Goal: Task Accomplishment & Management: Manage account settings

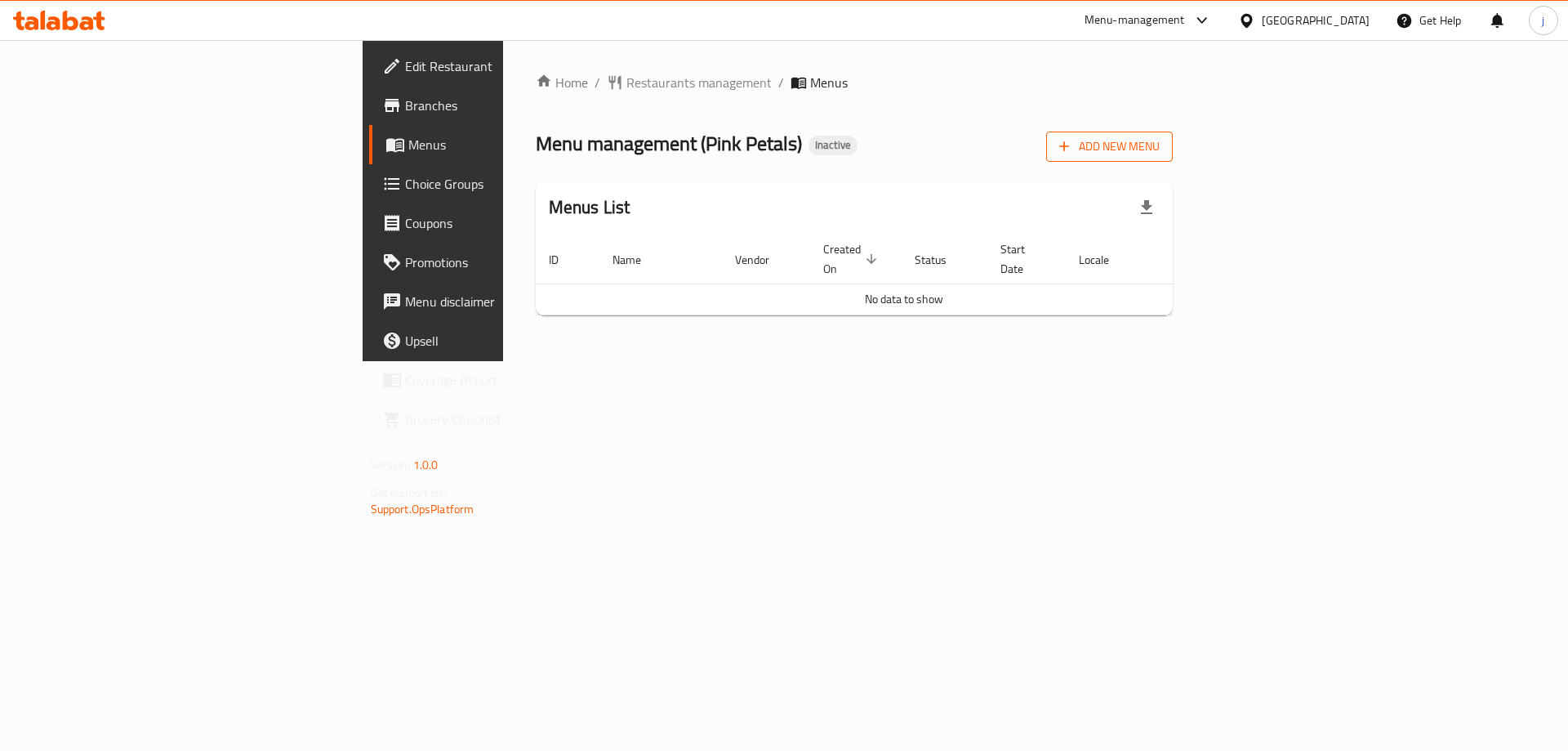
click at [1159, 155] on span "Add New Menu" at bounding box center [1110, 146] width 101 height 21
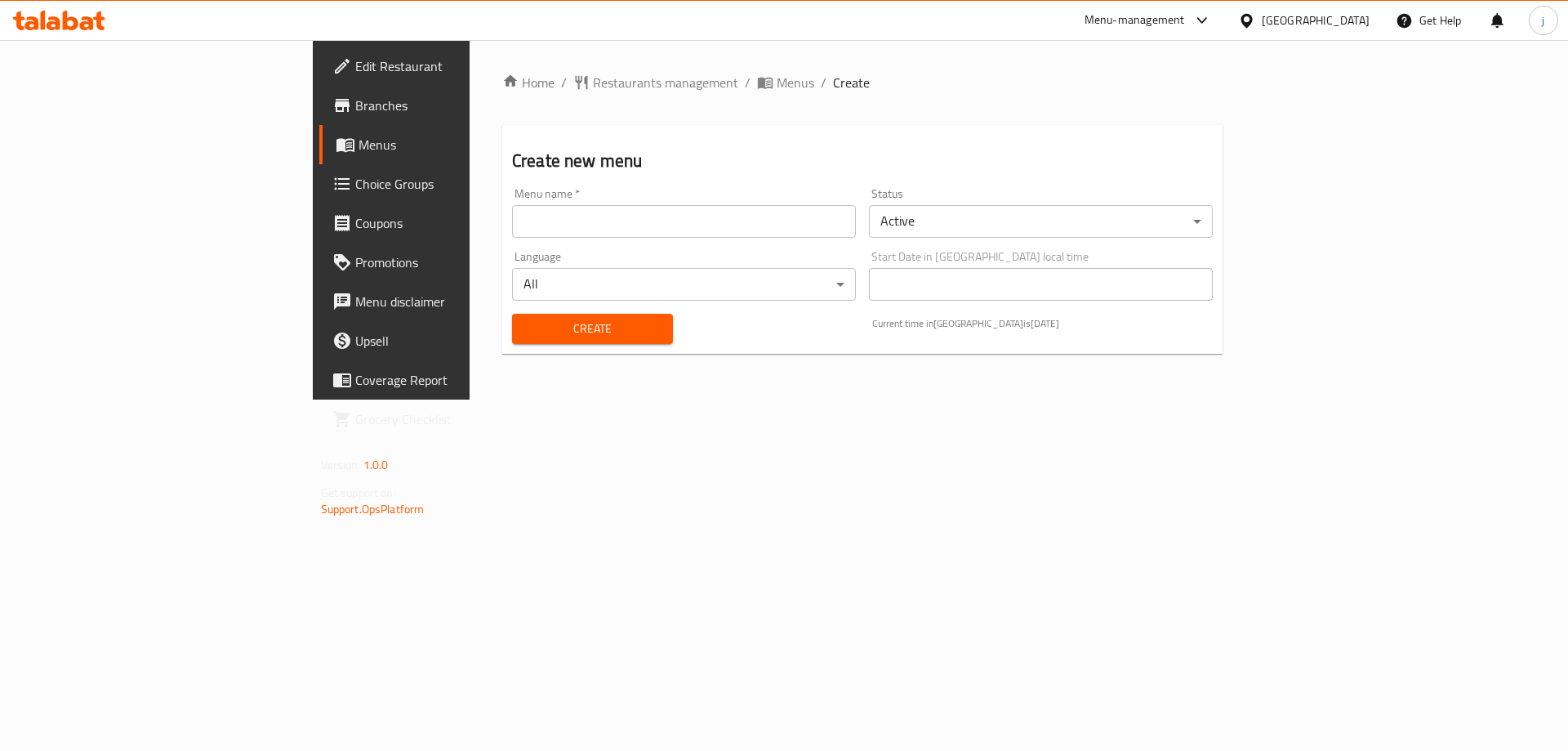
click at [521, 192] on div "Menu name   * Menu name *" at bounding box center [684, 212] width 343 height 50
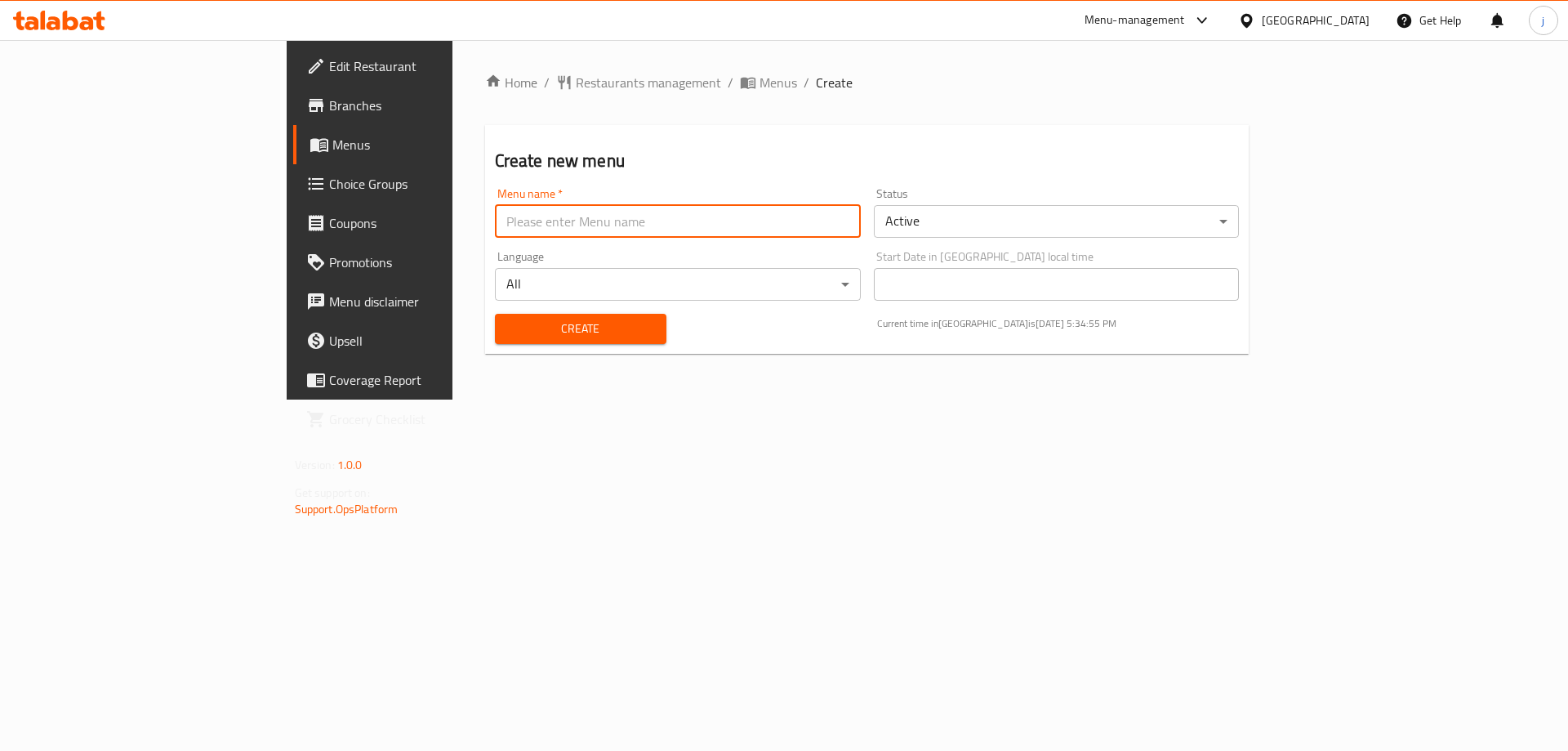
click at [531, 223] on input "text" at bounding box center [677, 221] width 366 height 33
type input "[PERSON_NAME] [DATE]"
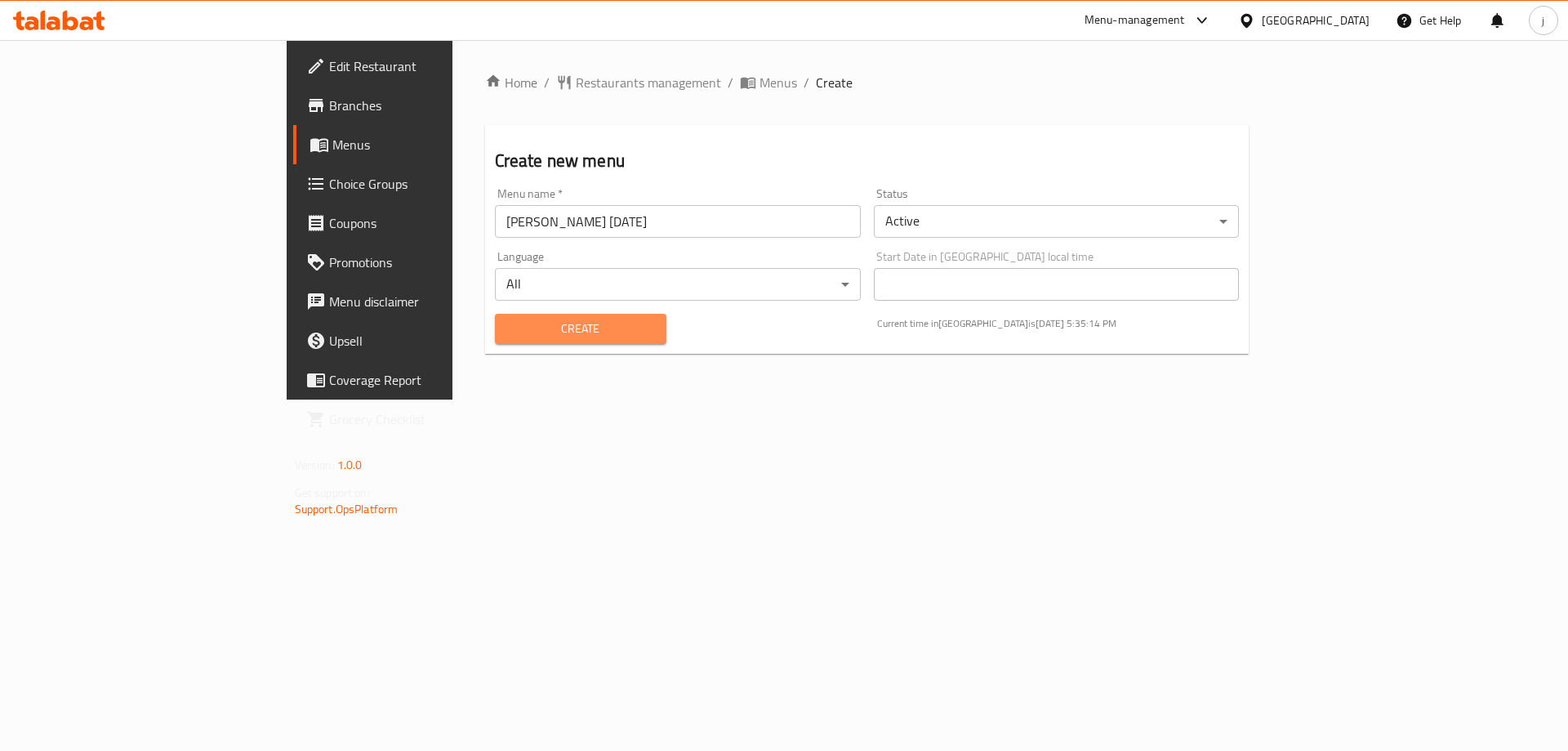
click at [508, 325] on span "Create" at bounding box center [580, 329] width 145 height 21
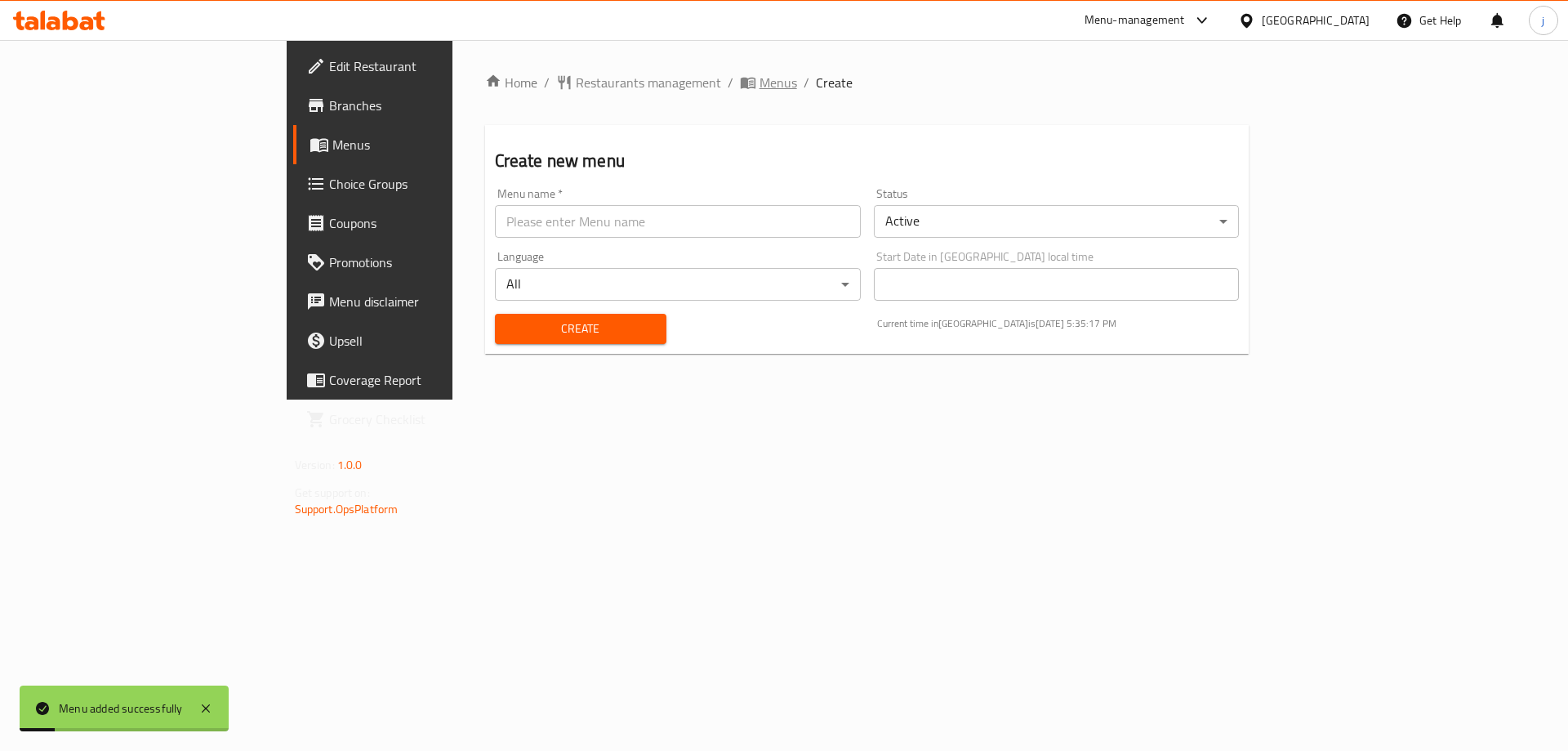
click at [760, 77] on span "Menus" at bounding box center [778, 83] width 37 height 20
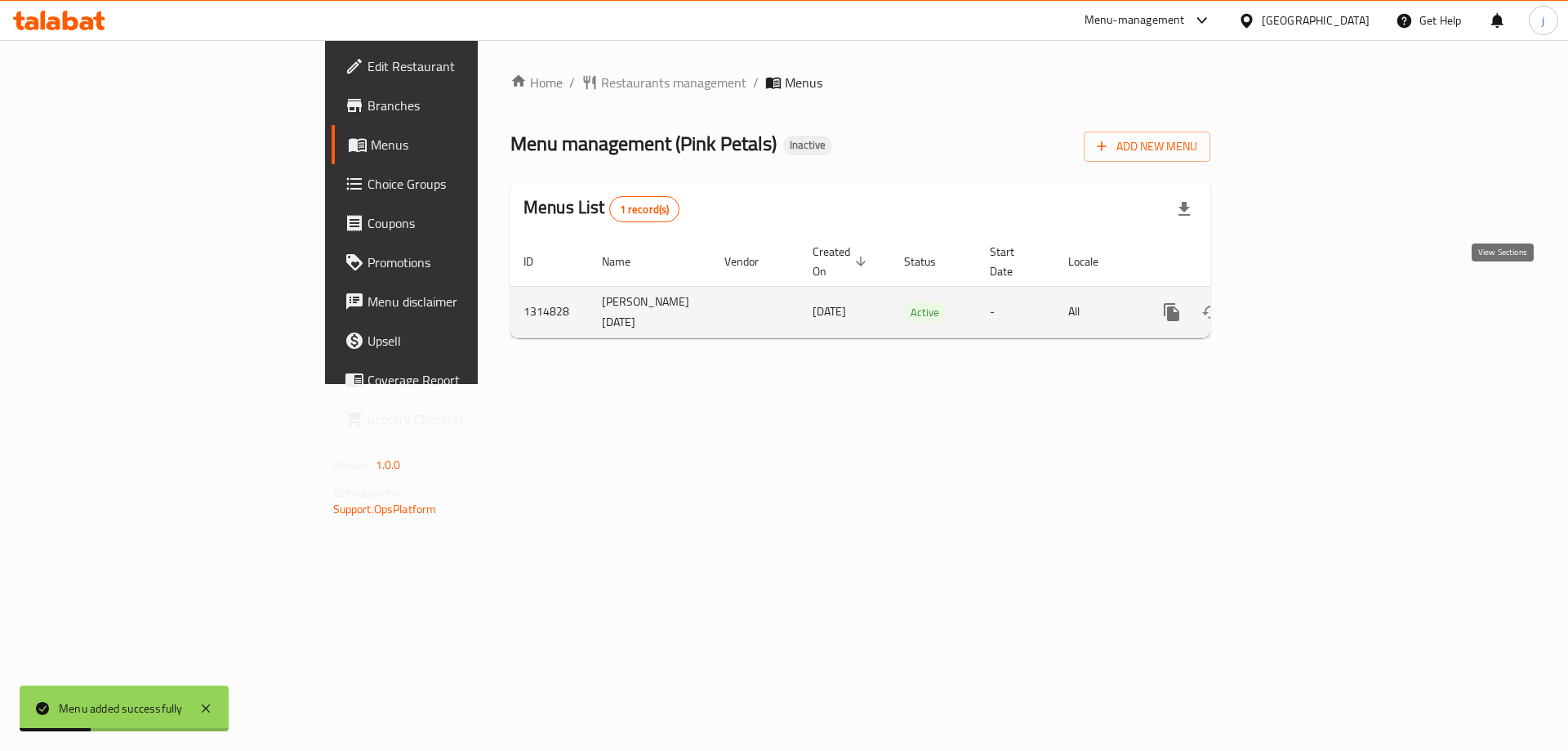
click at [1299, 302] on icon "enhanced table" at bounding box center [1290, 312] width 20 height 20
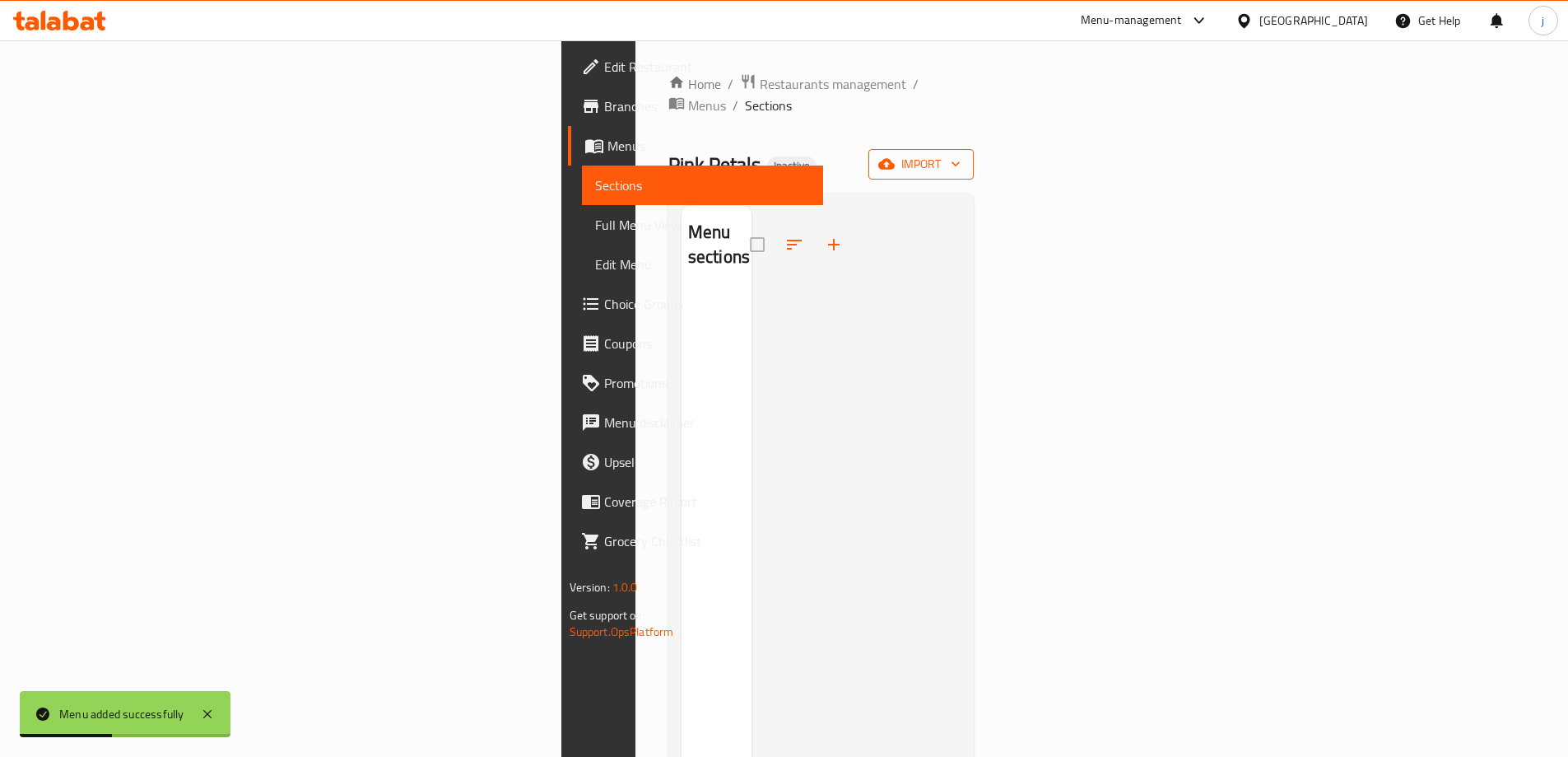
click at [895, 159] on icon "button" at bounding box center [886, 164] width 17 height 11
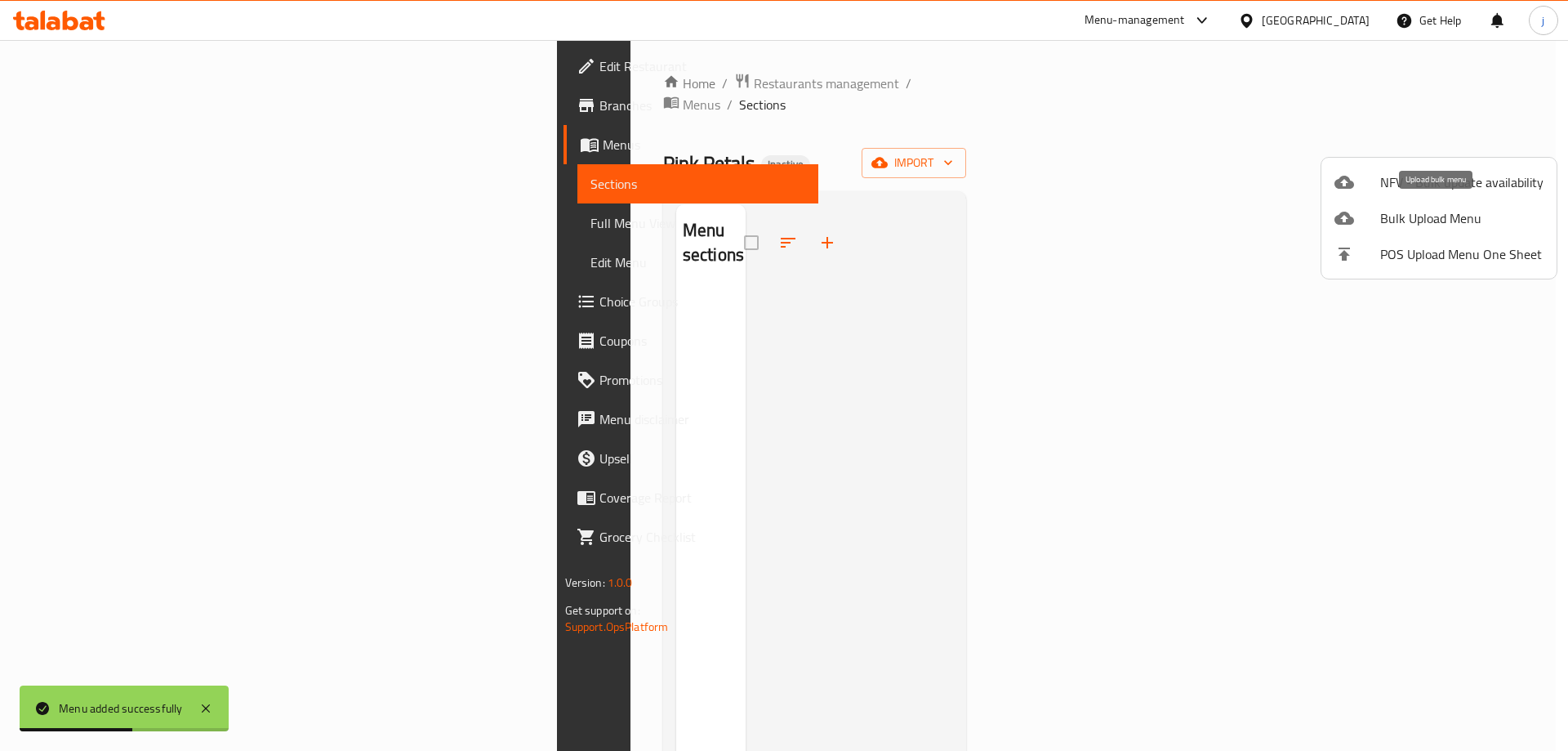
click at [1435, 215] on span "Bulk Upload Menu" at bounding box center [1461, 218] width 163 height 20
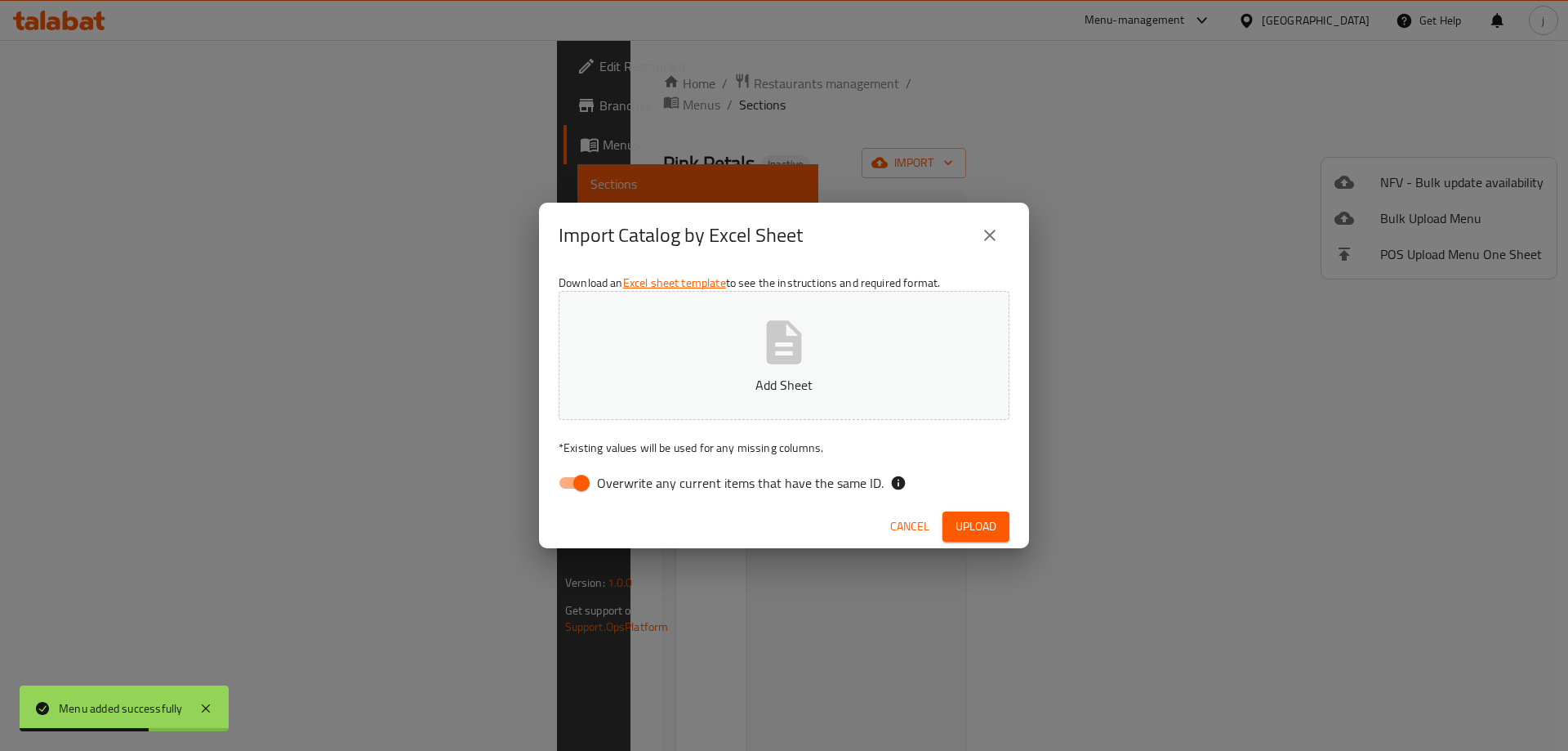
click at [769, 357] on icon "button" at bounding box center [784, 342] width 36 height 43
click at [587, 478] on input "Overwrite any current items that have the same ID." at bounding box center [581, 483] width 93 height 31
checkbox input "false"
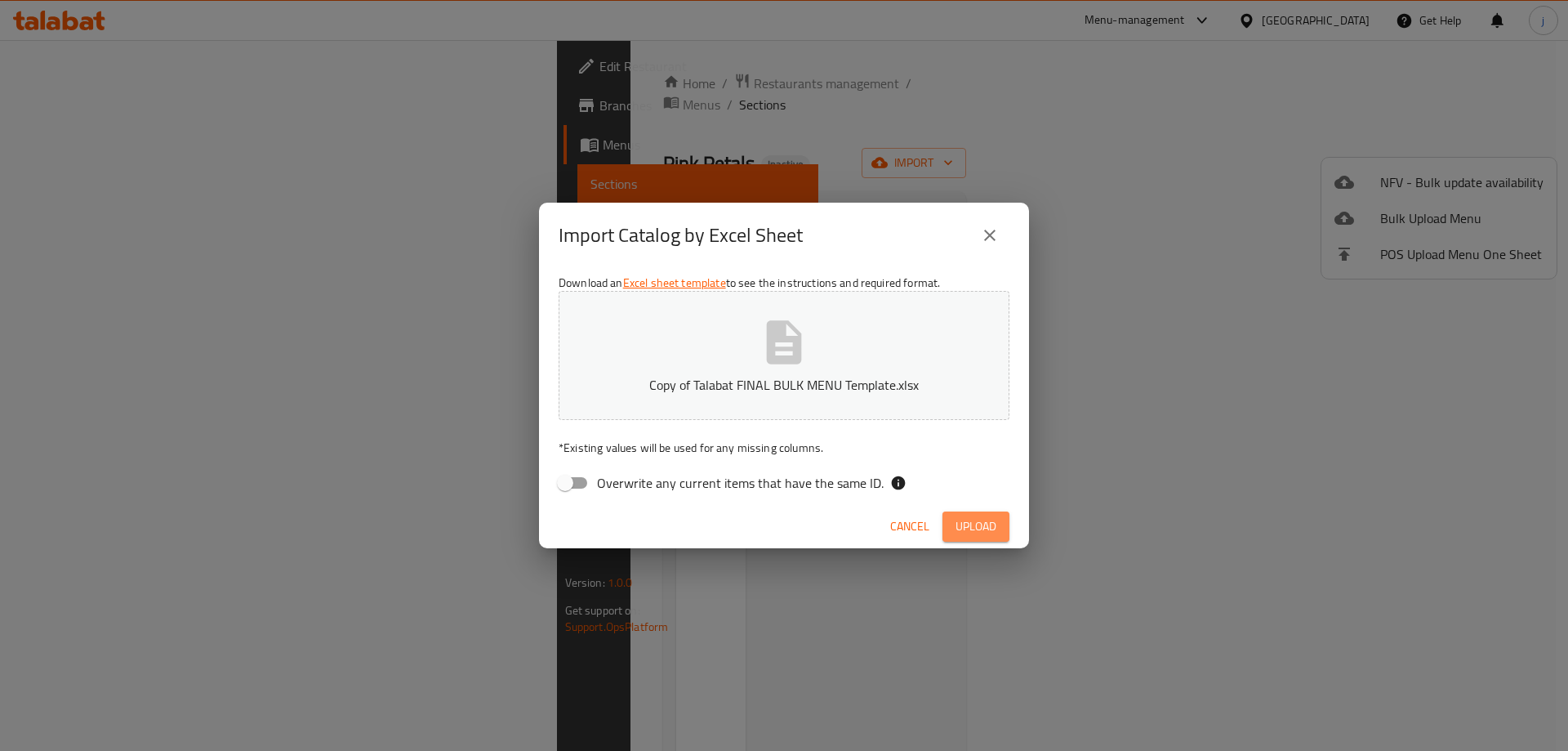
click at [985, 527] on span "Upload" at bounding box center [975, 526] width 40 height 21
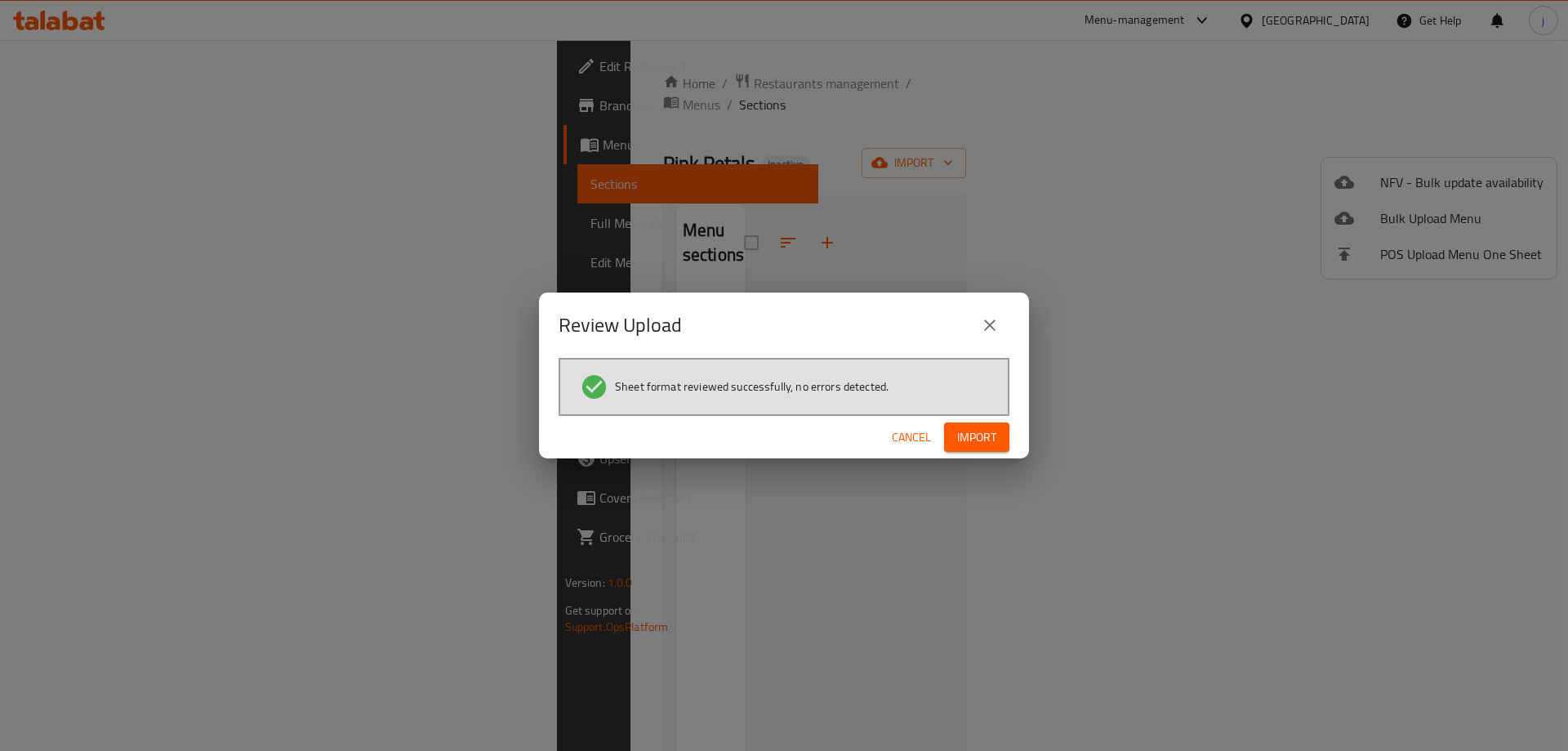
click at [968, 438] on span "Import" at bounding box center [976, 437] width 39 height 21
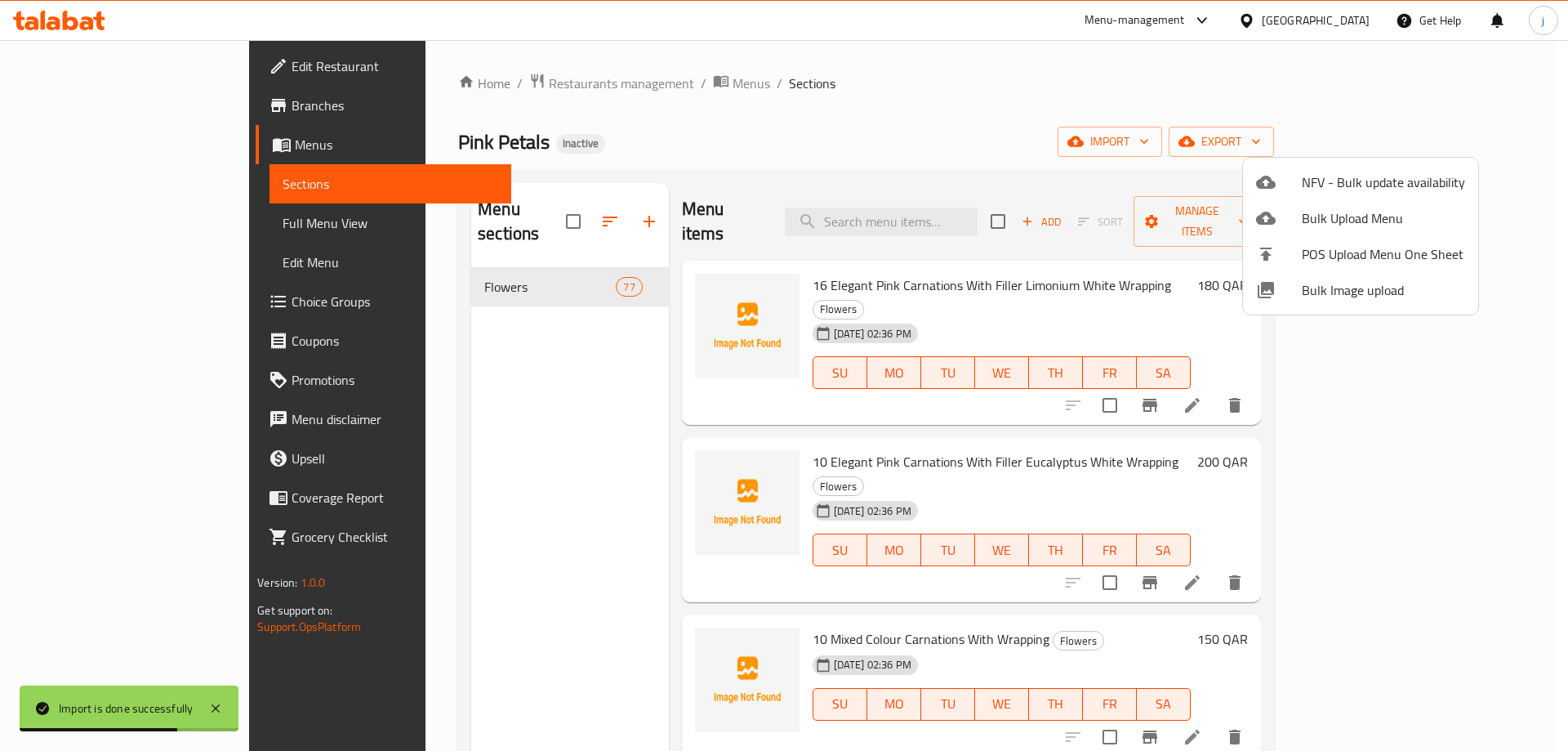
click at [1267, 74] on div at bounding box center [784, 375] width 1568 height 751
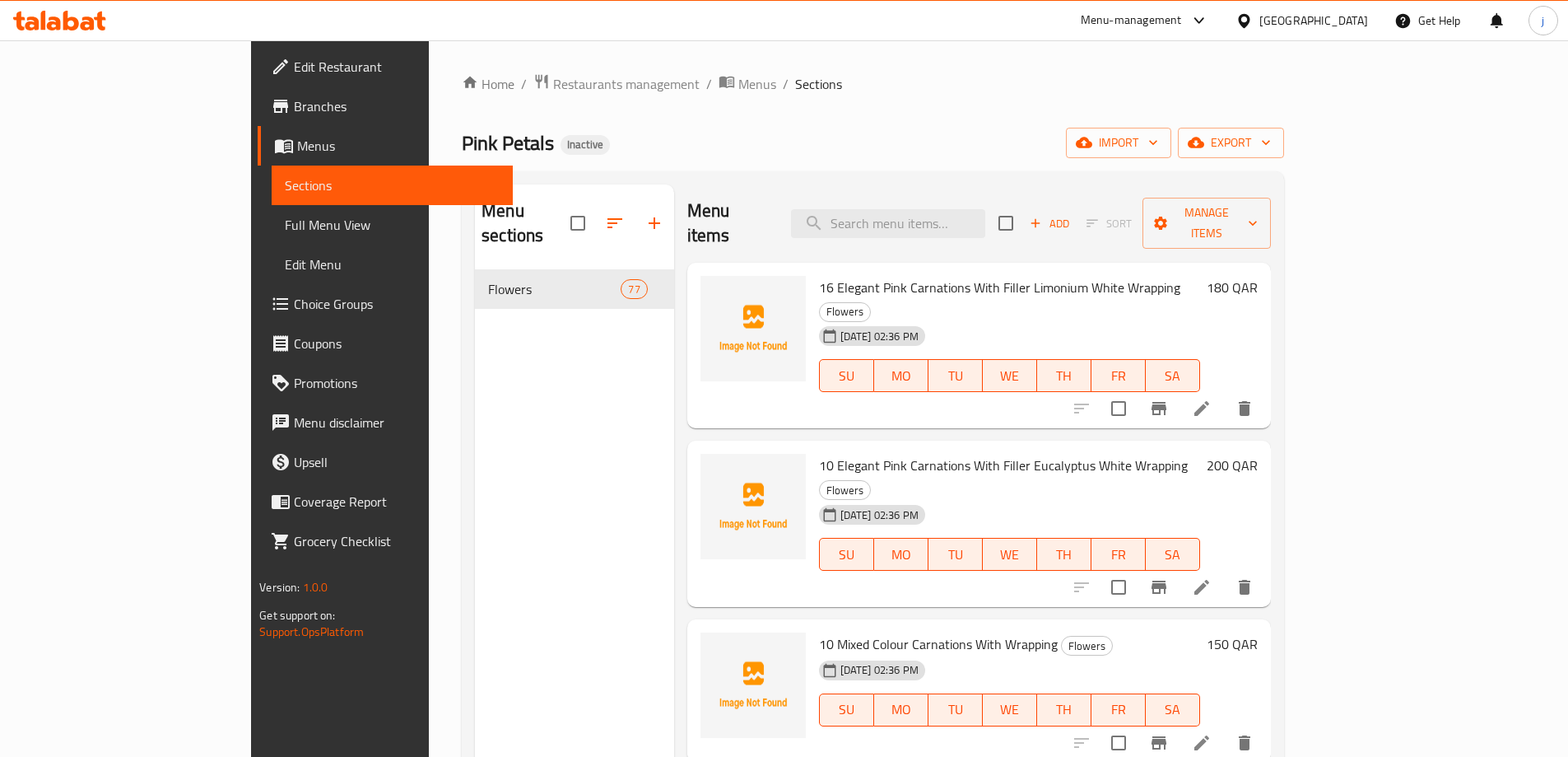
click at [863, 275] on span "16 Elegant Pink Carnations With Filler Limonium White Wrapping" at bounding box center [1000, 287] width 361 height 25
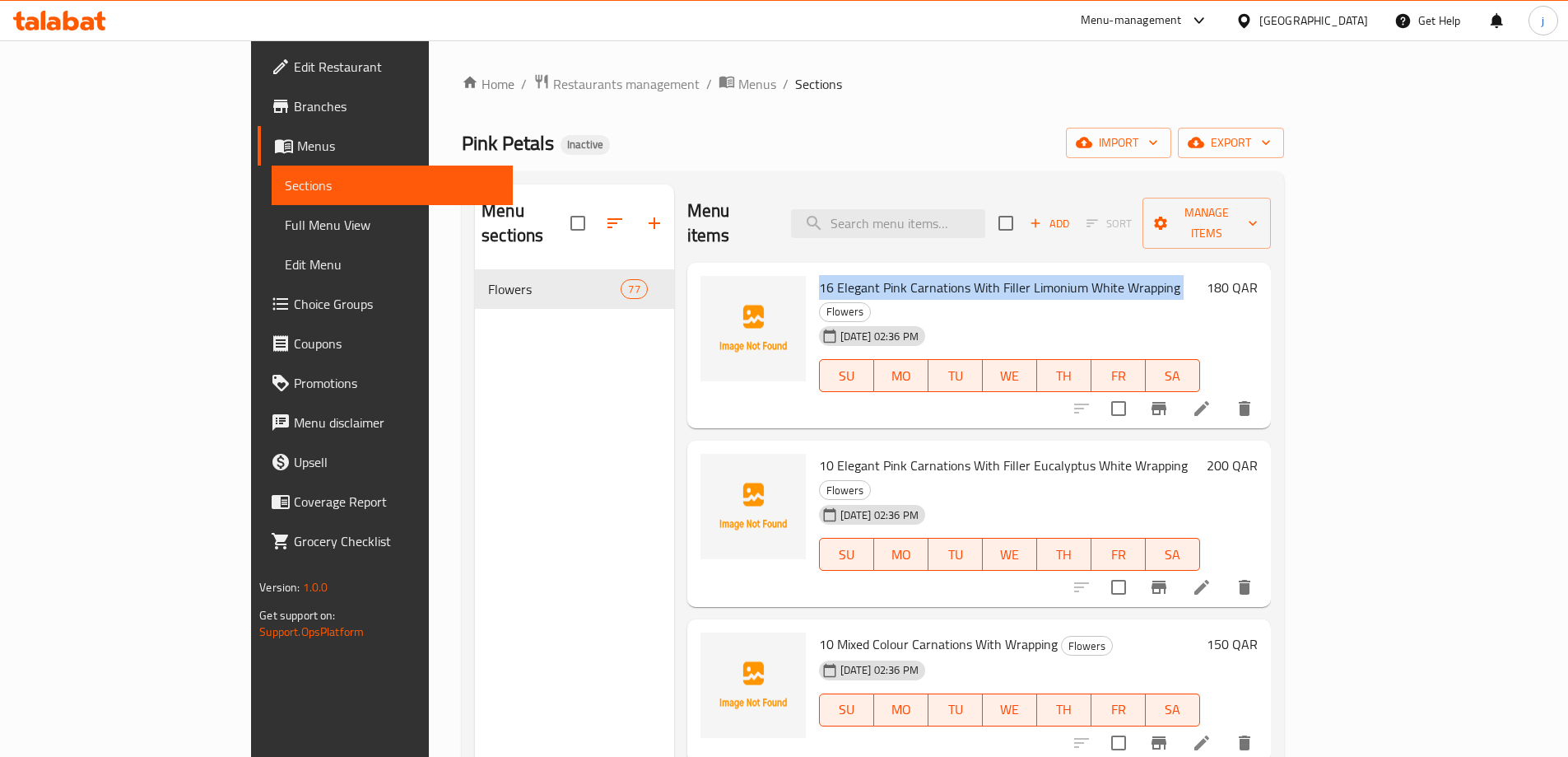
click at [863, 275] on span "16 Elegant Pink Carnations With Filler Limonium White Wrapping" at bounding box center [1000, 287] width 361 height 25
copy h6 "16 Elegant Pink Carnations With Filler Limonium White Wrapping"
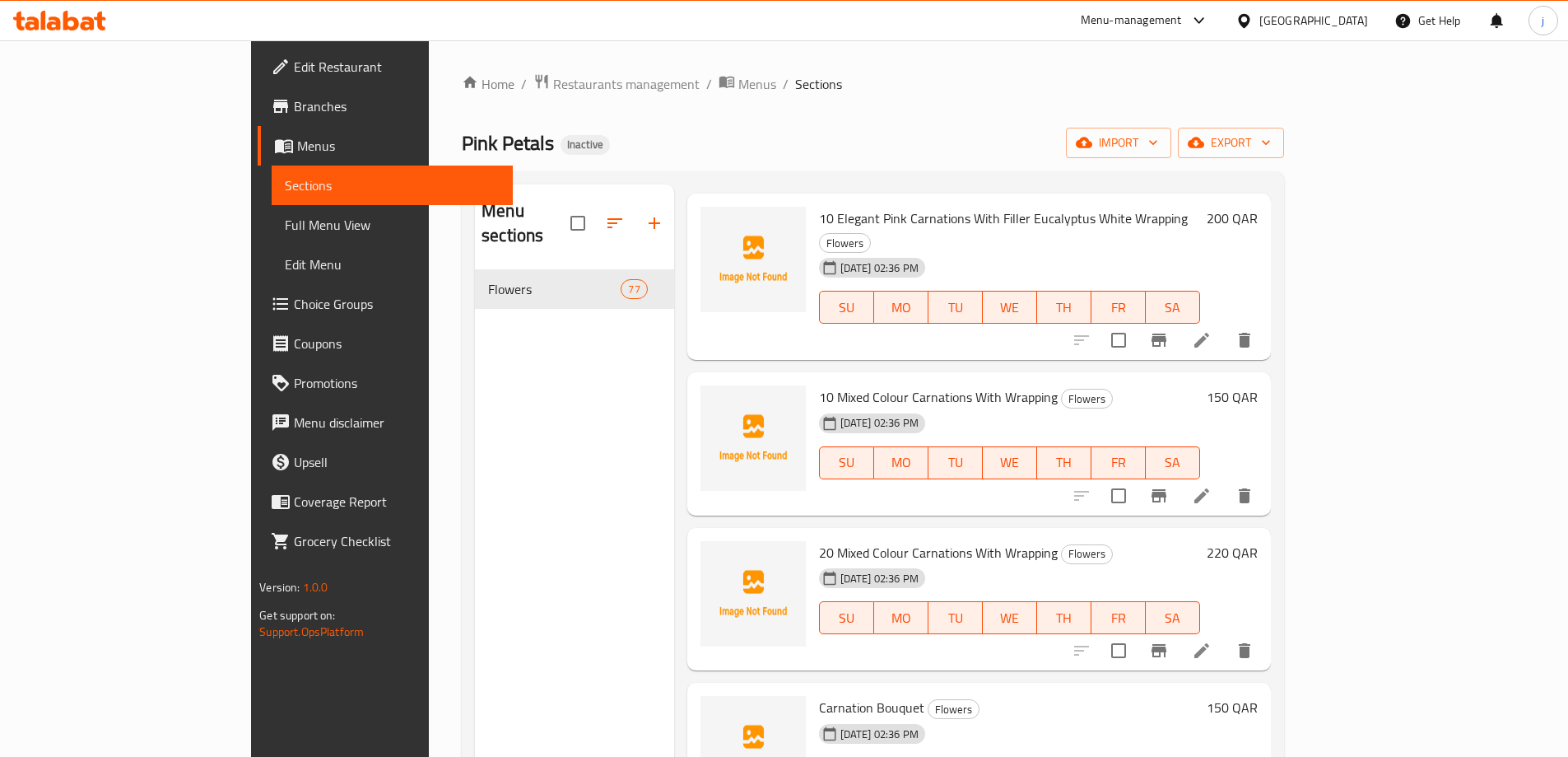
scroll to position [82, 0]
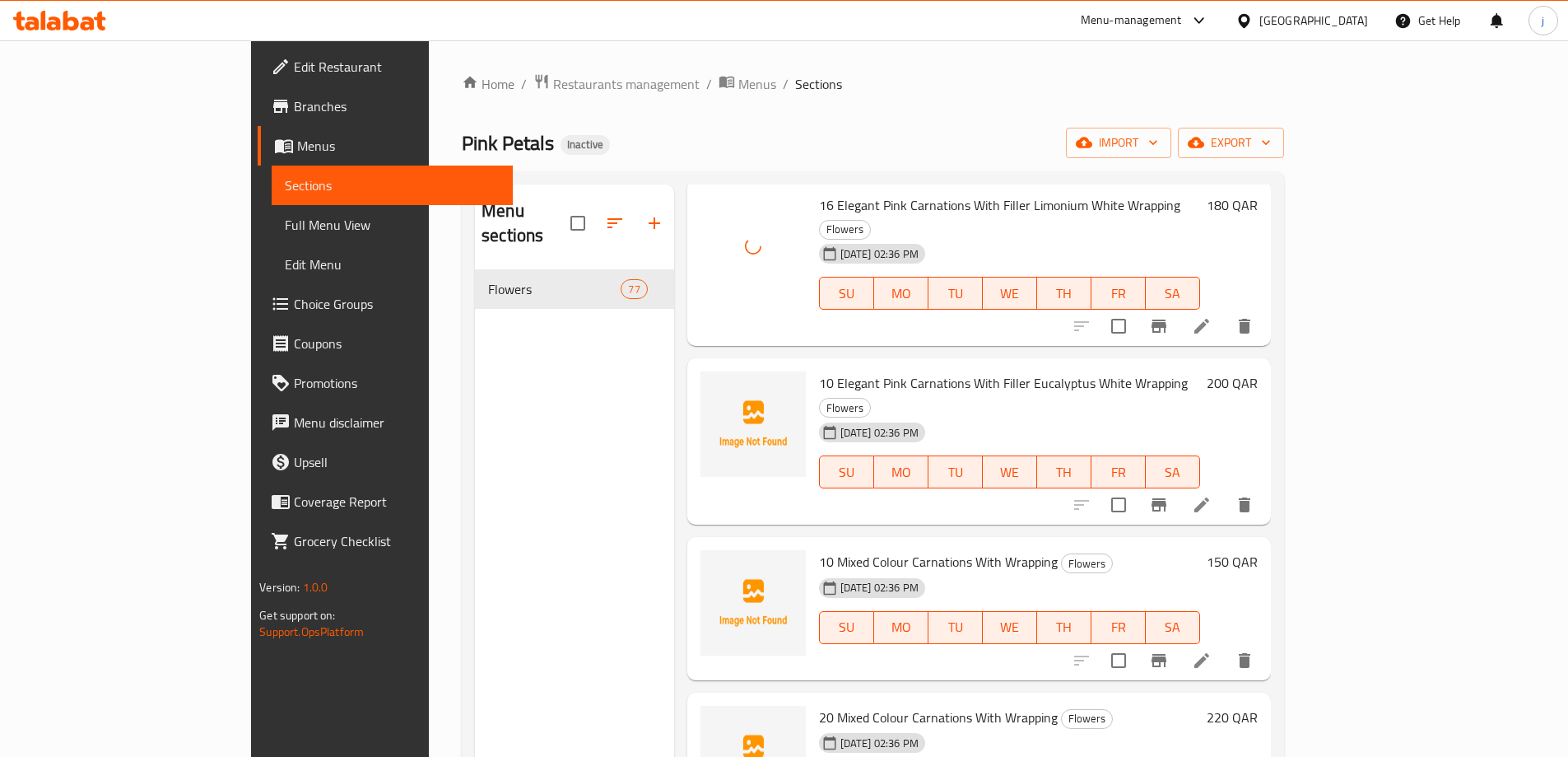
click at [990, 371] on span "10 Elegant Pink Carnations With Filler Eucalyptus White Wrapping" at bounding box center [1003, 383] width 369 height 25
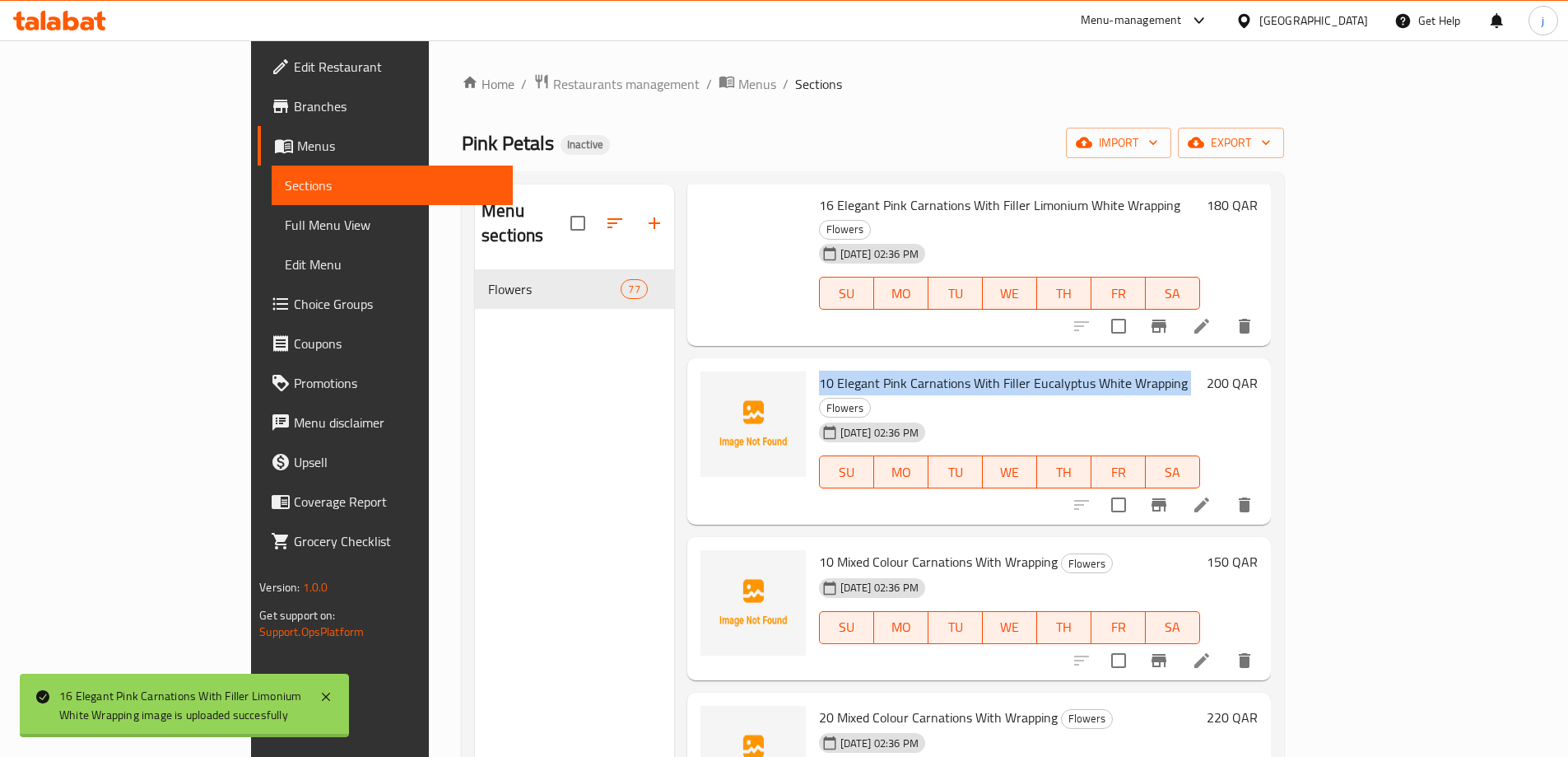
click at [990, 371] on span "10 Elegant Pink Carnations With Filler Eucalyptus White Wrapping" at bounding box center [1003, 383] width 369 height 25
copy h6 "10 Elegant Pink Carnations With Filler Eucalyptus White Wrapping"
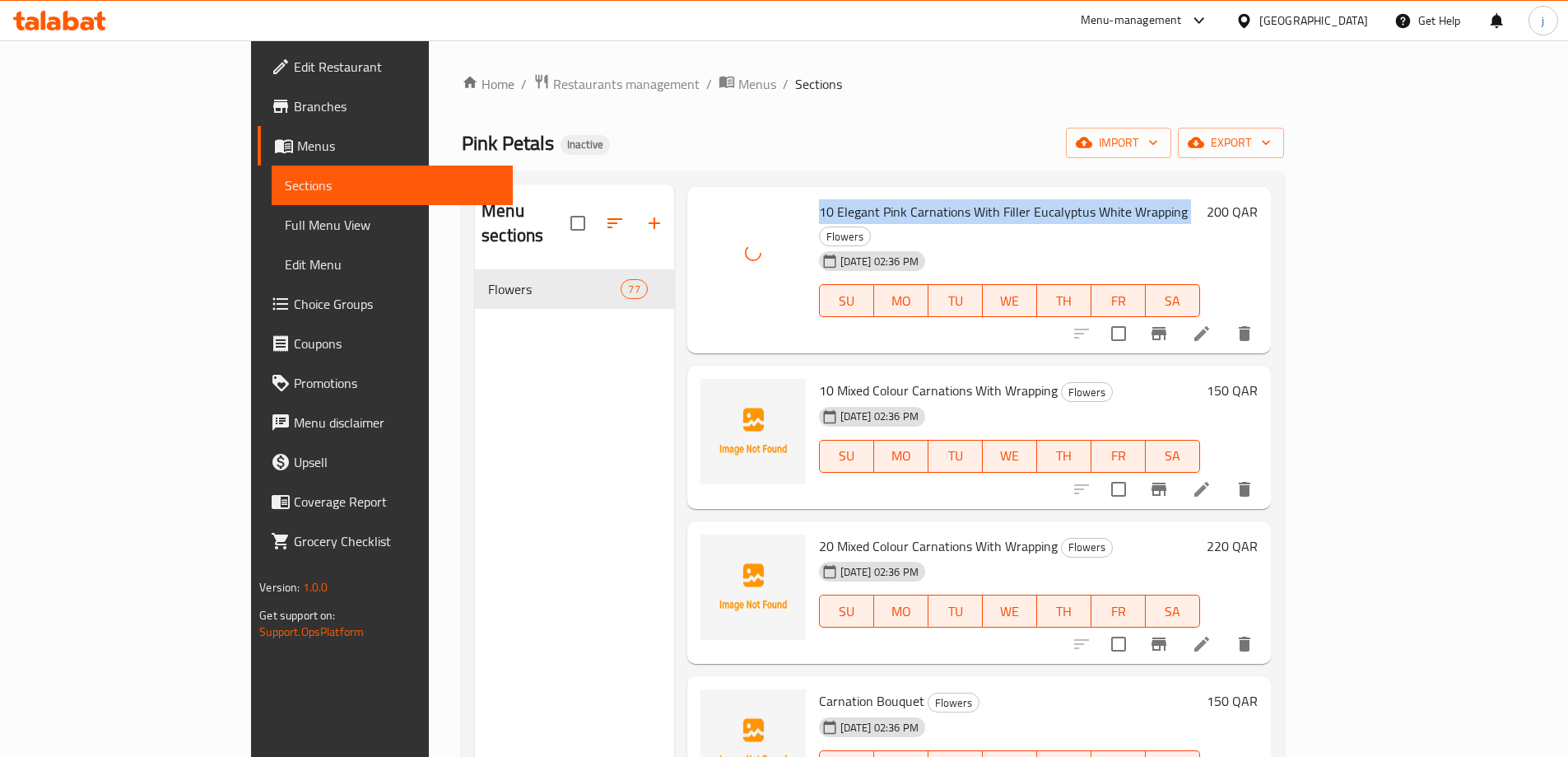
scroll to position [330, 0]
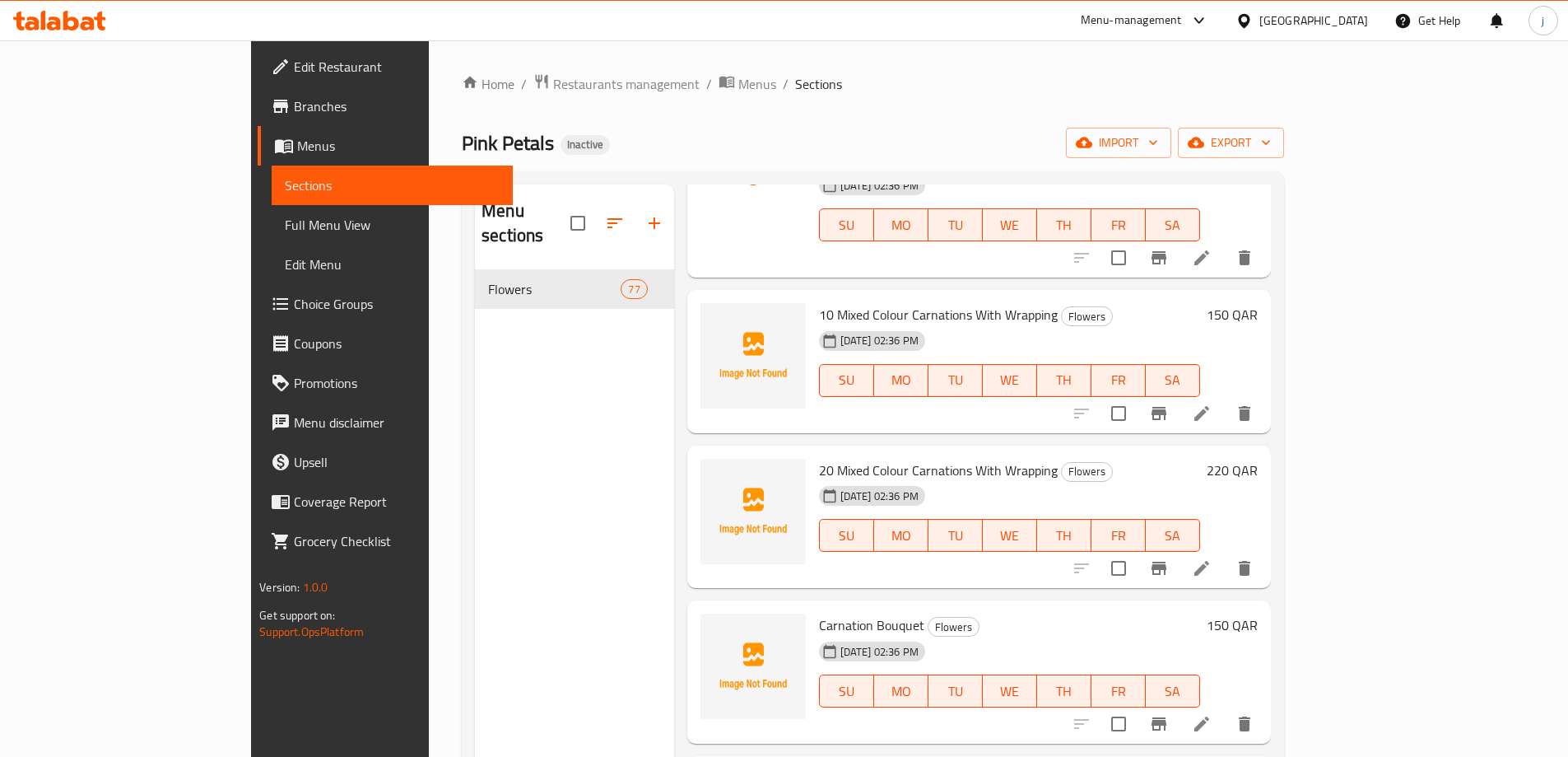
click at [936, 302] on span "10 Mixed Colour Carnations With Wrapping" at bounding box center [938, 315] width 239 height 25
copy h6 "10 Mixed Colour Carnations With Wrapping"
click at [862, 458] on span "20 Mixed Colour Carnations With Wrapping" at bounding box center [938, 471] width 239 height 25
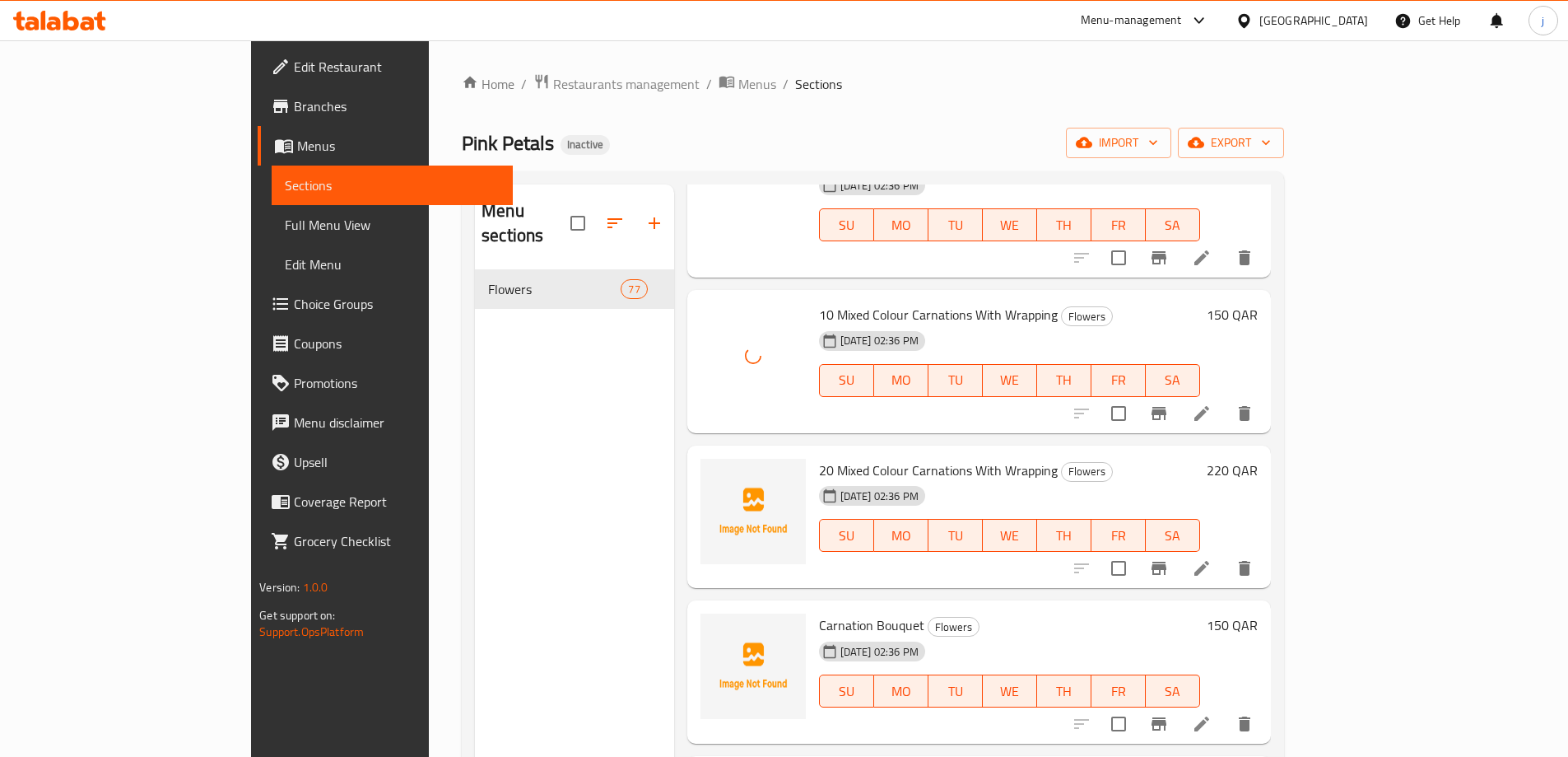
click at [865, 458] on span "20 Mixed Colour Carnations With Wrapping" at bounding box center [938, 471] width 239 height 25
copy h6 "20 Mixed Colour Carnations With Wrapping"
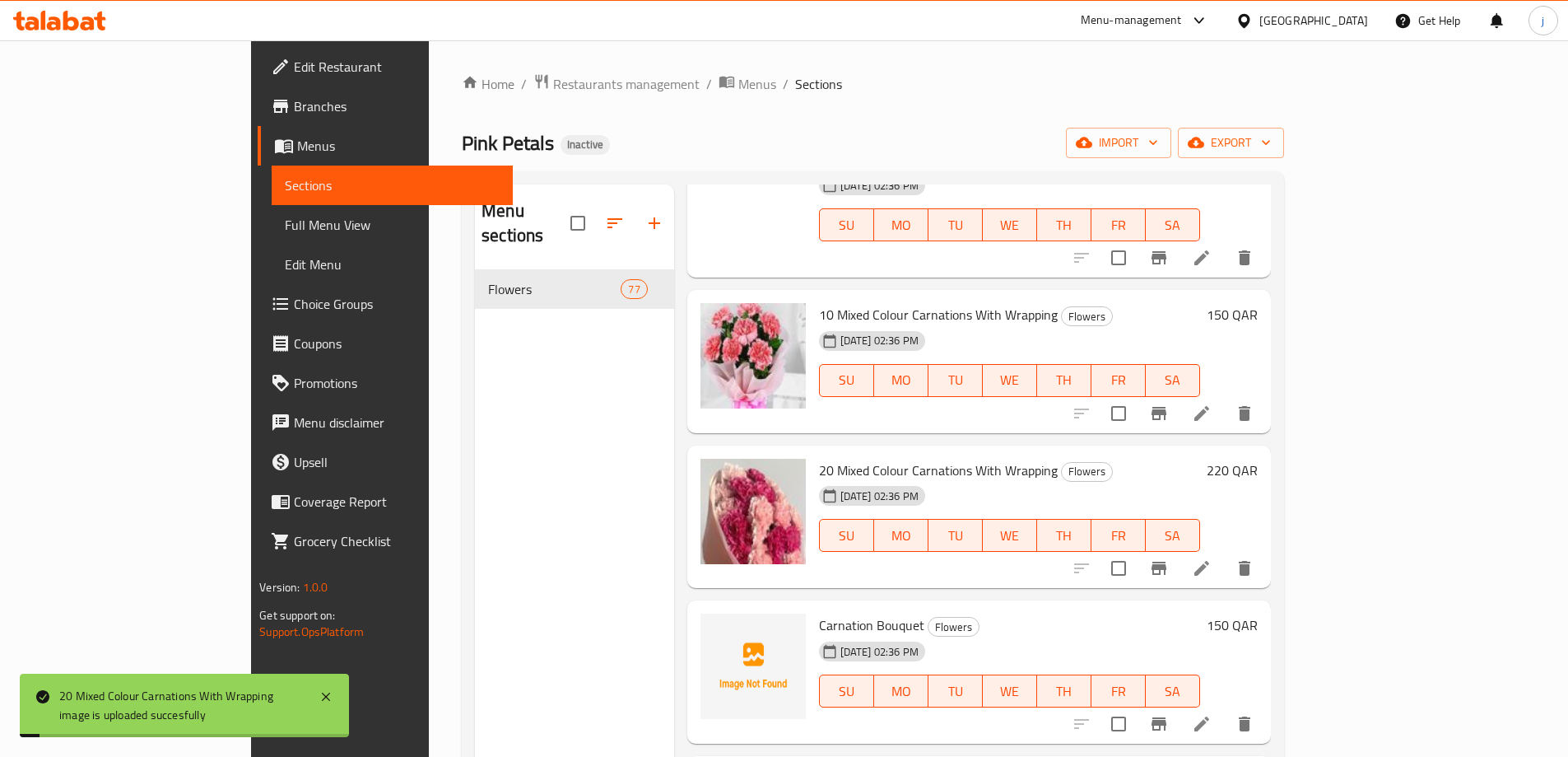
click at [819, 613] on span "Carnation Bouquet" at bounding box center [871, 625] width 106 height 25
copy h6 "Carnation Bouquet"
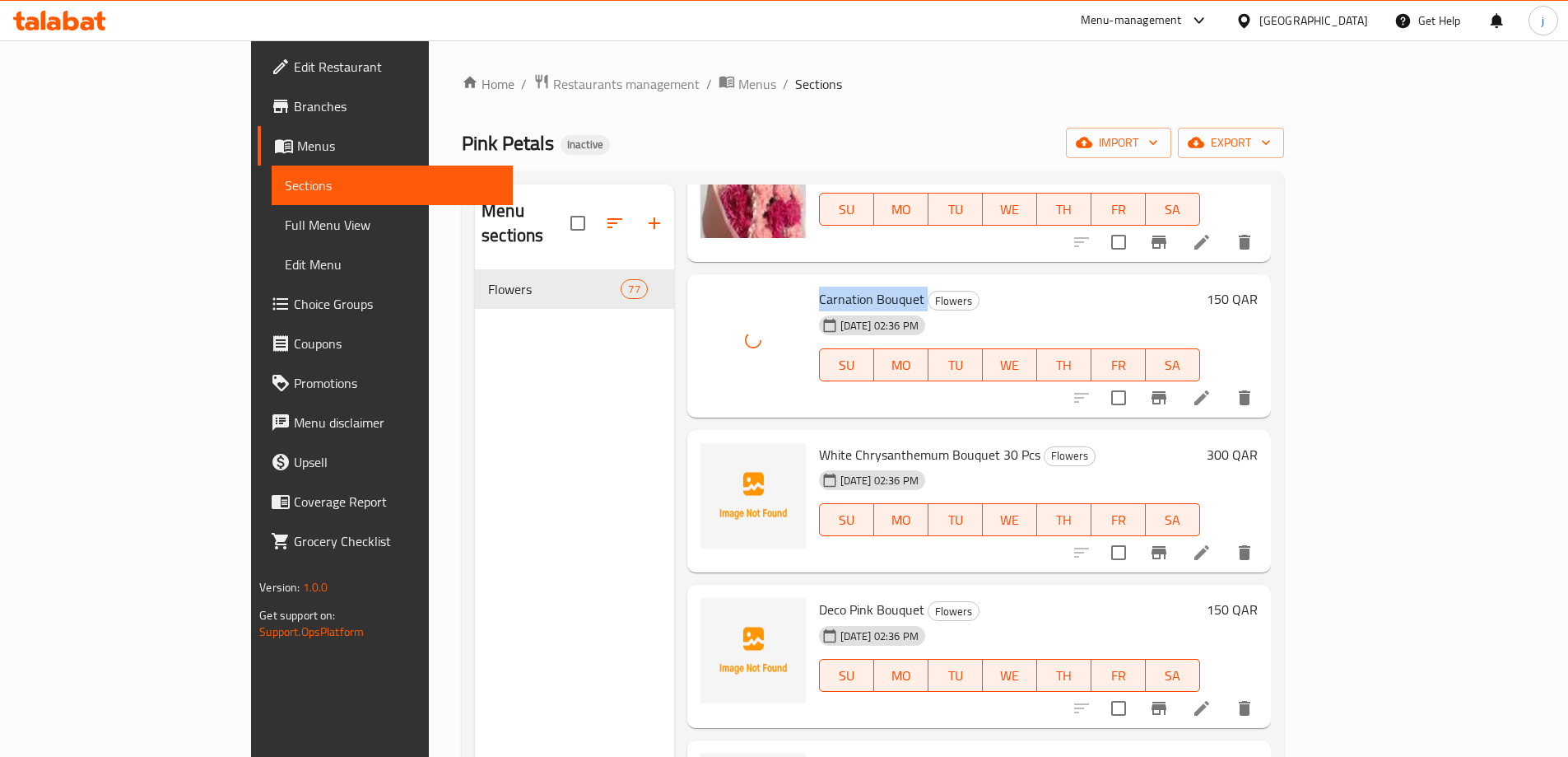
scroll to position [659, 0]
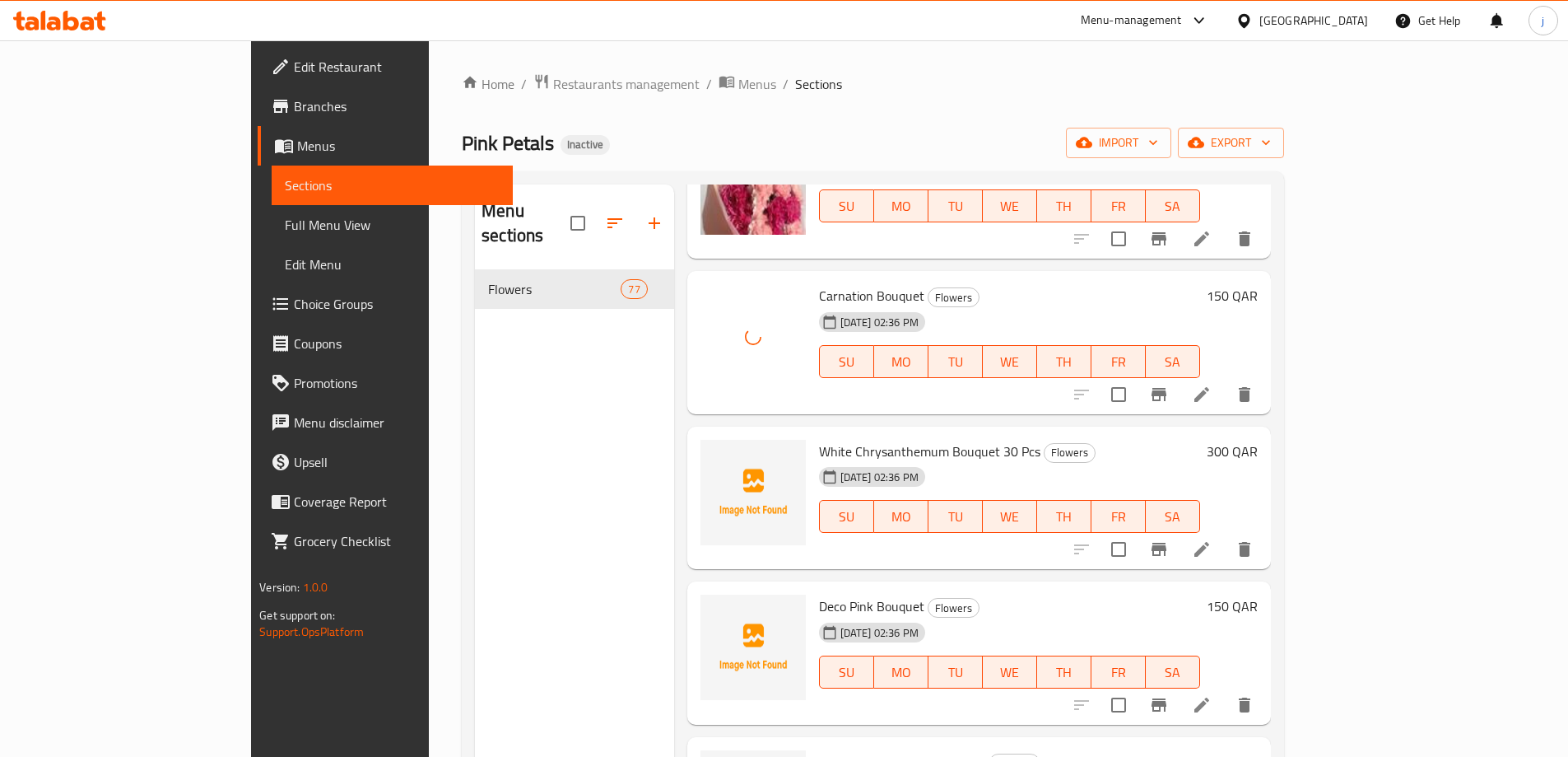
click at [918, 439] on span "White Chrysanthemum Bouquet 30 Pcs" at bounding box center [930, 451] width 221 height 25
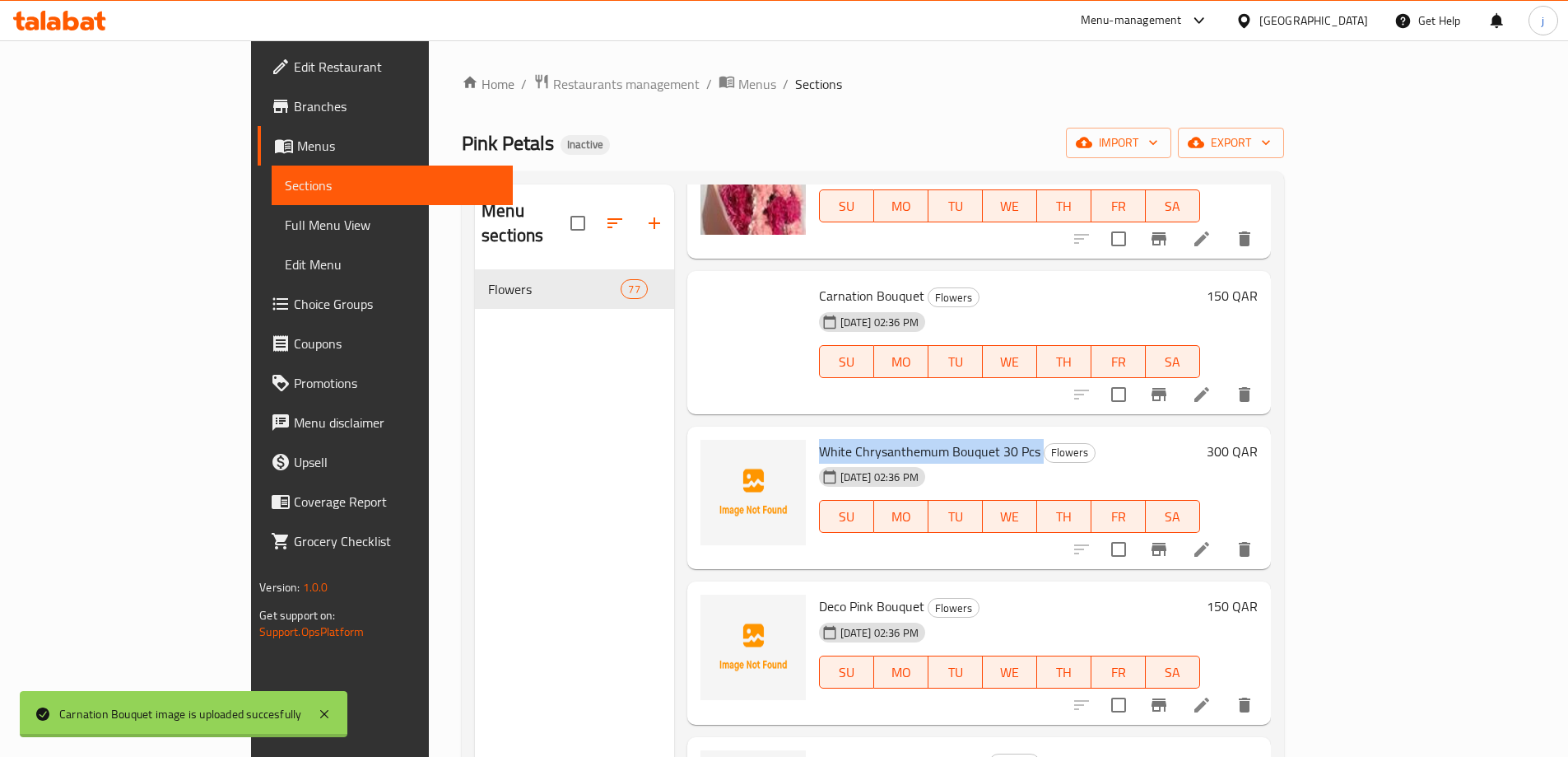
copy h6 "White Chrysanthemum Bouquet 30 Pcs"
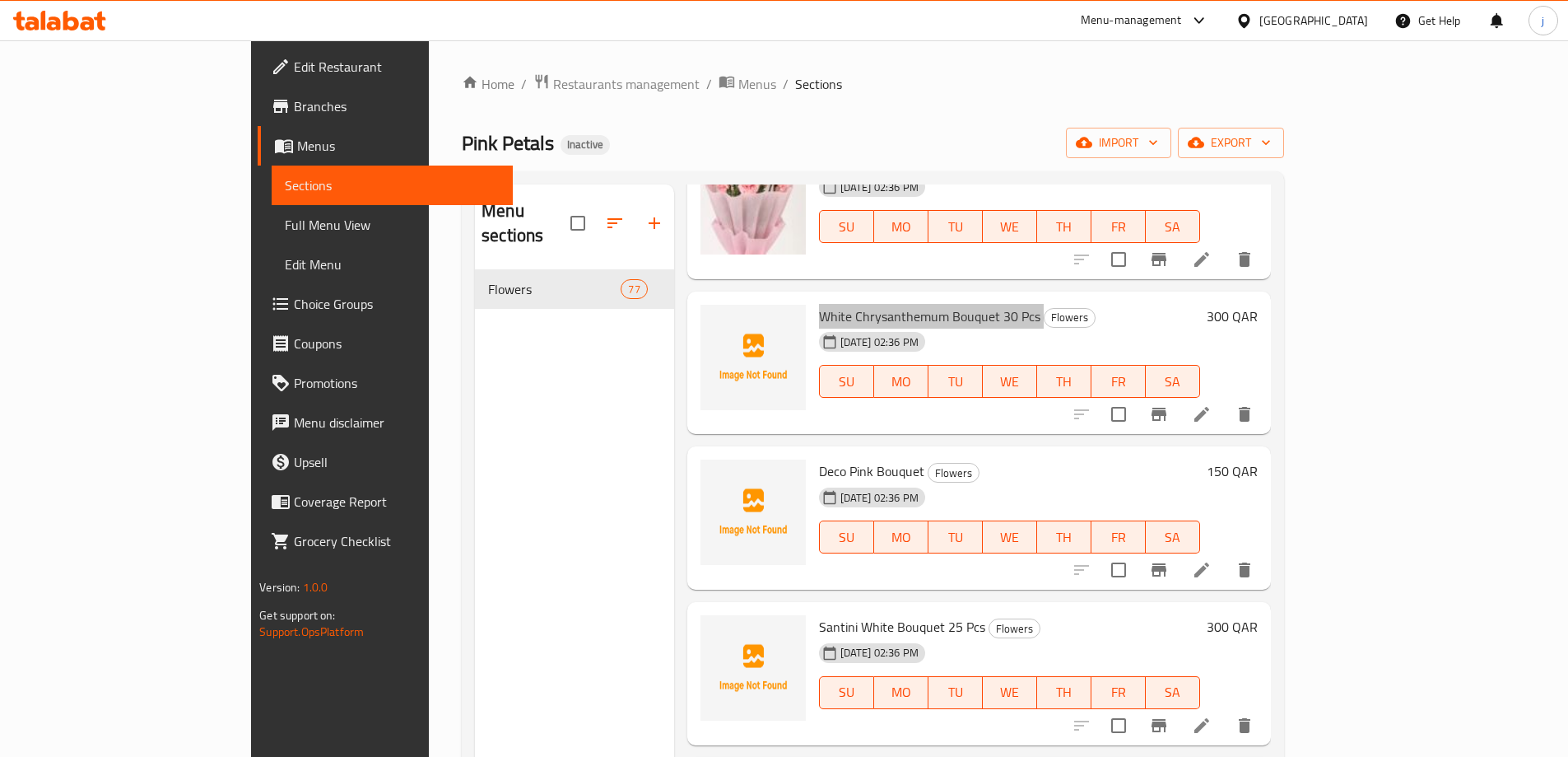
scroll to position [824, 0]
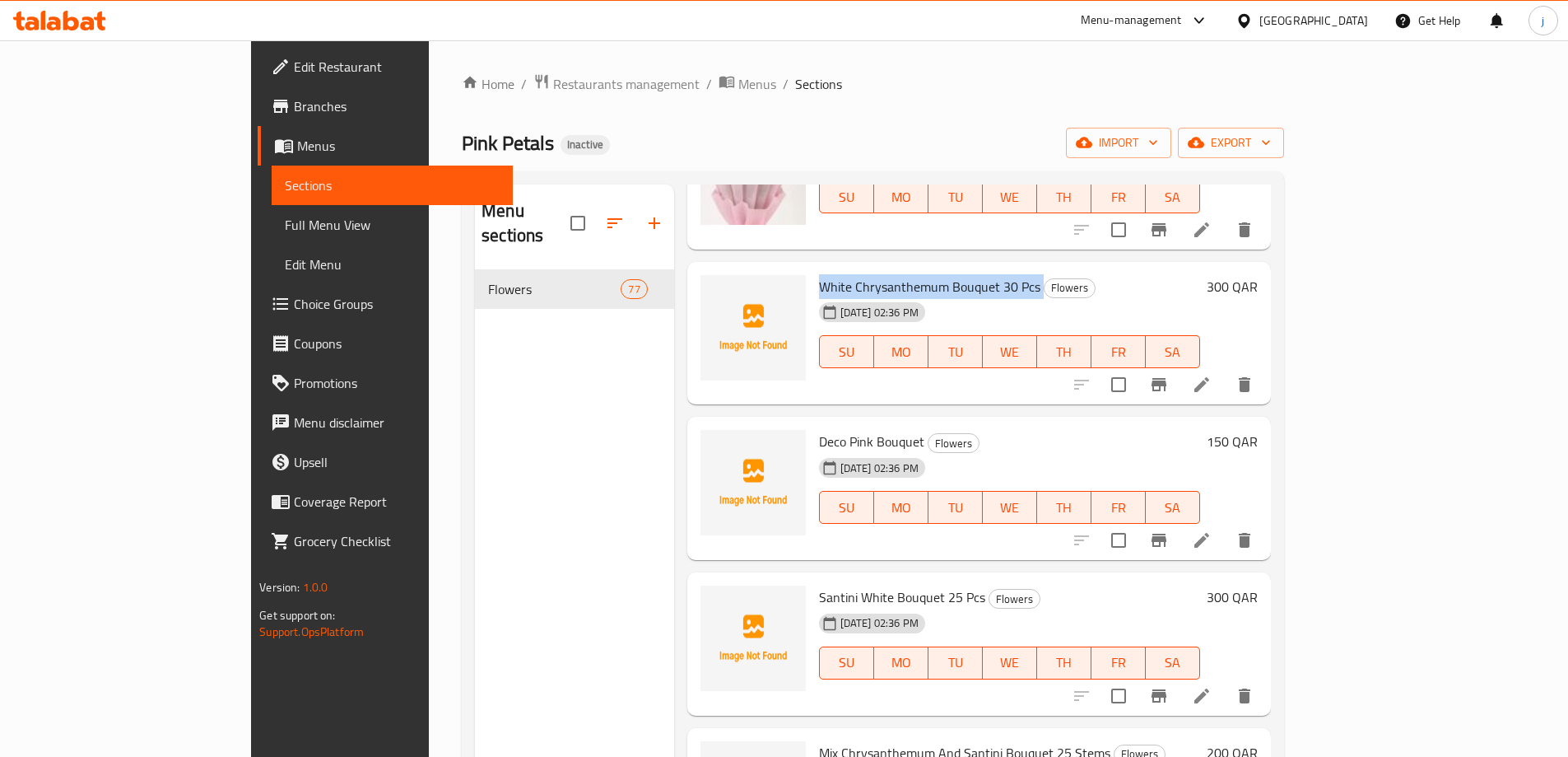
click at [950, 274] on span "White Chrysanthemum Bouquet 30 Pcs" at bounding box center [930, 286] width 221 height 25
click at [932, 296] on div "[DATE] 02:36 PM SU MO TU WE TH FR SA" at bounding box center [1010, 340] width 394 height 89
drag, startPoint x: 754, startPoint y: 214, endPoint x: 933, endPoint y: 227, distance: 179.5
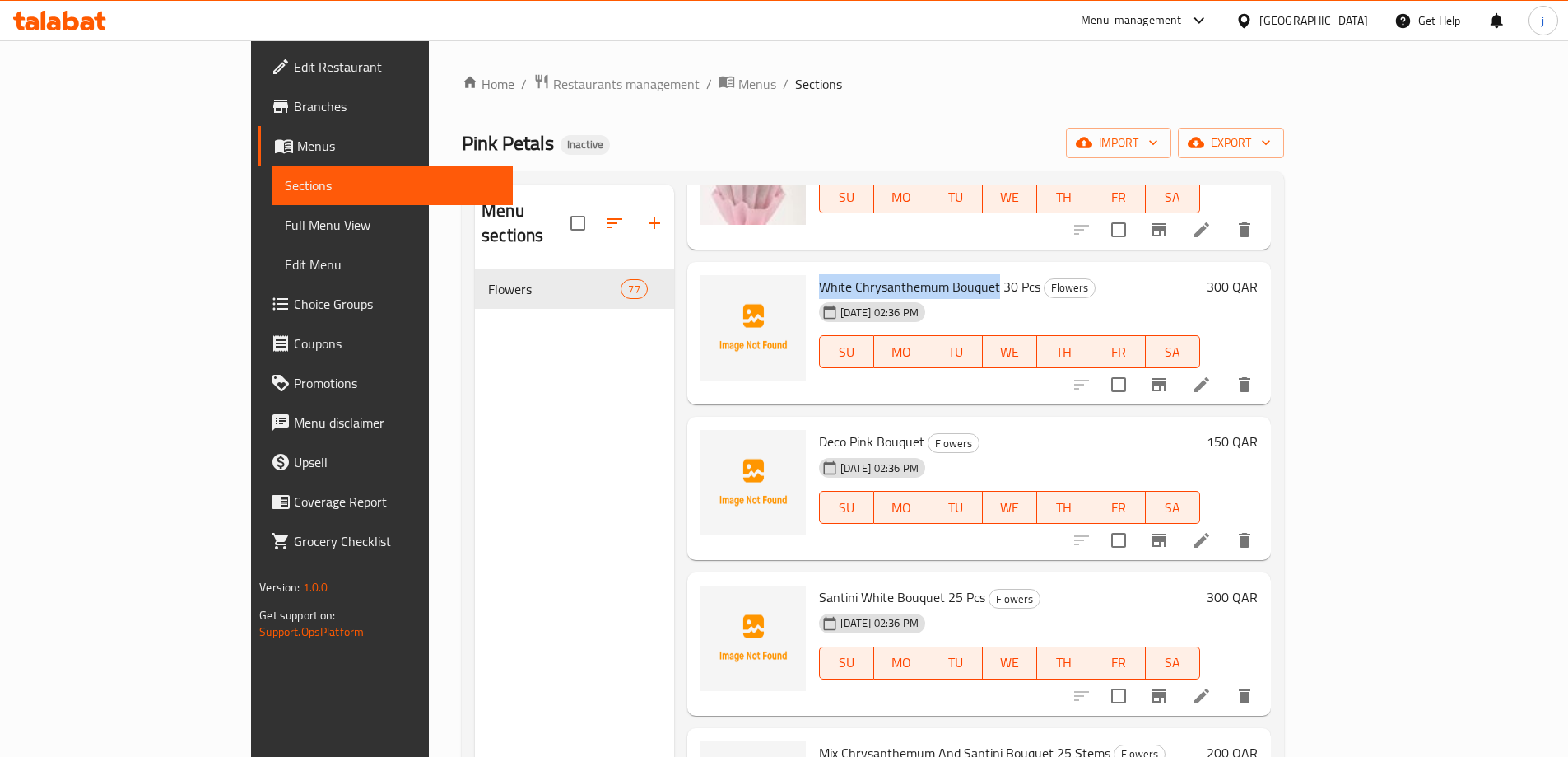
click at [933, 268] on div "White Chrysanthemum Bouquet 30 Pcs Flowers [DATE] 02:36 PM SU MO TU WE TH FR SA" at bounding box center [1010, 333] width 394 height 130
copy span "White Chrysanthemum Bouquet"
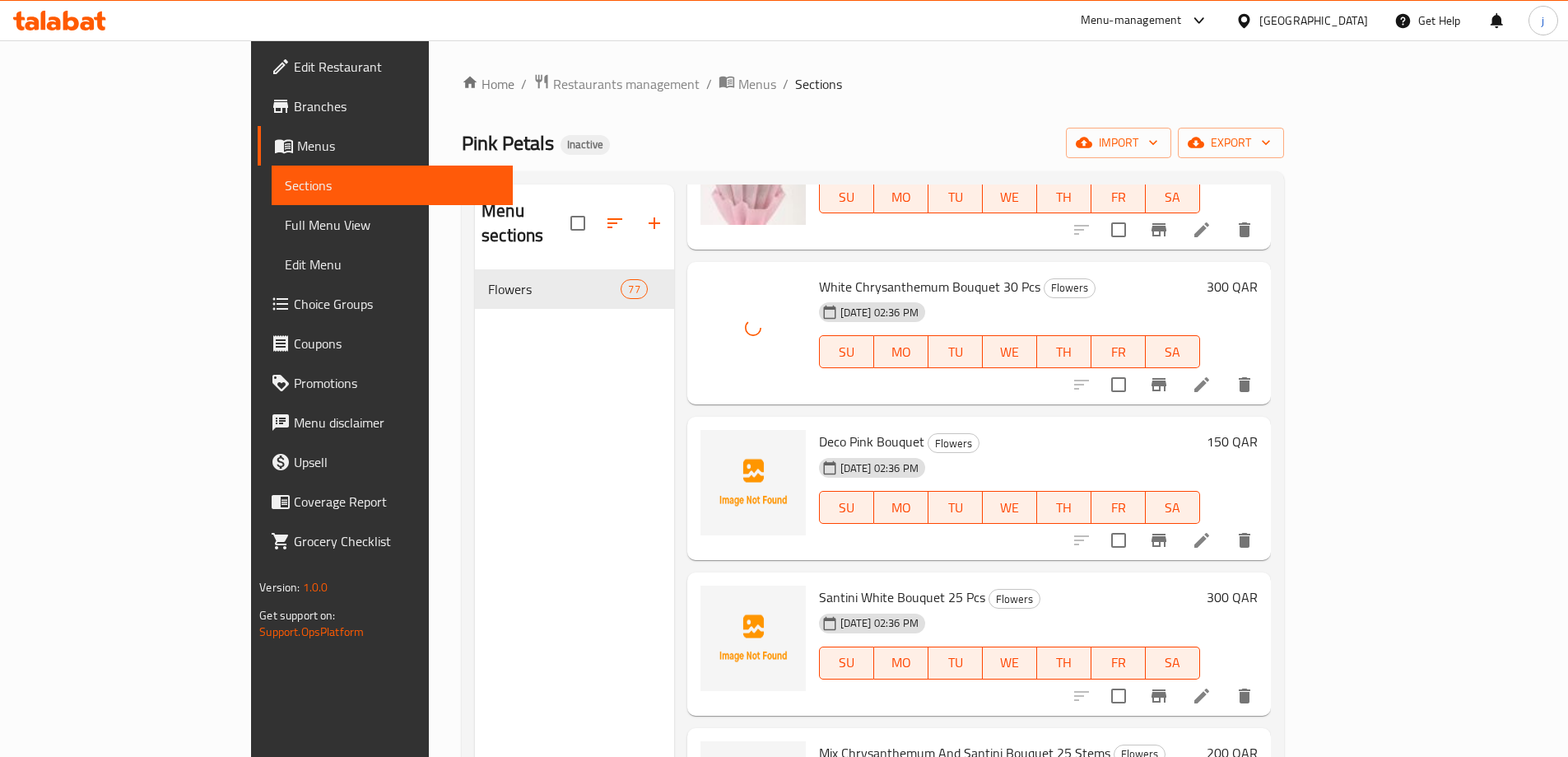
click at [819, 429] on span "Deco Pink Bouquet" at bounding box center [871, 441] width 106 height 25
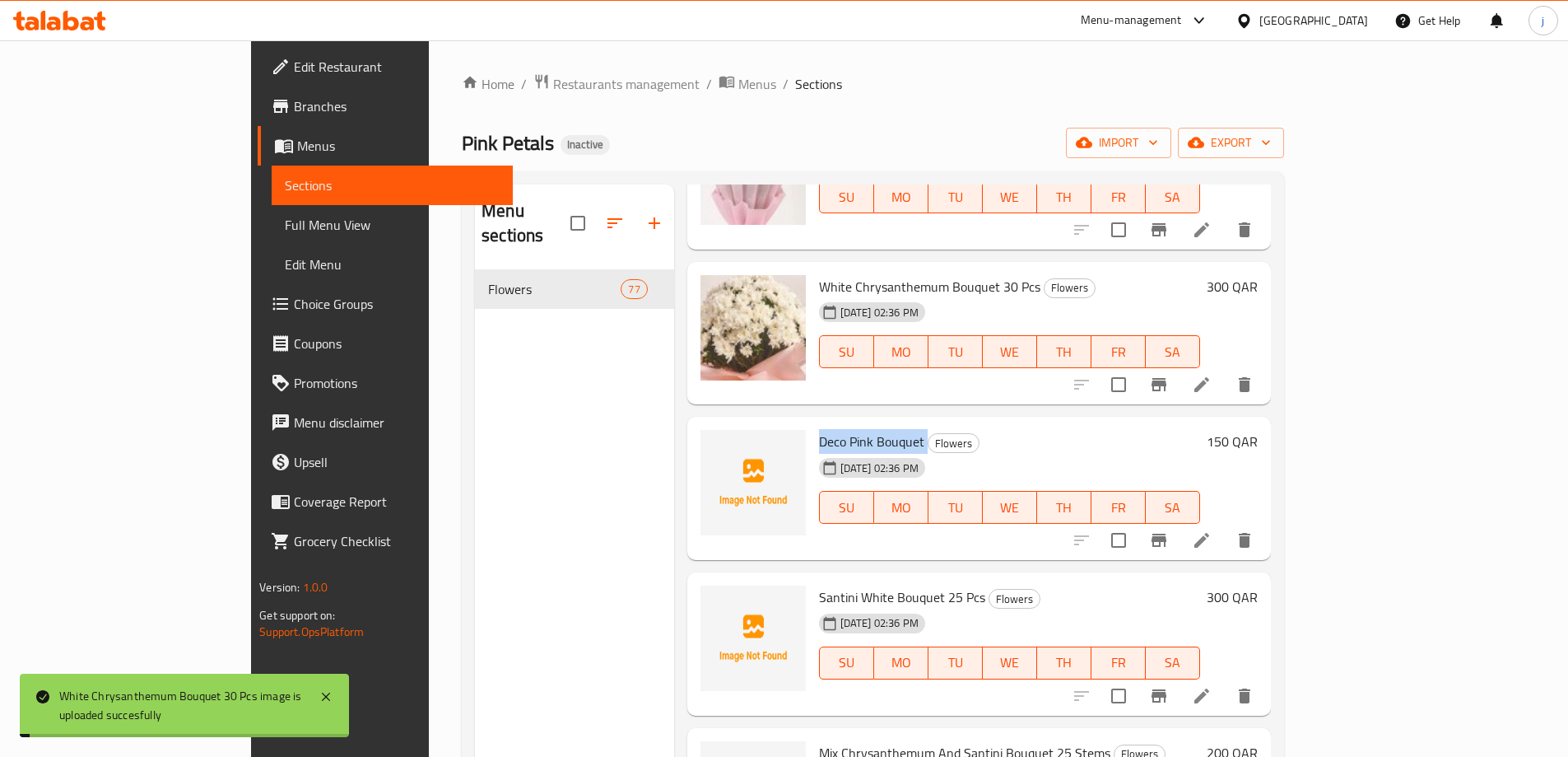
copy h6 "Deco Pink Bouquet"
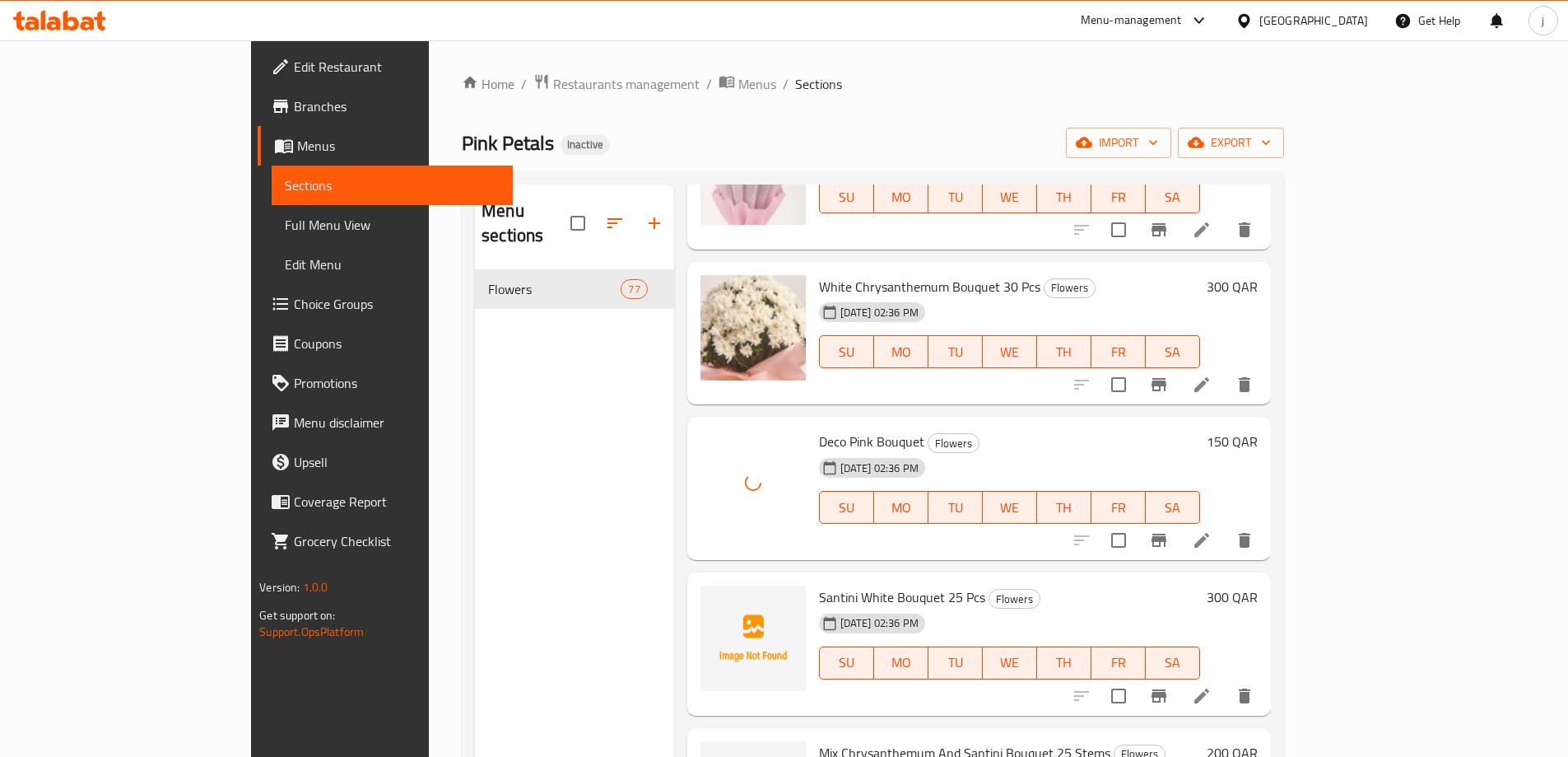
click at [827, 585] on span "Santini White Bouquet 25 Pcs" at bounding box center [902, 597] width 166 height 25
copy h6 "Santini White Bouquet 25 Pcs"
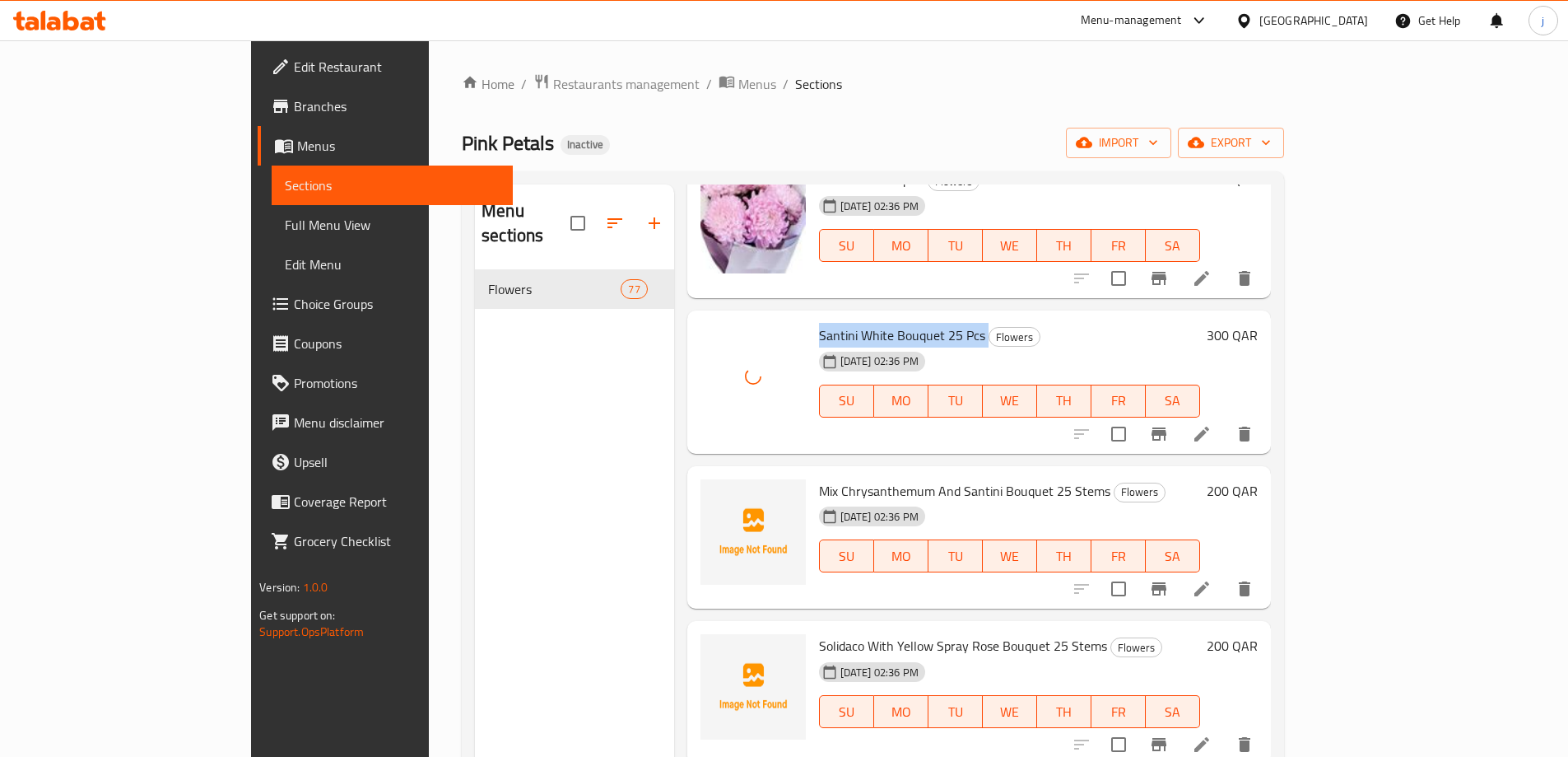
scroll to position [1153, 0]
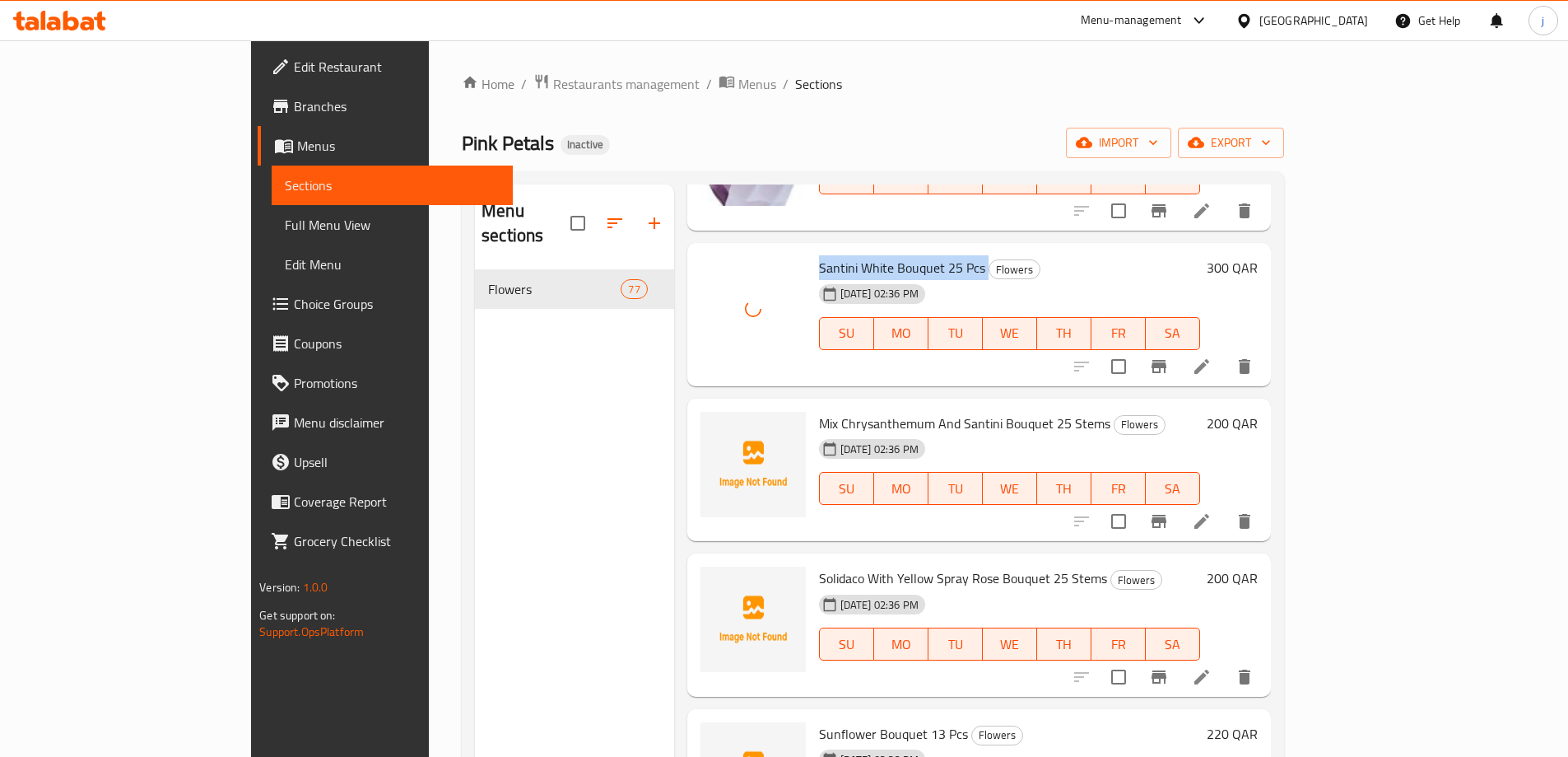
click at [894, 411] on span "Mix Chrysanthemum And Santini Bouquet 25 Stems" at bounding box center [965, 423] width 291 height 25
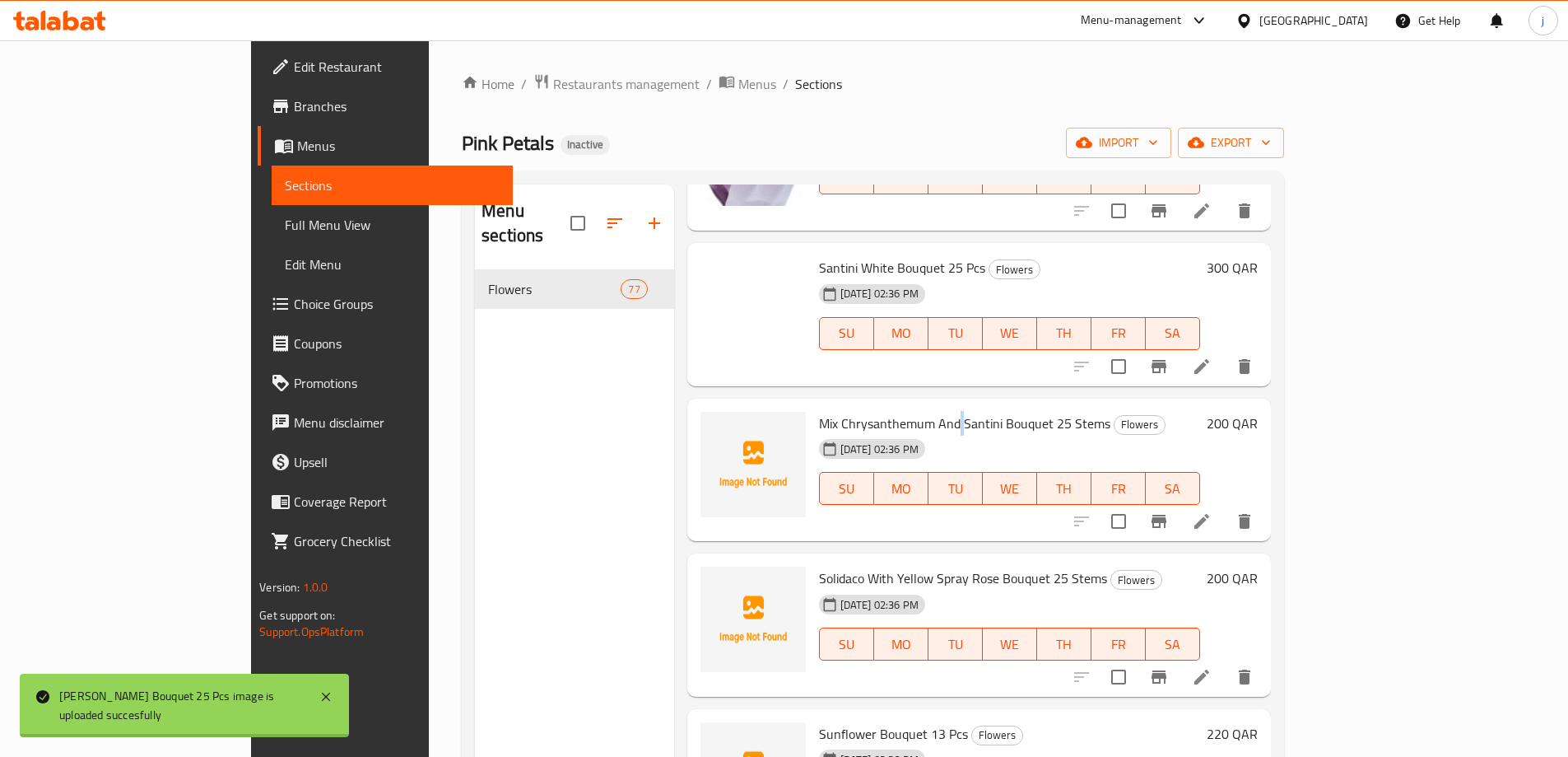
click at [894, 411] on span "Mix Chrysanthemum And Santini Bouquet 25 Stems" at bounding box center [965, 423] width 291 height 25
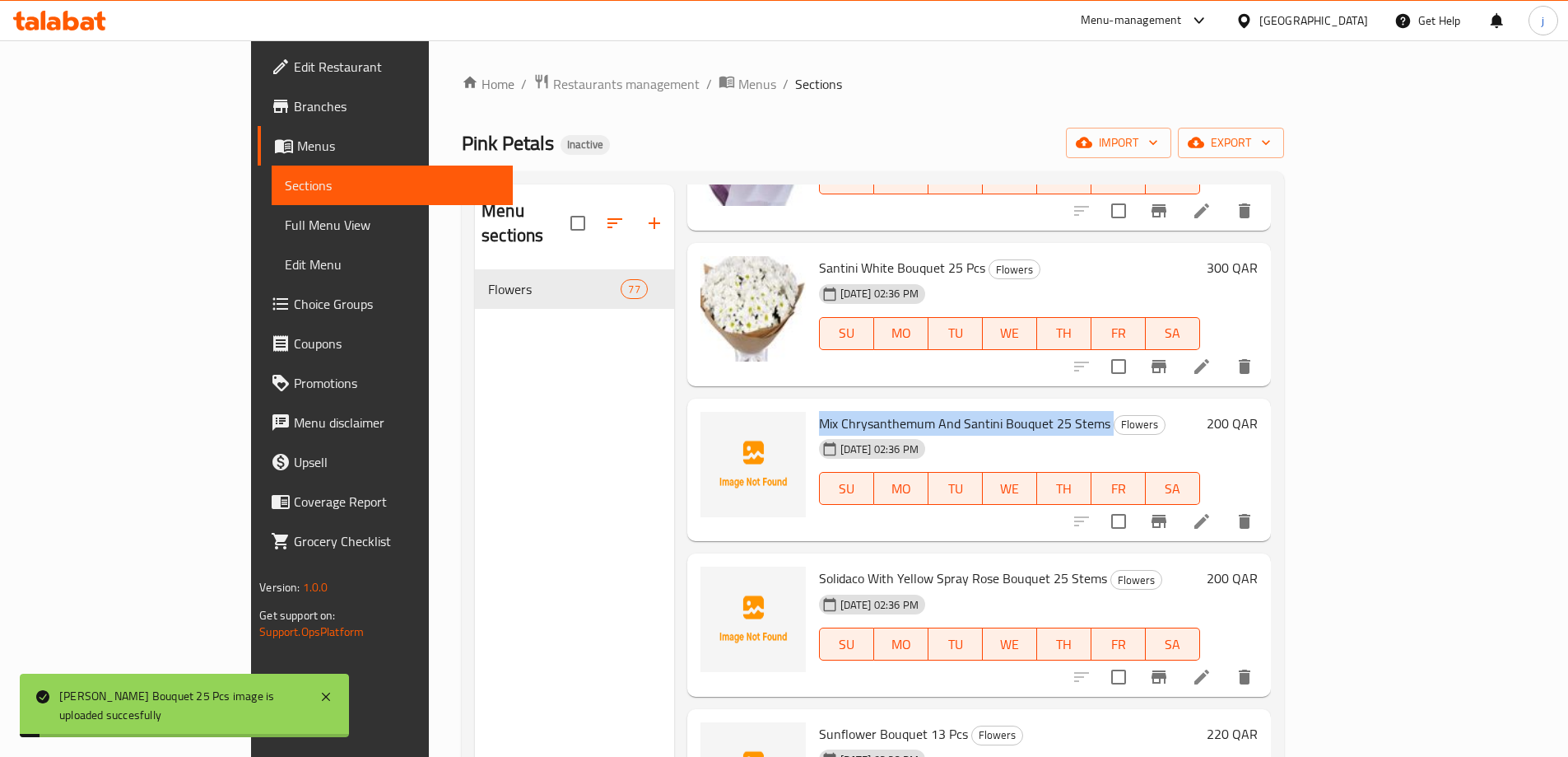
copy h6 "Mix Chrysanthemum And Santini Bouquet 25 Stems"
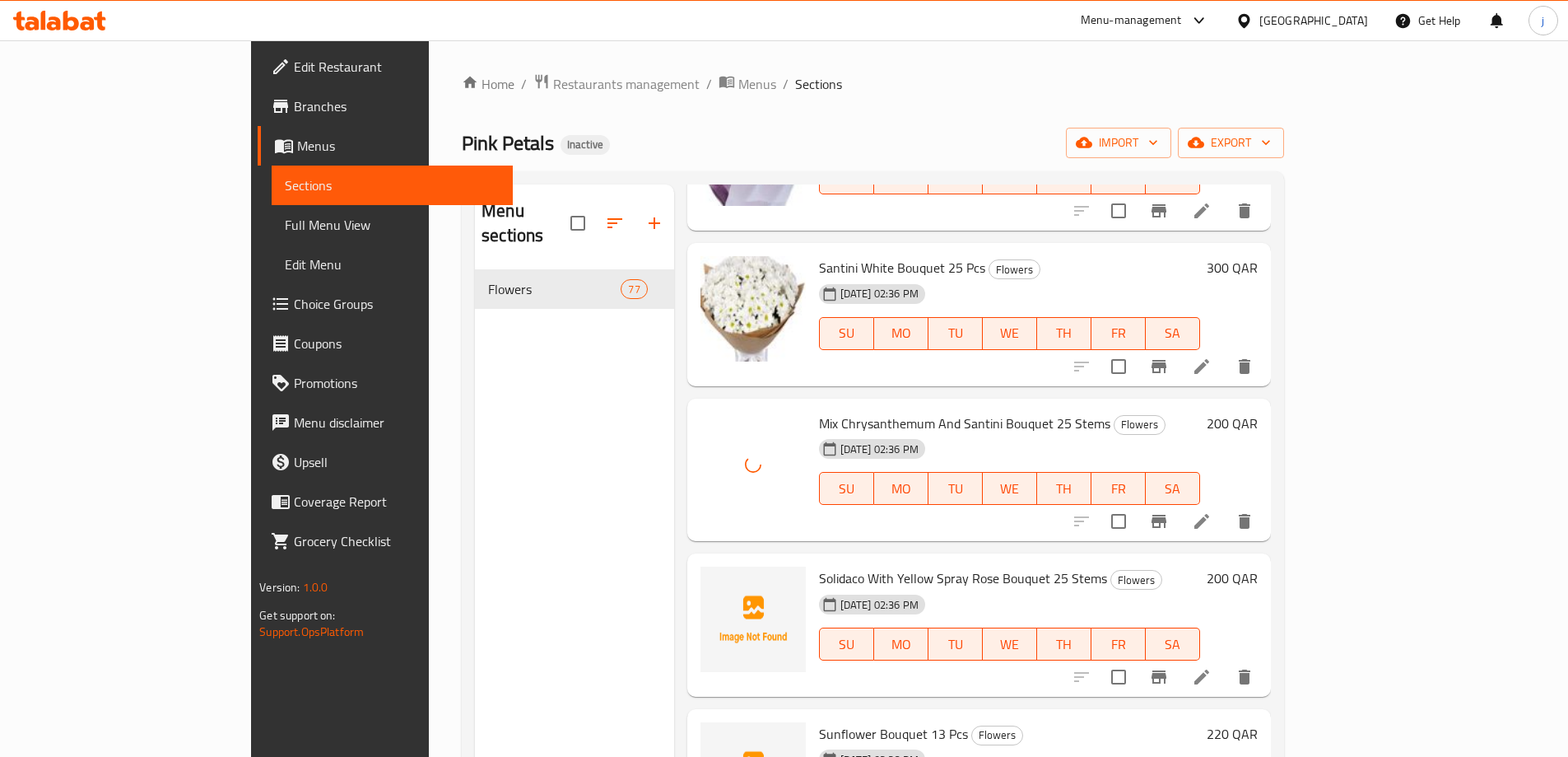
click at [896, 565] on span "Solidaco With Yellow Spray Rose Bouquet 25 Stems" at bounding box center [963, 578] width 288 height 25
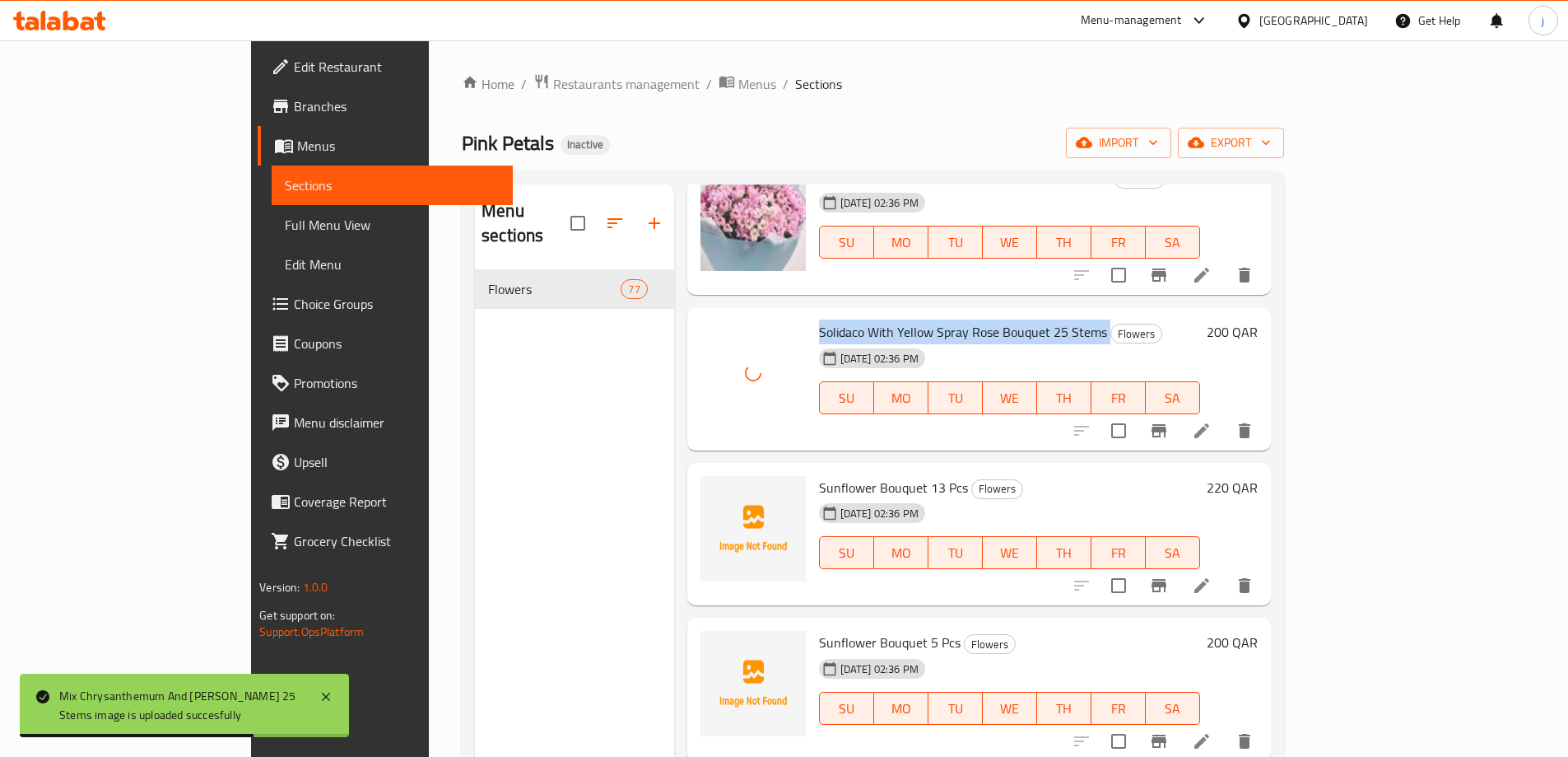
scroll to position [1400, 0]
click at [819, 475] on span "Sunflower Bouquet 13 Pcs" at bounding box center [893, 487] width 149 height 25
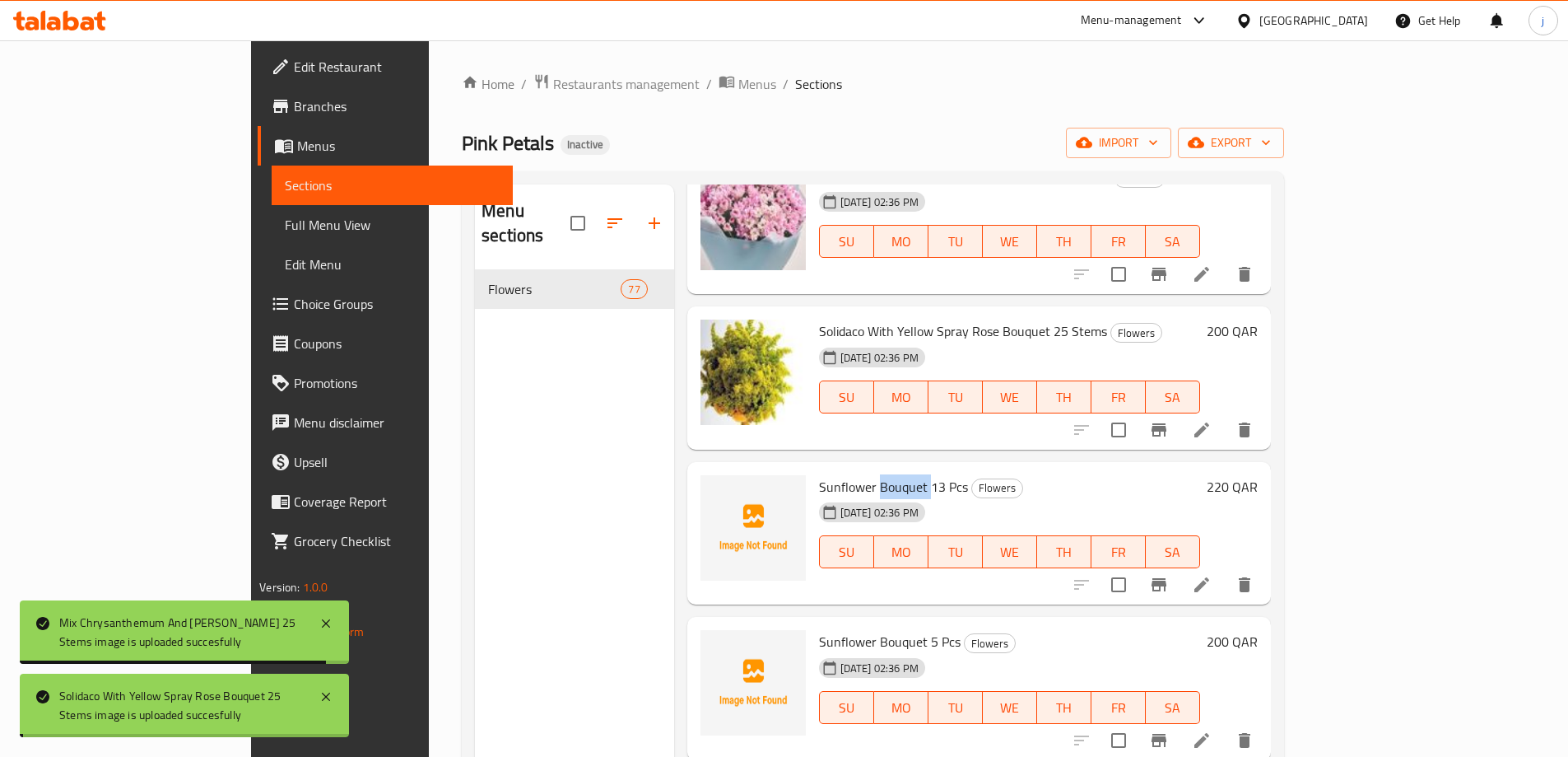
click at [819, 475] on span "Sunflower Bouquet 13 Pcs" at bounding box center [893, 487] width 149 height 25
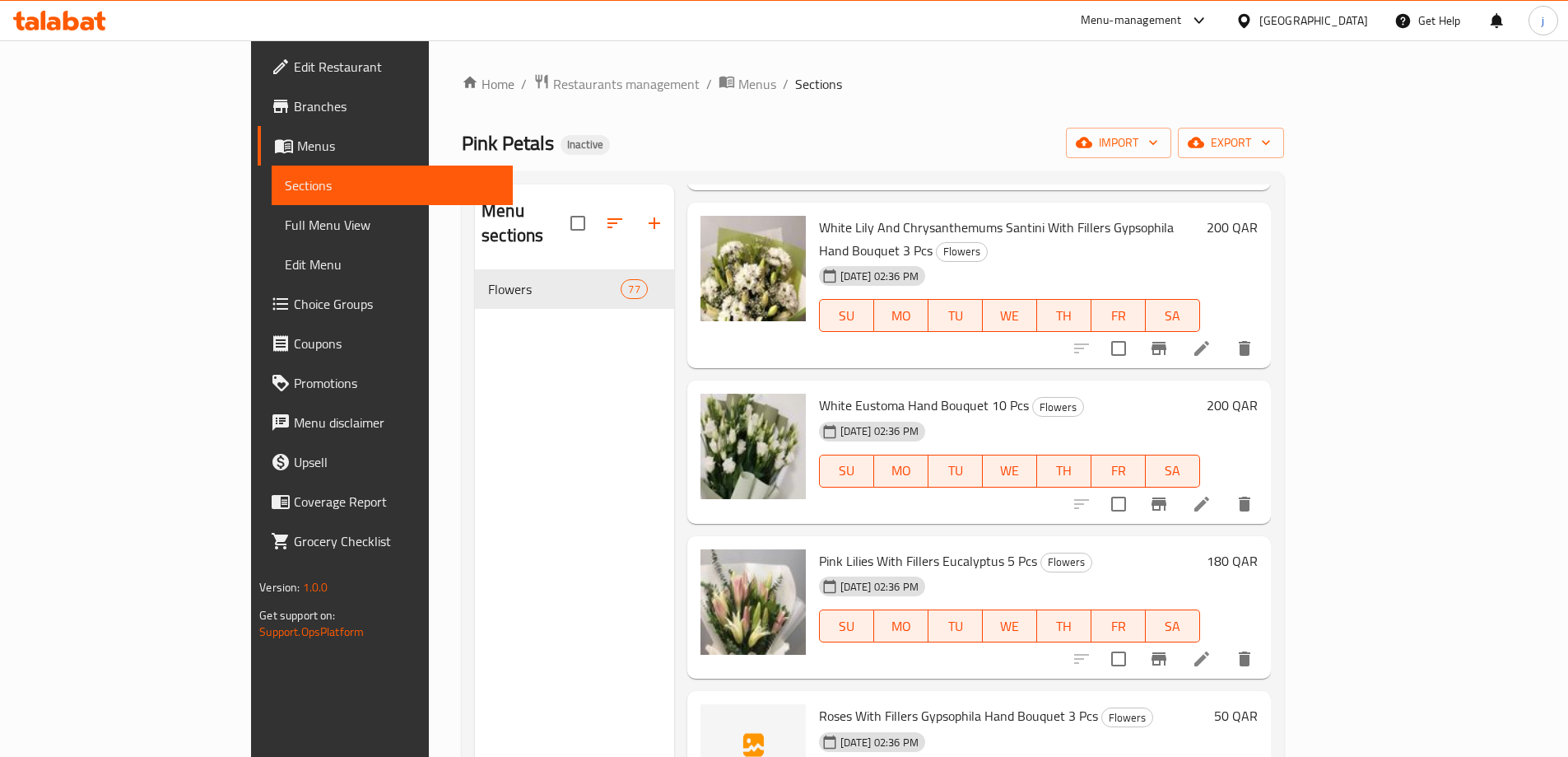
scroll to position [7330, 0]
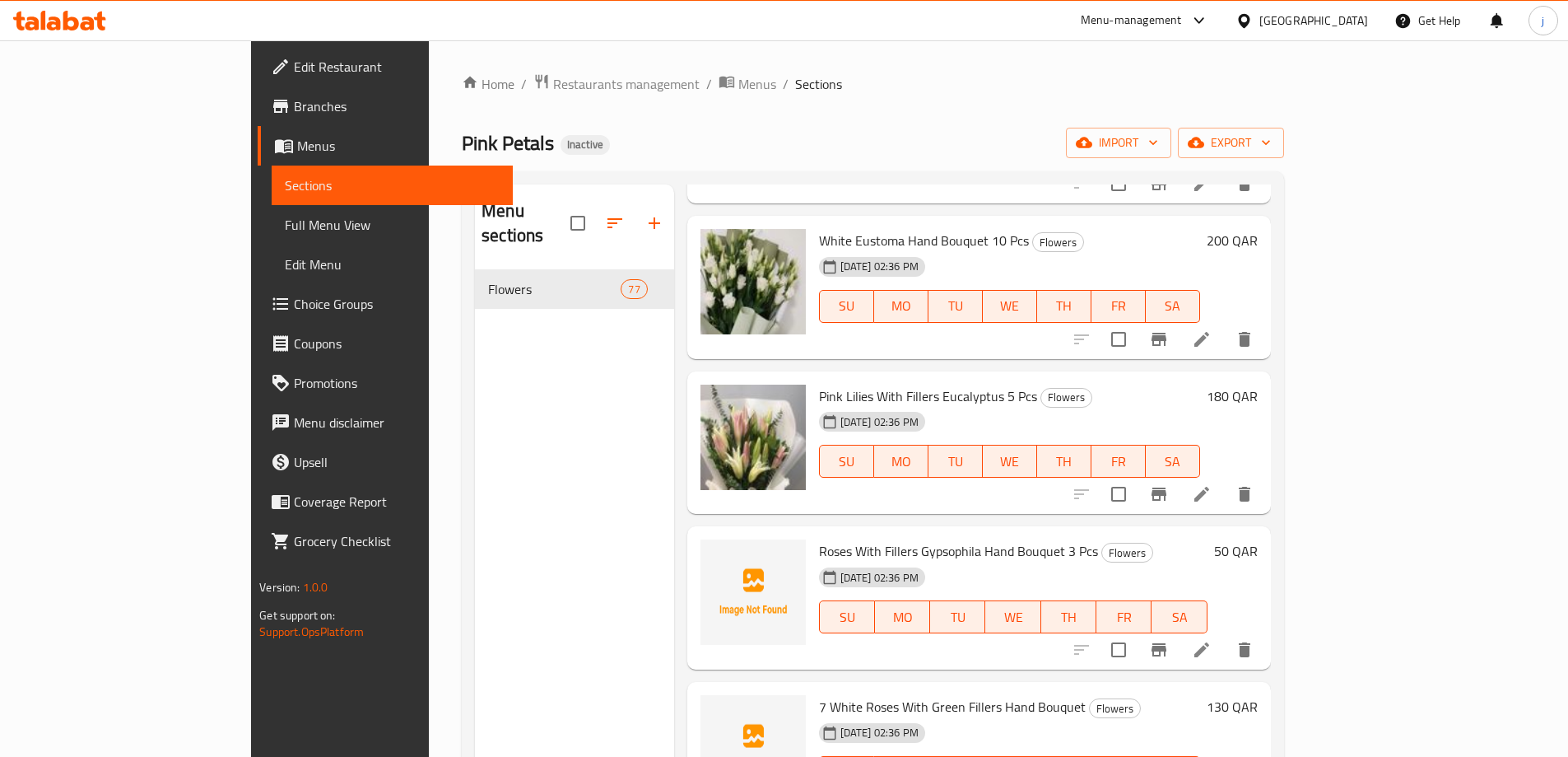
click at [947, 539] on span "Roses With Fillers Gypsophila Hand Bouquet 3 Pcs" at bounding box center [958, 551] width 279 height 25
click at [1193, 540] on h6 "Roses With Fillers Gypsophila Hand Bouquet 3 Pcs Flowers" at bounding box center [1013, 551] width 389 height 23
click at [1264, 630] on button "delete" at bounding box center [1244, 650] width 39 height 39
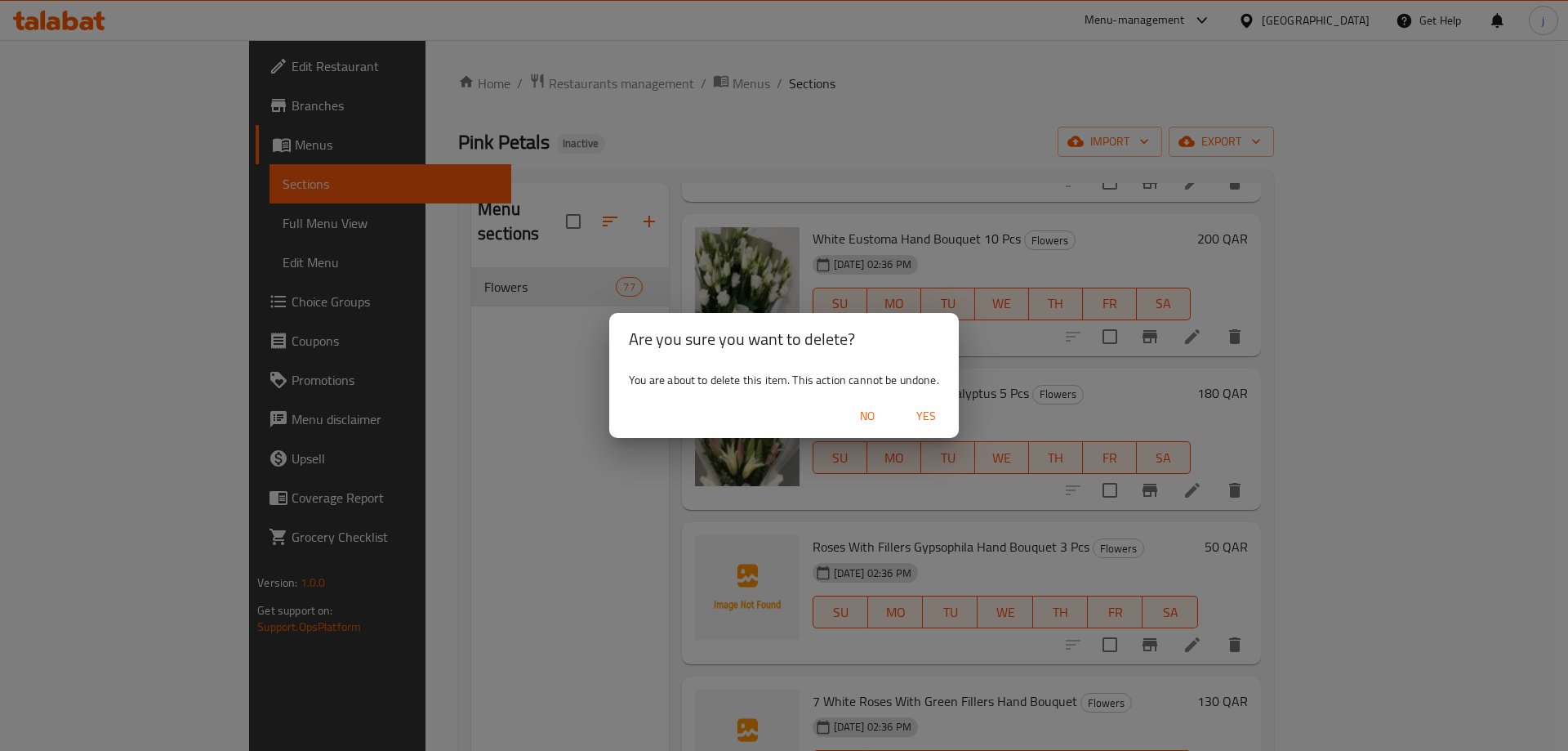
click at [926, 418] on span "Yes" at bounding box center [926, 416] width 39 height 21
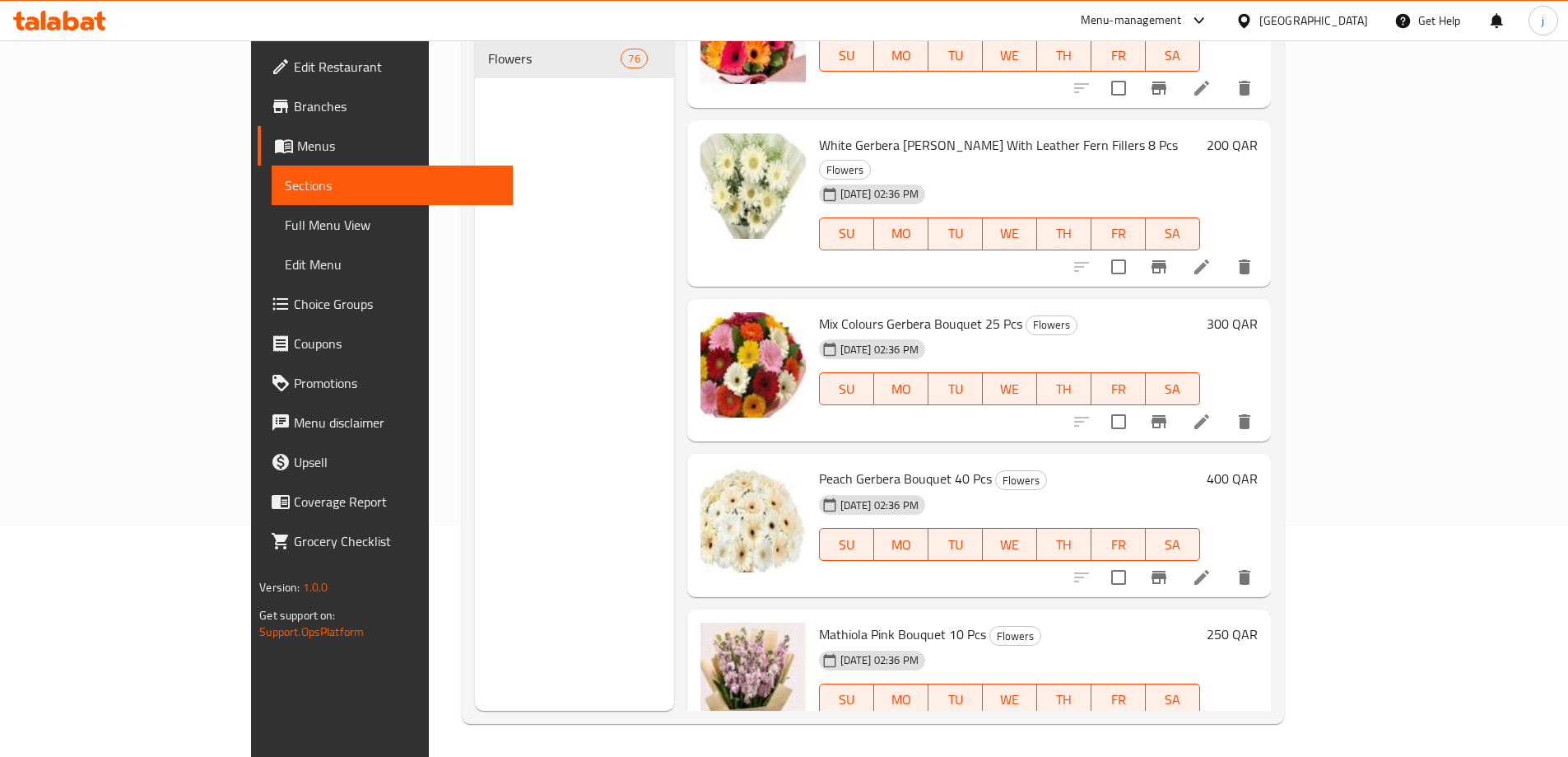
scroll to position [309, 0]
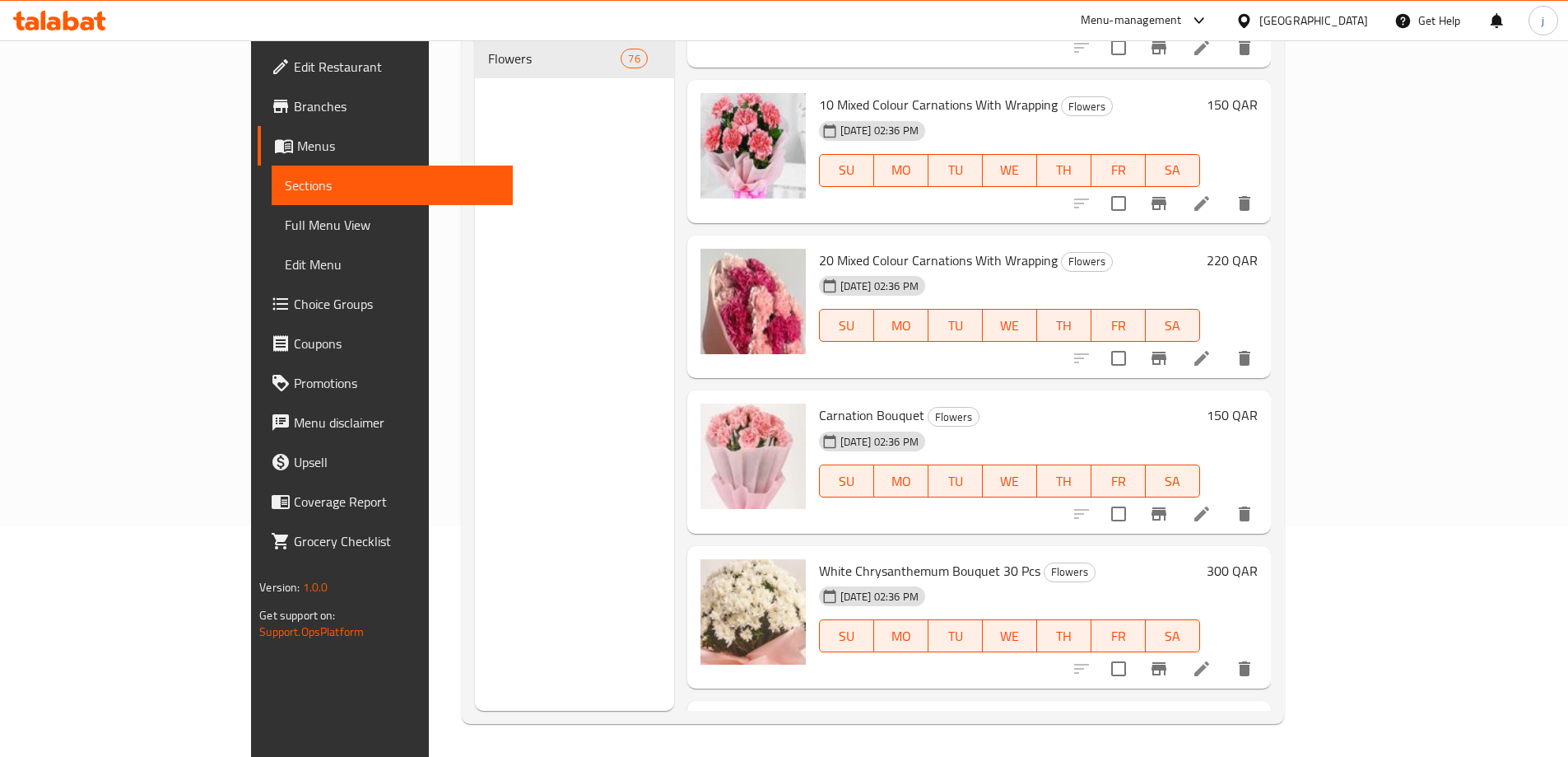
click at [297, 148] on span "Menus" at bounding box center [398, 146] width 202 height 20
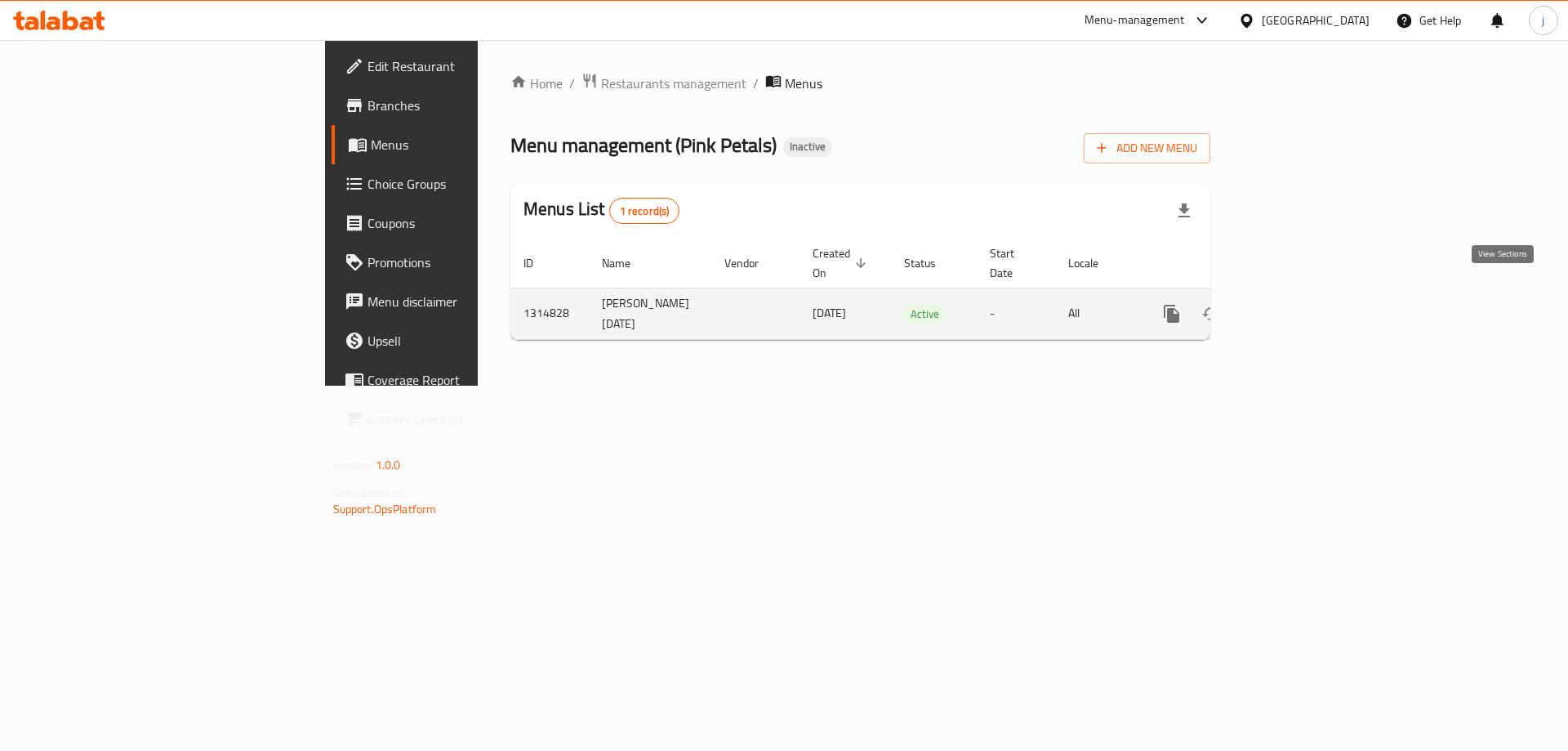
click at [1309, 294] on link "enhanced table" at bounding box center [1289, 313] width 39 height 39
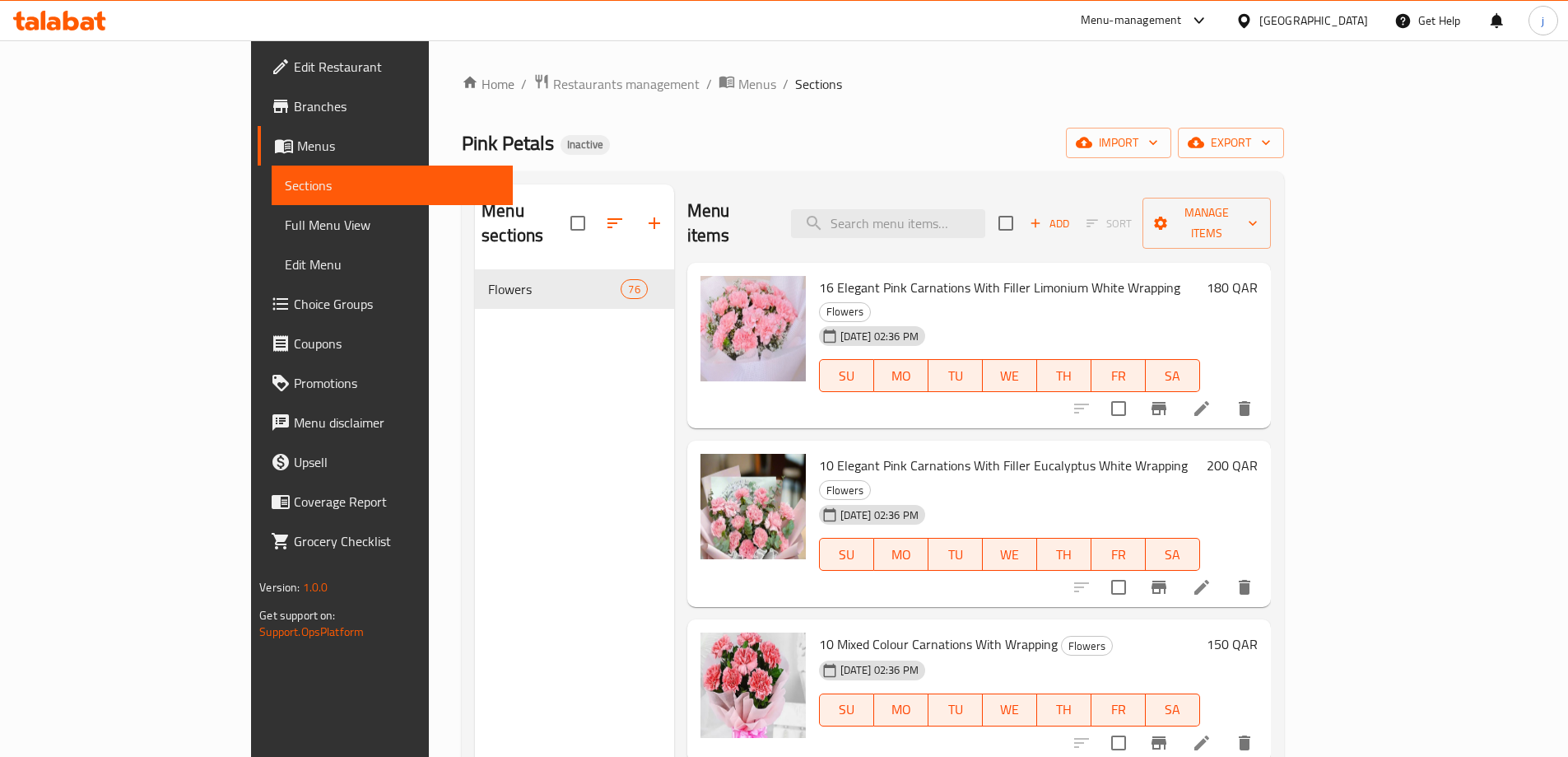
click at [297, 140] on span "Menus" at bounding box center [398, 146] width 202 height 20
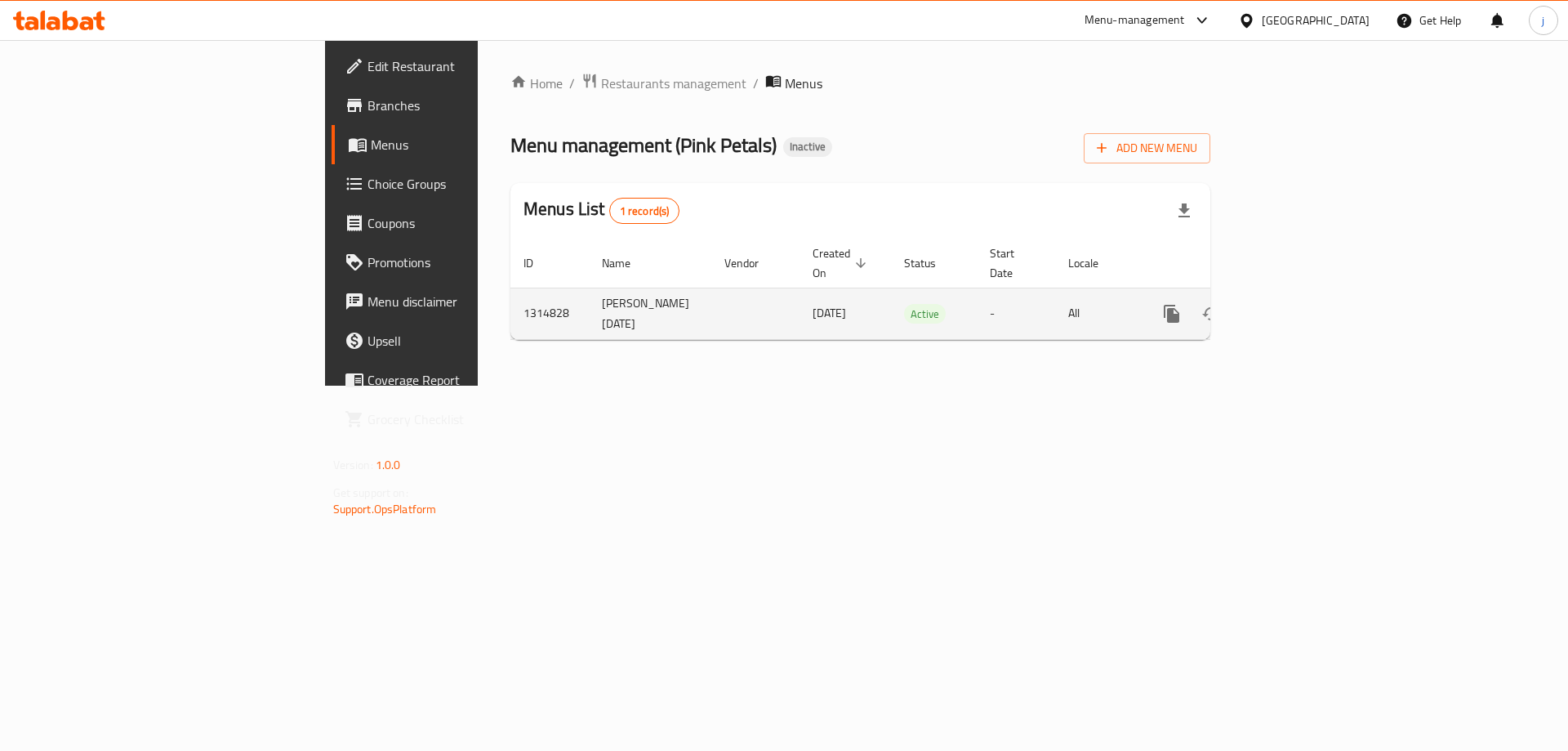
click at [812, 302] on span "[DATE]" at bounding box center [829, 313] width 34 height 21
click at [510, 288] on td "1314828" at bounding box center [549, 313] width 78 height 51
click at [589, 299] on td "[PERSON_NAME] [DATE]" at bounding box center [650, 313] width 122 height 51
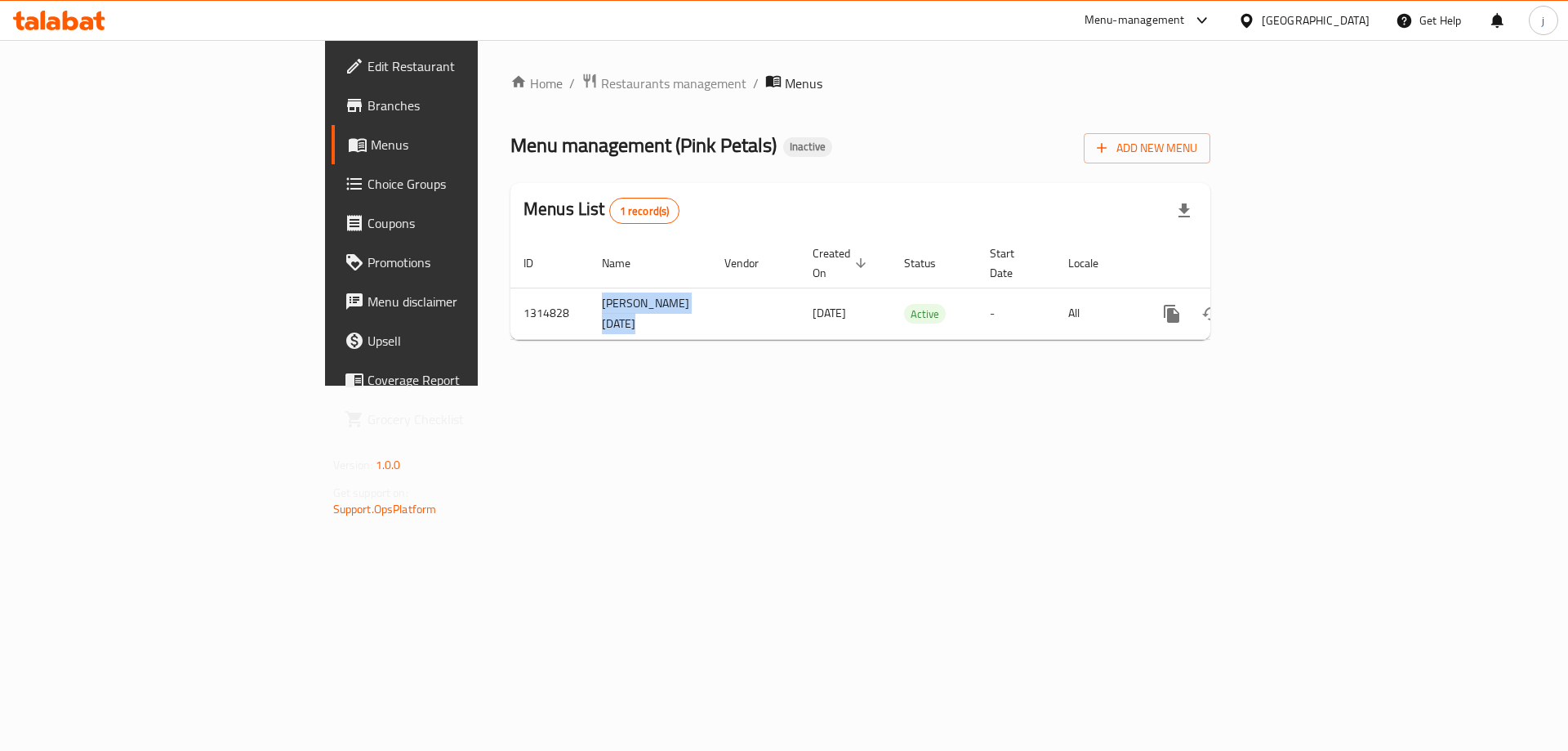
click at [510, 320] on table "ID Name Vendor Created On sorted descending Status Start Date Locale Actions 13…" at bounding box center [916, 289] width 812 height 102
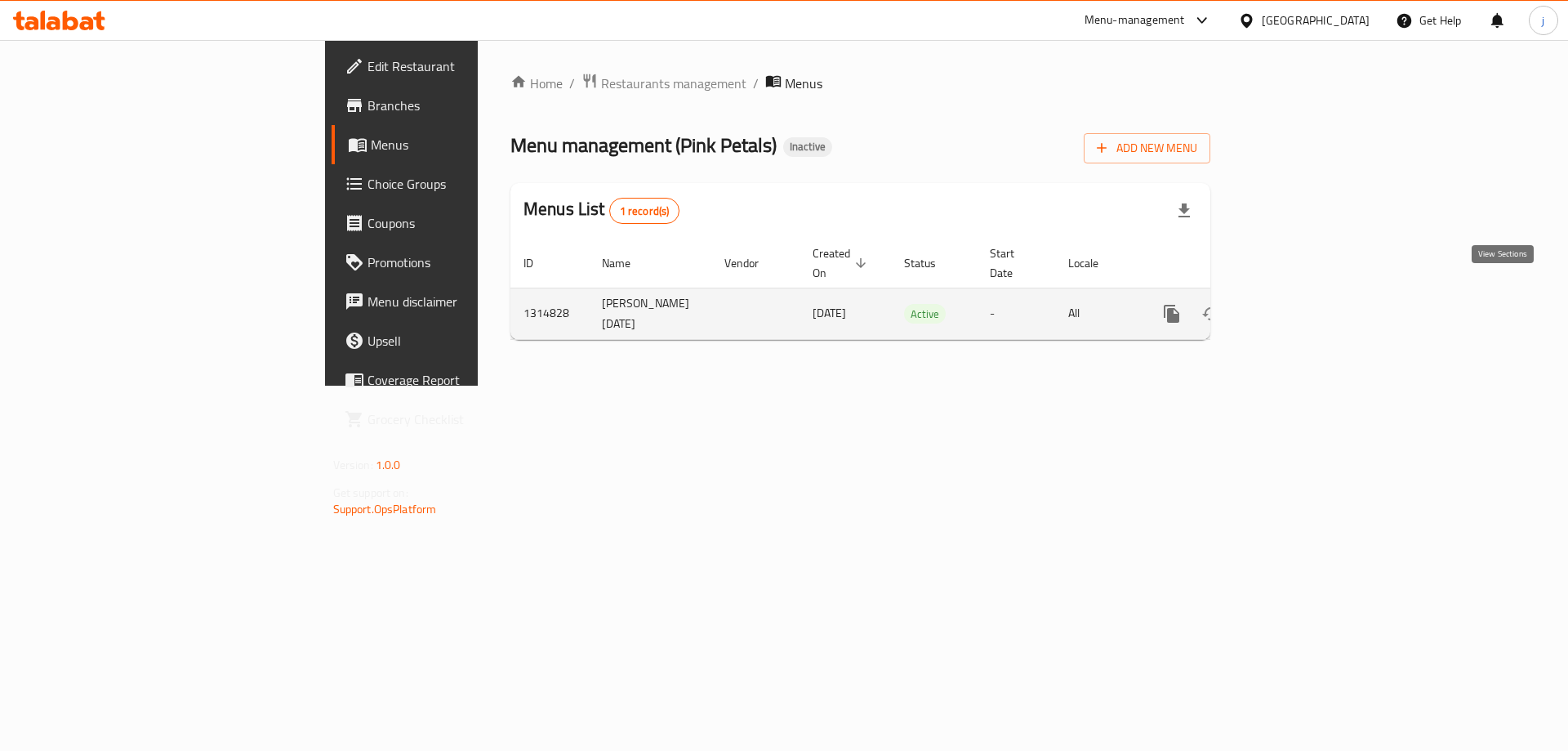
click at [1299, 304] on icon "enhanced table" at bounding box center [1290, 314] width 20 height 20
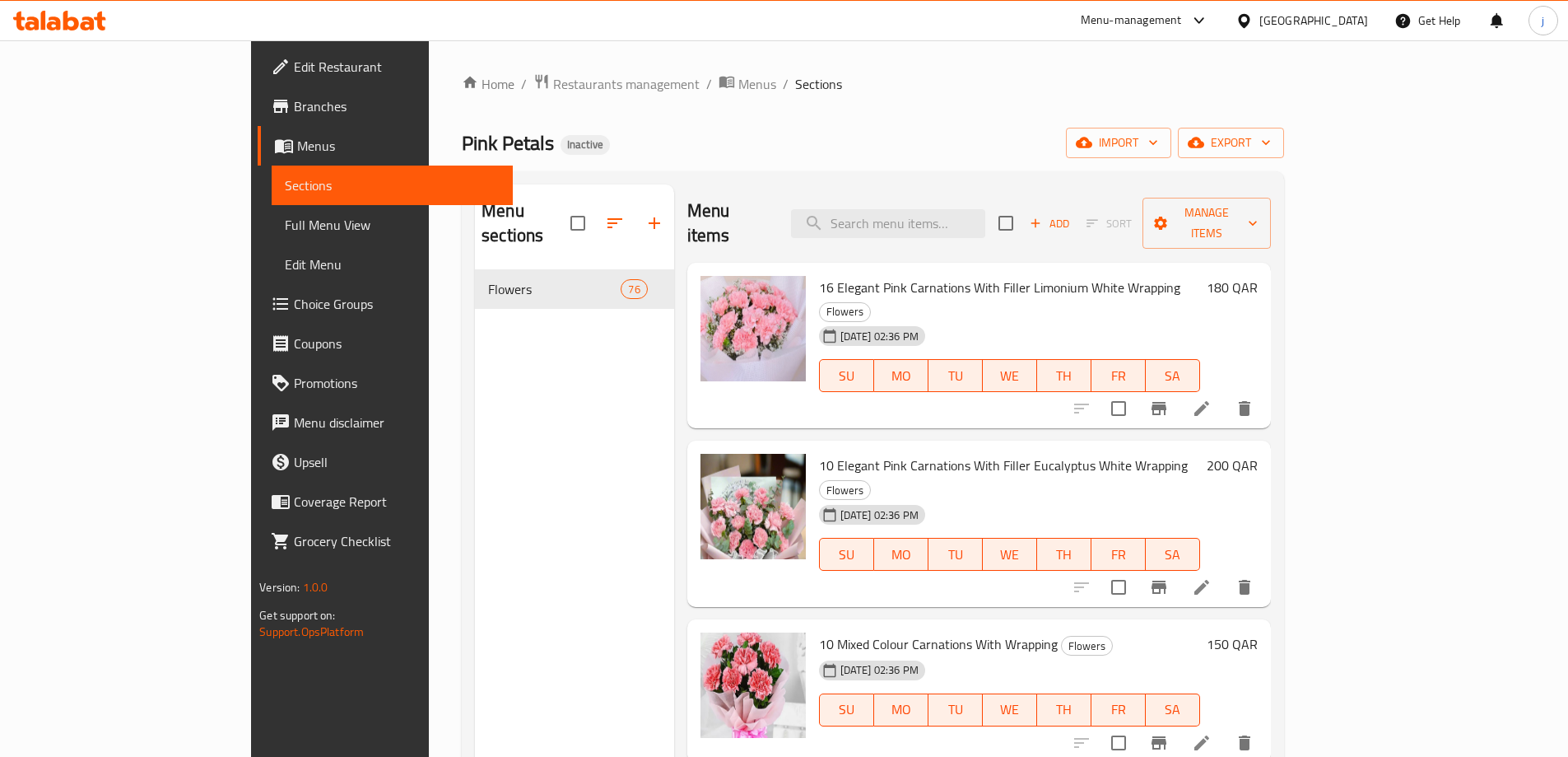
click at [285, 232] on span "Full Menu View" at bounding box center [392, 225] width 215 height 20
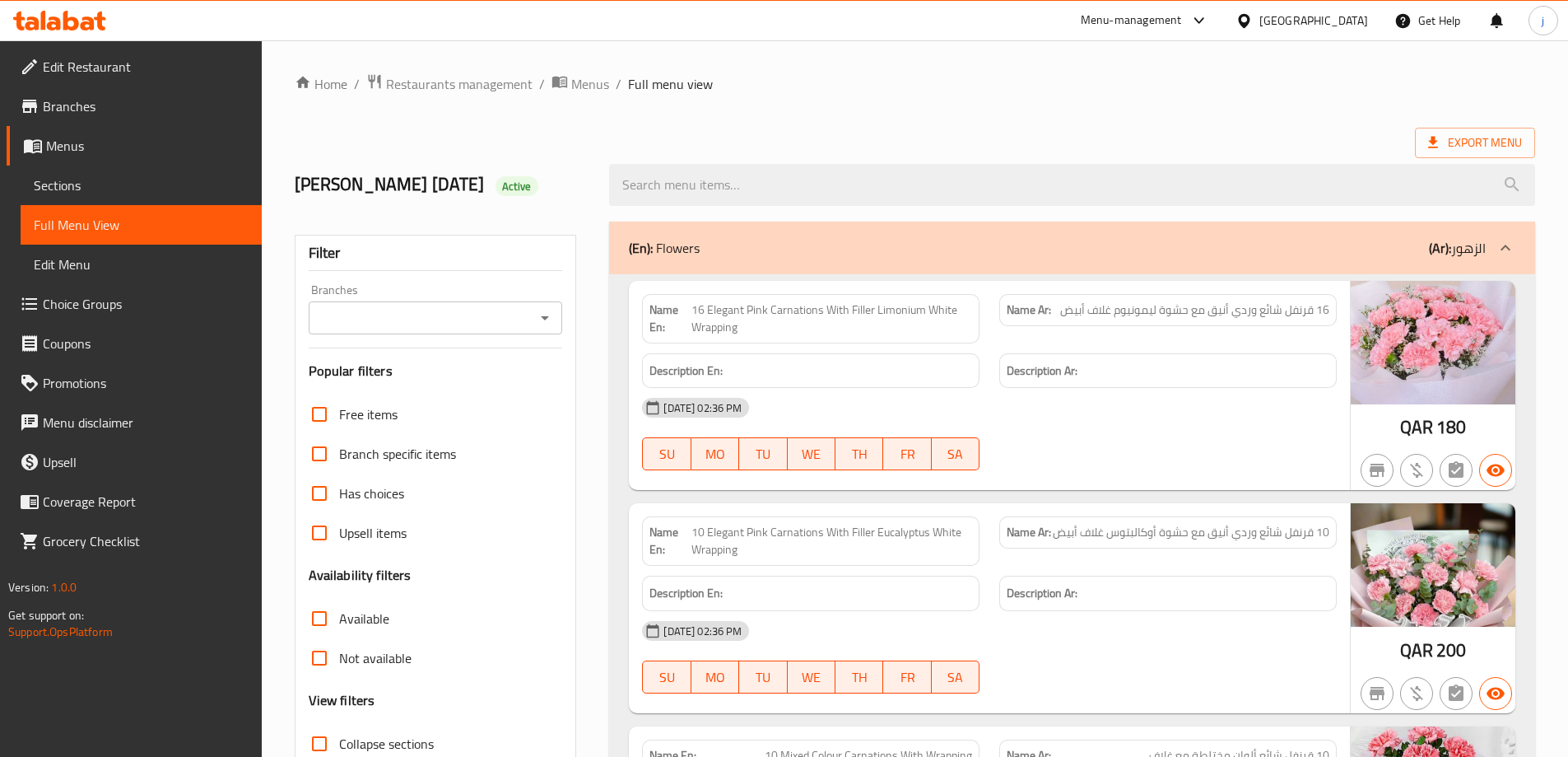
click at [142, 156] on link "Menus" at bounding box center [134, 145] width 256 height 39
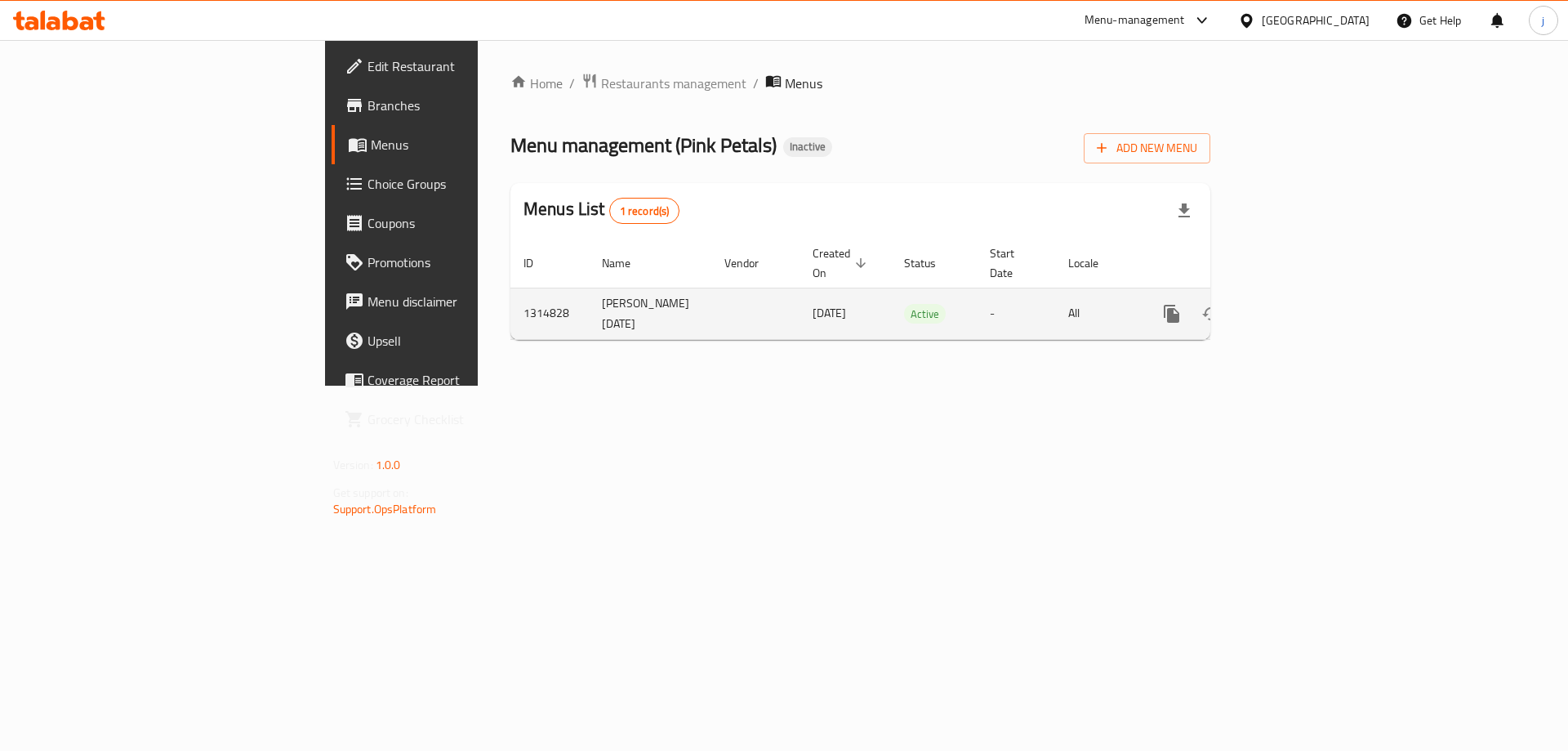
click at [589, 300] on td "[PERSON_NAME] [DATE]" at bounding box center [650, 313] width 122 height 51
click at [589, 297] on td "[PERSON_NAME] [DATE]" at bounding box center [650, 313] width 122 height 51
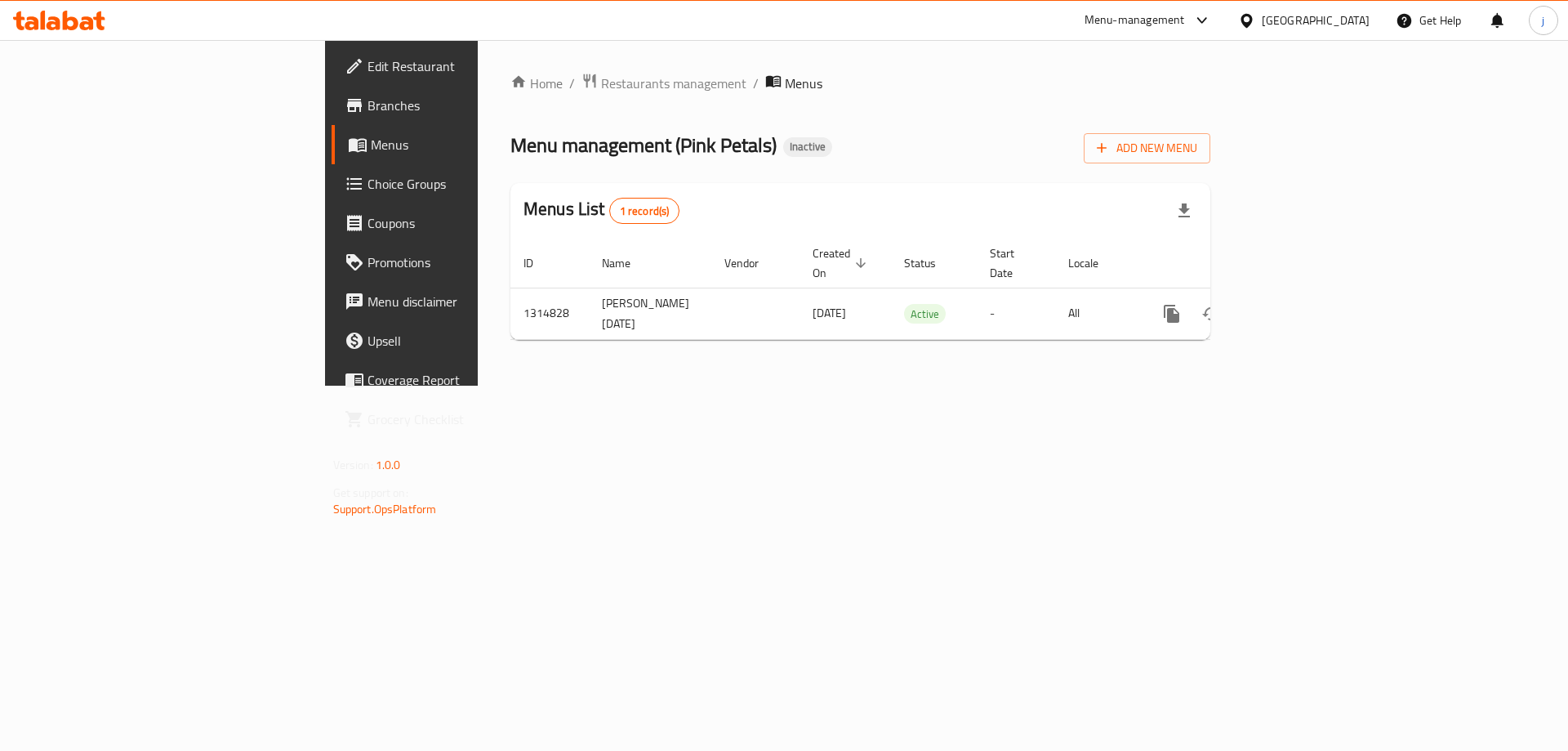
drag, startPoint x: 428, startPoint y: 297, endPoint x: 359, endPoint y: 360, distance: 93.4
click at [478, 360] on div "Home / Restaurants management / Menus Menu management ( Pink Petals ) Inactive …" at bounding box center [860, 212] width 765 height 345
click at [332, 162] on link "Menus" at bounding box center [460, 144] width 256 height 39
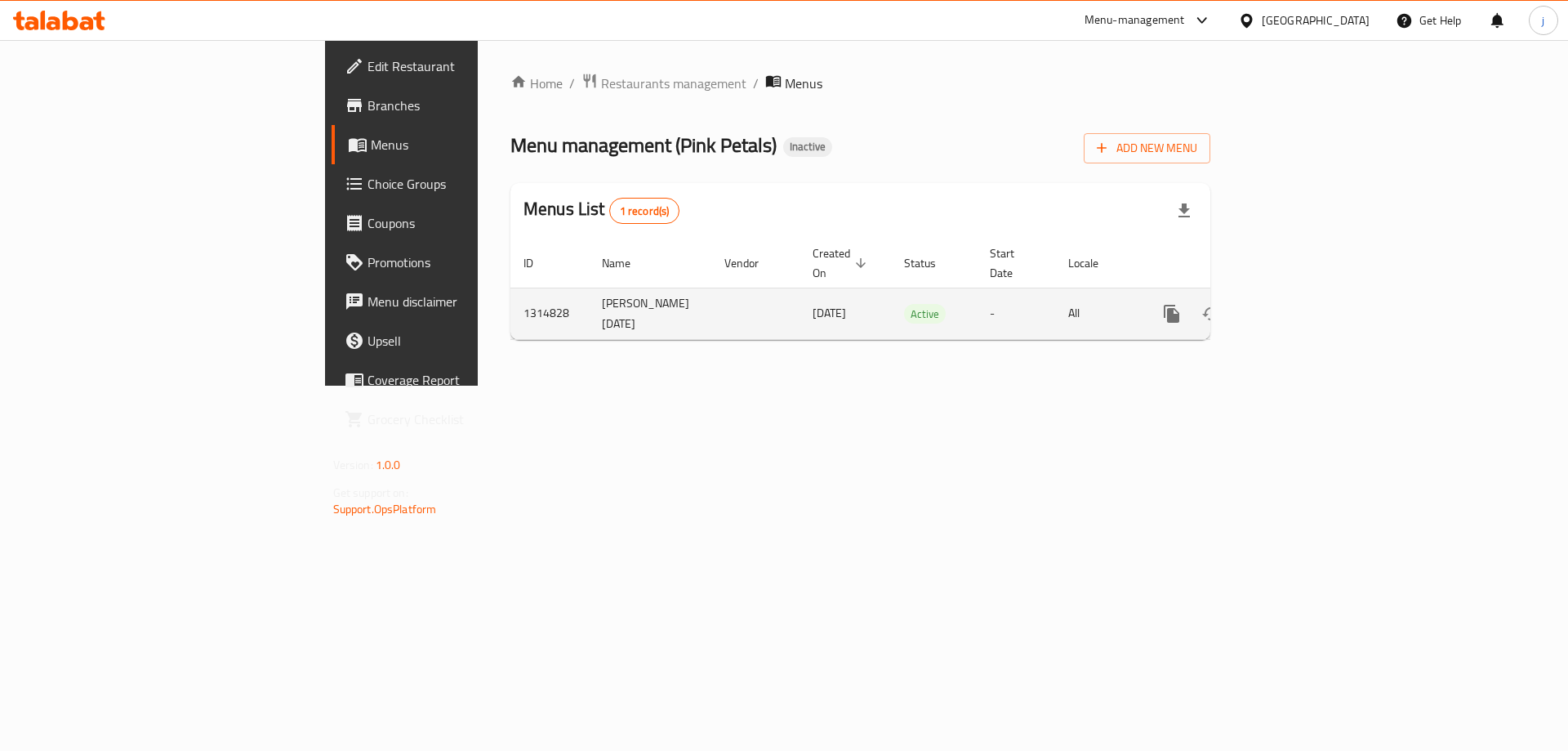
click at [1296, 307] on icon "enhanced table" at bounding box center [1290, 314] width 15 height 15
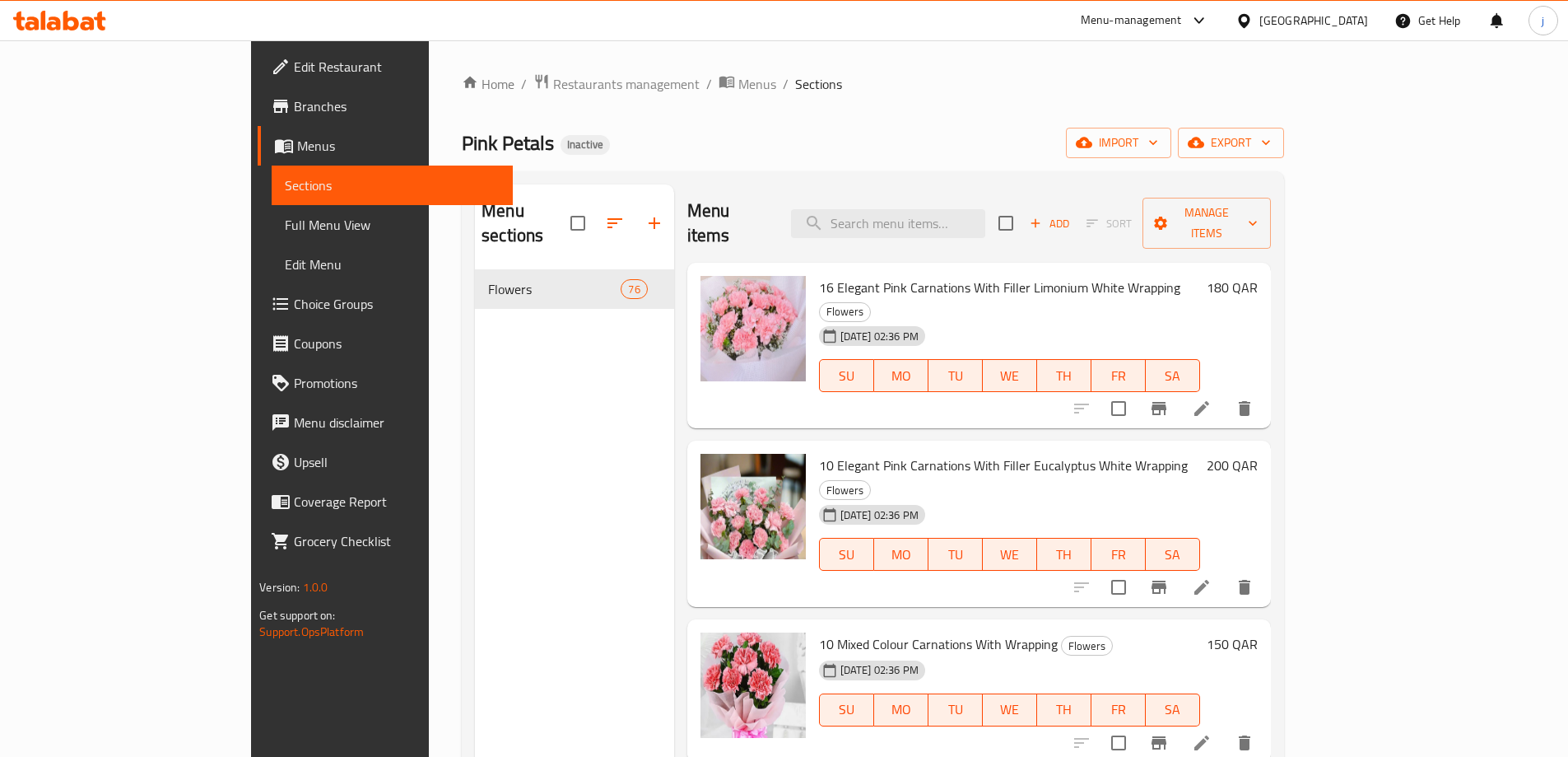
click at [271, 237] on link "Full Menu View" at bounding box center [392, 224] width 241 height 39
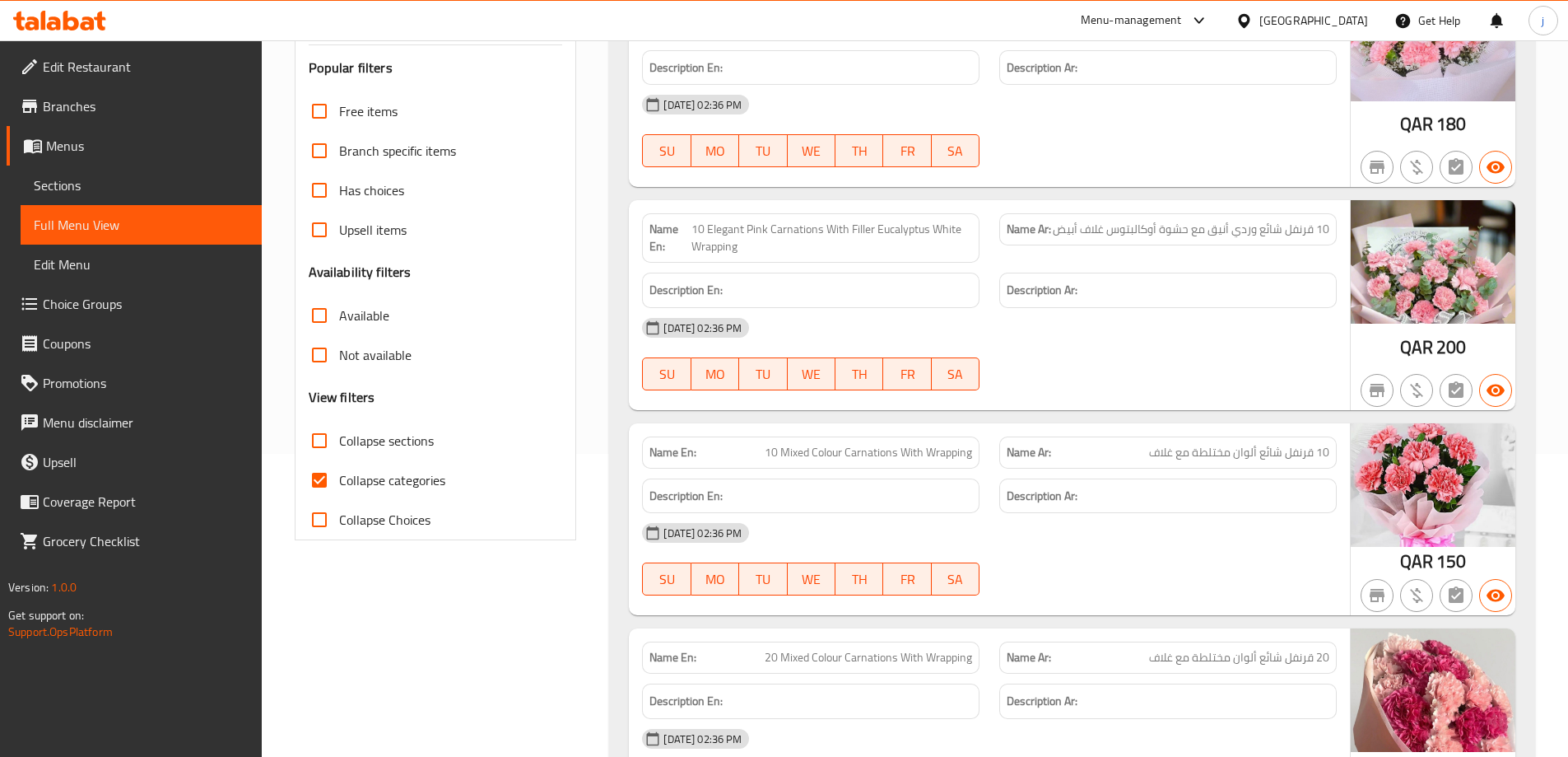
scroll to position [411, 0]
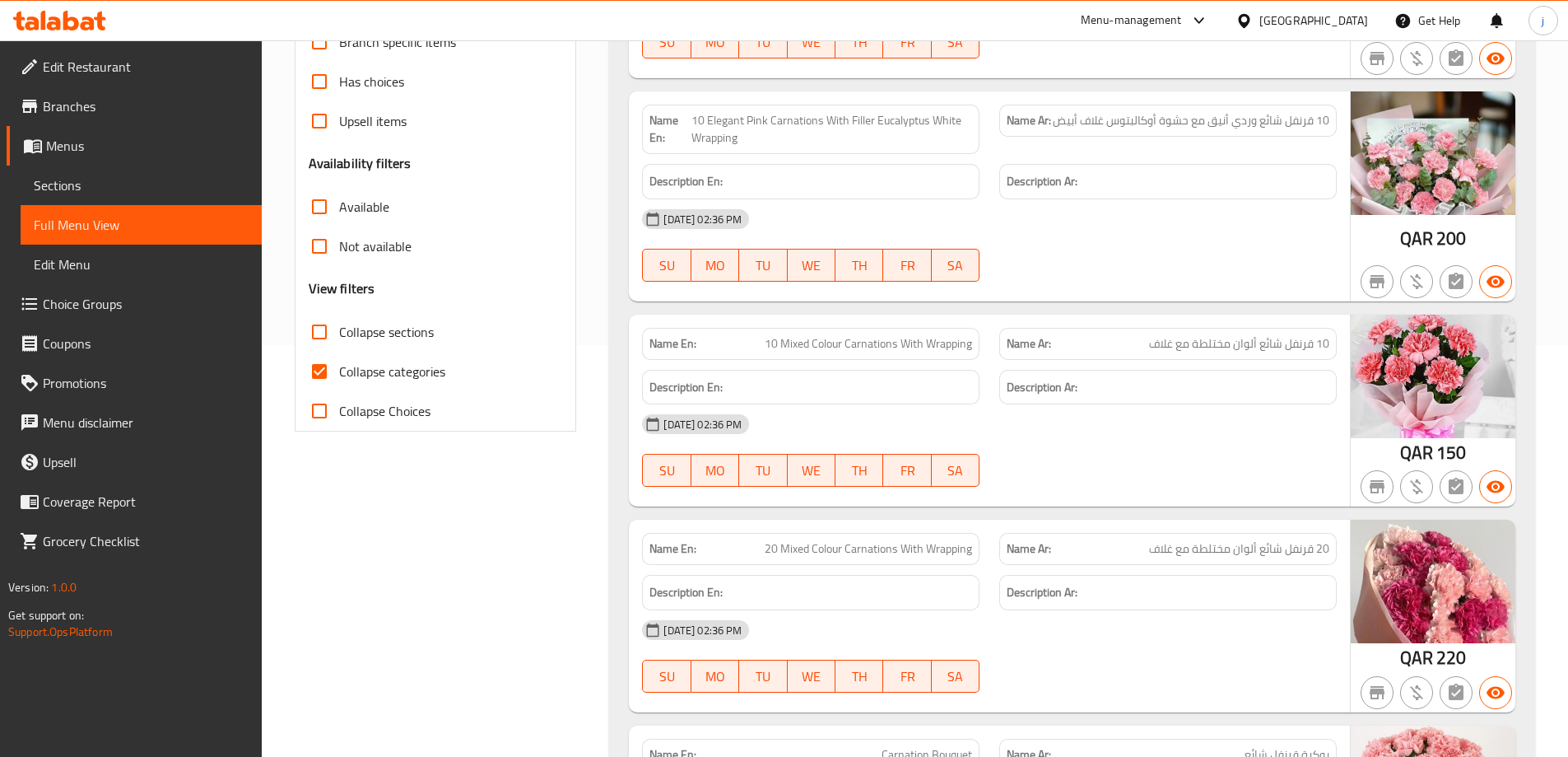
click at [421, 376] on span "Collapse categories" at bounding box center [392, 371] width 107 height 20
click at [339, 376] on input "Collapse categories" at bounding box center [319, 371] width 39 height 39
checkbox input "false"
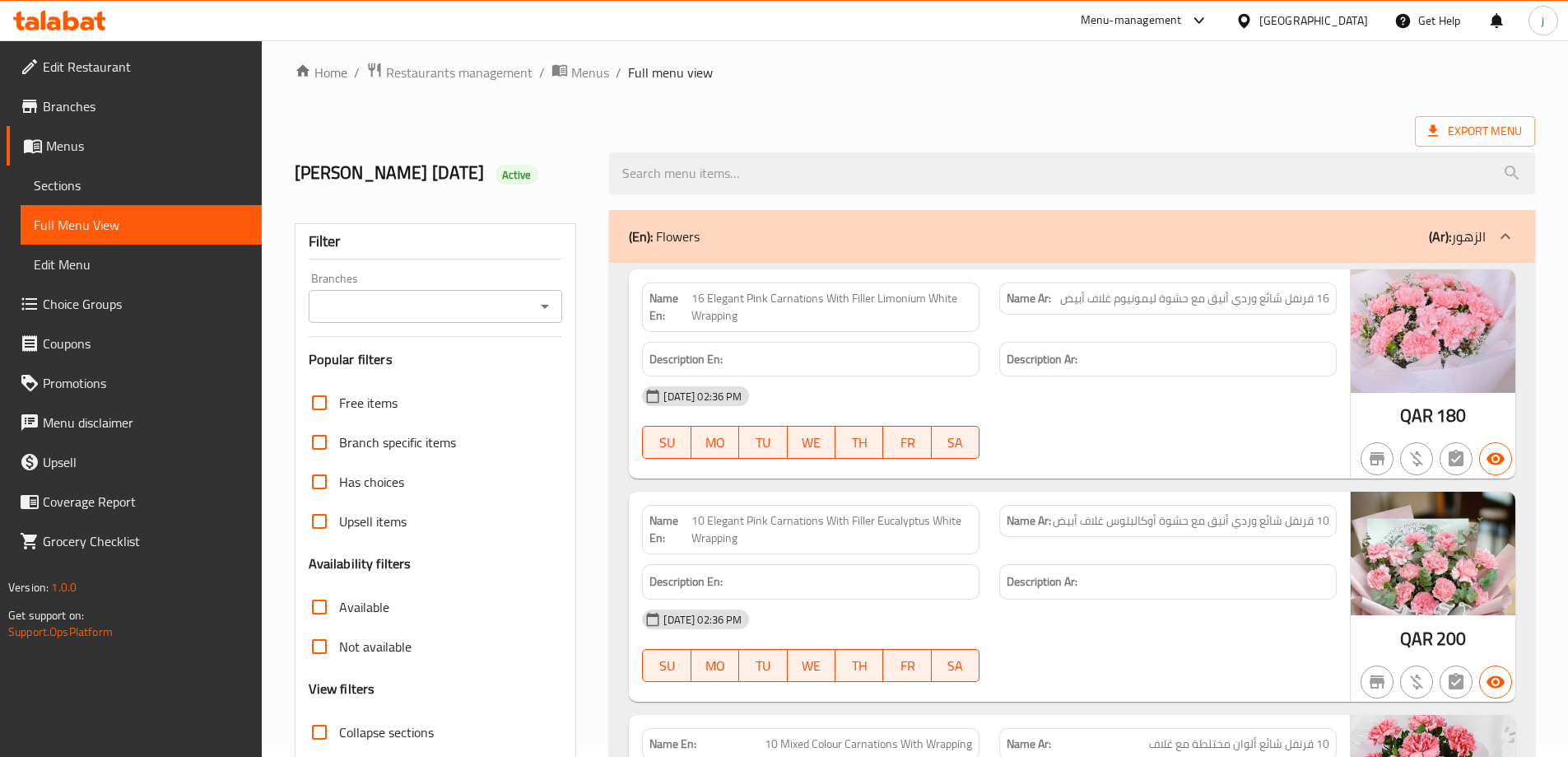
scroll to position [0, 0]
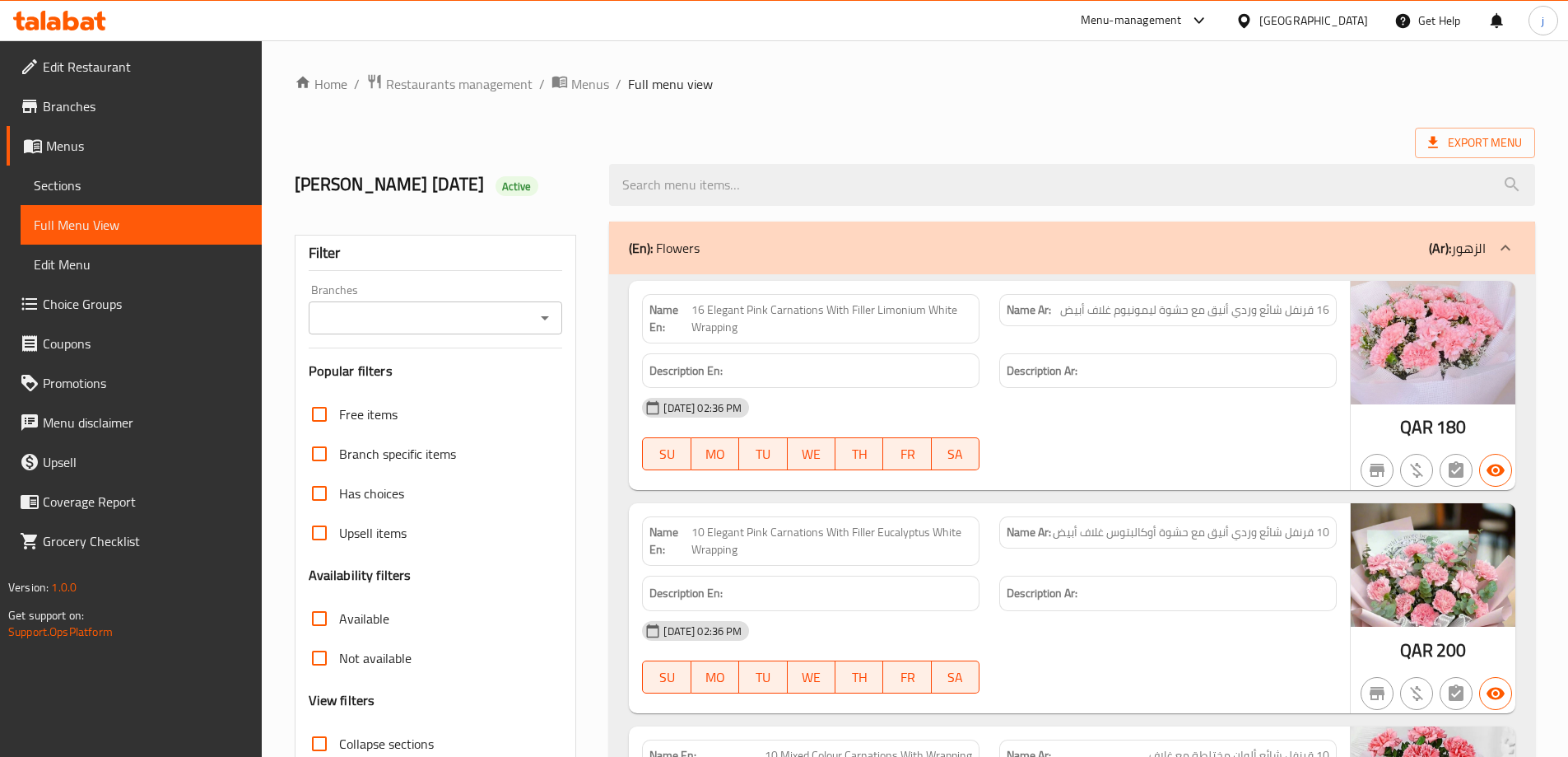
click at [925, 75] on ol "Home / Restaurants management / Menus / Full menu view" at bounding box center [915, 84] width 1240 height 22
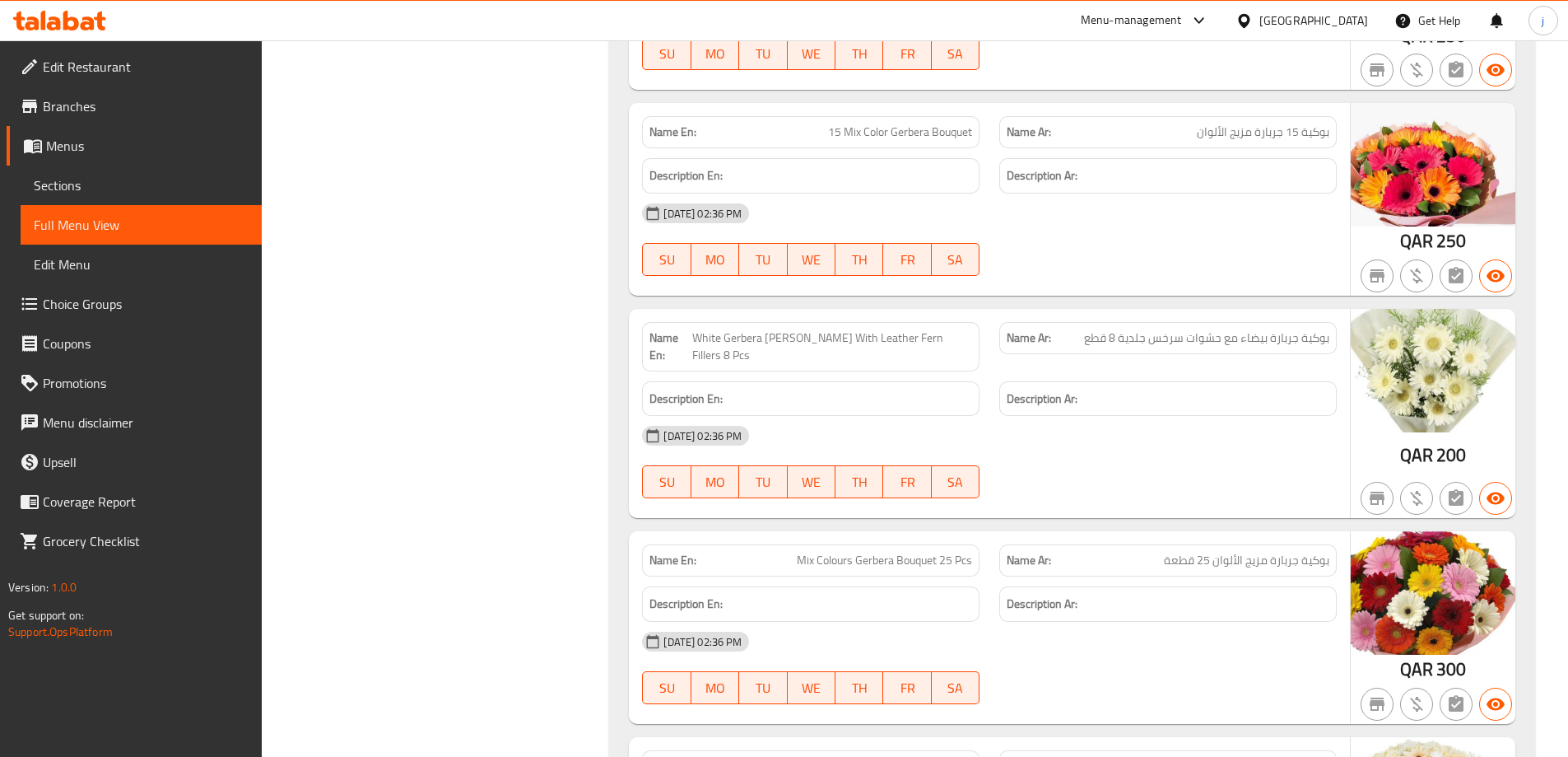
scroll to position [2882, 0]
click at [942, 416] on div "[DATE] 02:36 PM" at bounding box center [990, 436] width 714 height 39
click at [910, 139] on span "15 Mix Color Gerbera Bouquet" at bounding box center [900, 132] width 144 height 17
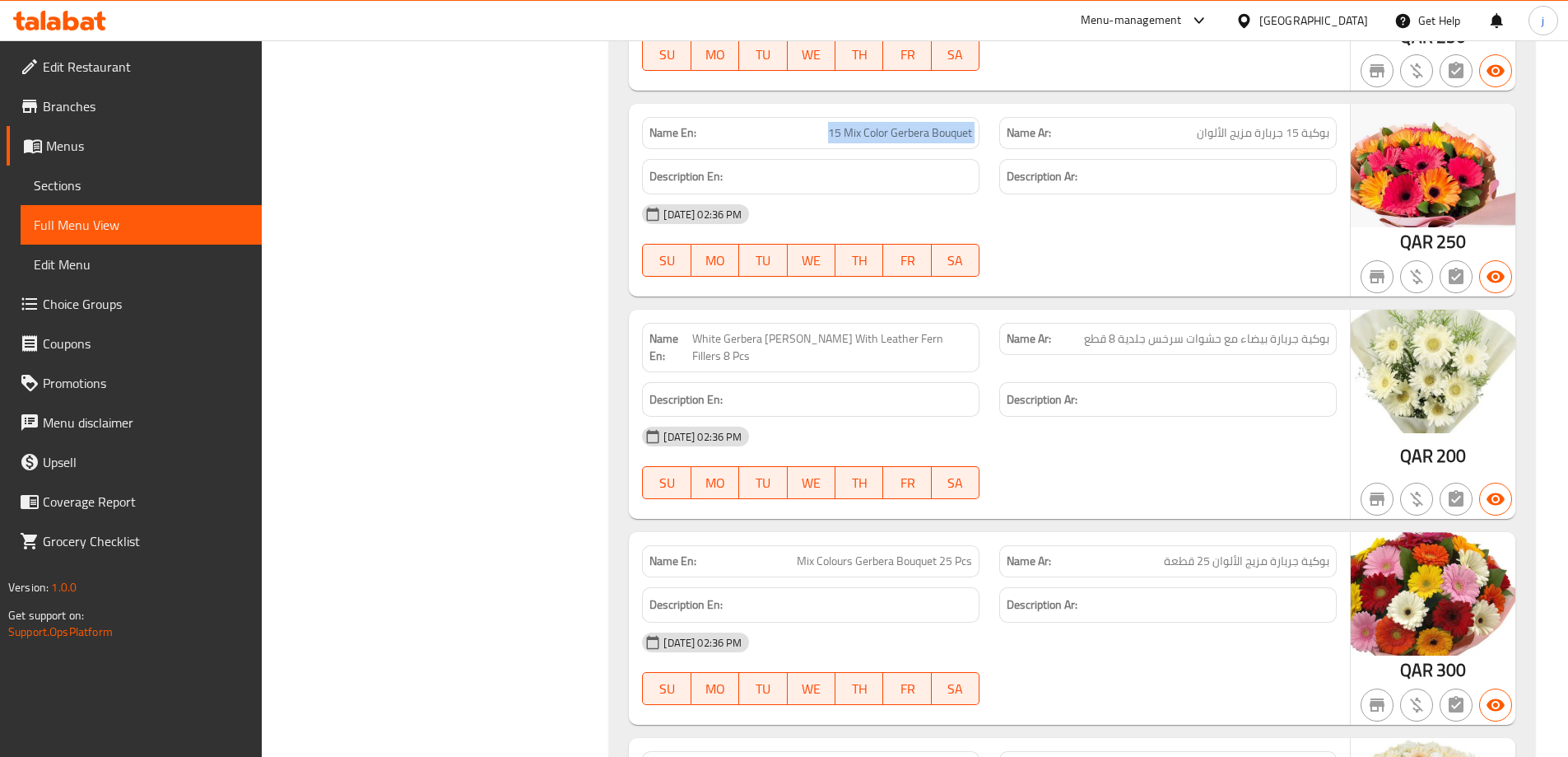
click at [910, 139] on span "15 Mix Color Gerbera Bouquet" at bounding box center [900, 132] width 144 height 17
click at [789, 339] on span "White Gerbera [PERSON_NAME] With Leather Fern Fillers 8 Pcs" at bounding box center [832, 348] width 280 height 35
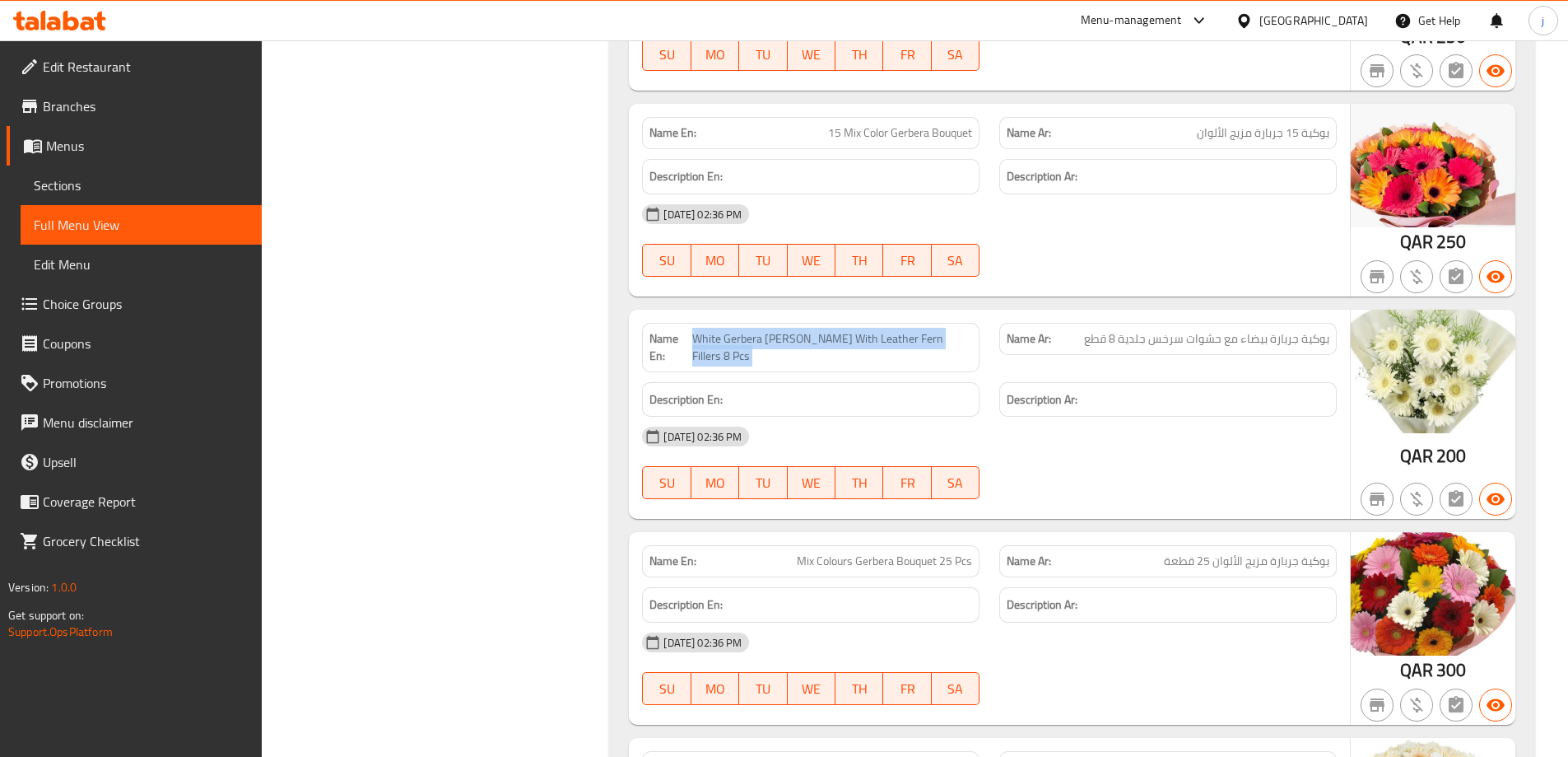
click at [789, 339] on span "White Gerbera [PERSON_NAME] With Leather Fern Fillers 8 Pcs" at bounding box center [832, 348] width 280 height 35
click at [770, 336] on span "White Gerbera [PERSON_NAME] With Leather Fern Fillers 8 Pcs" at bounding box center [832, 348] width 280 height 35
drag, startPoint x: 807, startPoint y: 331, endPoint x: 775, endPoint y: 335, distance: 32.2
click at [775, 335] on span "White Gerbera [PERSON_NAME] With Leather Fern Fillers 8 Pcs" at bounding box center [832, 348] width 280 height 35
drag, startPoint x: 775, startPoint y: 335, endPoint x: 797, endPoint y: 328, distance: 23.1
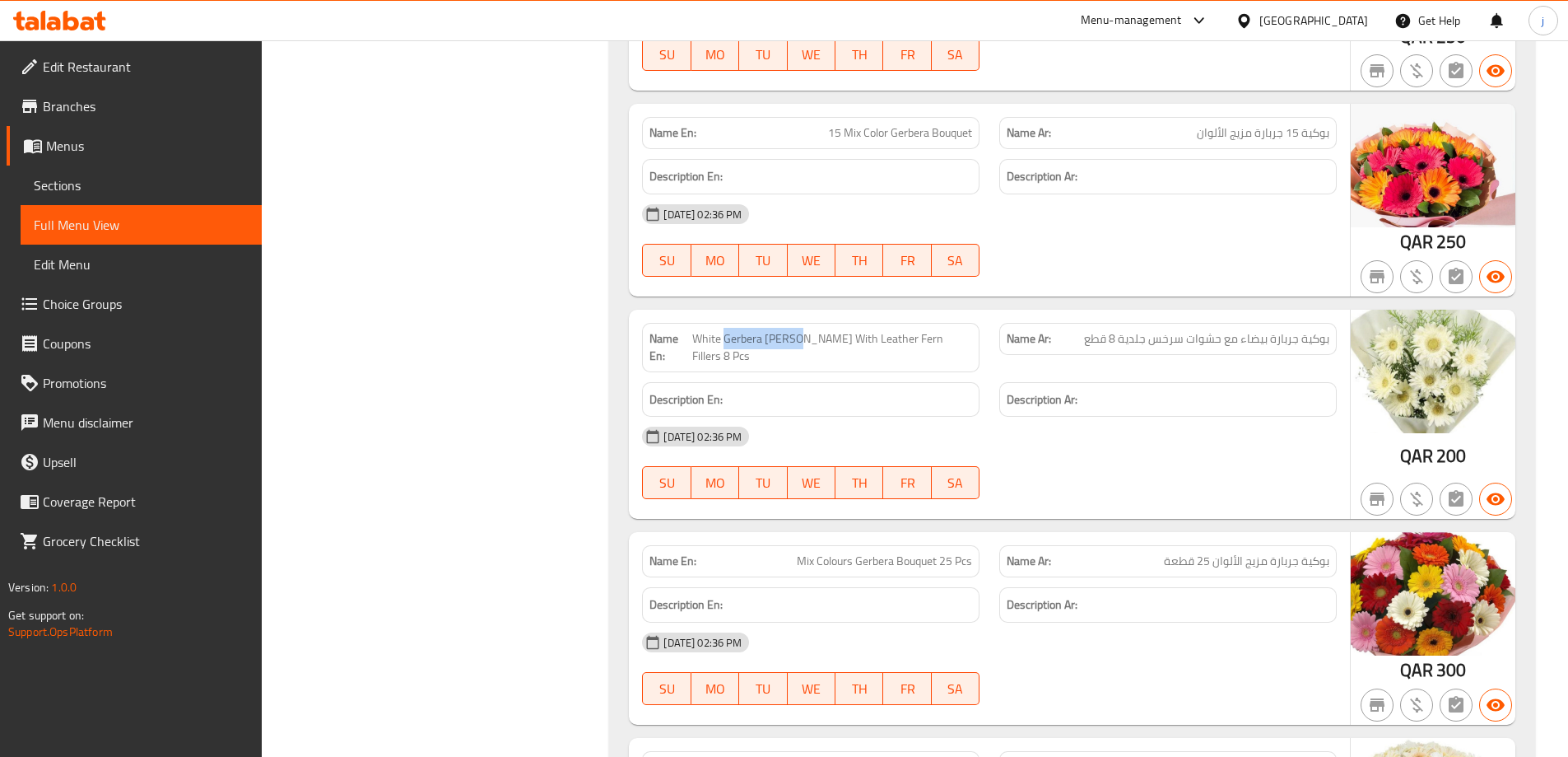
click at [797, 331] on span "White Gerbera [PERSON_NAME] With Leather Fern Fillers 8 Pcs" at bounding box center [832, 348] width 280 height 35
click at [768, 338] on span "White Gerbera [PERSON_NAME] With Leather Fern Fillers 8 Pcs" at bounding box center [832, 348] width 280 height 35
click at [965, 339] on span "White Gerbera [PERSON_NAME] With Leather Fern Fillers 8 Pcs" at bounding box center [832, 348] width 280 height 35
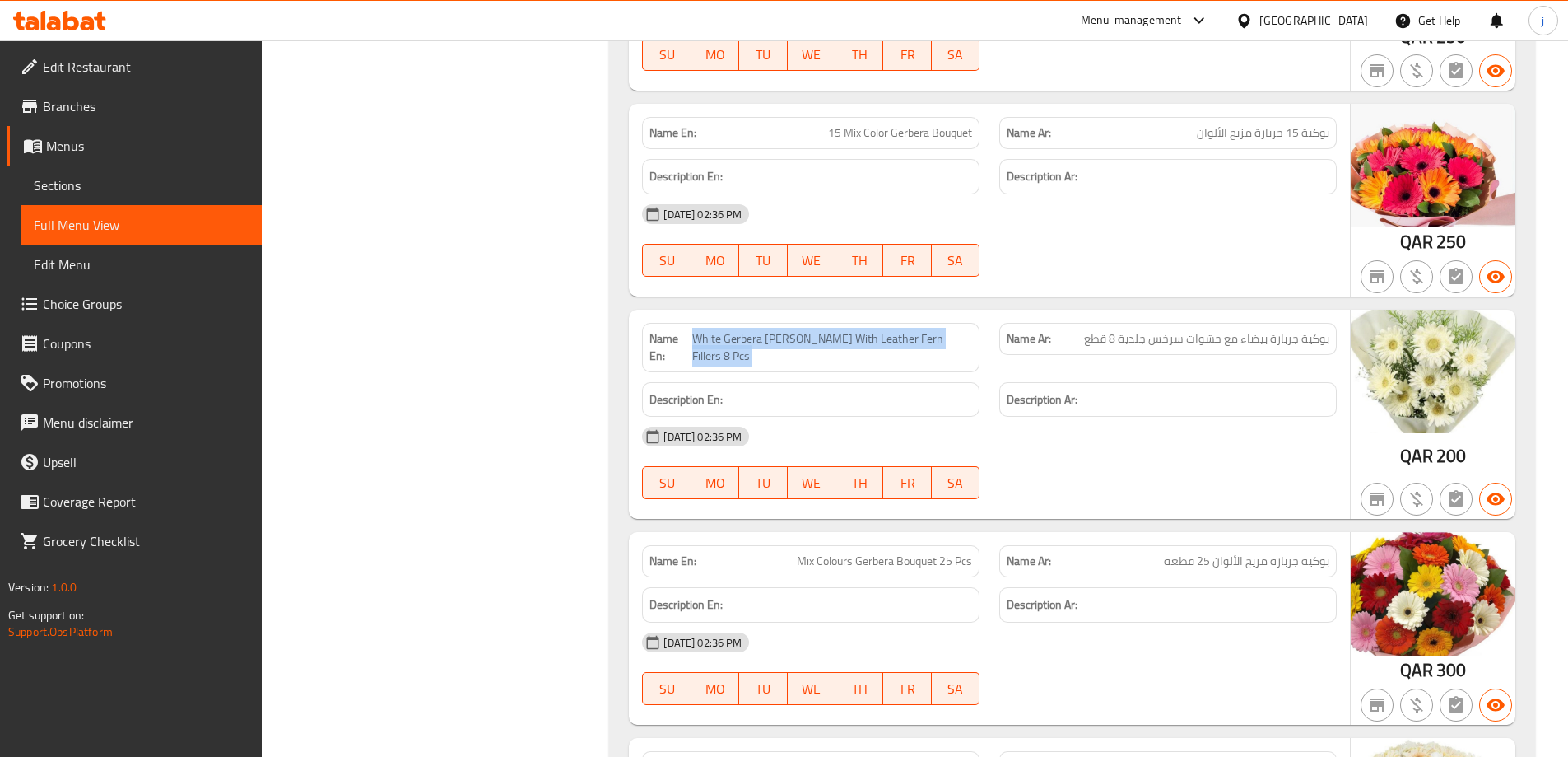
click at [965, 339] on span "White Gerbera [PERSON_NAME] With Leather Fern Fillers 8 Pcs" at bounding box center [832, 348] width 280 height 35
click at [987, 416] on div "[DATE] 02:36 PM" at bounding box center [990, 436] width 714 height 39
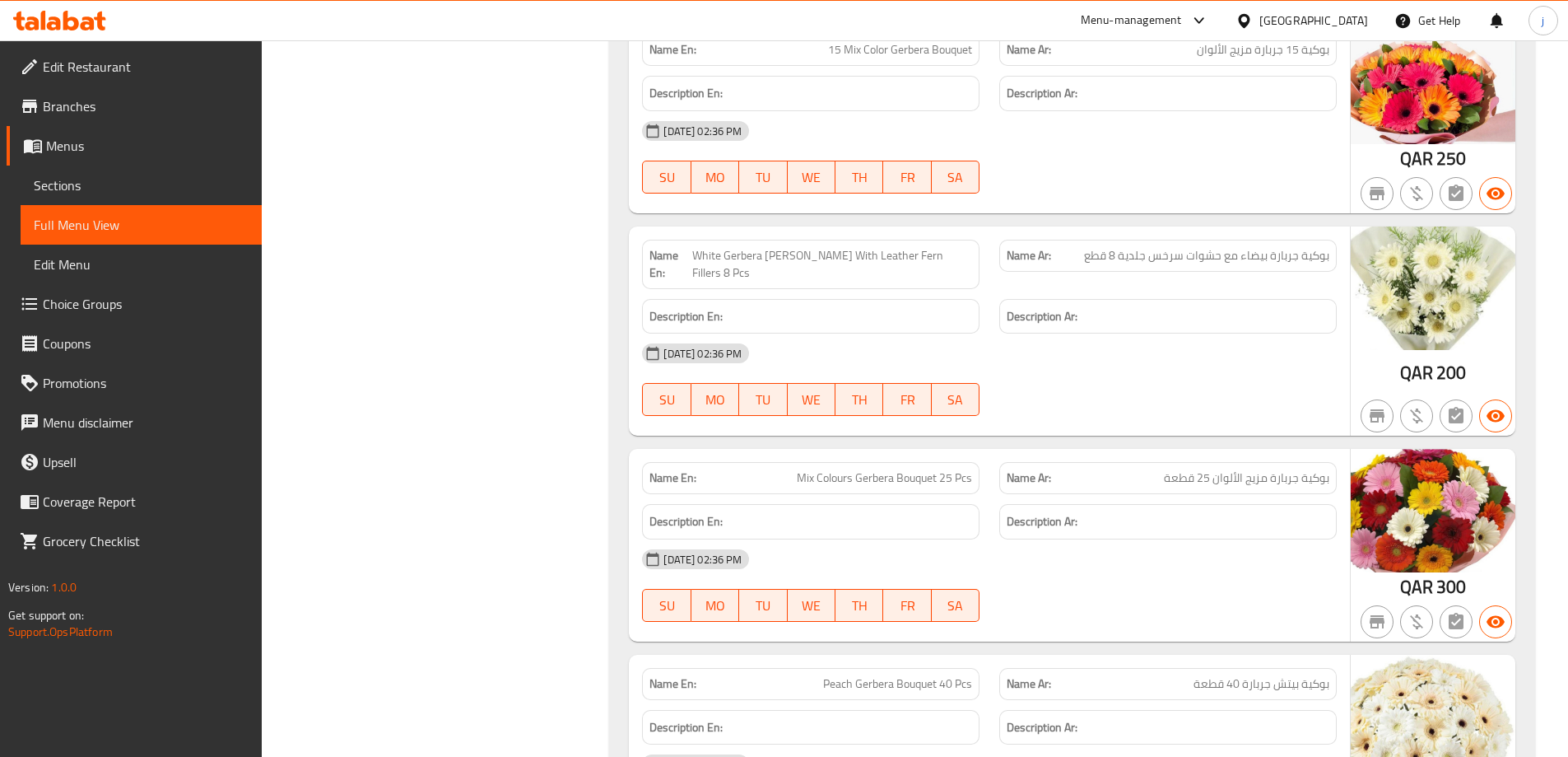
scroll to position [2965, 0]
click at [1065, 540] on div "[DATE] 02:36 PM" at bounding box center [990, 560] width 714 height 39
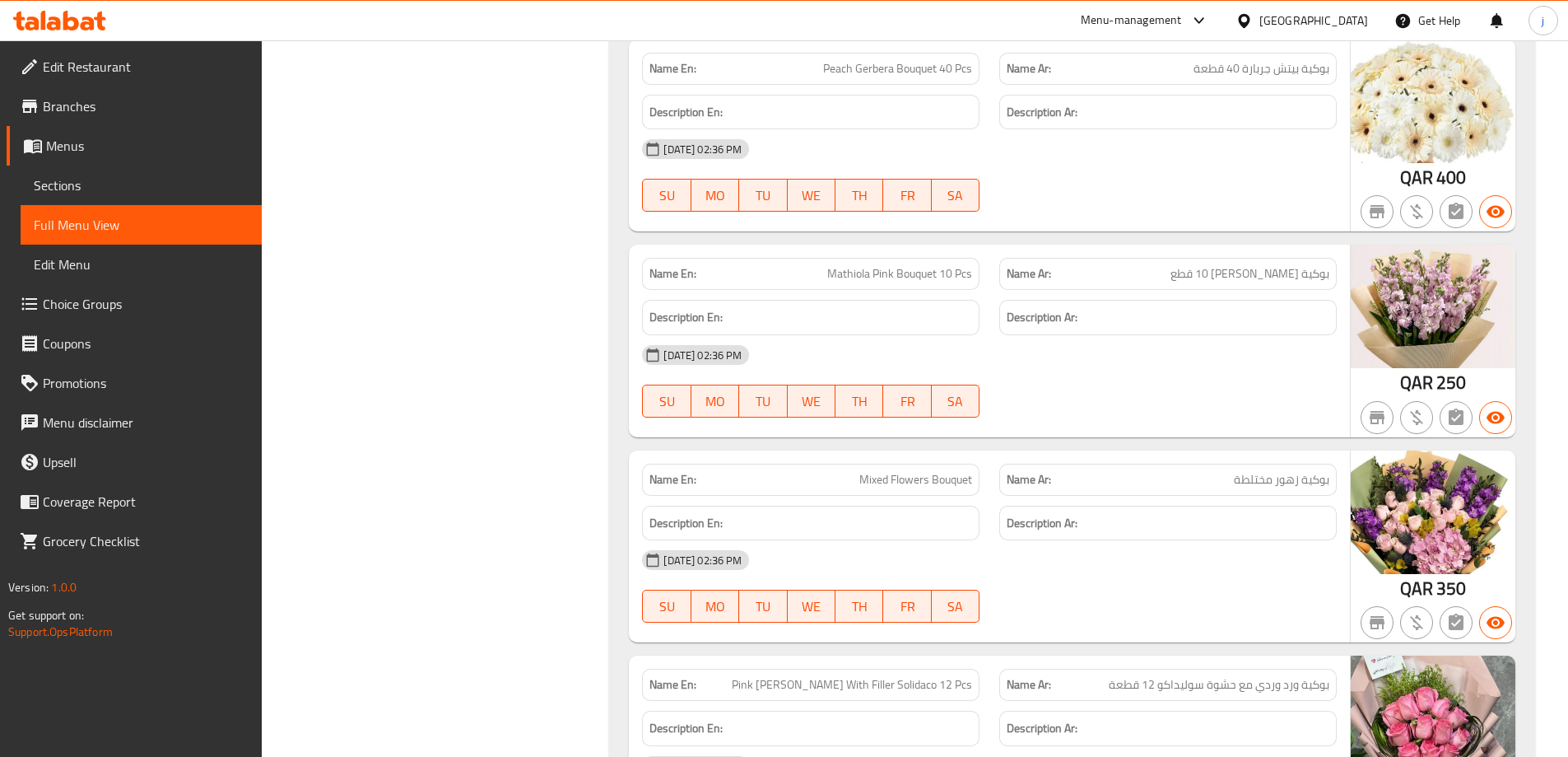
scroll to position [3623, 0]
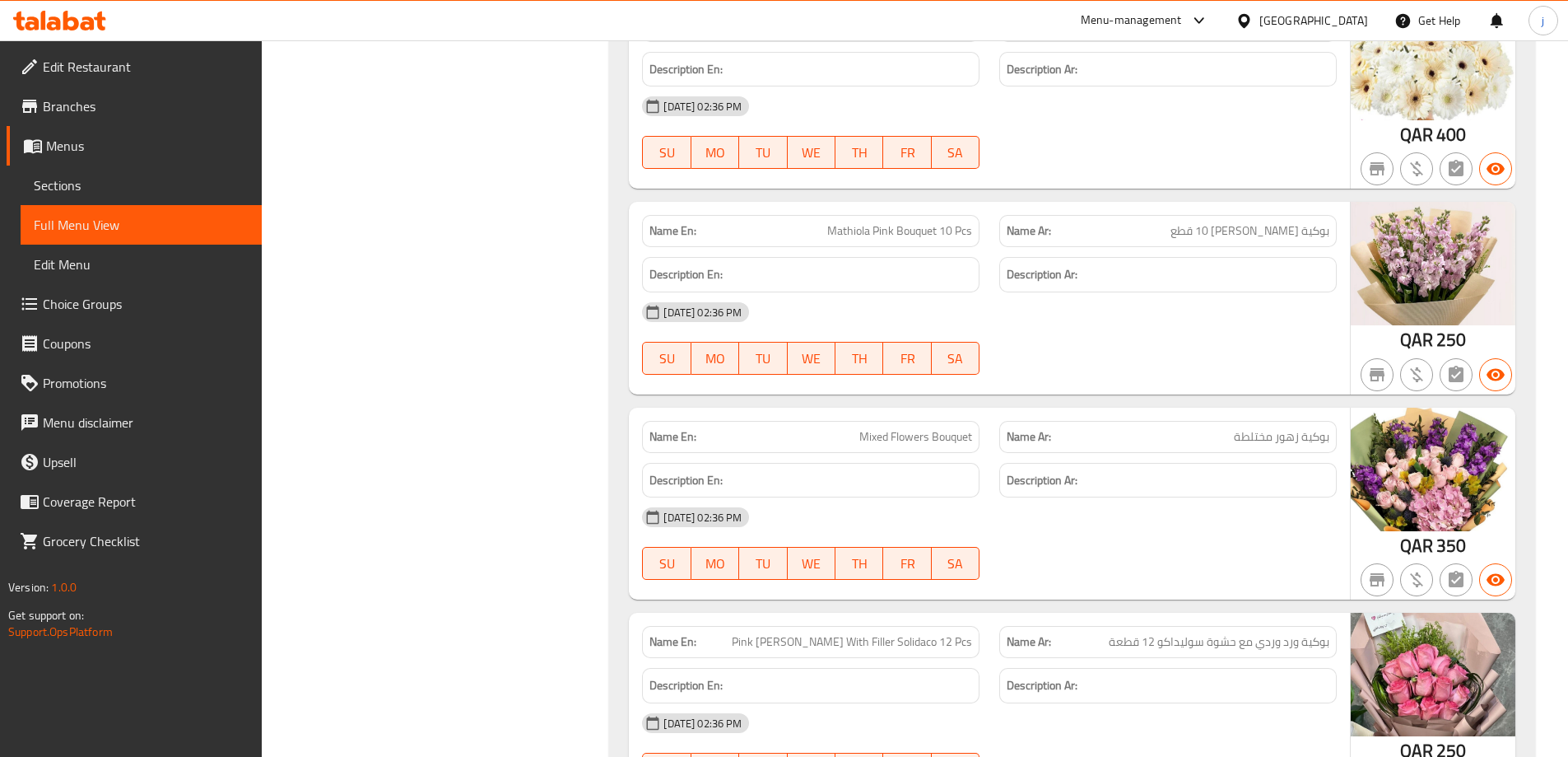
click at [1247, 428] on span "بوكية زهور مختلطة" at bounding box center [1281, 436] width 96 height 17
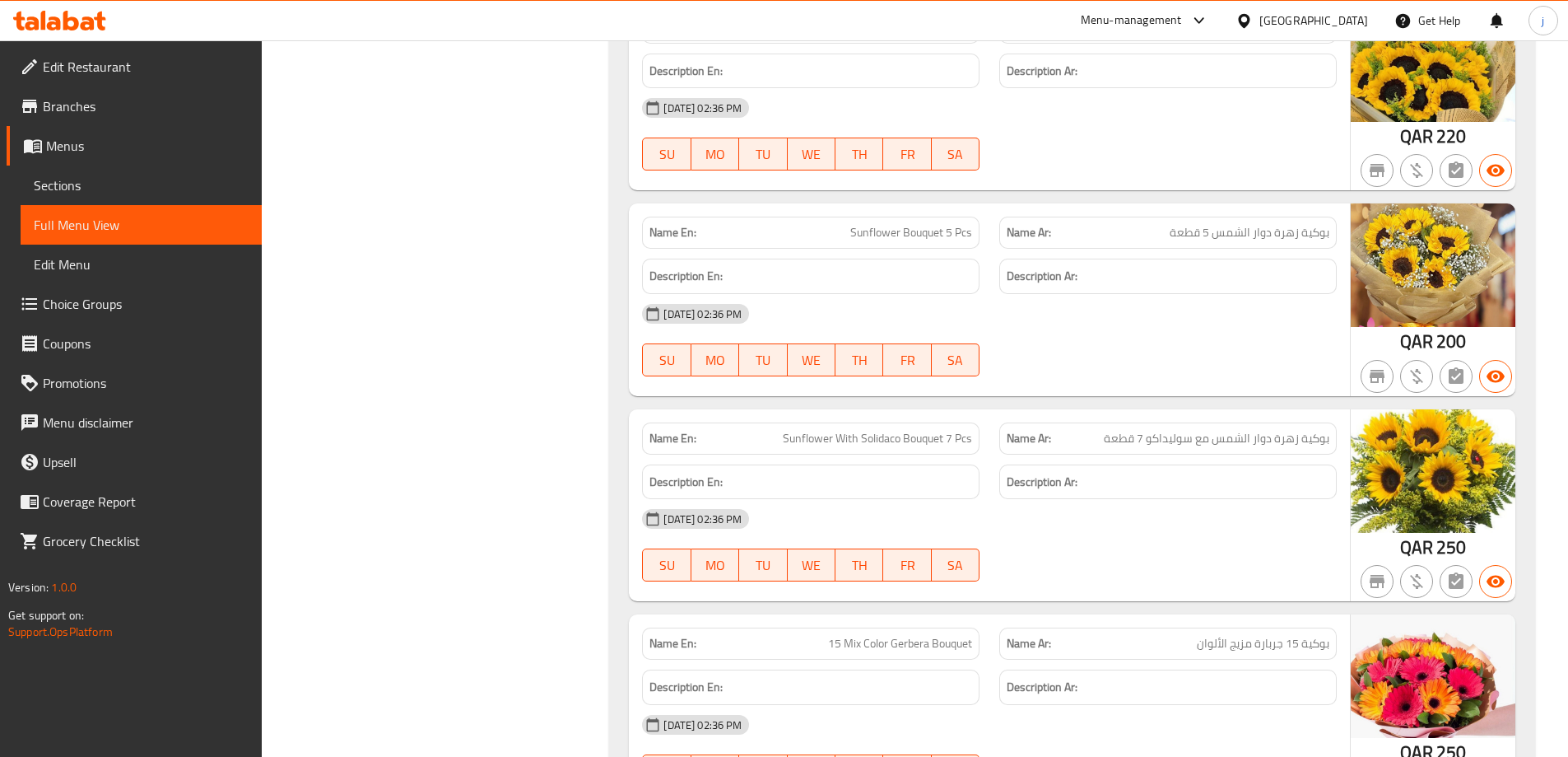
scroll to position [2224, 0]
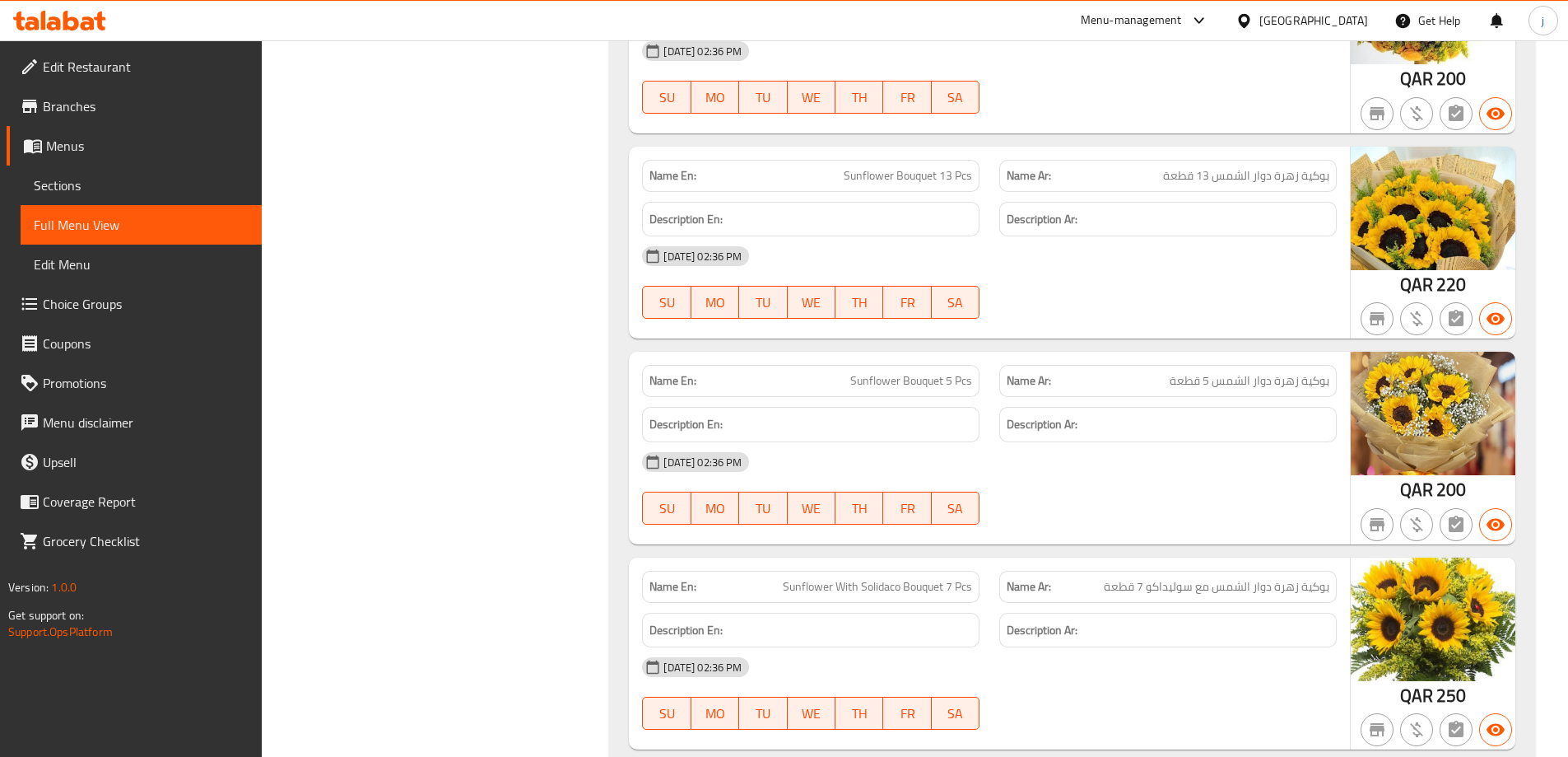
click at [1225, 284] on div "[DATE] 02:36 PM SU MO TU WE TH FR SA" at bounding box center [990, 282] width 714 height 92
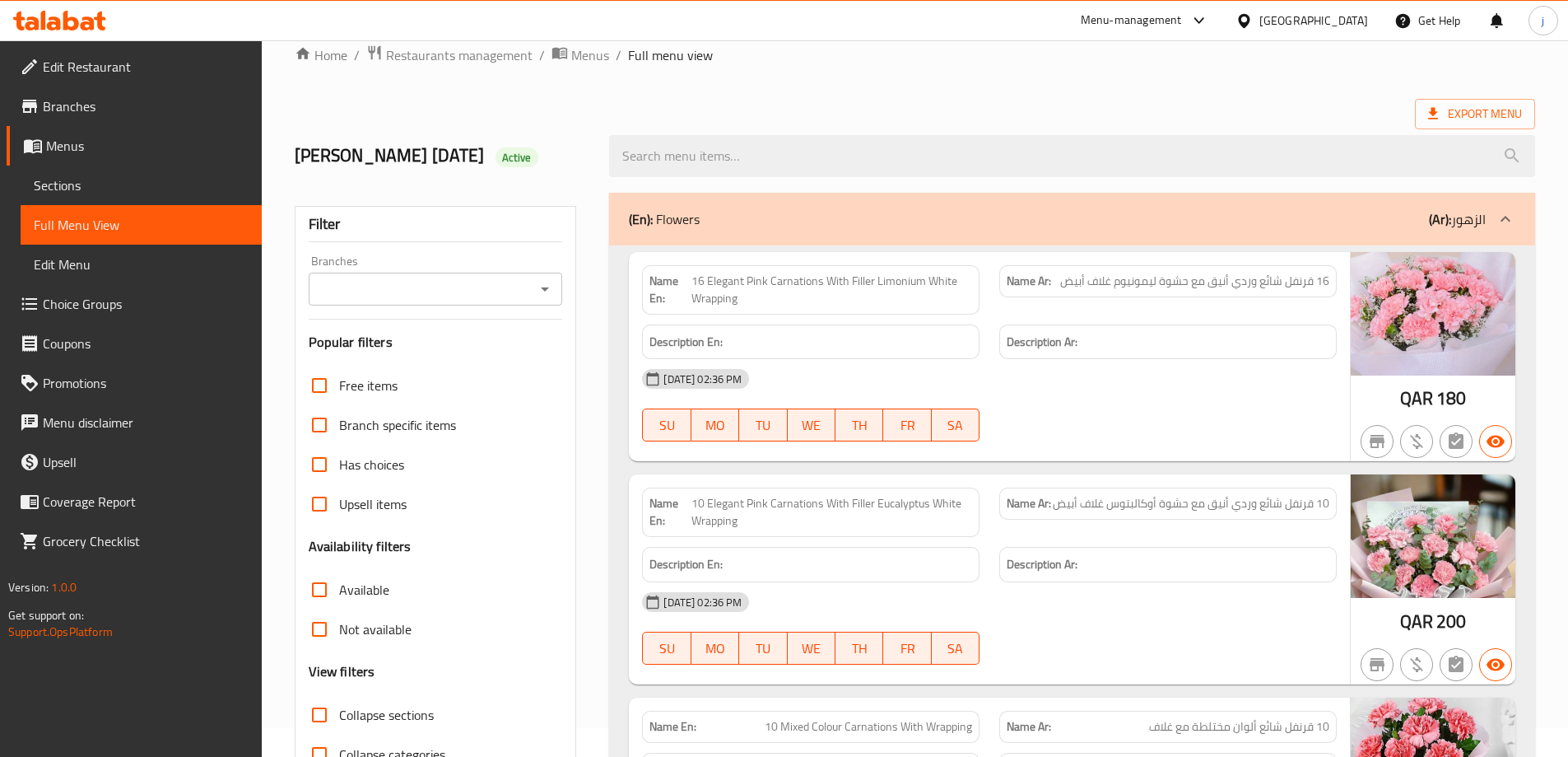
scroll to position [0, 0]
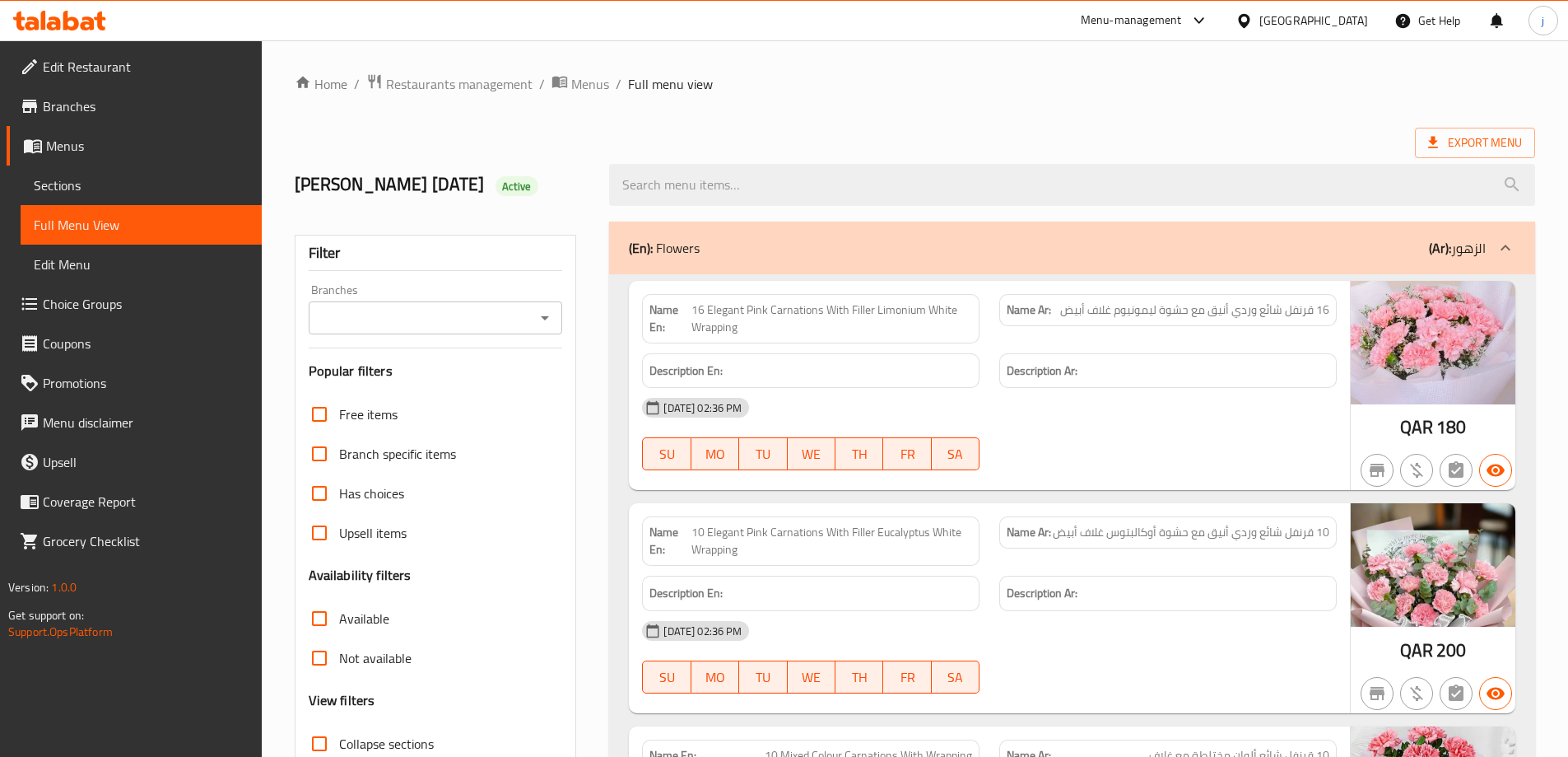
click at [129, 265] on span "Edit Menu" at bounding box center [141, 265] width 215 height 20
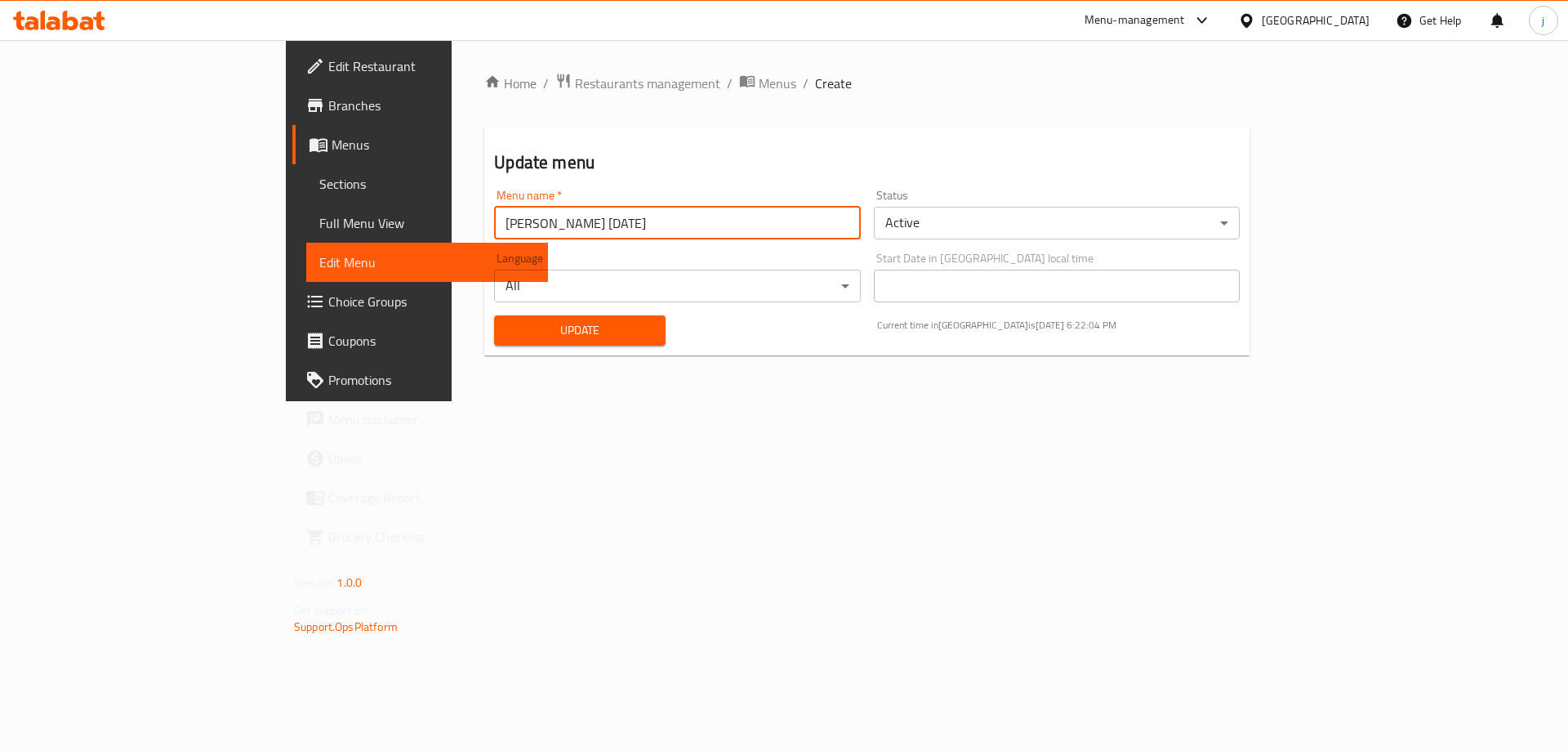
click at [494, 221] on input "[PERSON_NAME] [DATE]" at bounding box center [676, 223] width 366 height 33
drag, startPoint x: 341, startPoint y: 221, endPoint x: 296, endPoint y: 225, distance: 45.2
click at [484, 225] on div "Update menu Menu name   * [PERSON_NAME] [DATE] Menu name * Status Active ​ Lang…" at bounding box center [866, 240] width 765 height 229
click at [494, 227] on input "[PERSON_NAME] [DATE]" at bounding box center [676, 223] width 366 height 33
click at [494, 221] on input "[DATE]" at bounding box center [676, 223] width 366 height 33
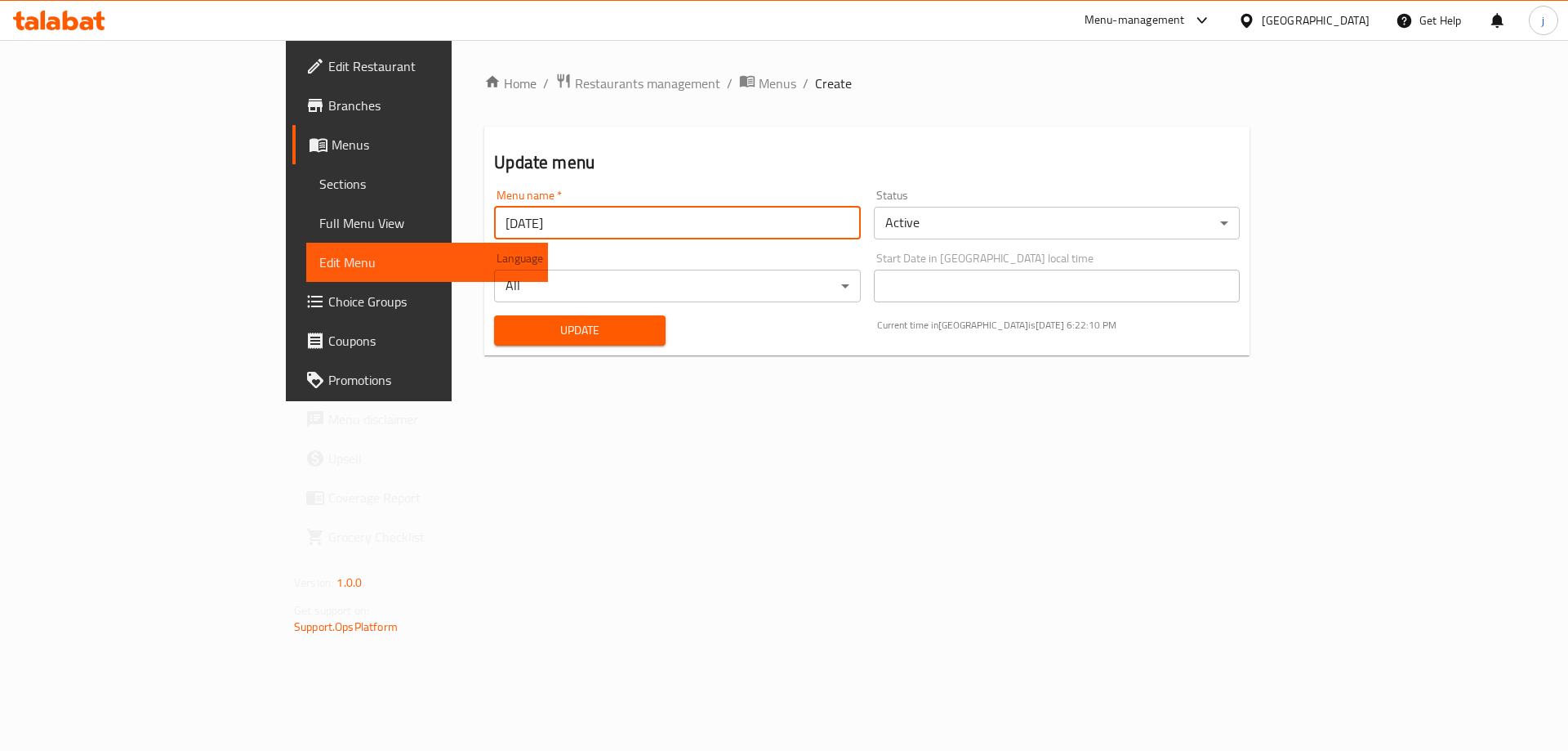
type input "[DATE]"
click at [507, 326] on span "Update" at bounding box center [580, 330] width 145 height 21
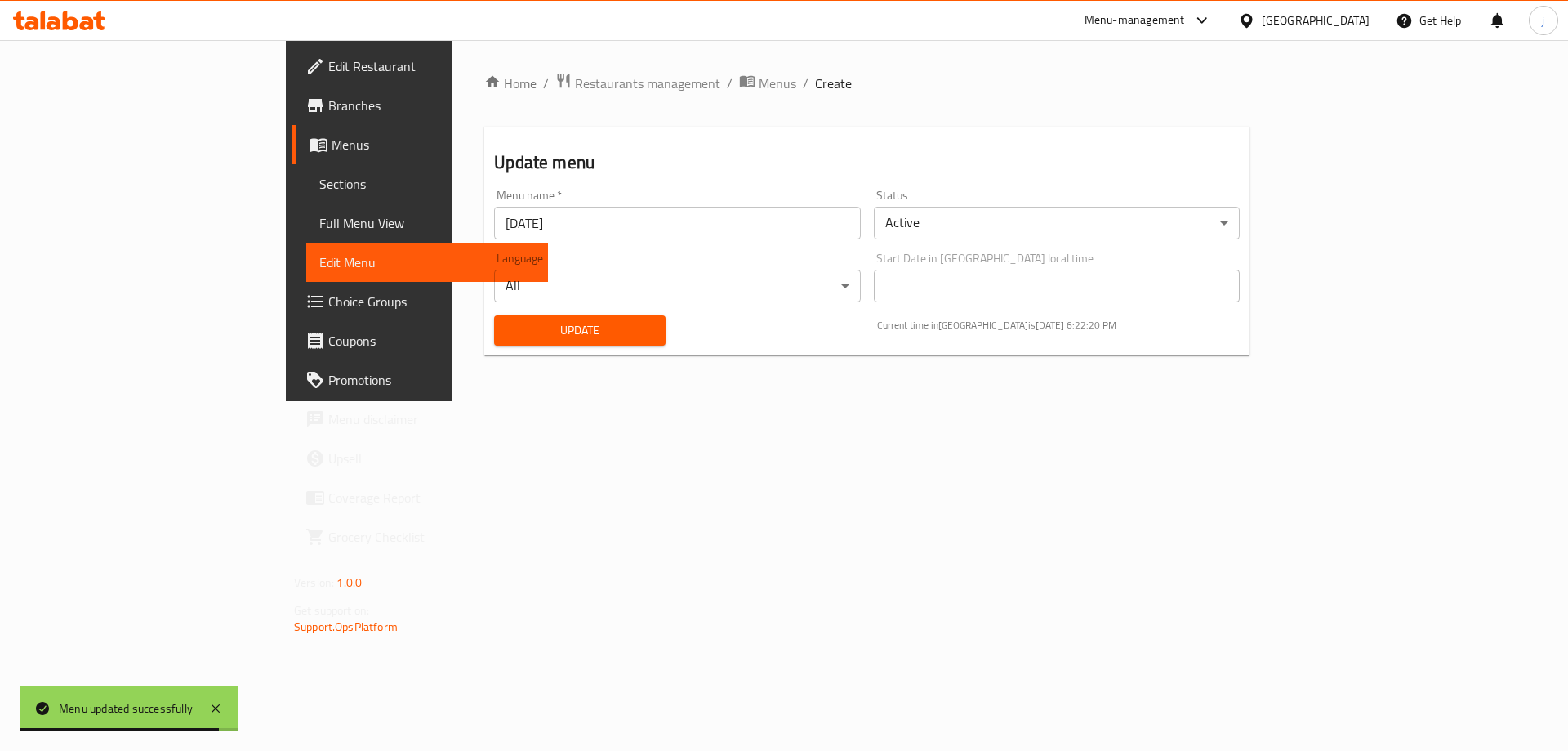
click at [320, 192] on span "Sections" at bounding box center [427, 184] width 216 height 20
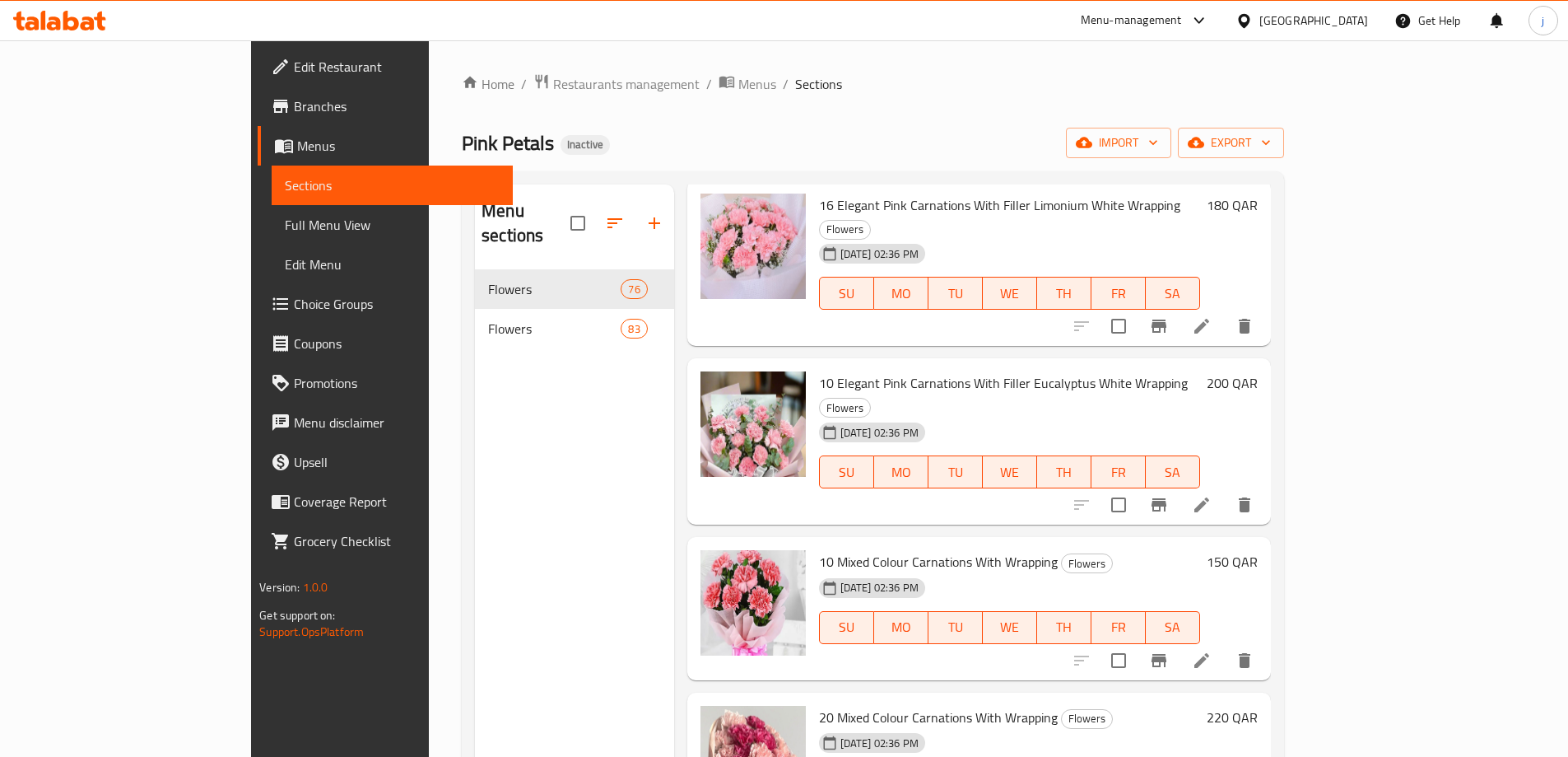
scroll to position [165, 0]
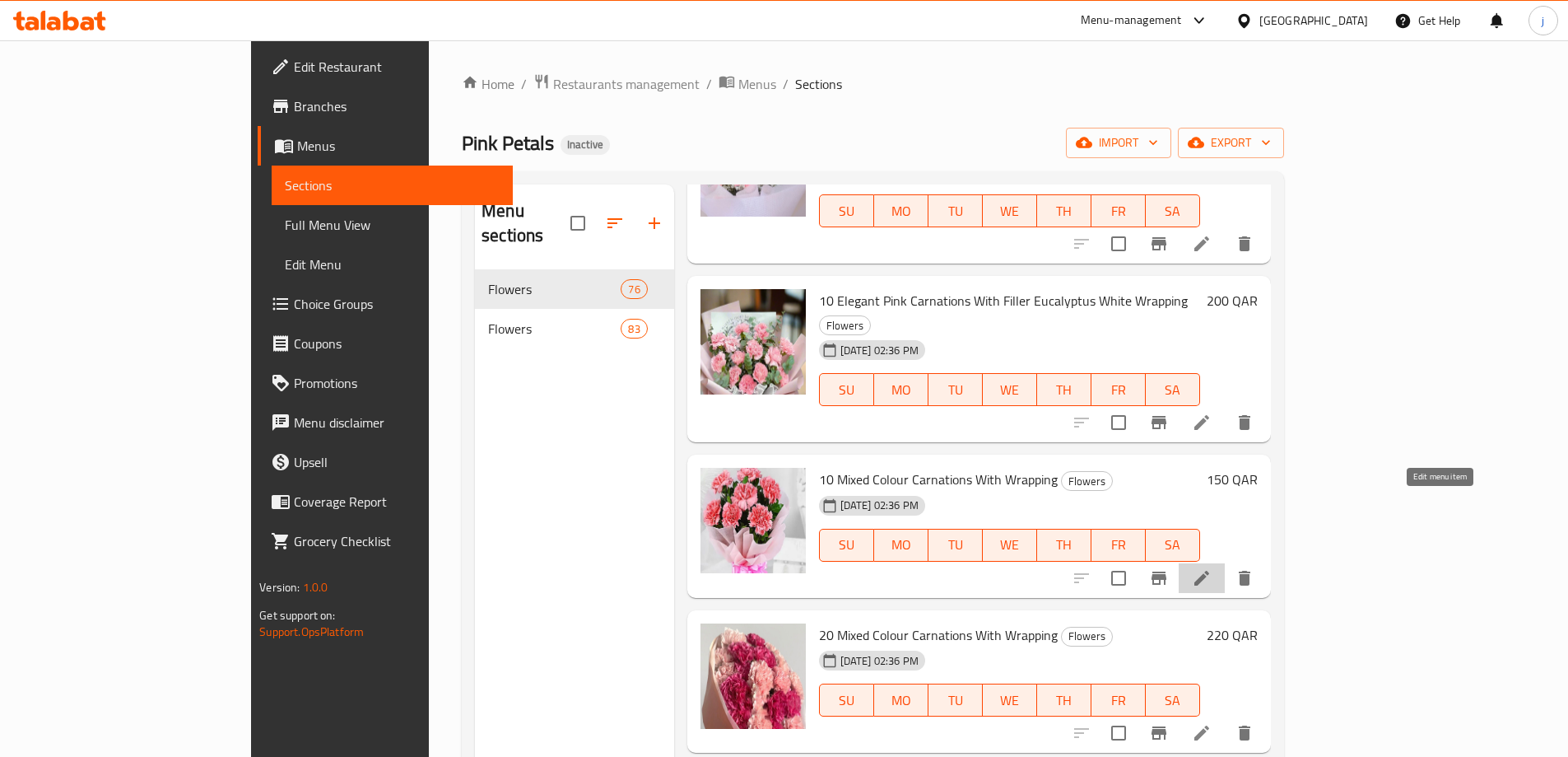
click at [1212, 568] on icon at bounding box center [1202, 578] width 20 height 20
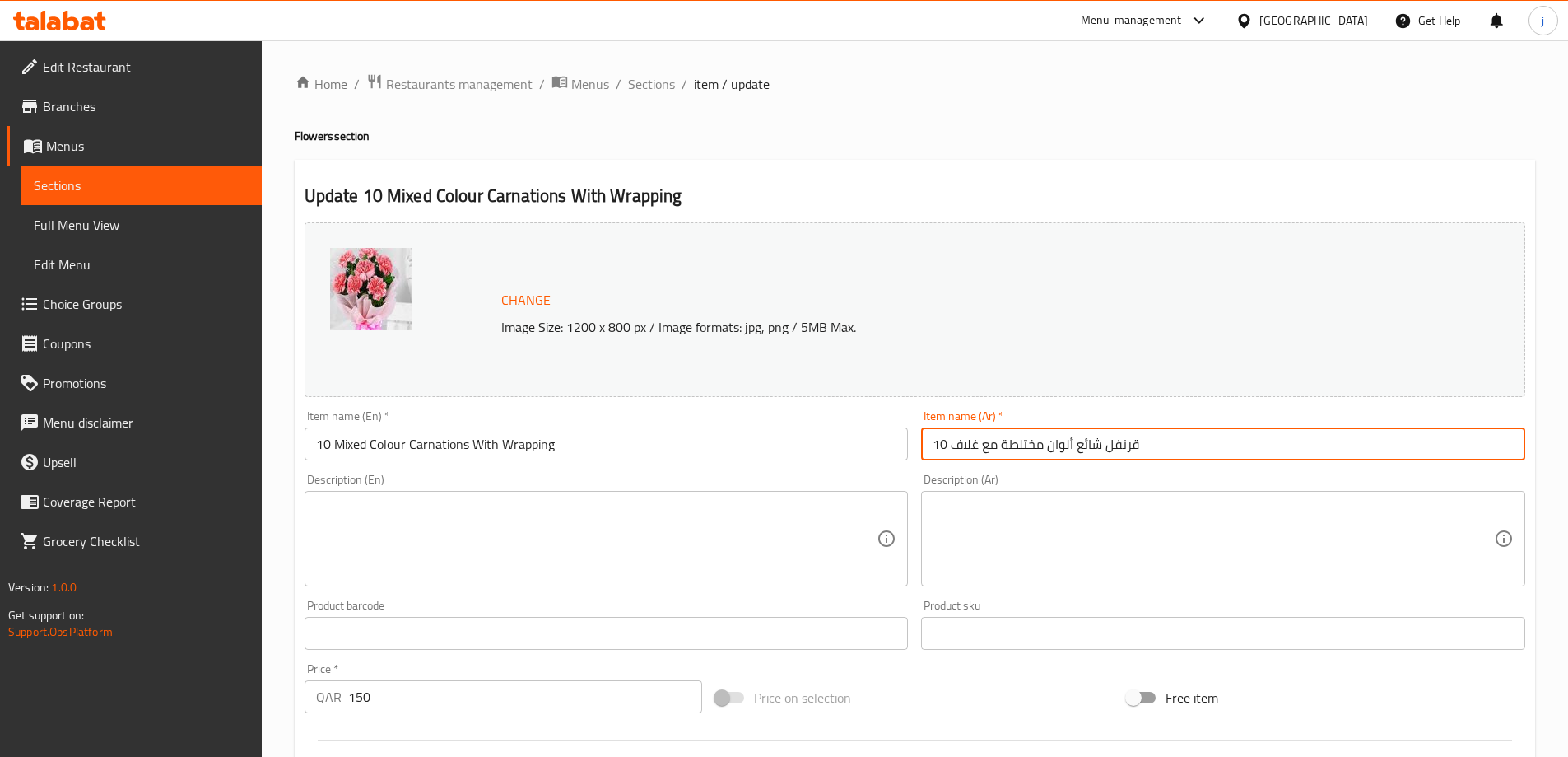
click at [1025, 447] on input "10 قرنفل شائع ألوان مختلطة مع غلاف" at bounding box center [1223, 444] width 604 height 33
paste input "نوعة"
click at [1039, 446] on input "10 قرنفل شائع ألوان متنوعة مع غلاف" at bounding box center [1223, 444] width 604 height 33
type input "10 قرنفل شائع ألوان متنوعة مع غلاف"
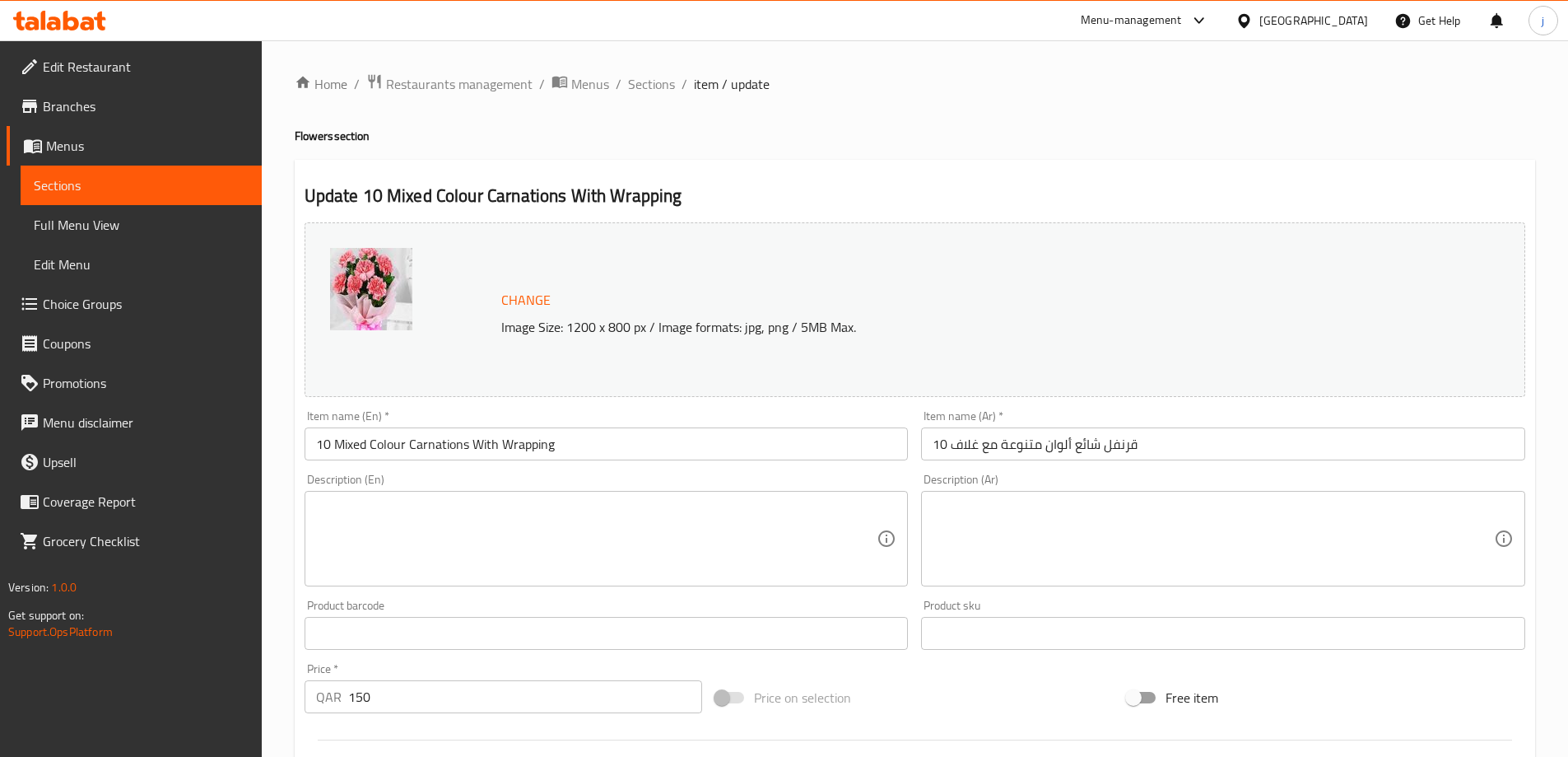
click at [1052, 329] on p "Image Size: 1200 x 800 px / Image formats: jpg, png / 5MB Max." at bounding box center [933, 327] width 877 height 20
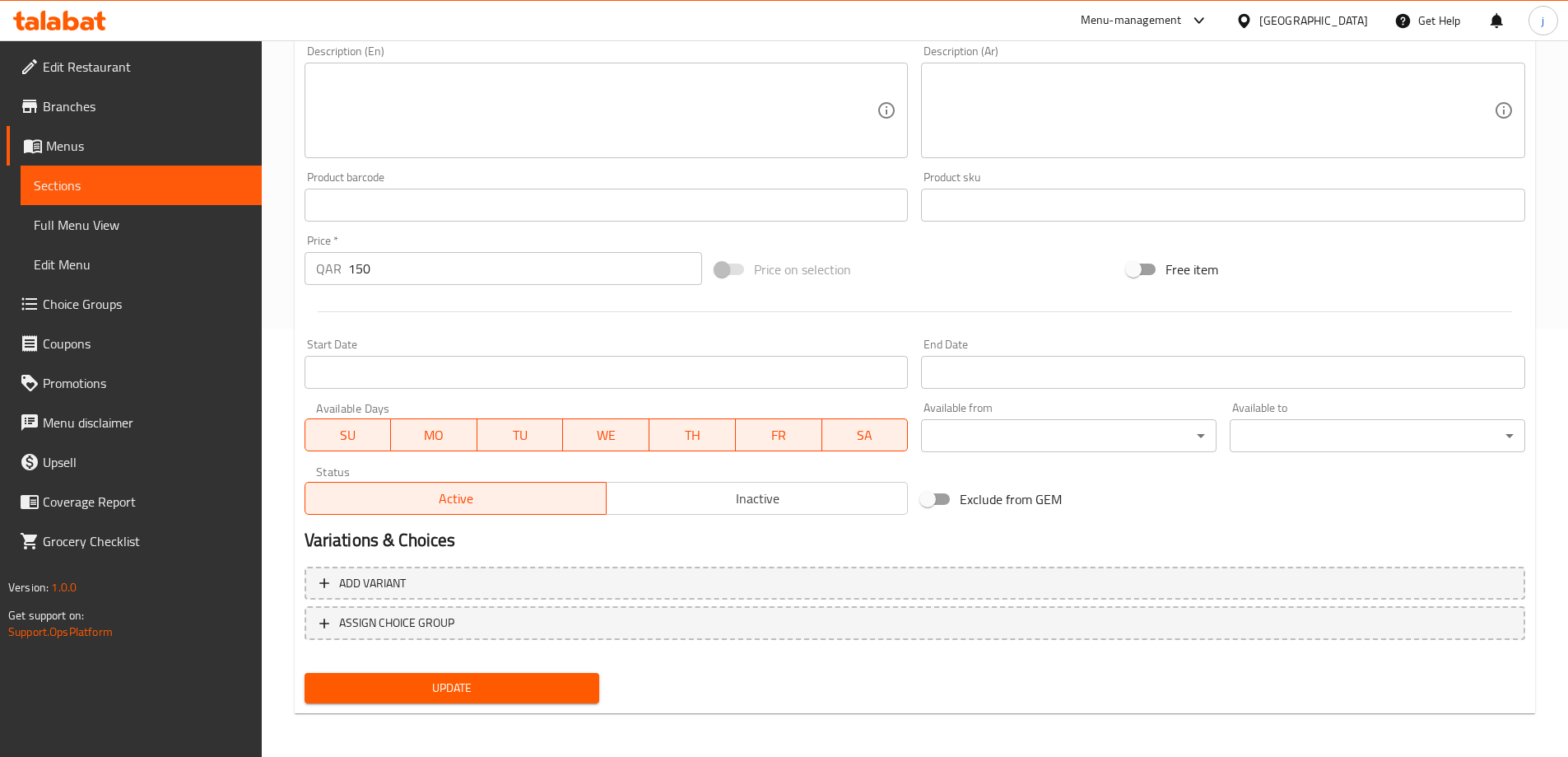
scroll to position [431, 0]
click at [555, 689] on span "Update" at bounding box center [452, 685] width 269 height 21
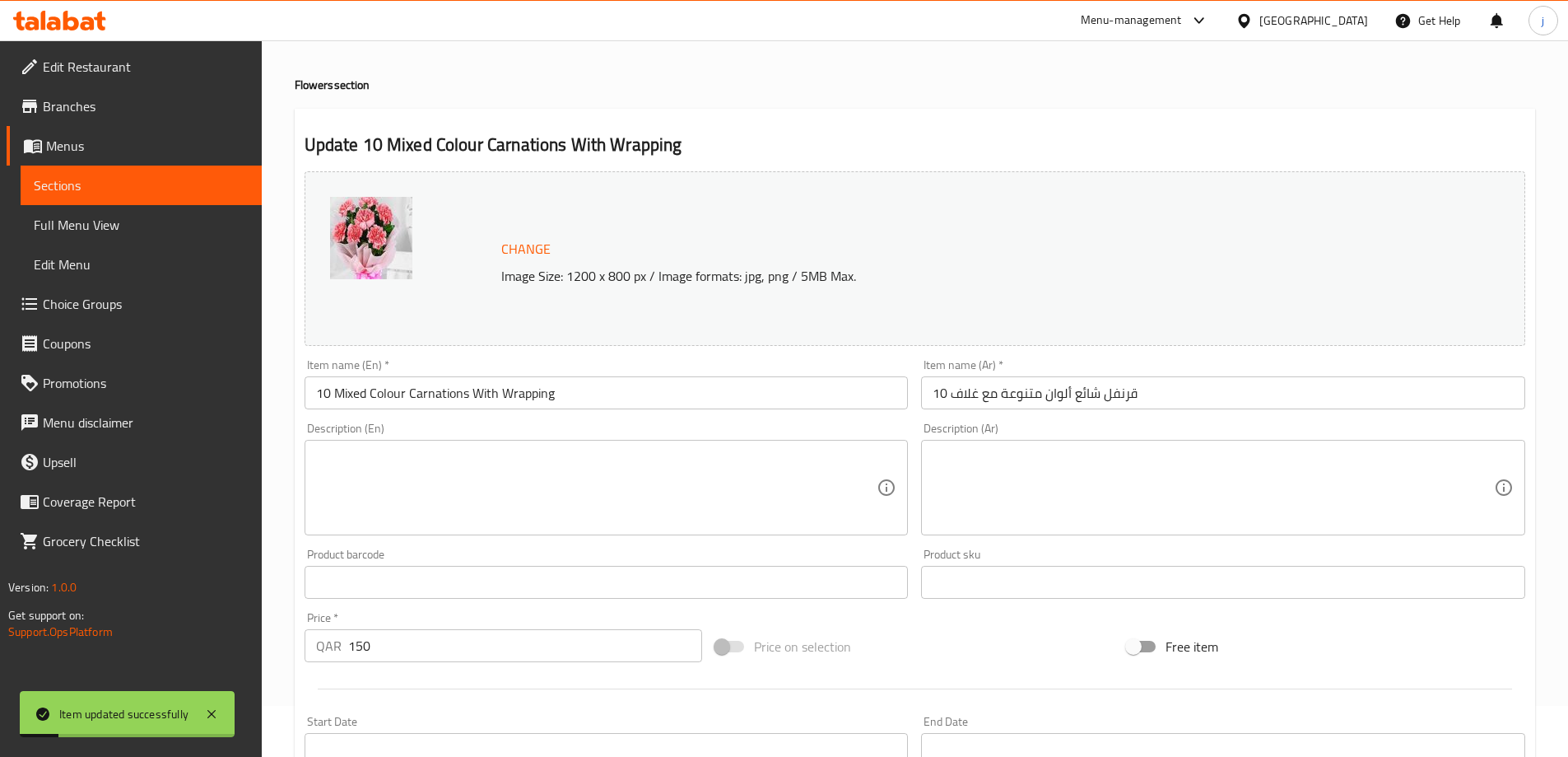
scroll to position [0, 0]
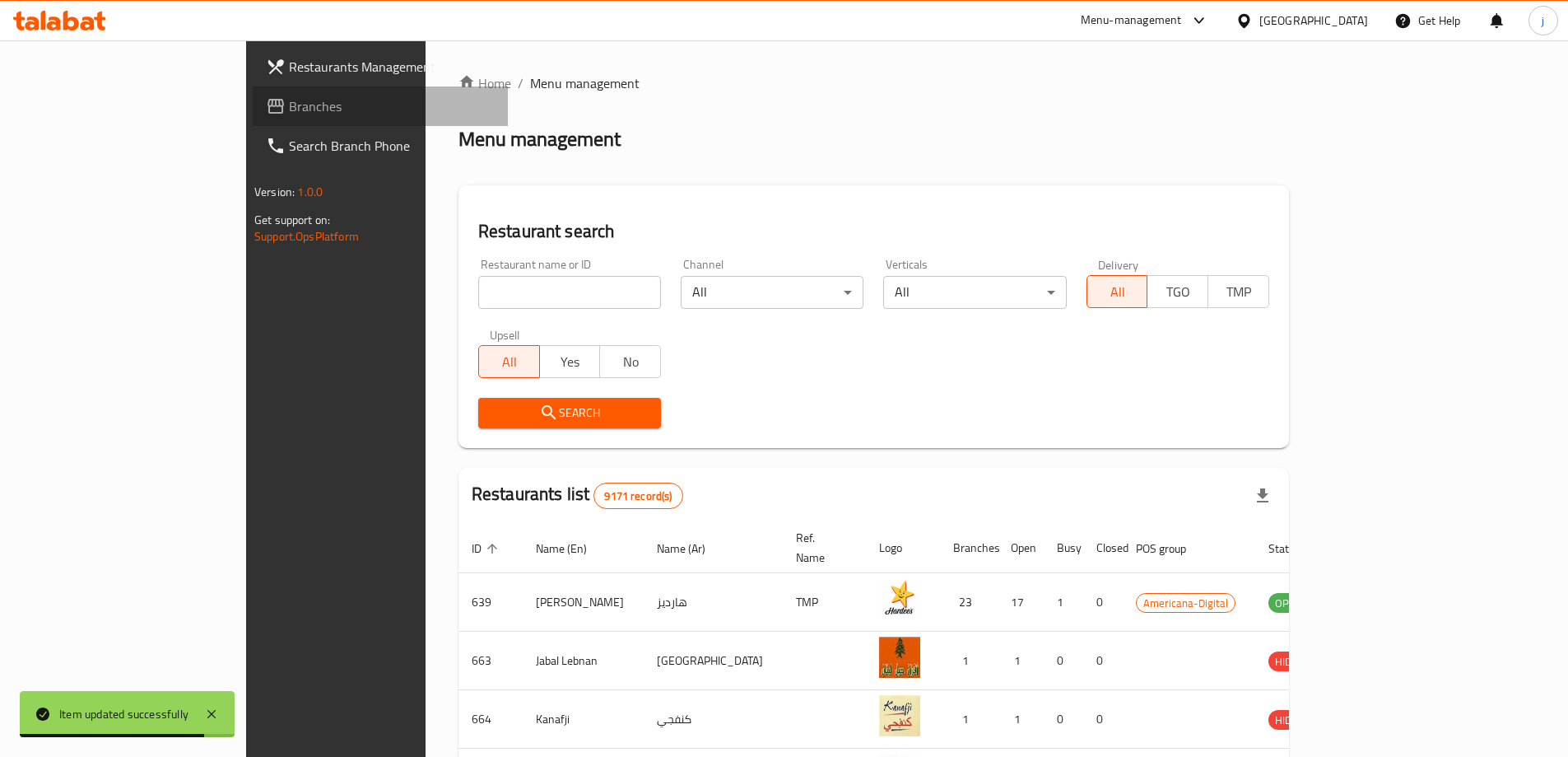
click at [289, 112] on span "Branches" at bounding box center [391, 107] width 206 height 20
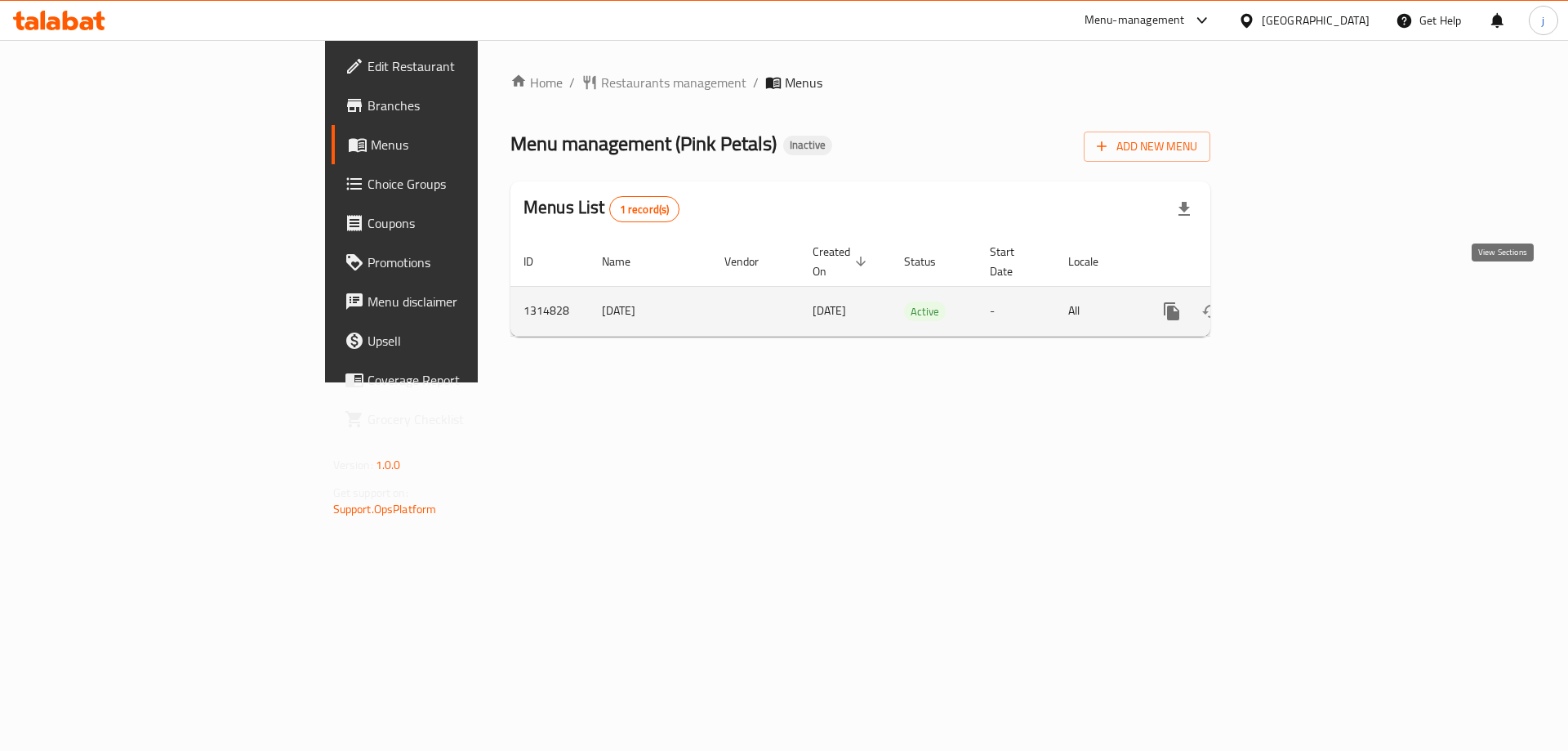
click at [1299, 302] on icon "enhanced table" at bounding box center [1290, 311] width 20 height 20
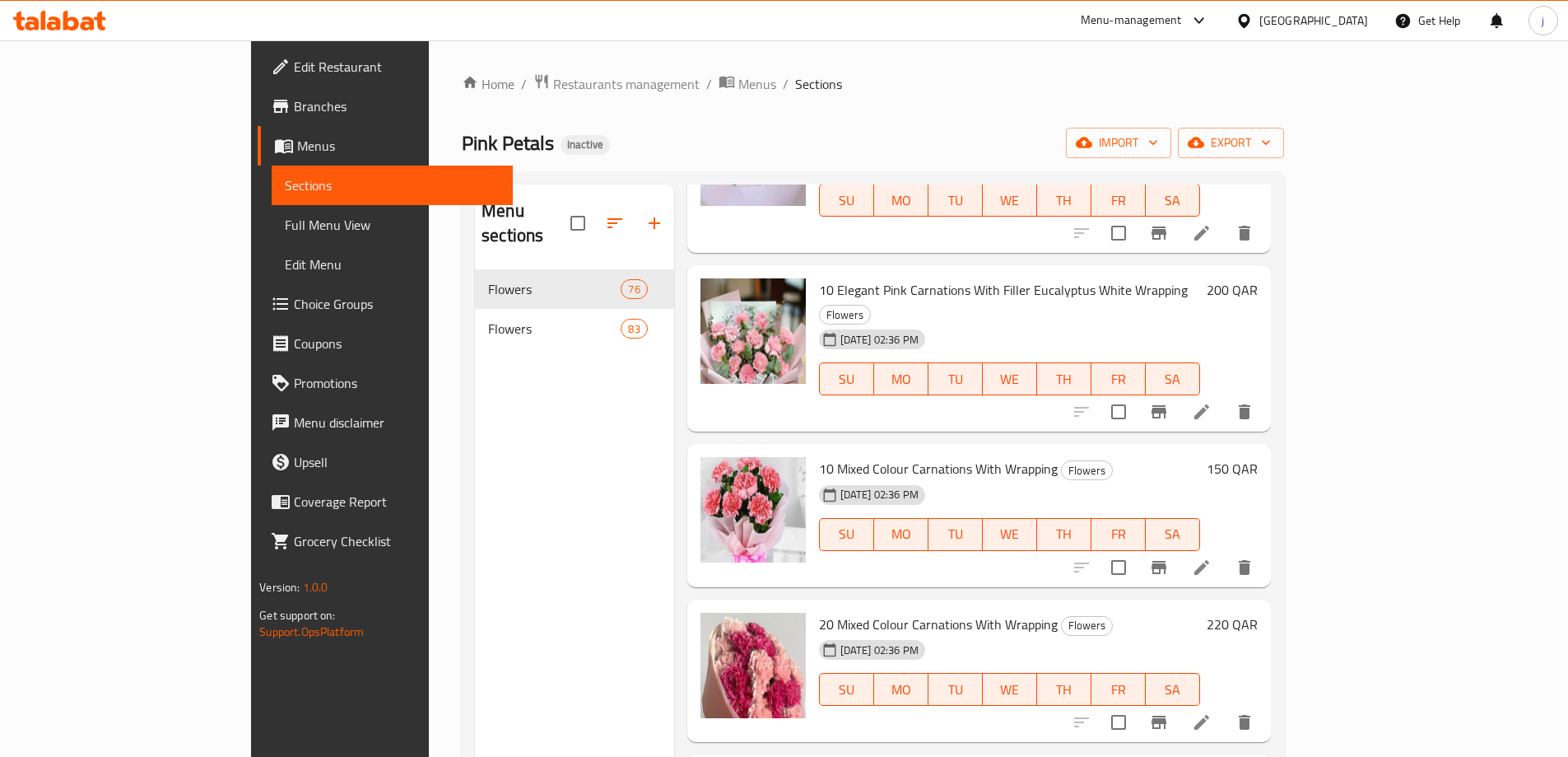
scroll to position [247, 0]
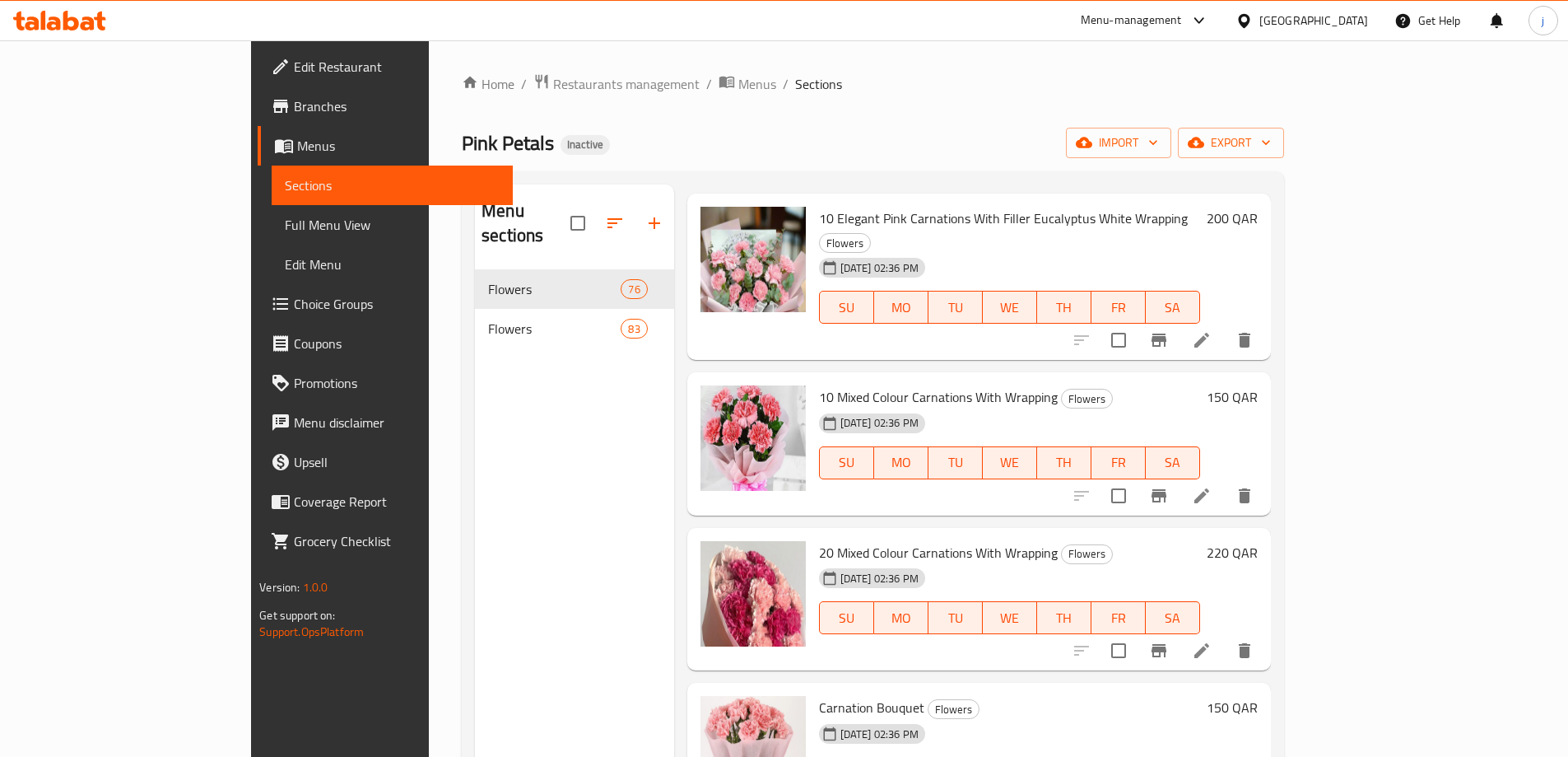
click at [1225, 635] on li at bounding box center [1201, 650] width 46 height 30
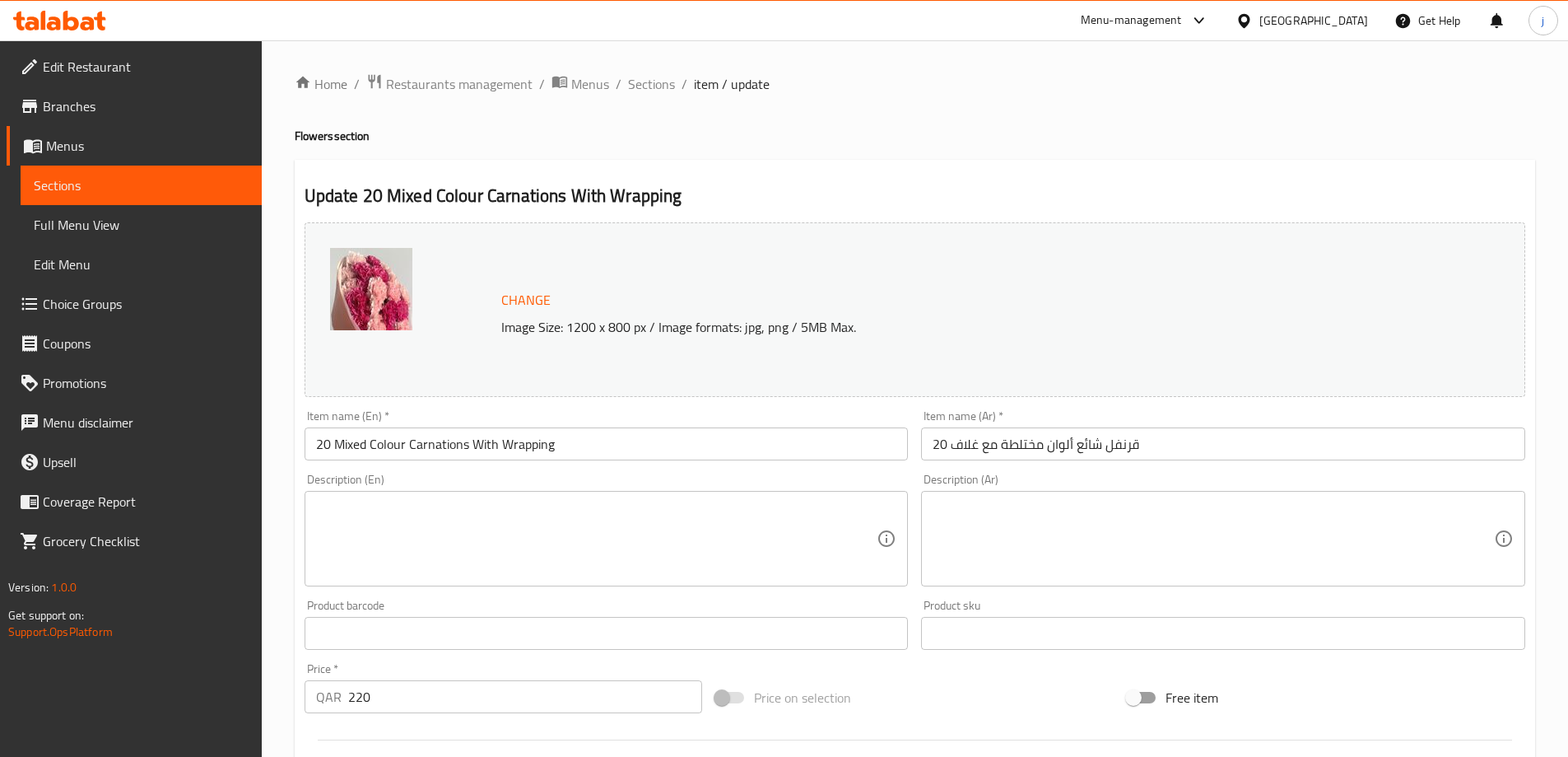
click at [1021, 444] on input "20 قرنفل شائع ألوان مختلطة مع غلاف" at bounding box center [1223, 444] width 604 height 33
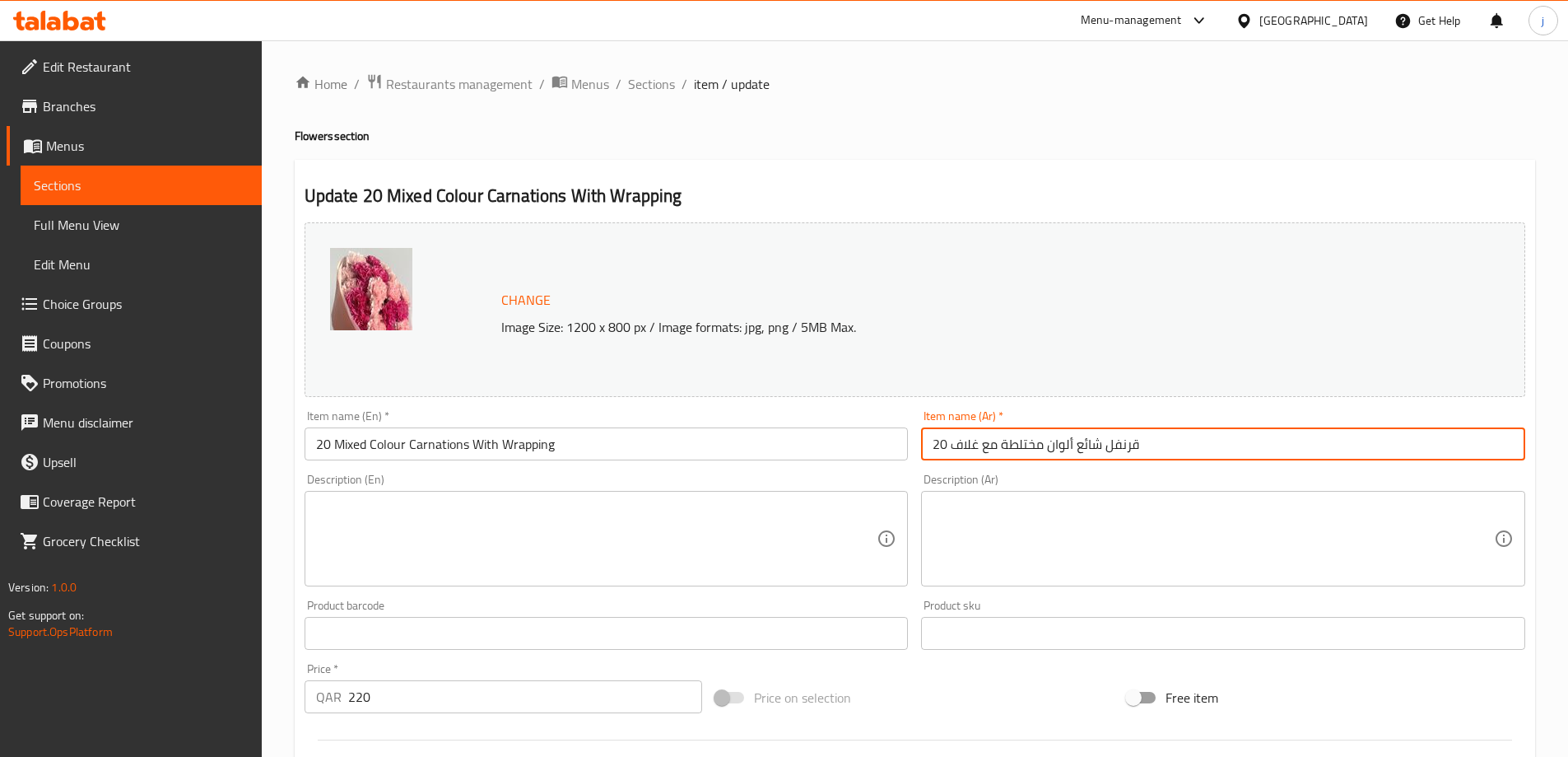
click at [1021, 444] on input "20 قرنفل شائع ألوان مختلطة مع غلاف" at bounding box center [1223, 444] width 604 height 33
paste input "778800"
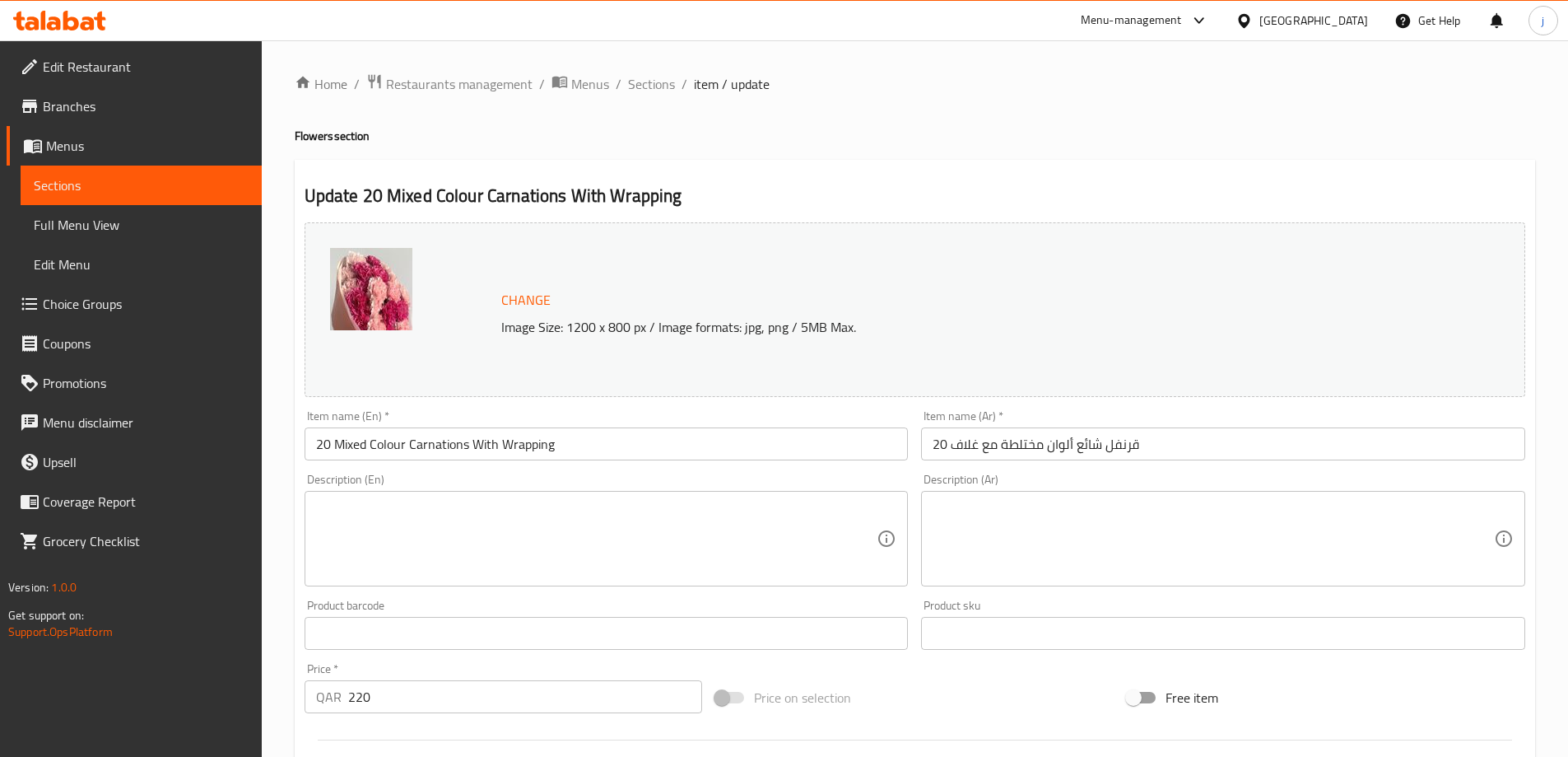
click at [1018, 436] on input "20 قرنفل شائع ألوان مختلطة مع غلاف" at bounding box center [1223, 444] width 604 height 33
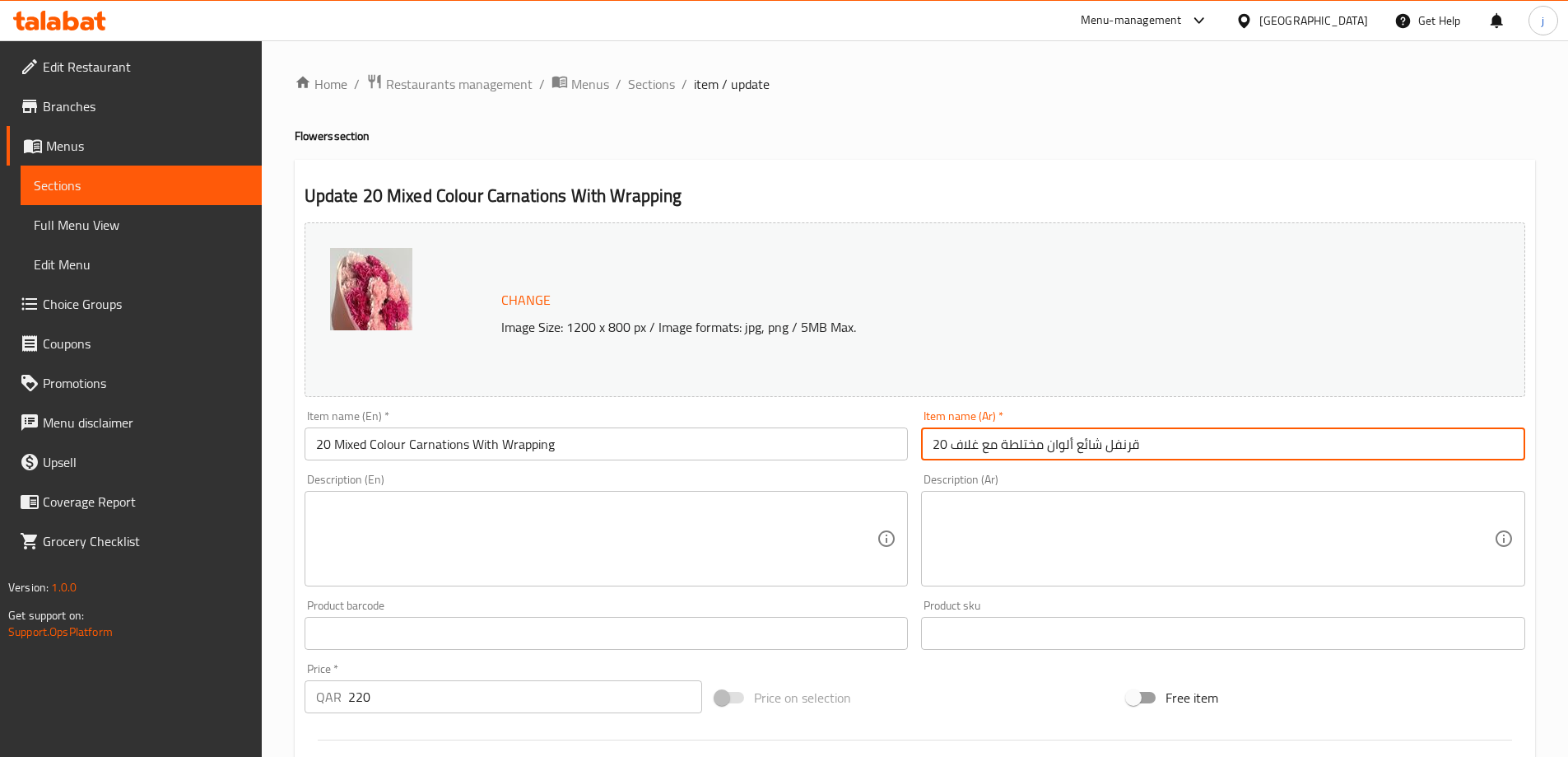
click at [1018, 436] on input "20 قرنفل شائع ألوان مختلطة مع غلاف" at bounding box center [1223, 444] width 604 height 33
paste input "نوع"
type input "20 قرنفل شائع ألوان متنوعة مع غلاف"
click at [1121, 317] on p "Image Size: 1200 x 800 px / Image formats: jpg, png / 5MB Max." at bounding box center [933, 327] width 877 height 20
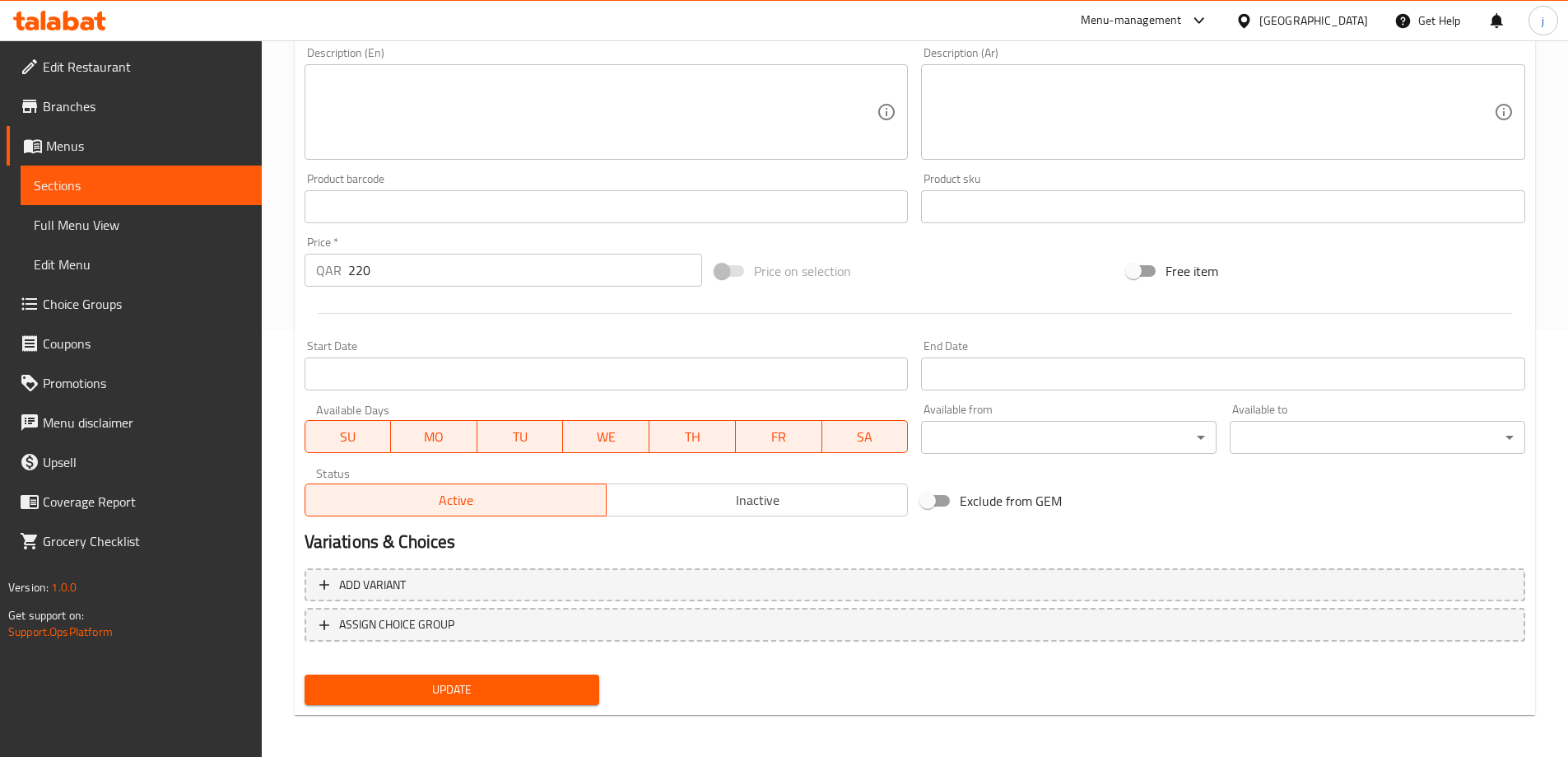
scroll to position [431, 0]
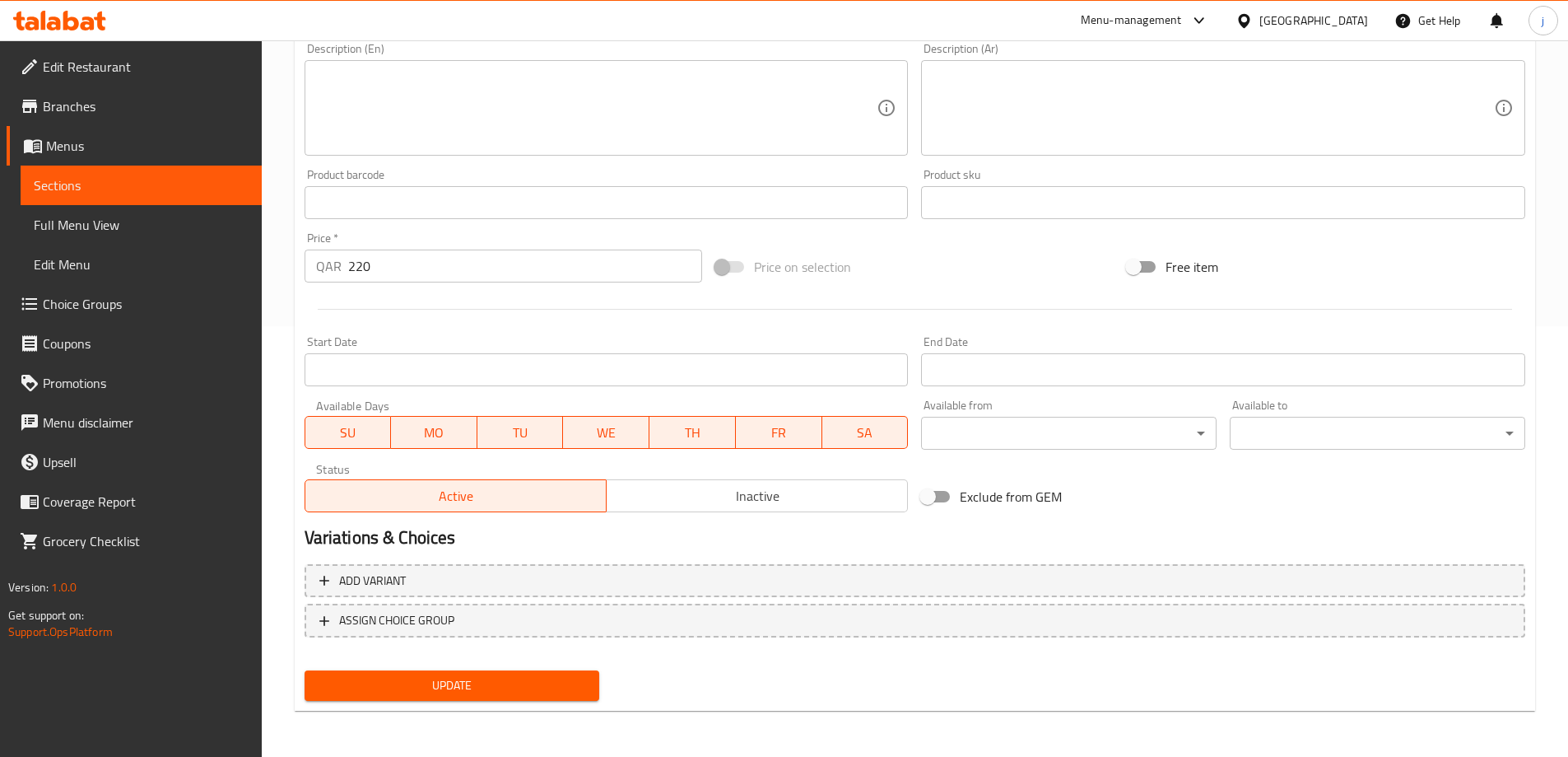
click at [587, 677] on button "Update" at bounding box center [452, 685] width 295 height 31
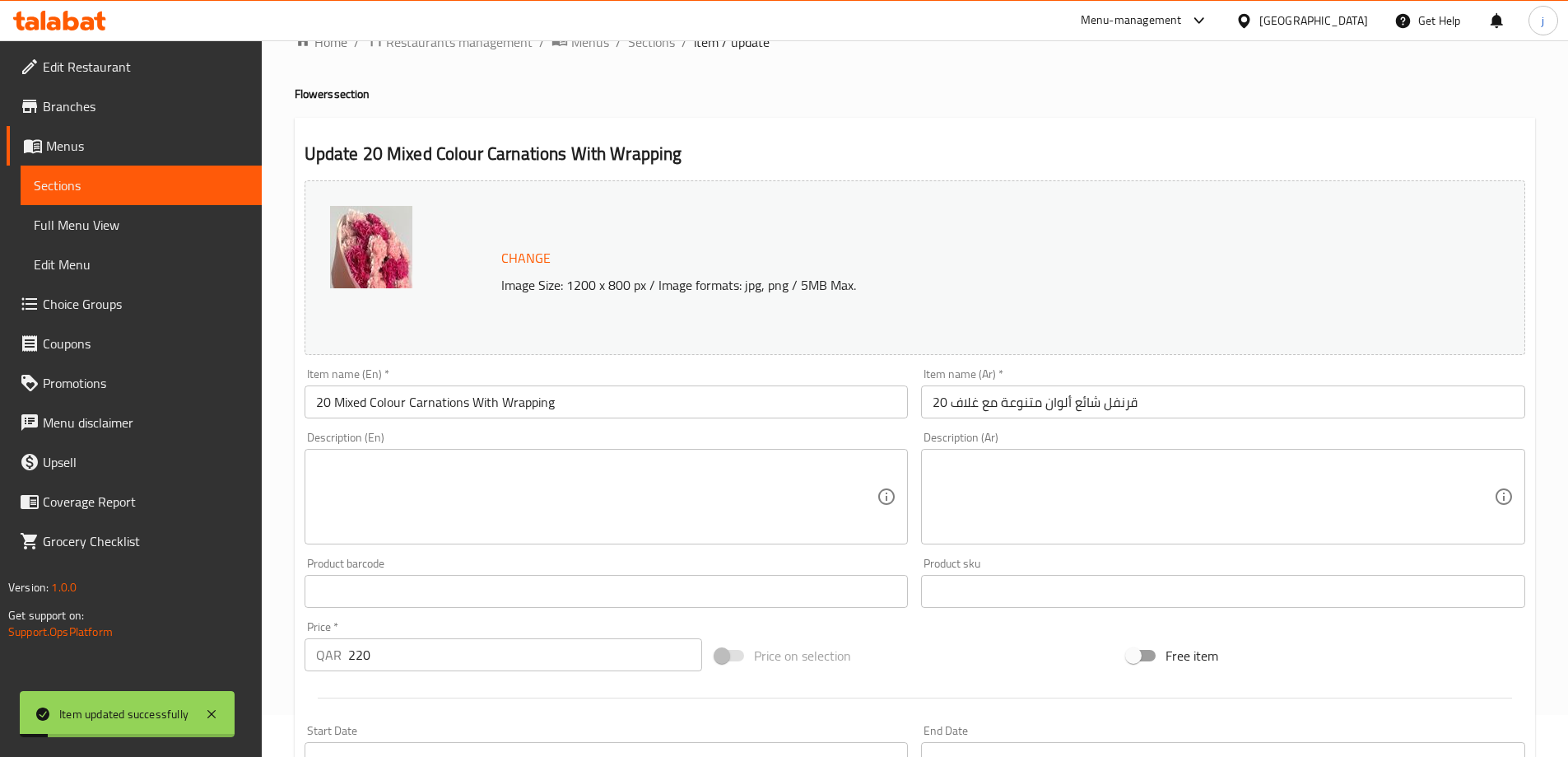
scroll to position [0, 0]
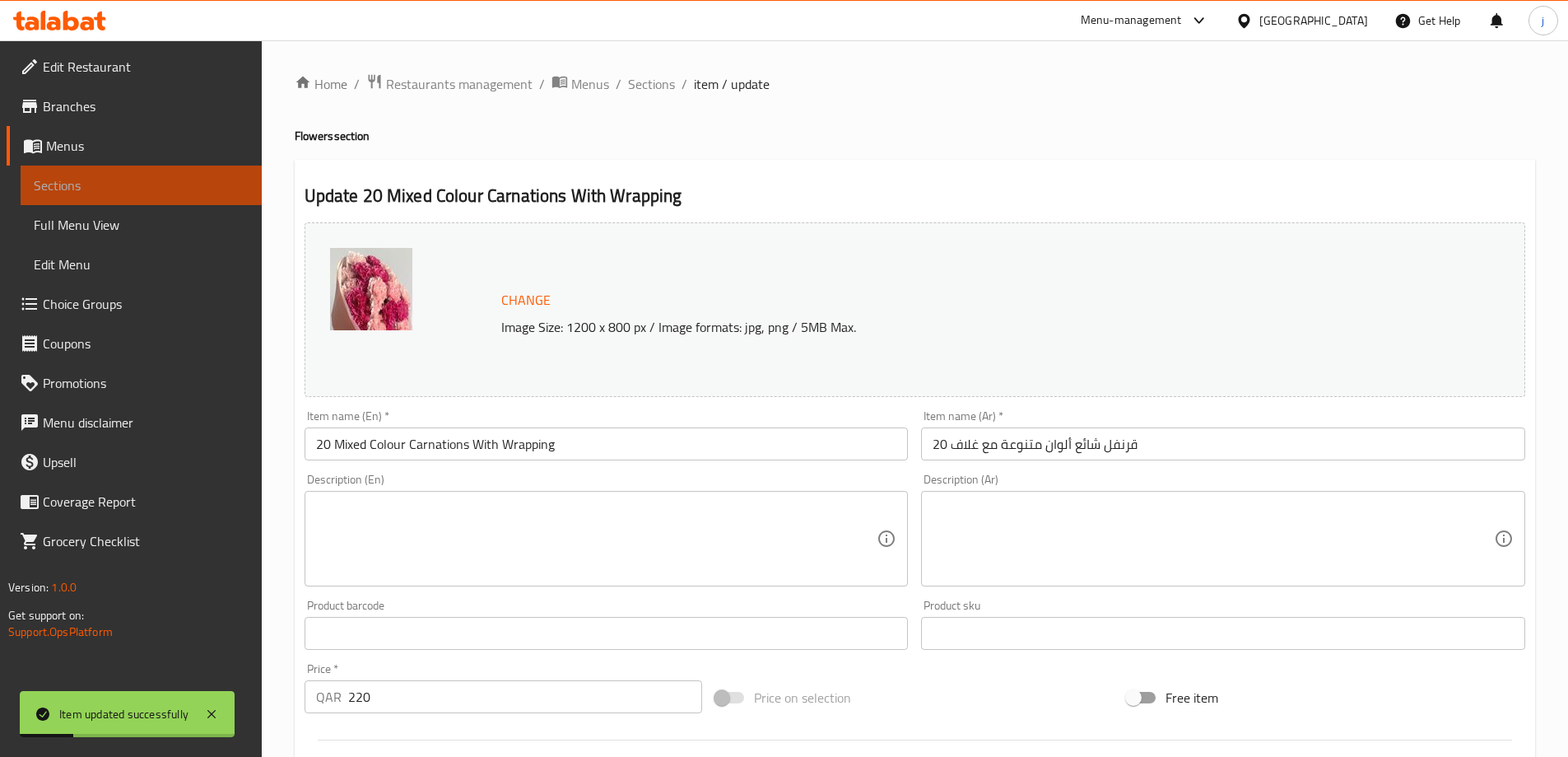
click at [156, 187] on span "Sections" at bounding box center [141, 186] width 215 height 20
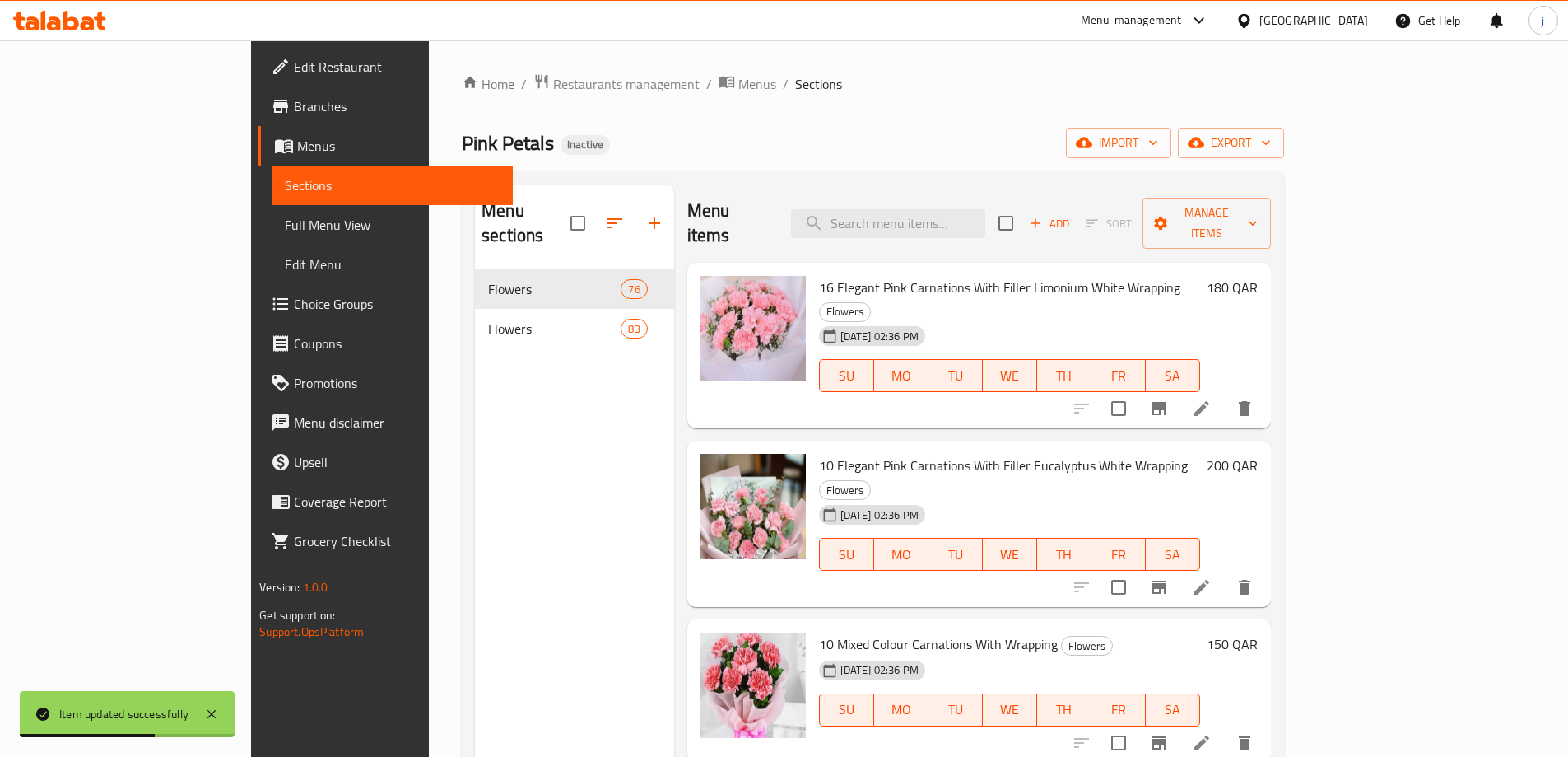
scroll to position [2496, 0]
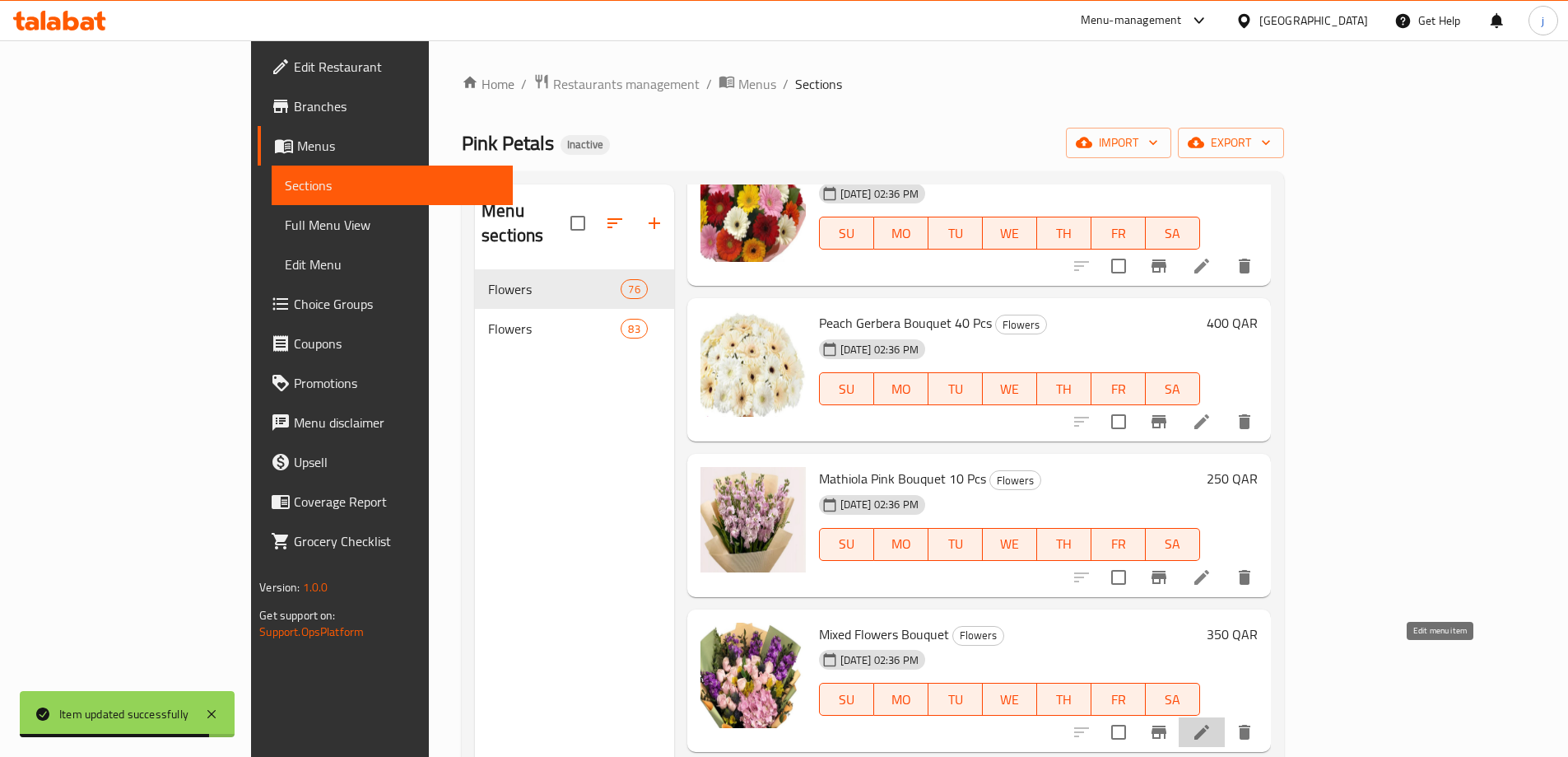
click at [1212, 722] on icon at bounding box center [1202, 732] width 20 height 20
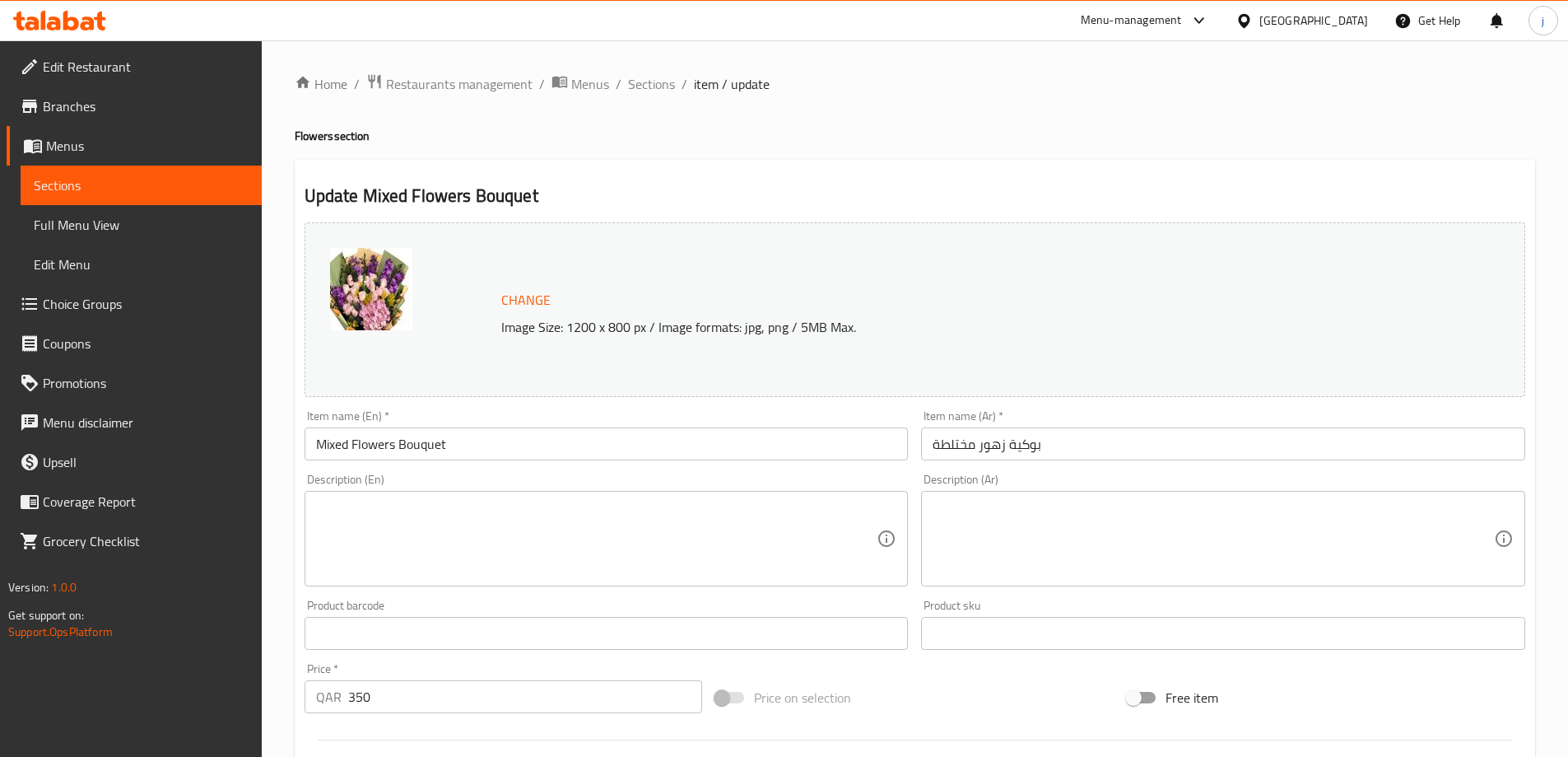
click at [969, 443] on input "بوكية زهور مختلطة" at bounding box center [1223, 444] width 604 height 33
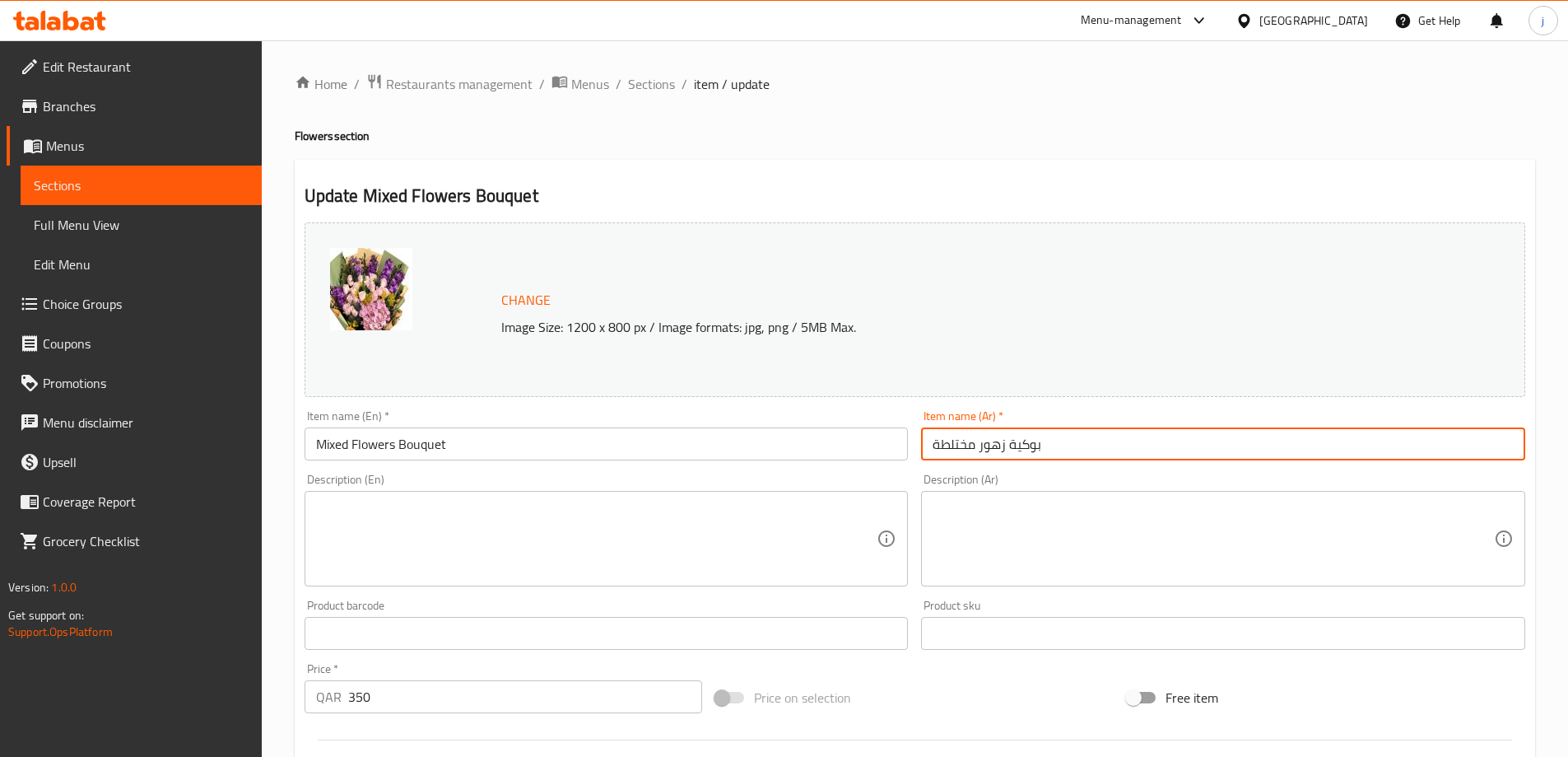
click at [969, 443] on input "بوكية زهور مختلطة" at bounding box center [1223, 444] width 604 height 33
paste input "نوعة"
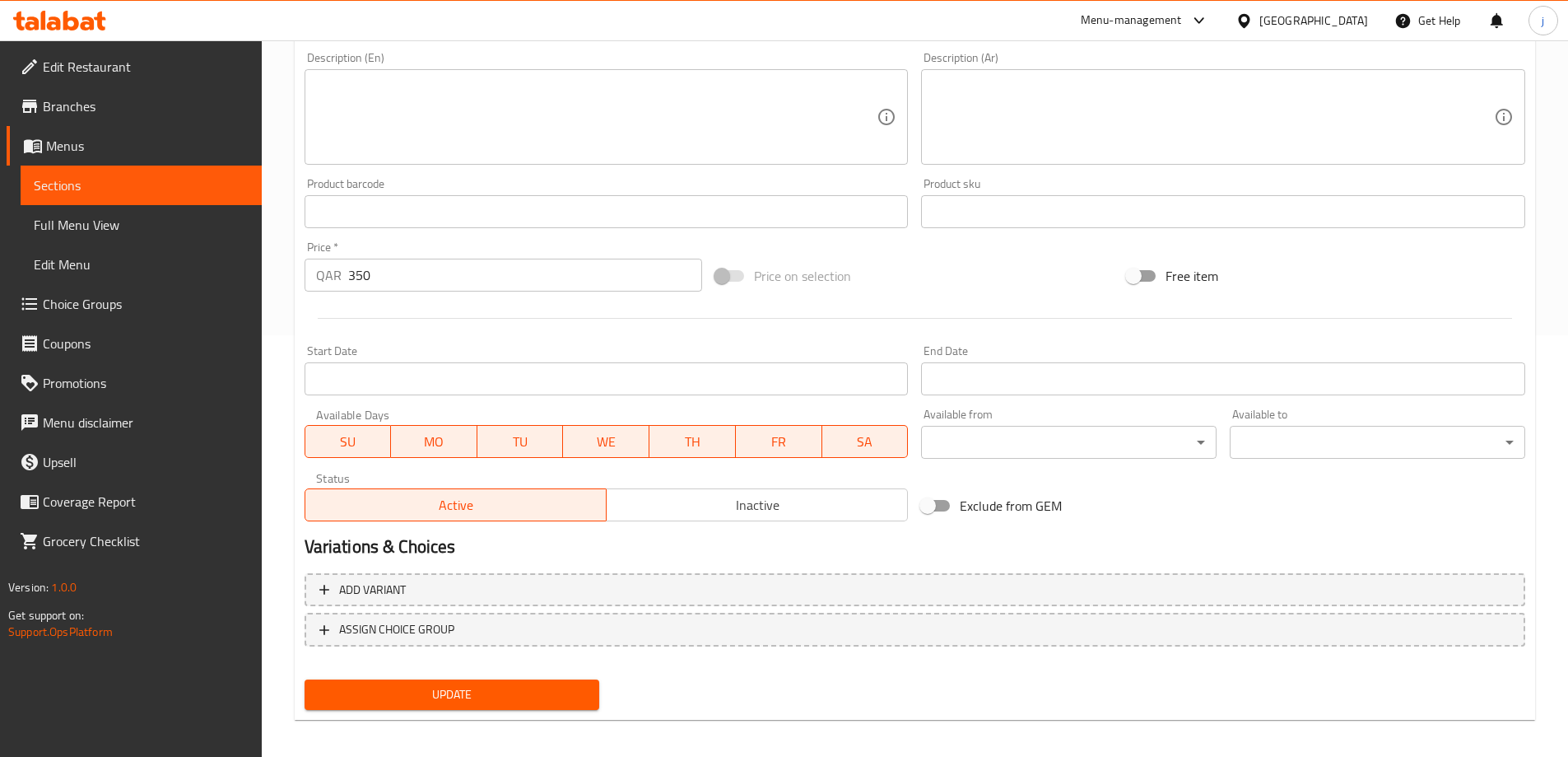
scroll to position [431, 0]
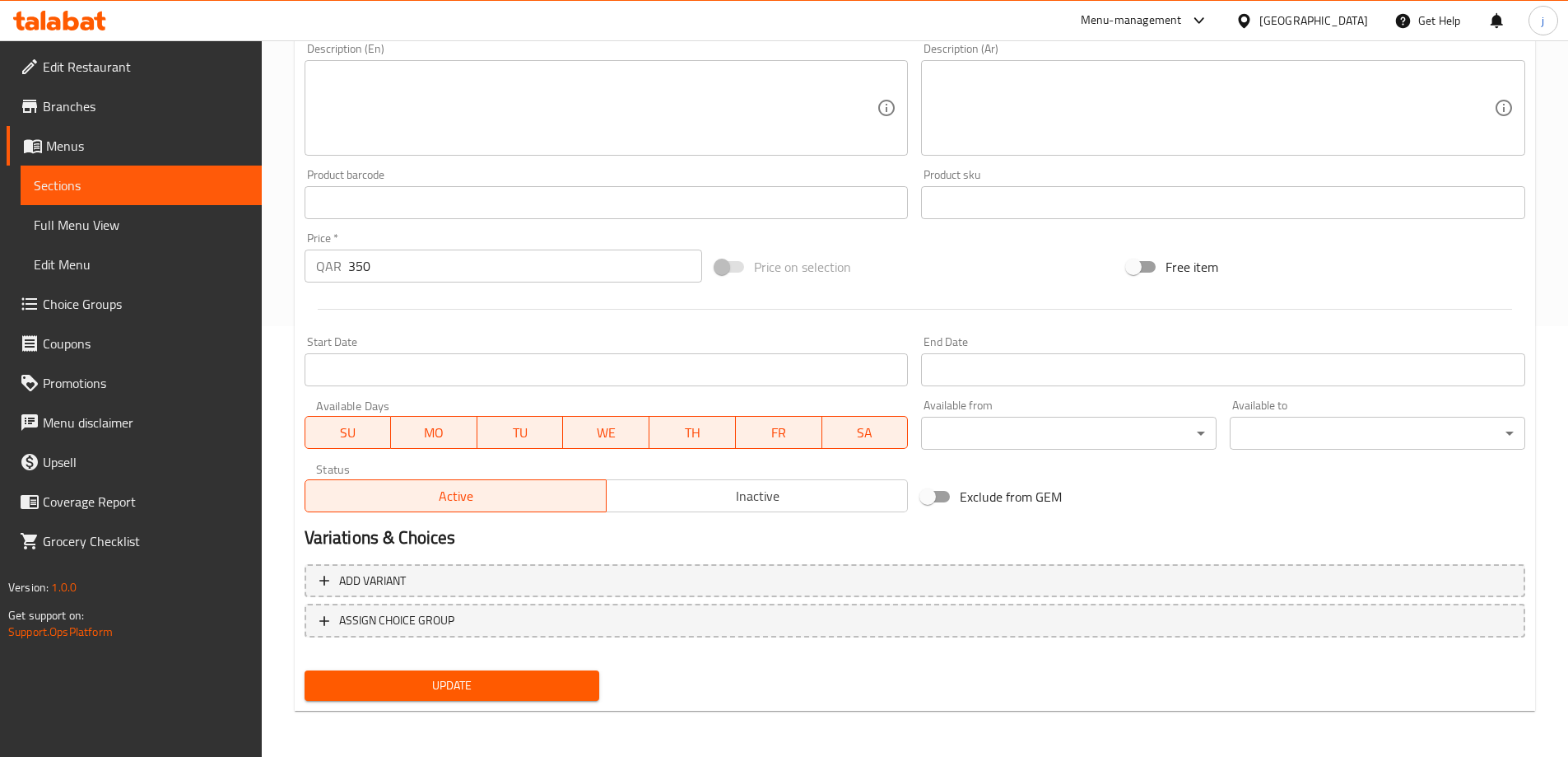
type input "بوكية زهور متنوعة"
click at [484, 689] on span "Update" at bounding box center [452, 685] width 269 height 21
click at [195, 186] on span "Sections" at bounding box center [141, 186] width 215 height 20
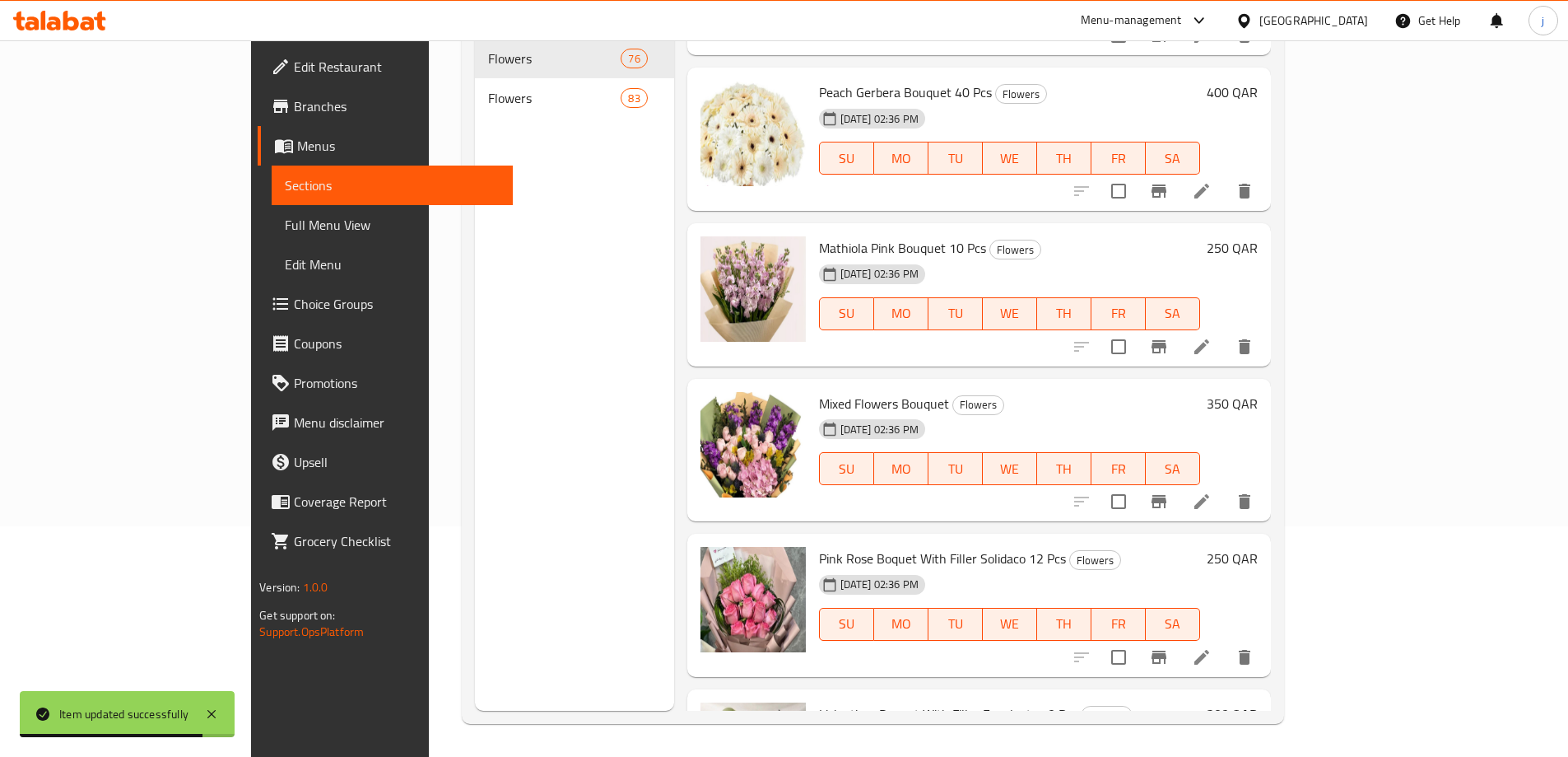
scroll to position [4205, 0]
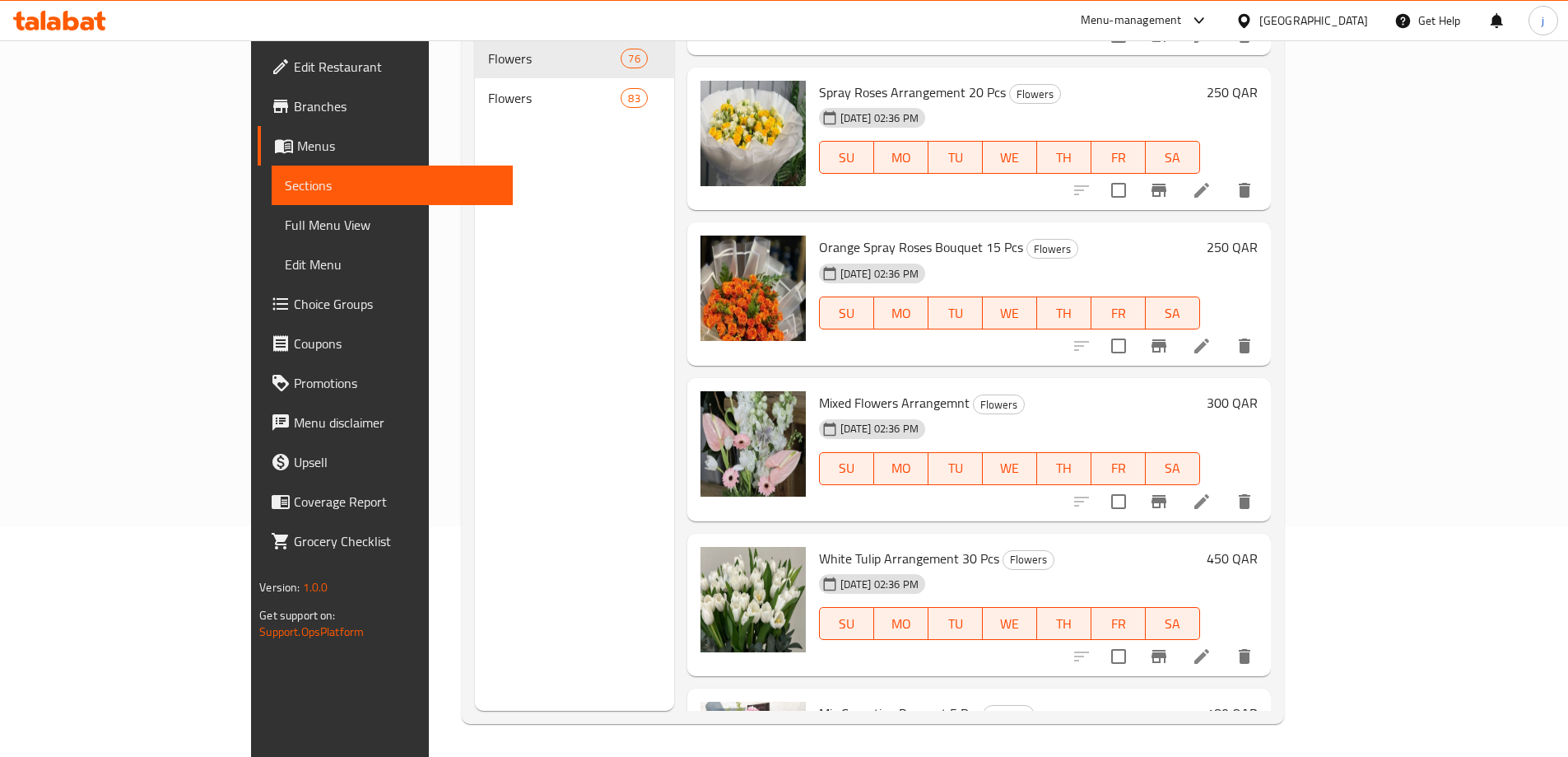
click at [1225, 486] on li at bounding box center [1201, 501] width 46 height 30
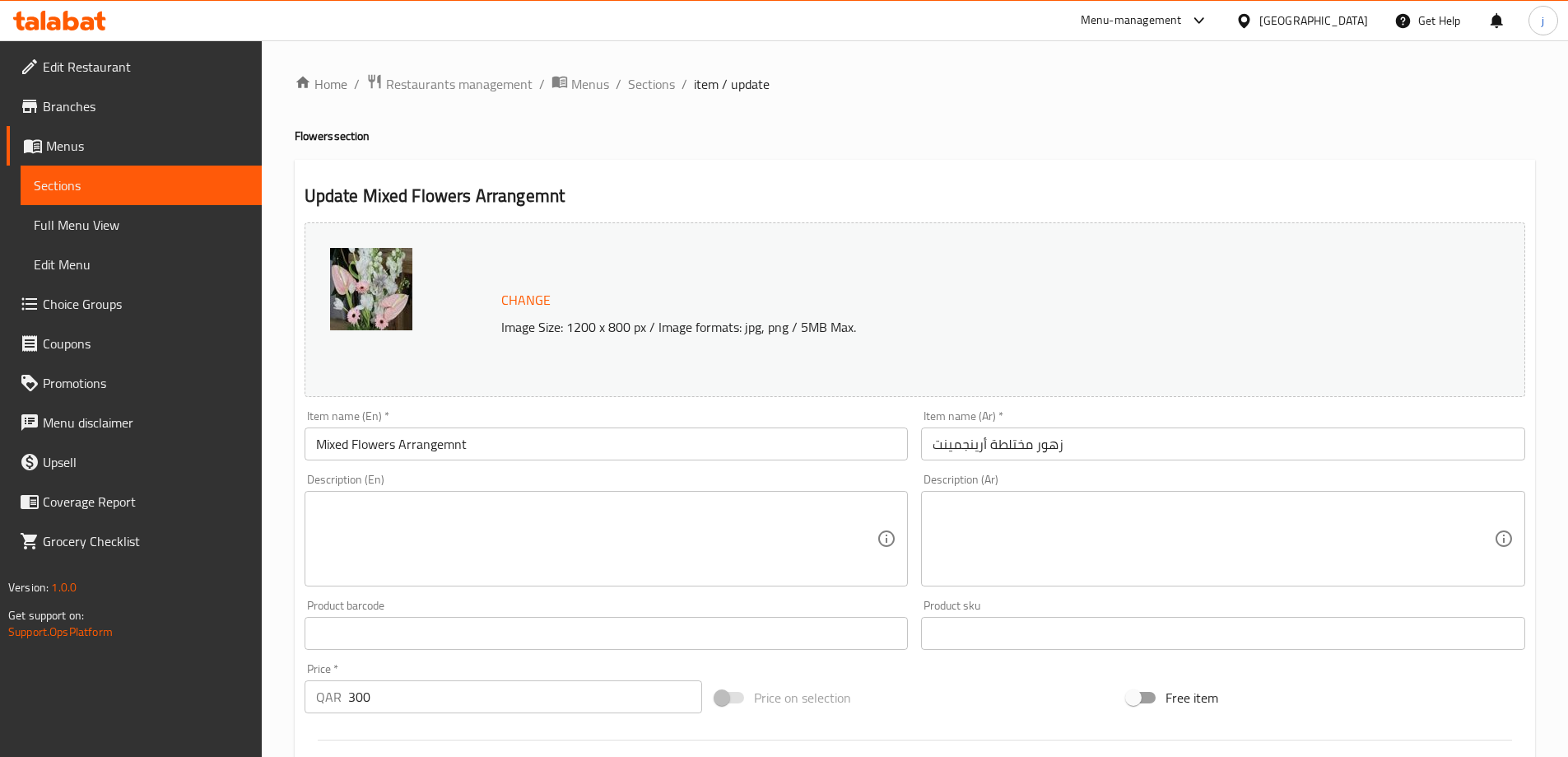
click at [1008, 450] on input "زهور مختلطة أرينجمينت" at bounding box center [1223, 444] width 604 height 33
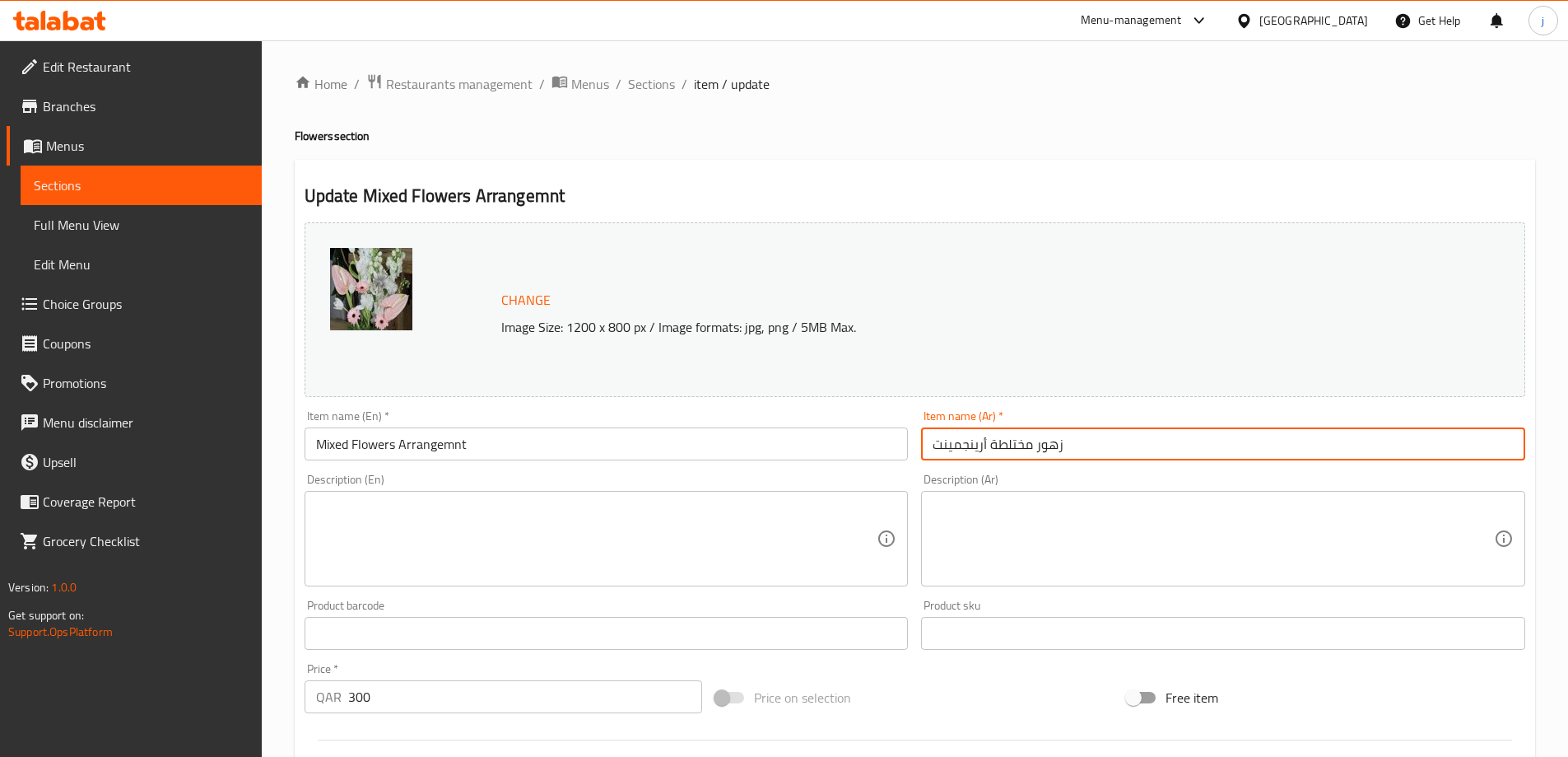
click at [1008, 450] on input "زهور مختلطة أرينجمينت" at bounding box center [1223, 444] width 604 height 33
paste input "نوع"
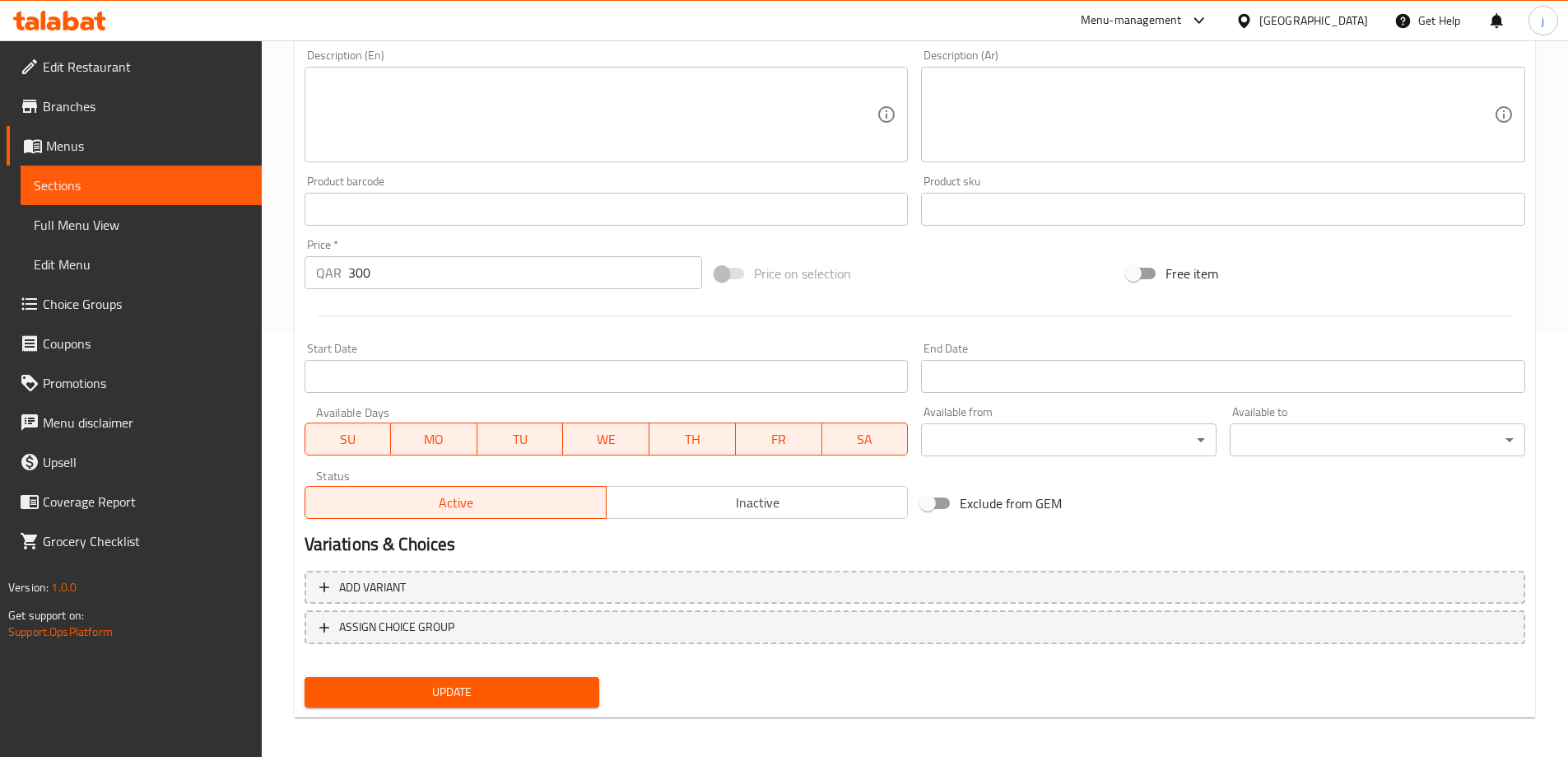
scroll to position [431, 0]
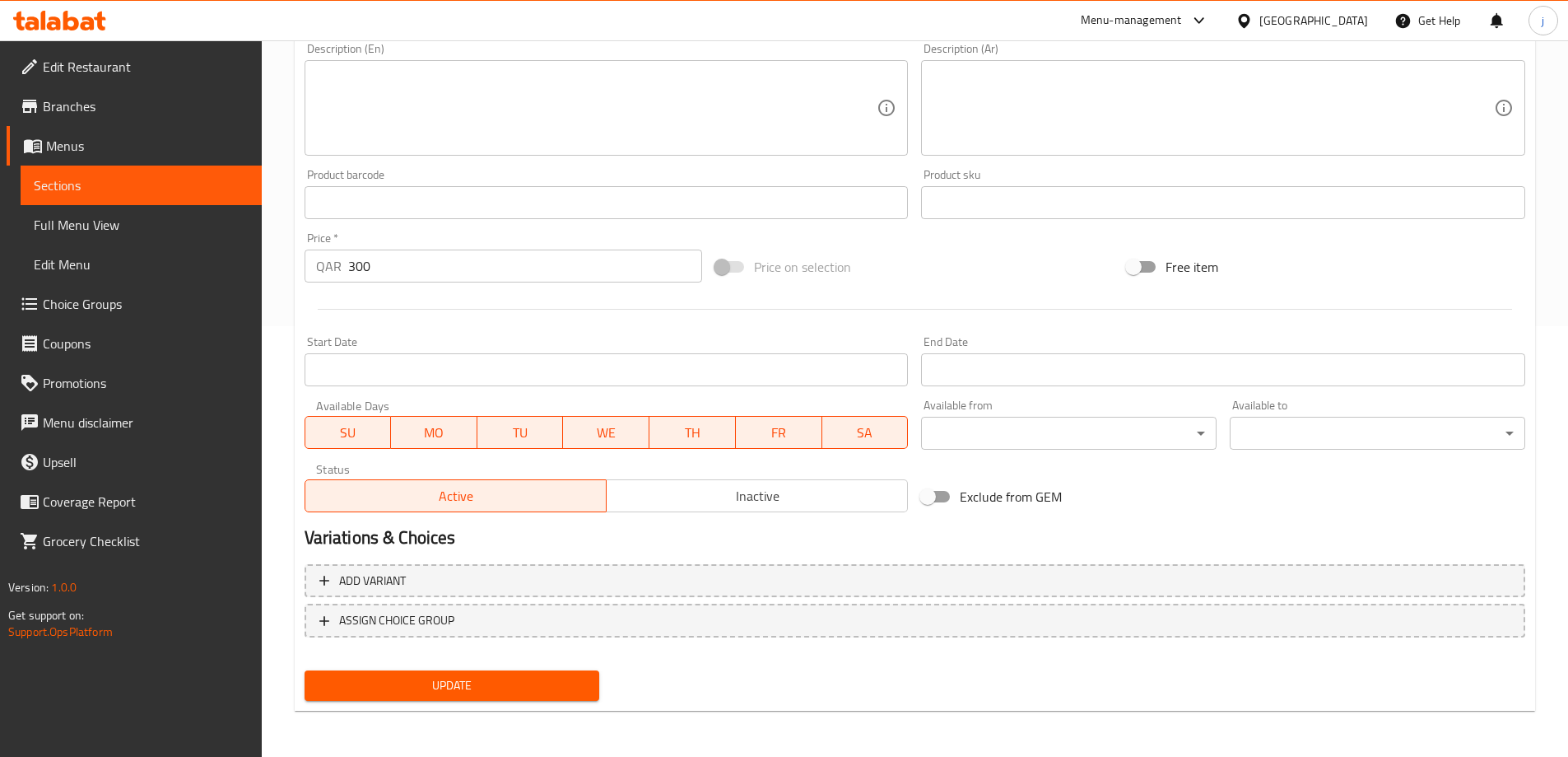
type input "زهور متنوعة أرينجمينت"
click at [543, 692] on span "Update" at bounding box center [452, 685] width 269 height 21
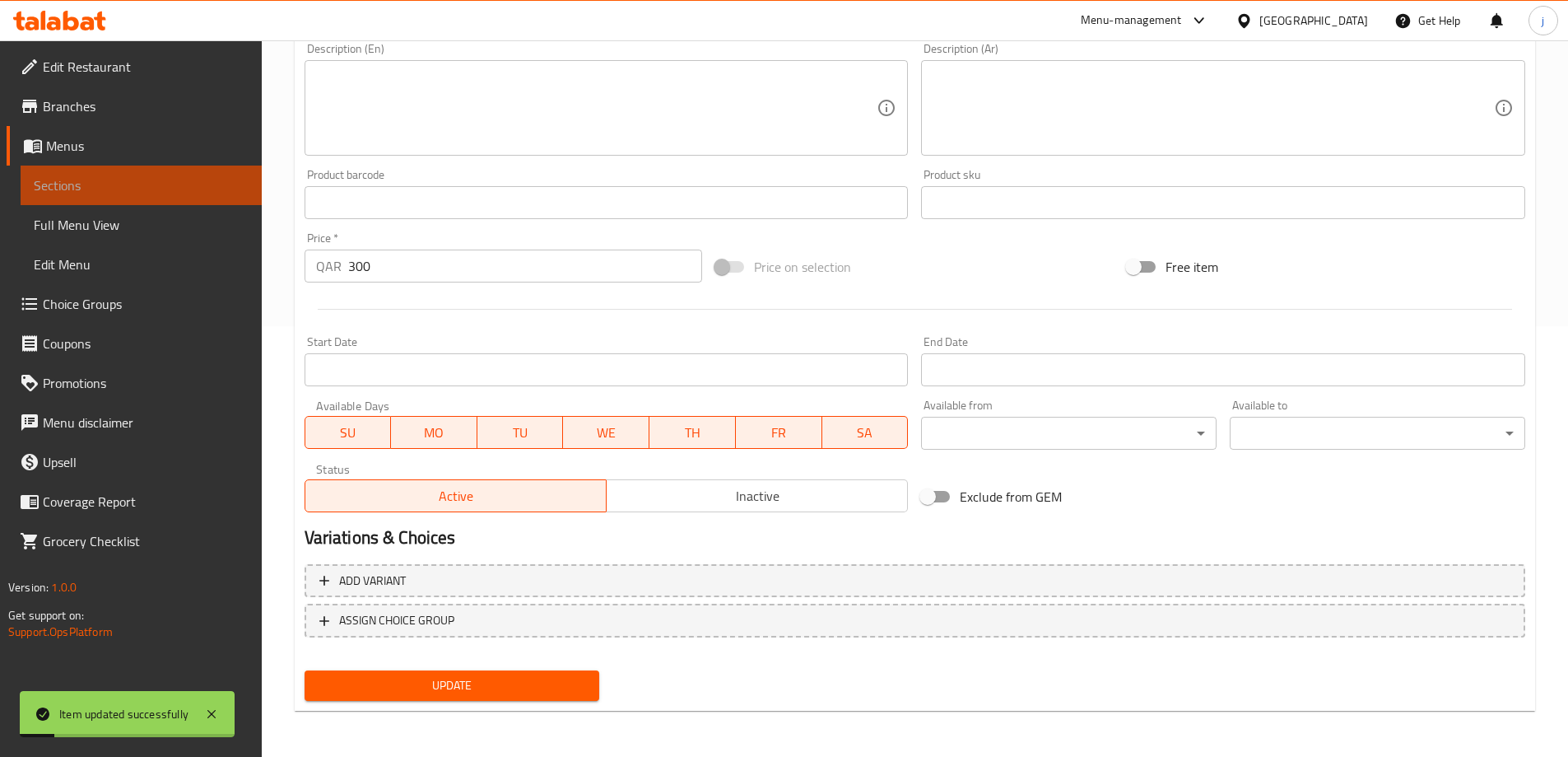
click at [217, 183] on span "Sections" at bounding box center [141, 186] width 215 height 20
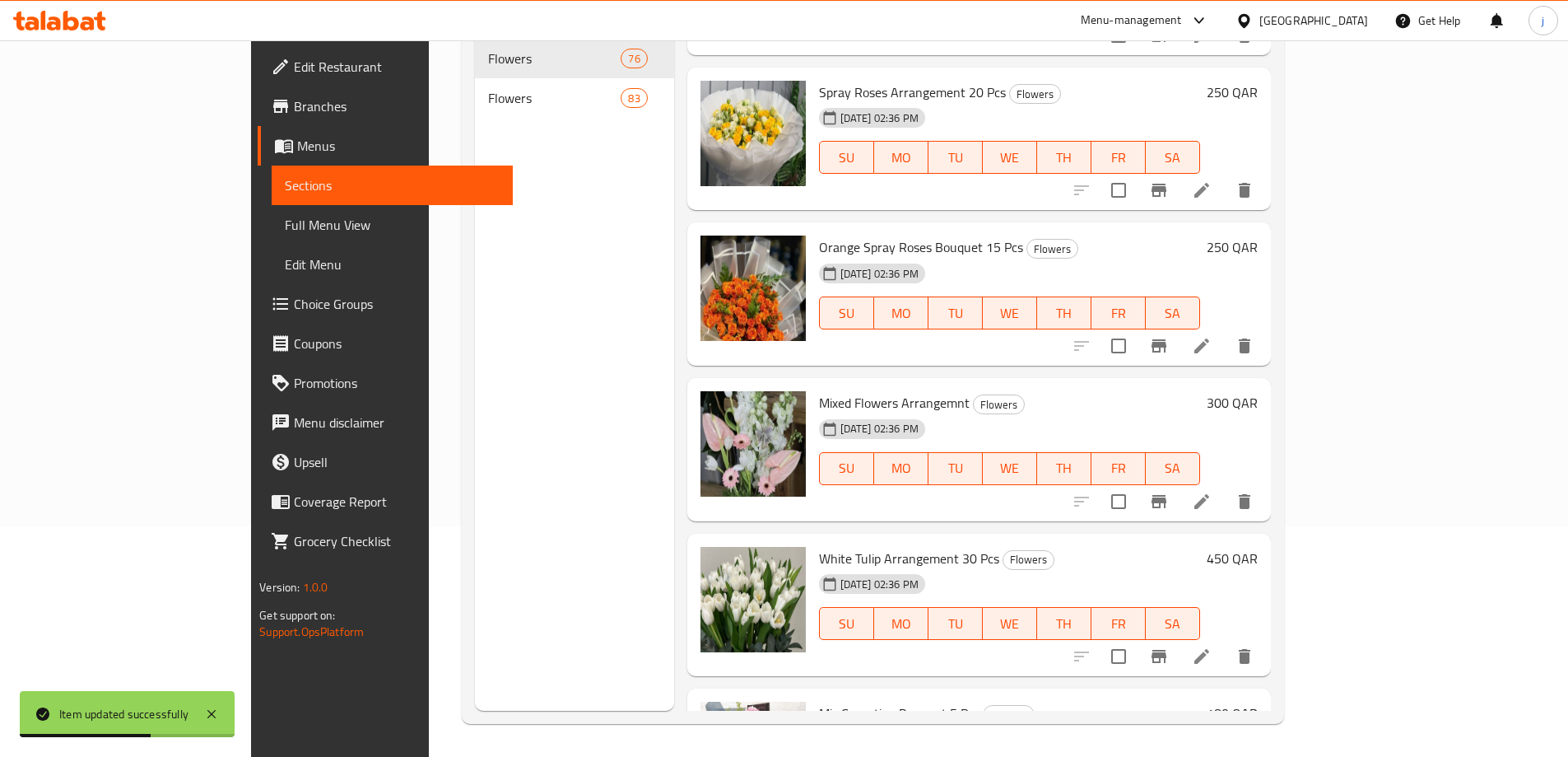
scroll to position [4825, 0]
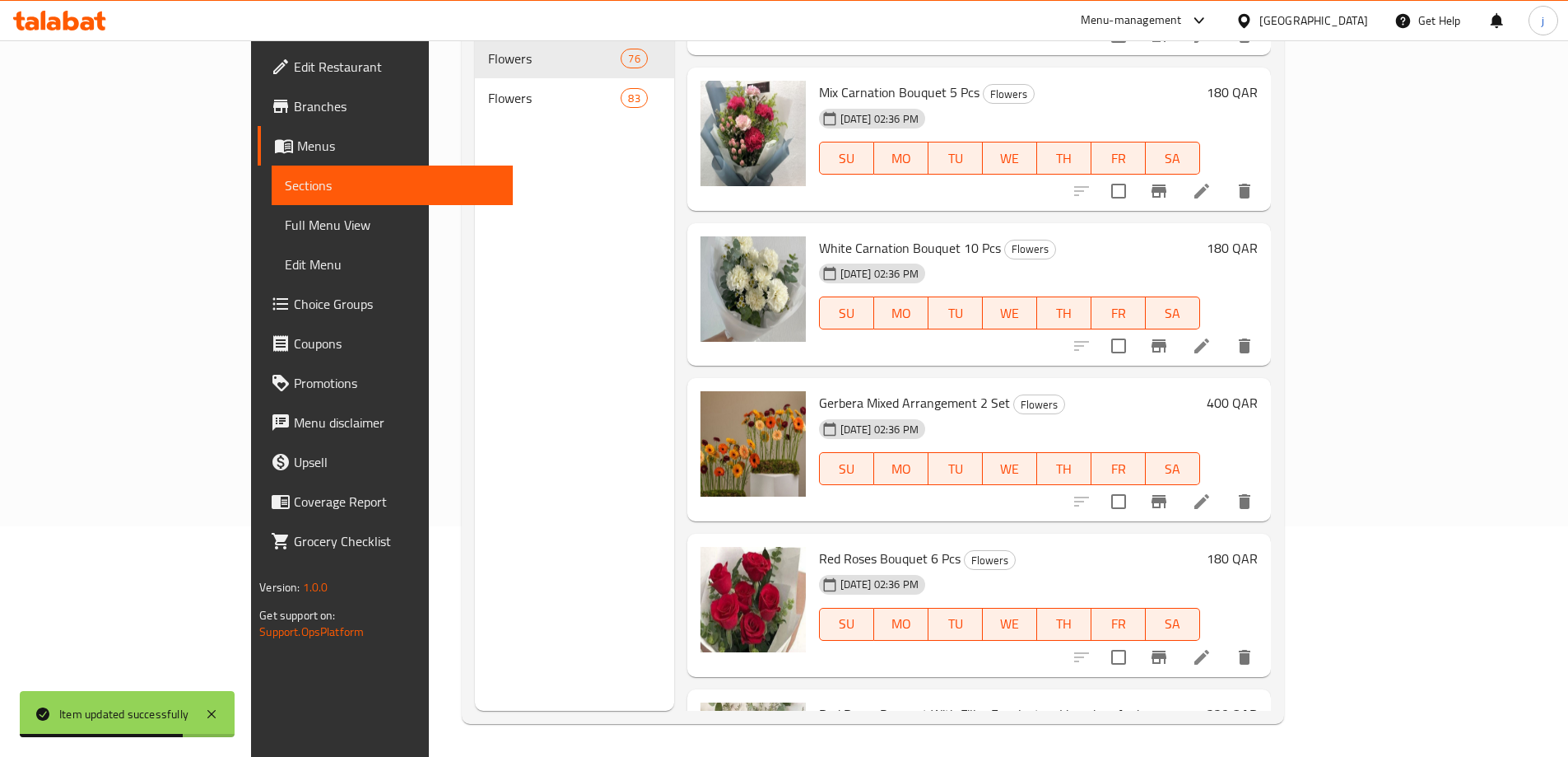
click at [1225, 486] on li at bounding box center [1201, 501] width 46 height 30
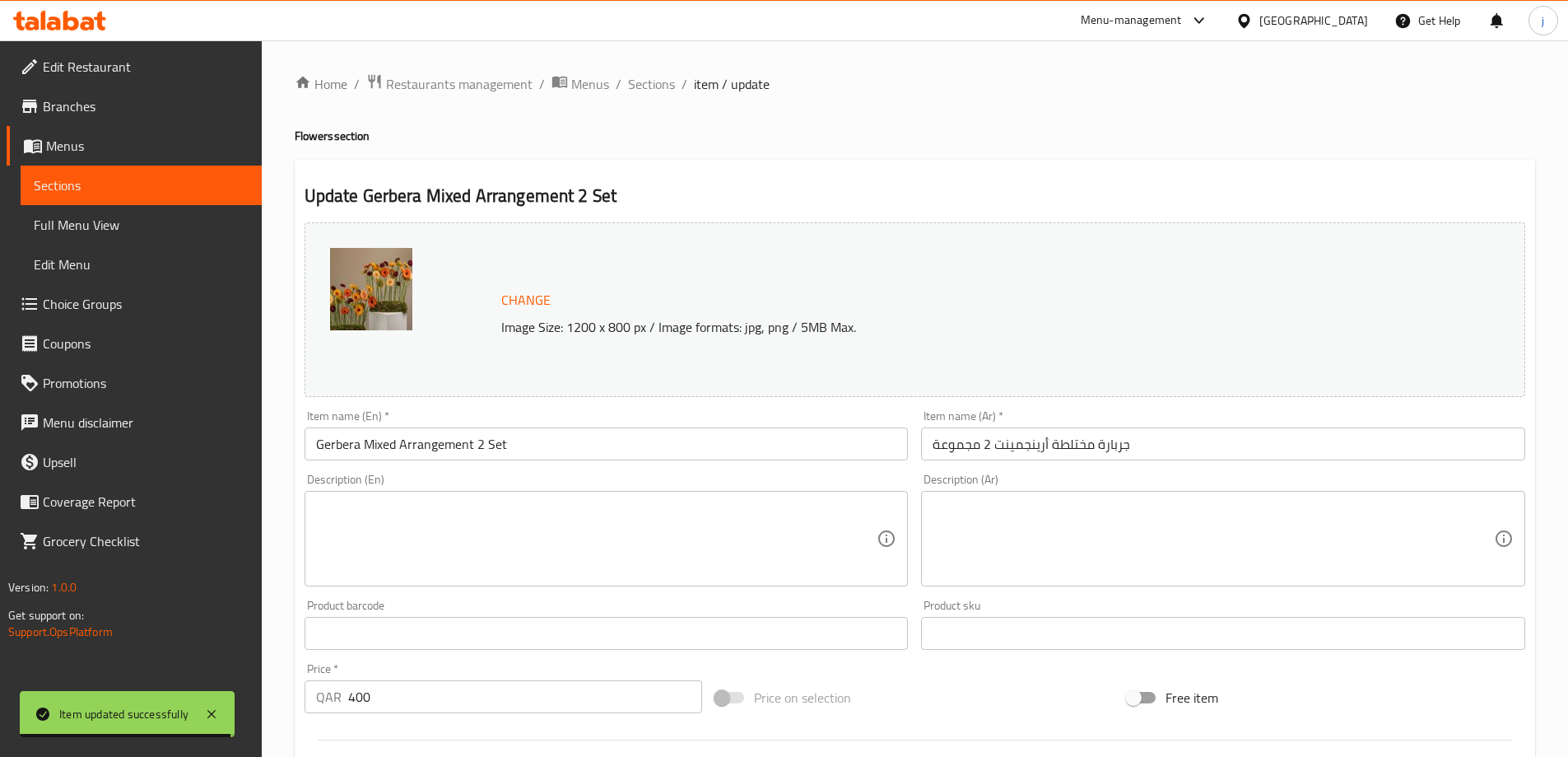
click at [1087, 442] on input "جربارة مختلطة أرينجمينت 2 مجموعة" at bounding box center [1223, 444] width 604 height 33
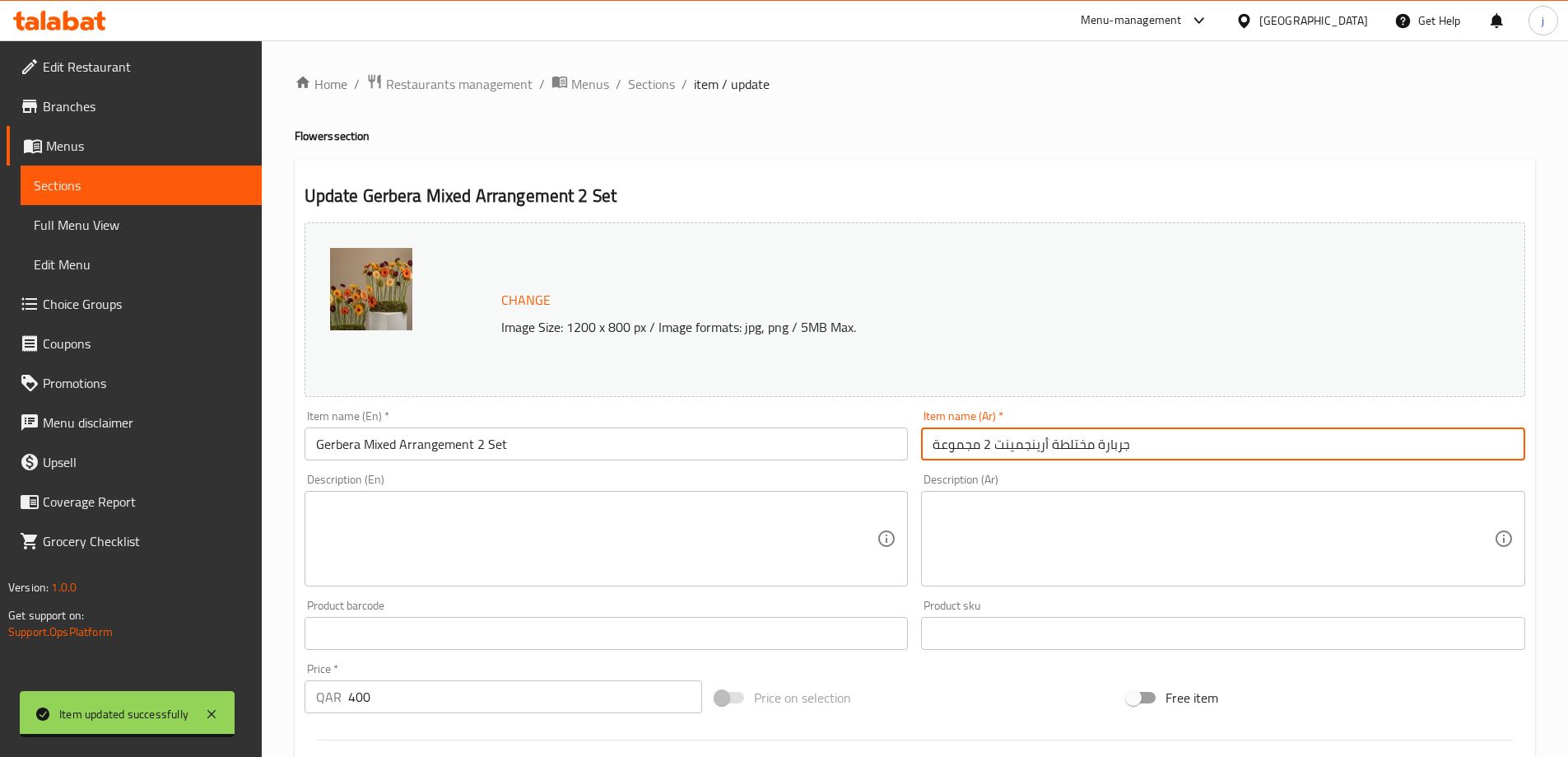
click at [1087, 442] on input "جربارة مختلطة أرينجمينت 2 مجموعة" at bounding box center [1223, 444] width 604 height 33
paste input "نوع"
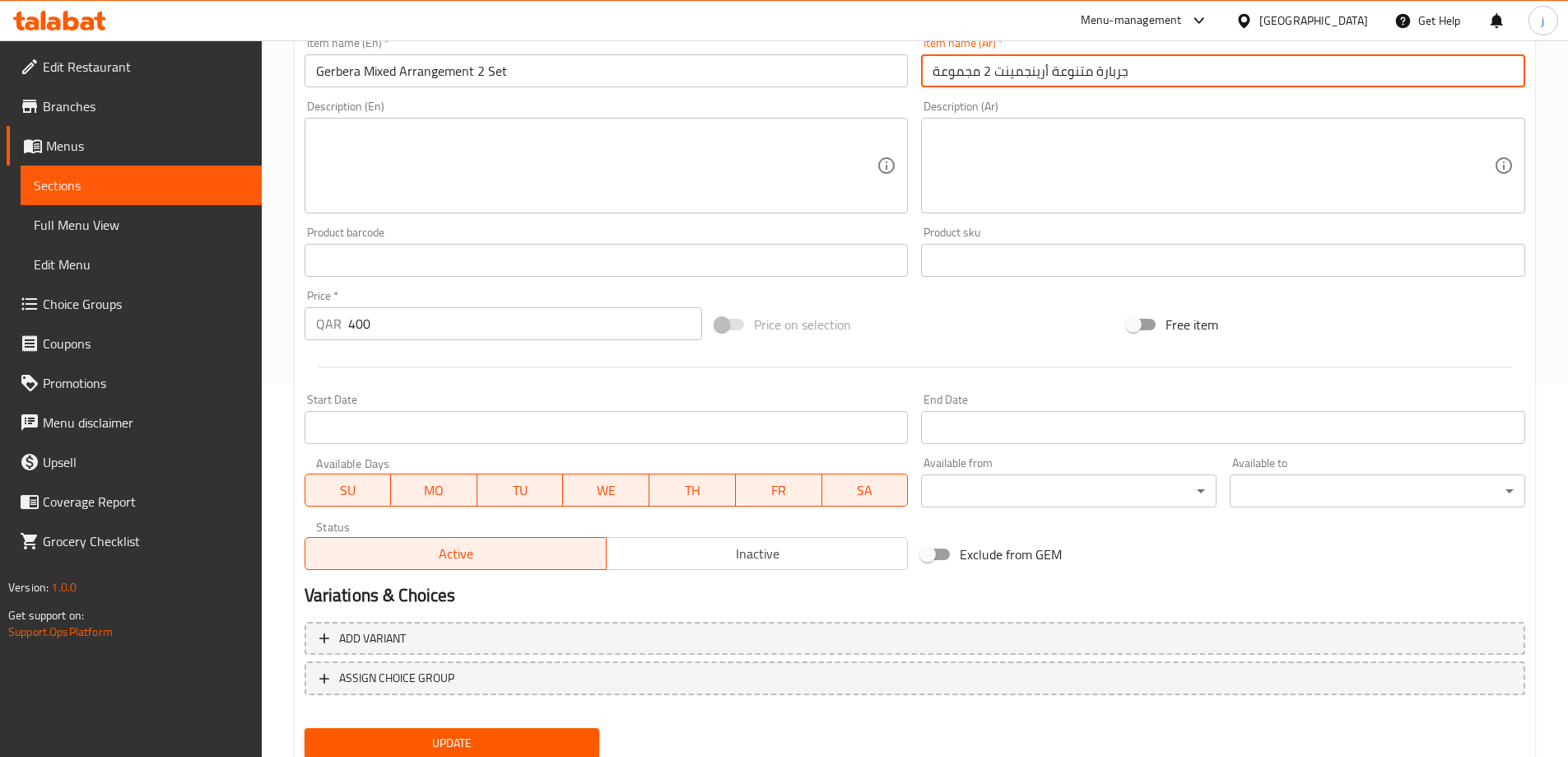
scroll to position [431, 0]
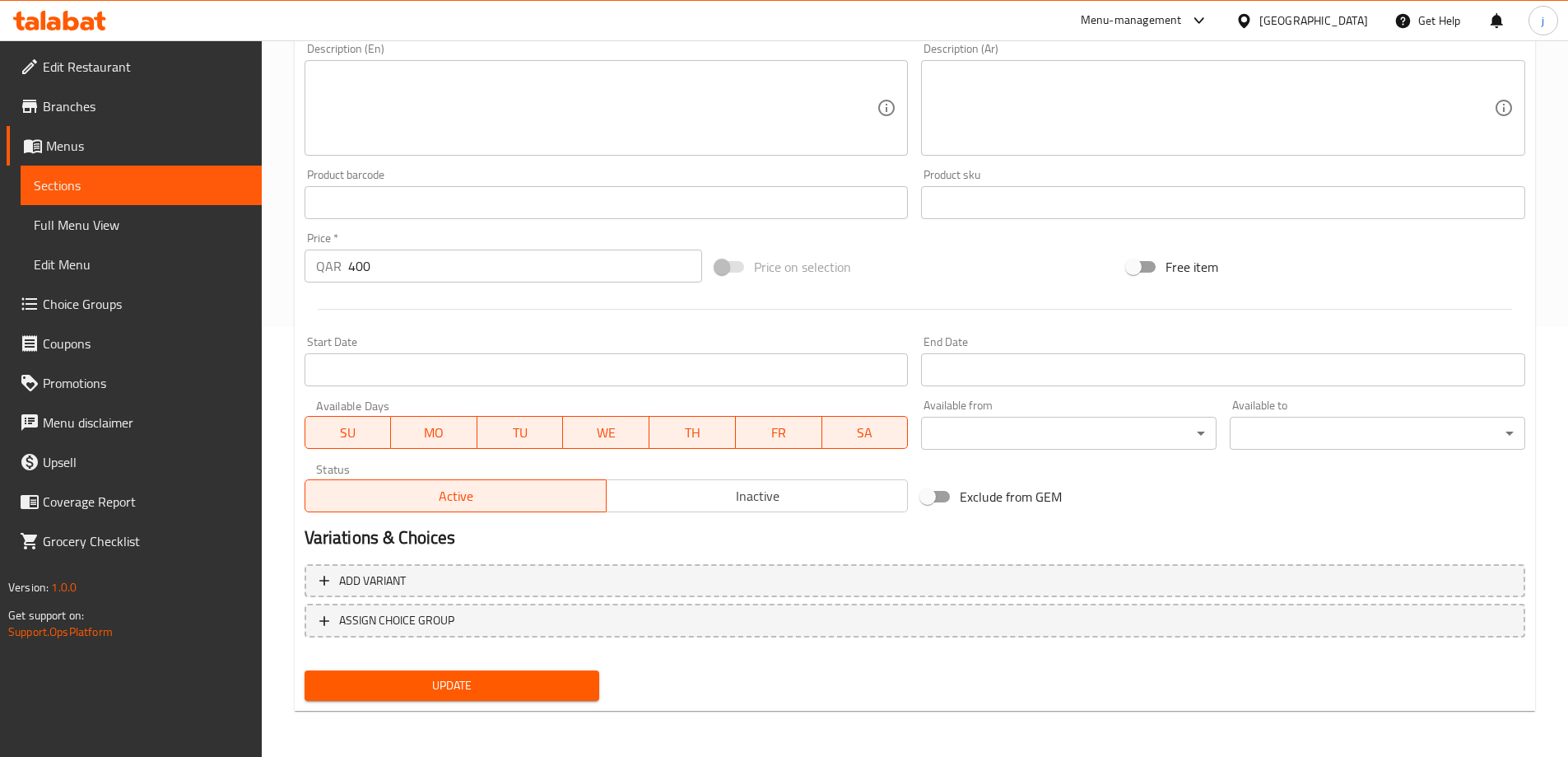
type input "جربارة متنوعة أرينجمينت 2 مجموعة"
click at [435, 690] on span "Update" at bounding box center [452, 685] width 269 height 21
click at [174, 187] on span "Sections" at bounding box center [141, 186] width 215 height 20
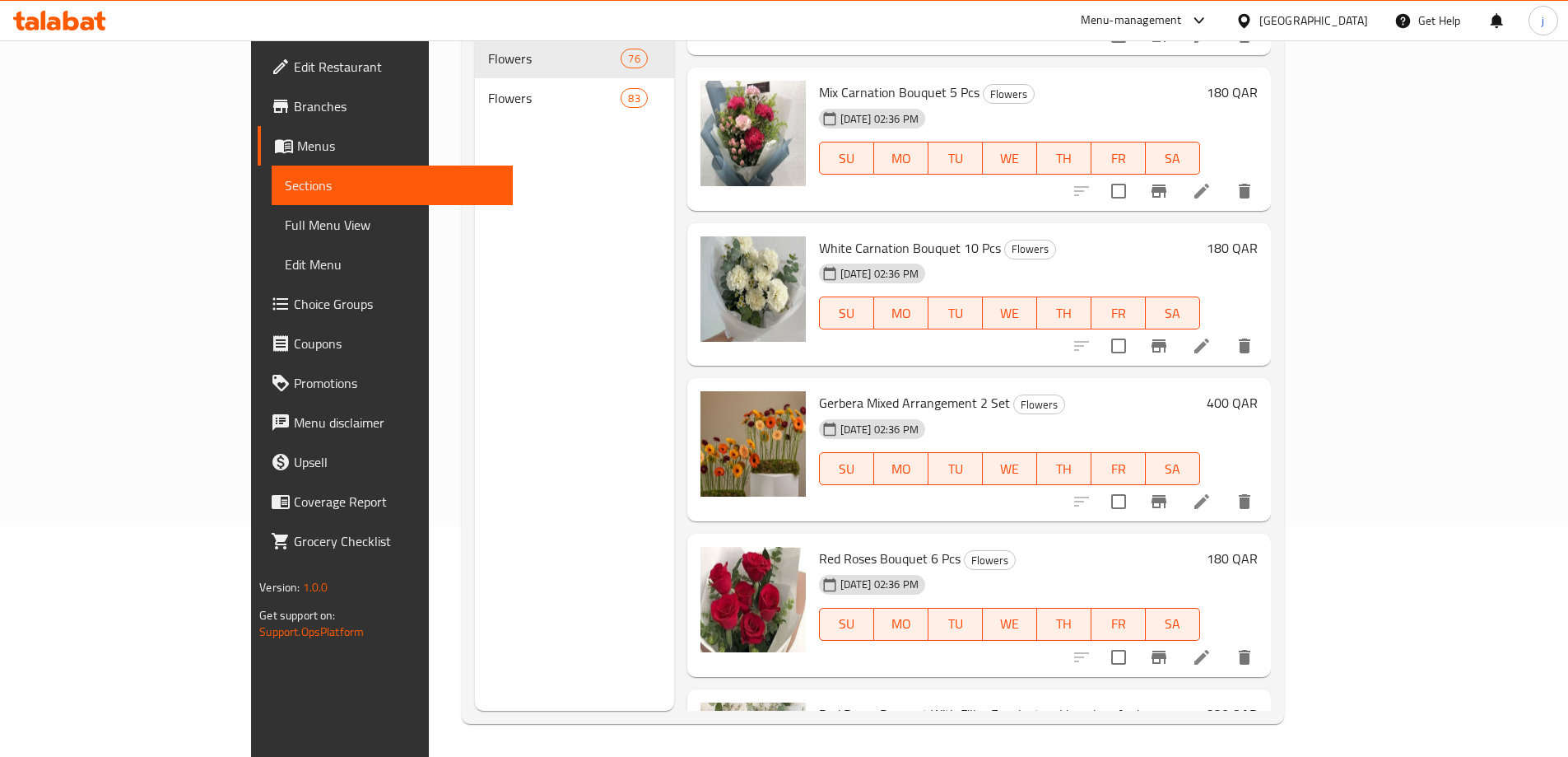
scroll to position [9485, 0]
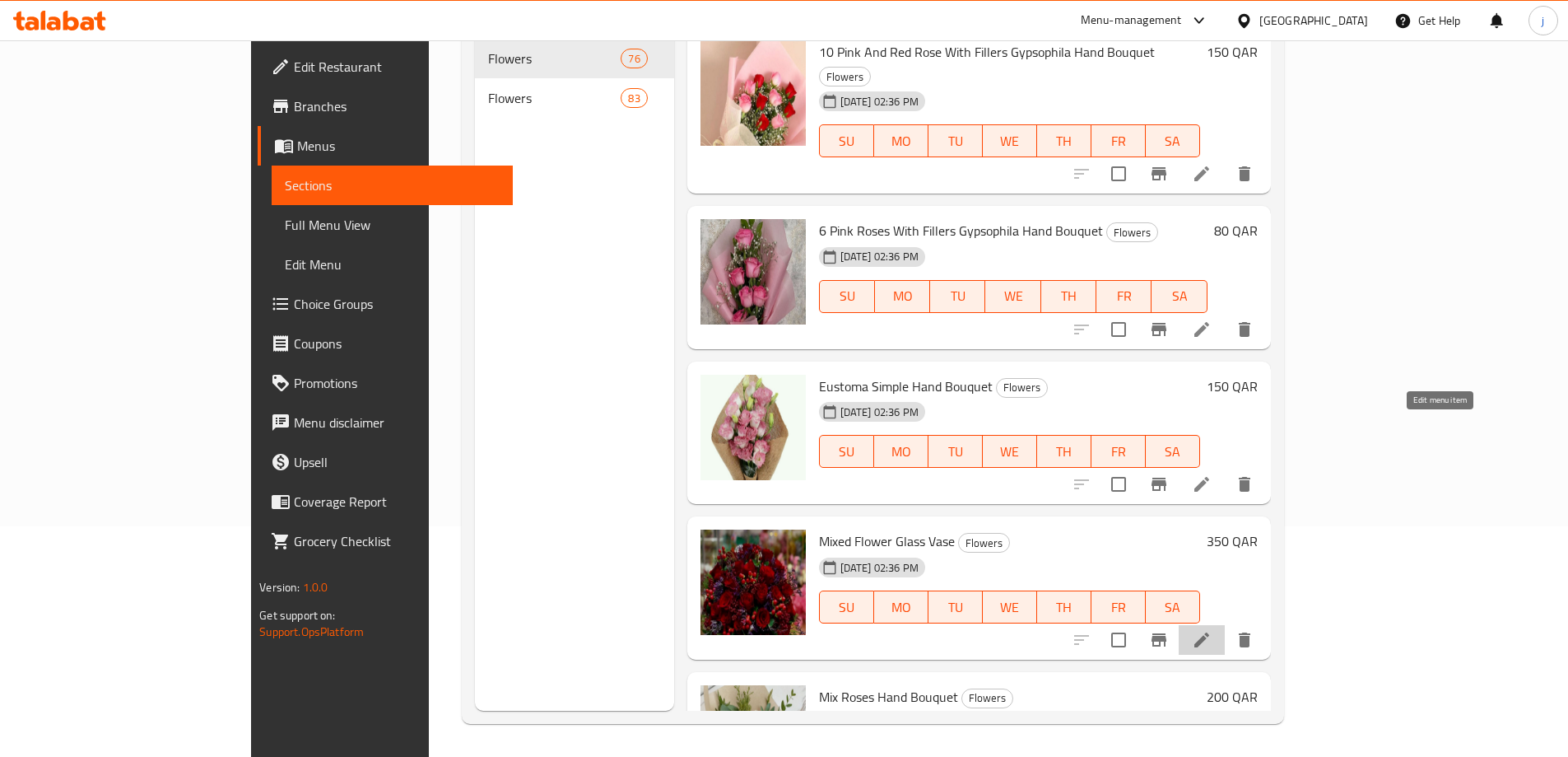
click at [1212, 630] on icon at bounding box center [1202, 640] width 20 height 20
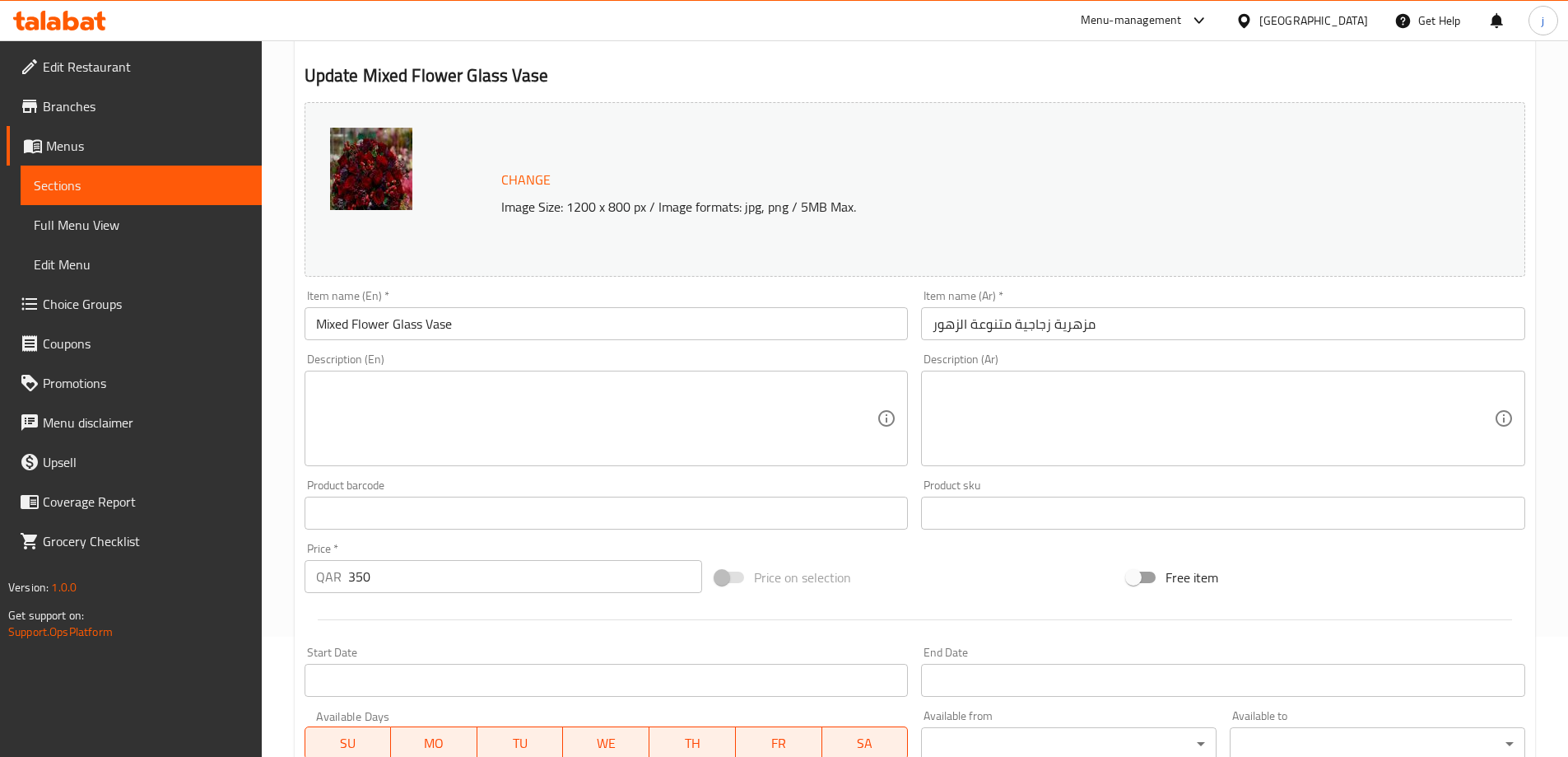
scroll to position [411, 0]
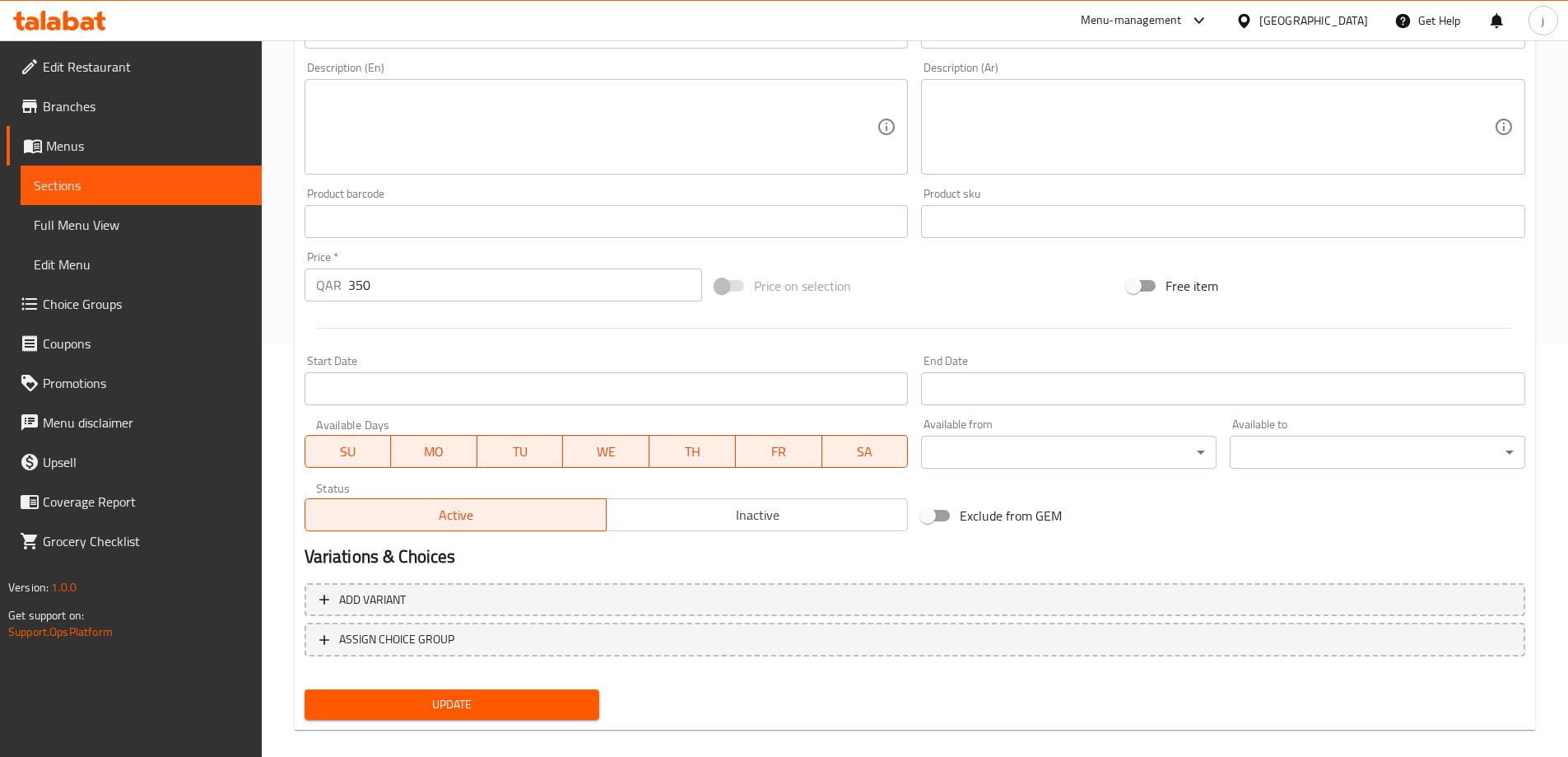
click at [499, 703] on span "Update" at bounding box center [452, 705] width 269 height 21
click at [186, 188] on span "Sections" at bounding box center [141, 186] width 215 height 20
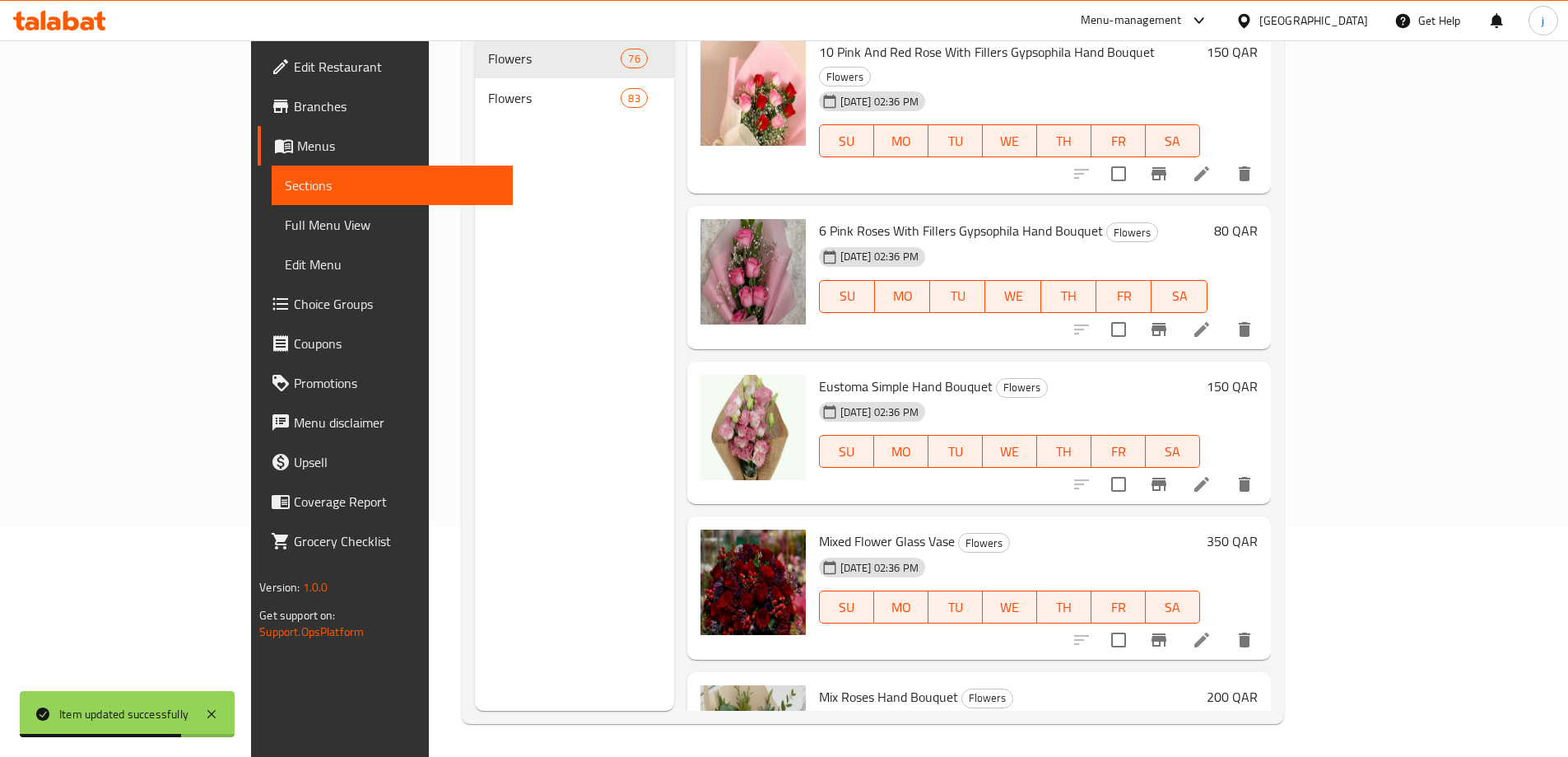
scroll to position [10107, 0]
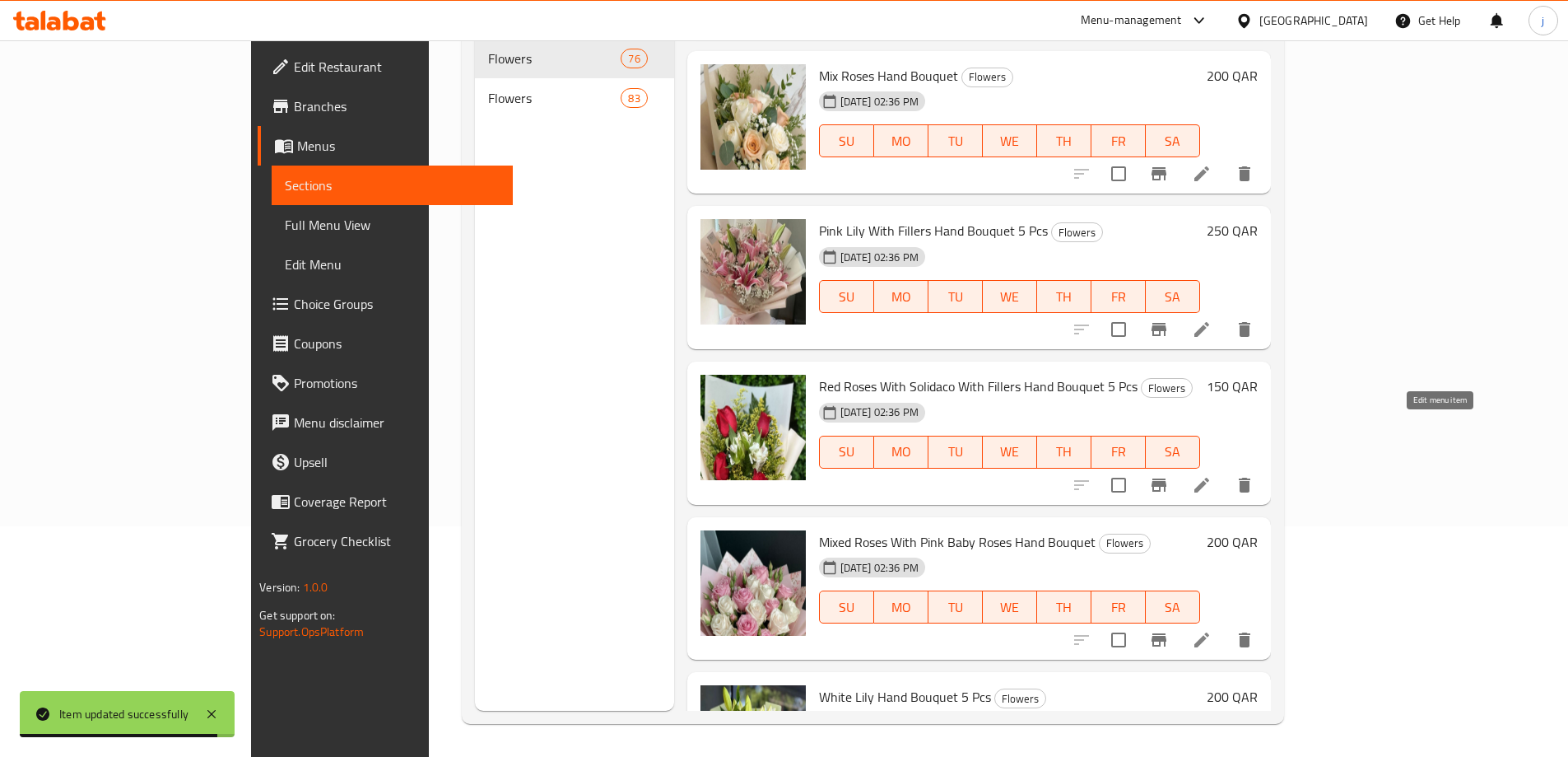
click at [1212, 630] on icon at bounding box center [1202, 640] width 20 height 20
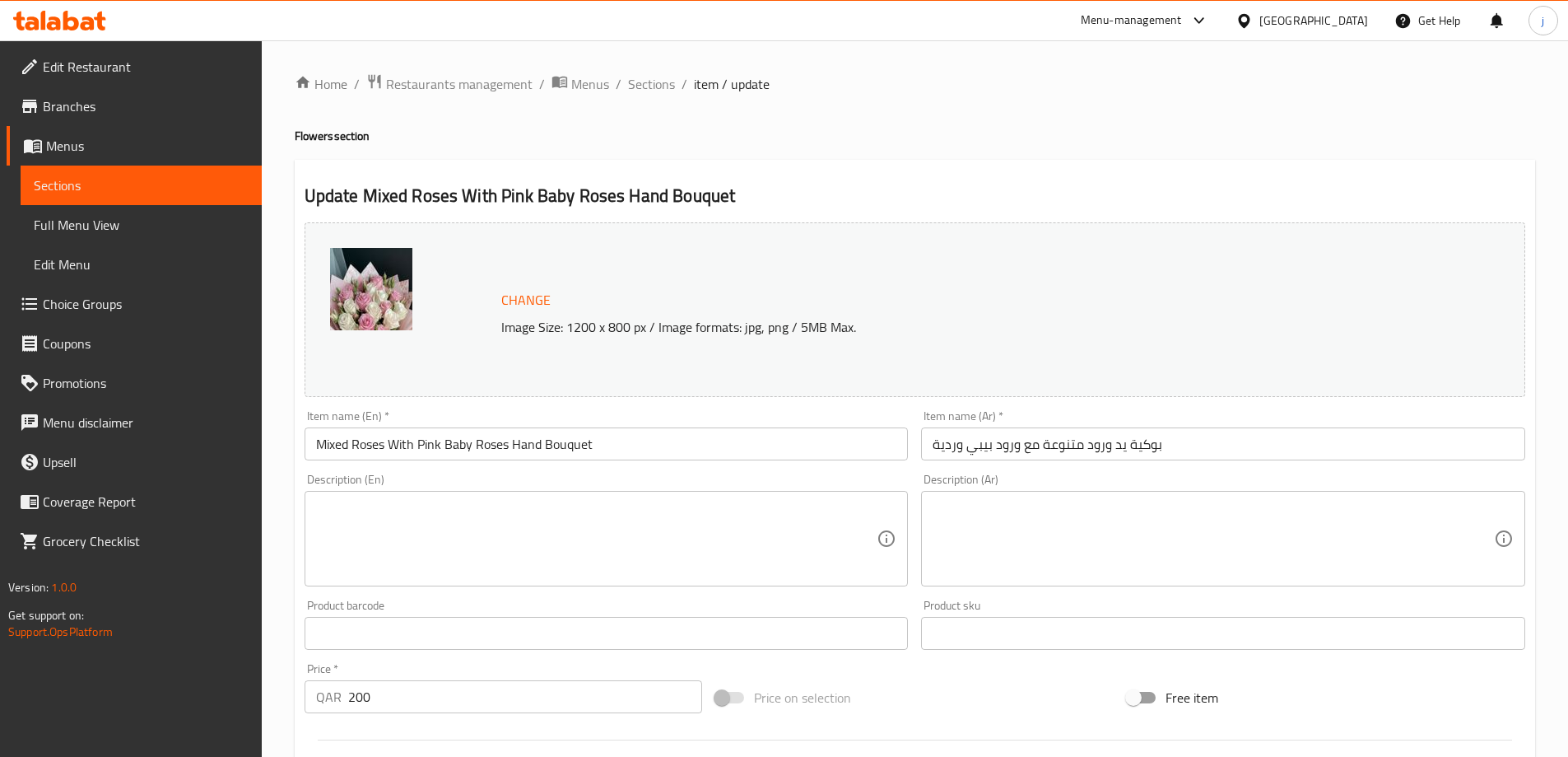
scroll to position [411, 0]
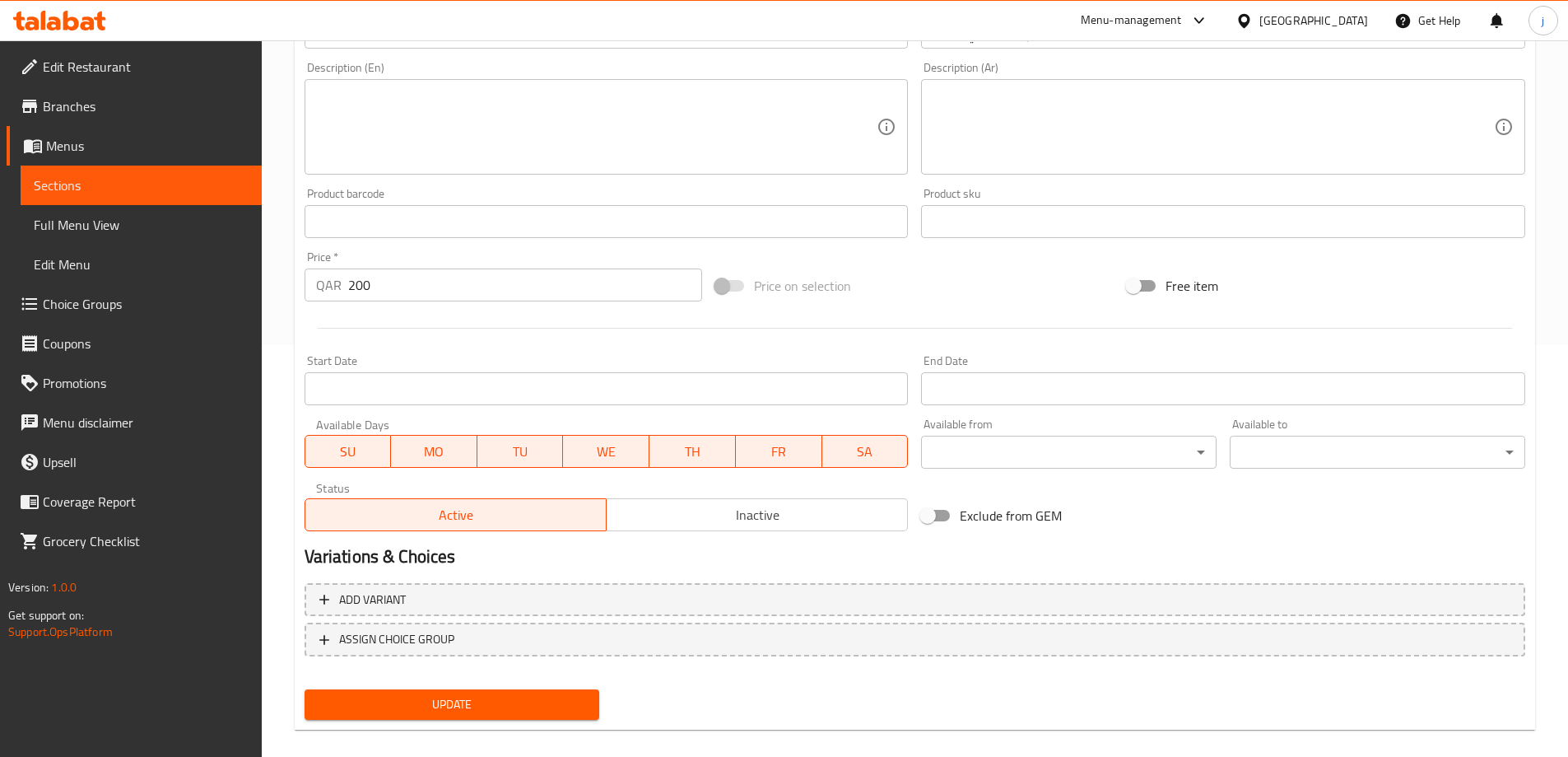
click at [535, 712] on span "Update" at bounding box center [452, 705] width 269 height 21
click at [148, 200] on link "Sections" at bounding box center [141, 185] width 241 height 39
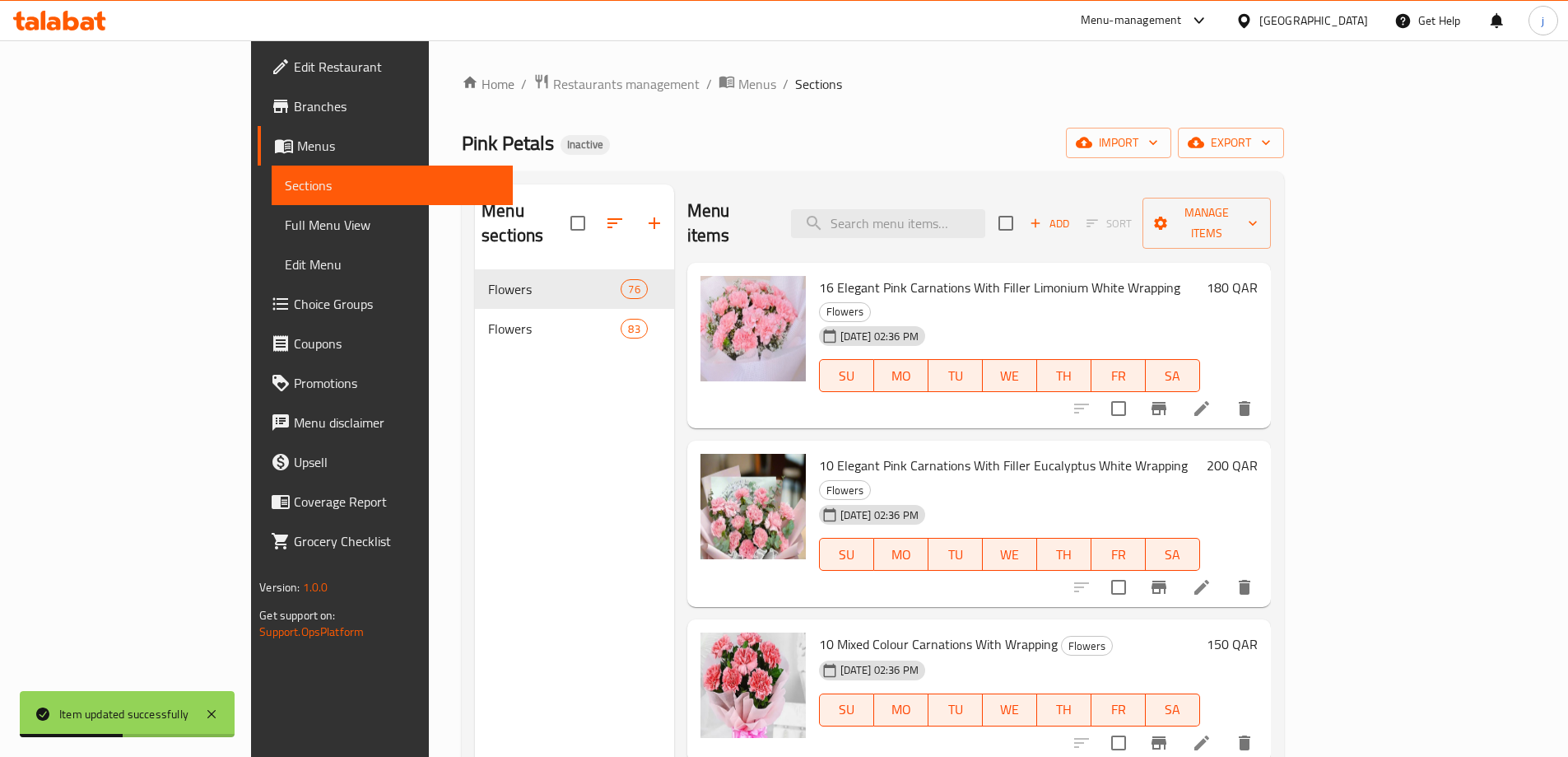
click at [285, 230] on span "Full Menu View" at bounding box center [392, 225] width 215 height 20
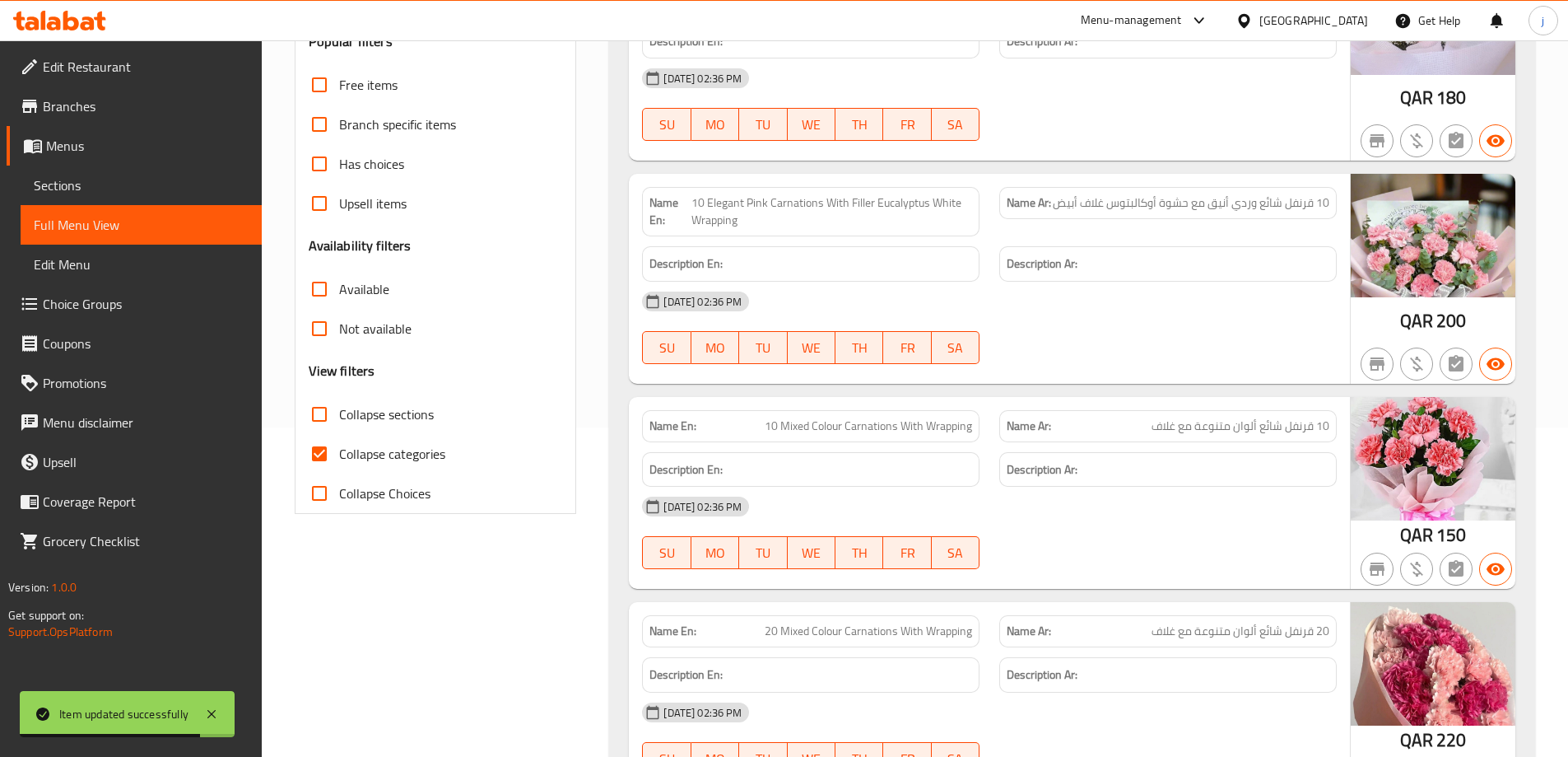
scroll to position [411, 0]
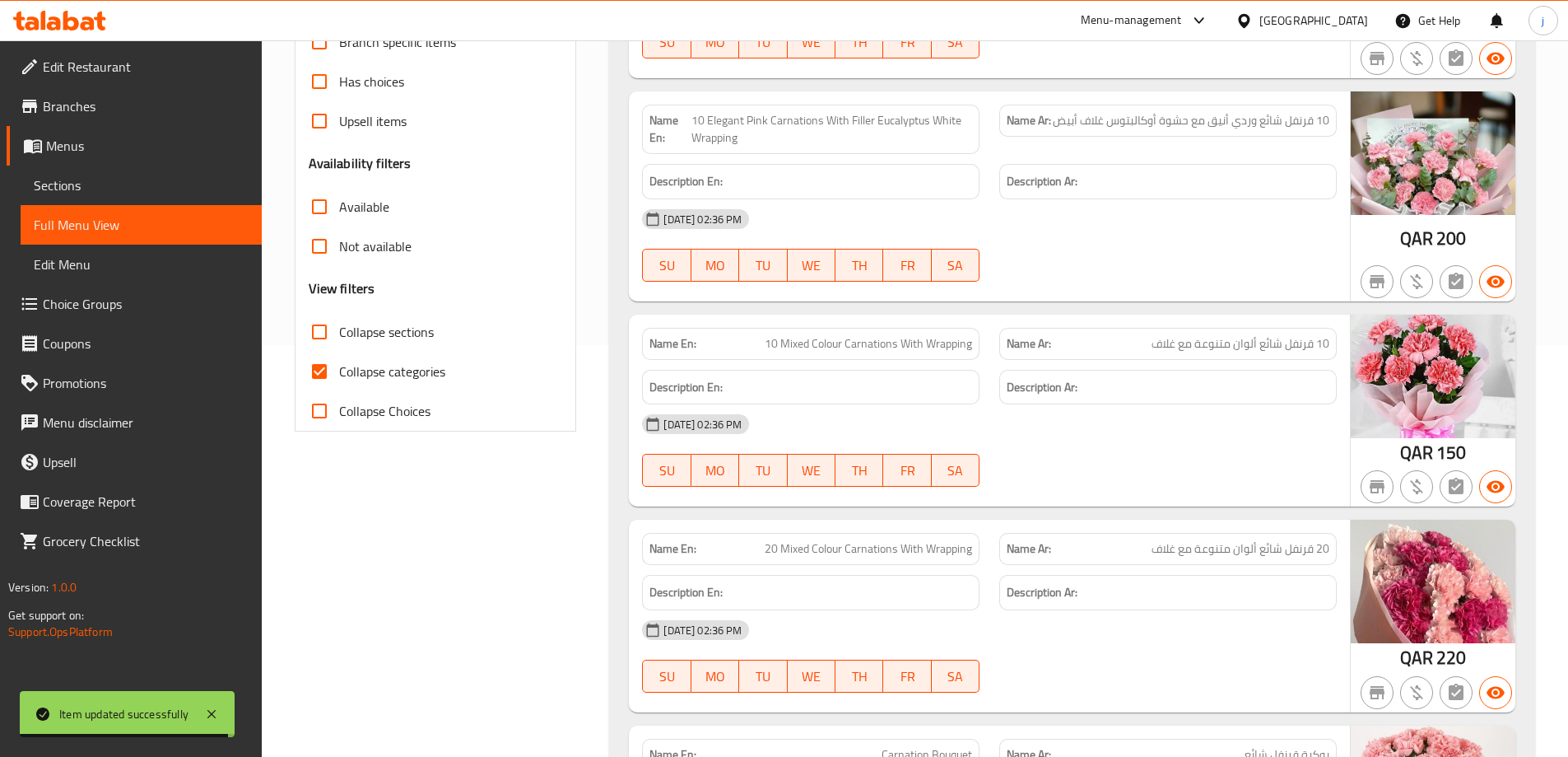
click at [409, 369] on span "Collapse categories" at bounding box center [392, 371] width 107 height 20
click at [339, 369] on input "Collapse categories" at bounding box center [319, 371] width 39 height 39
checkbox input "false"
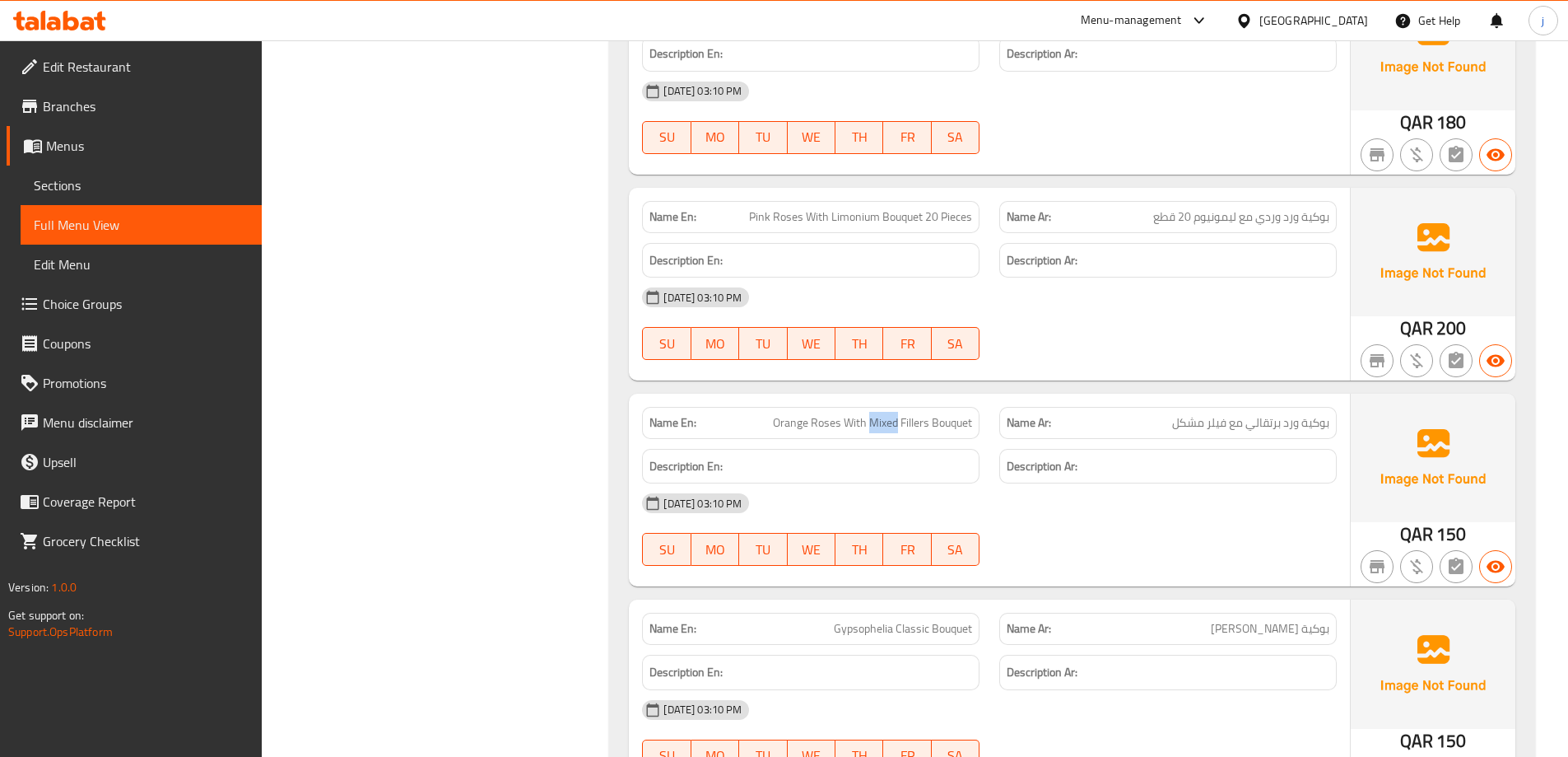
scroll to position [29177, 0]
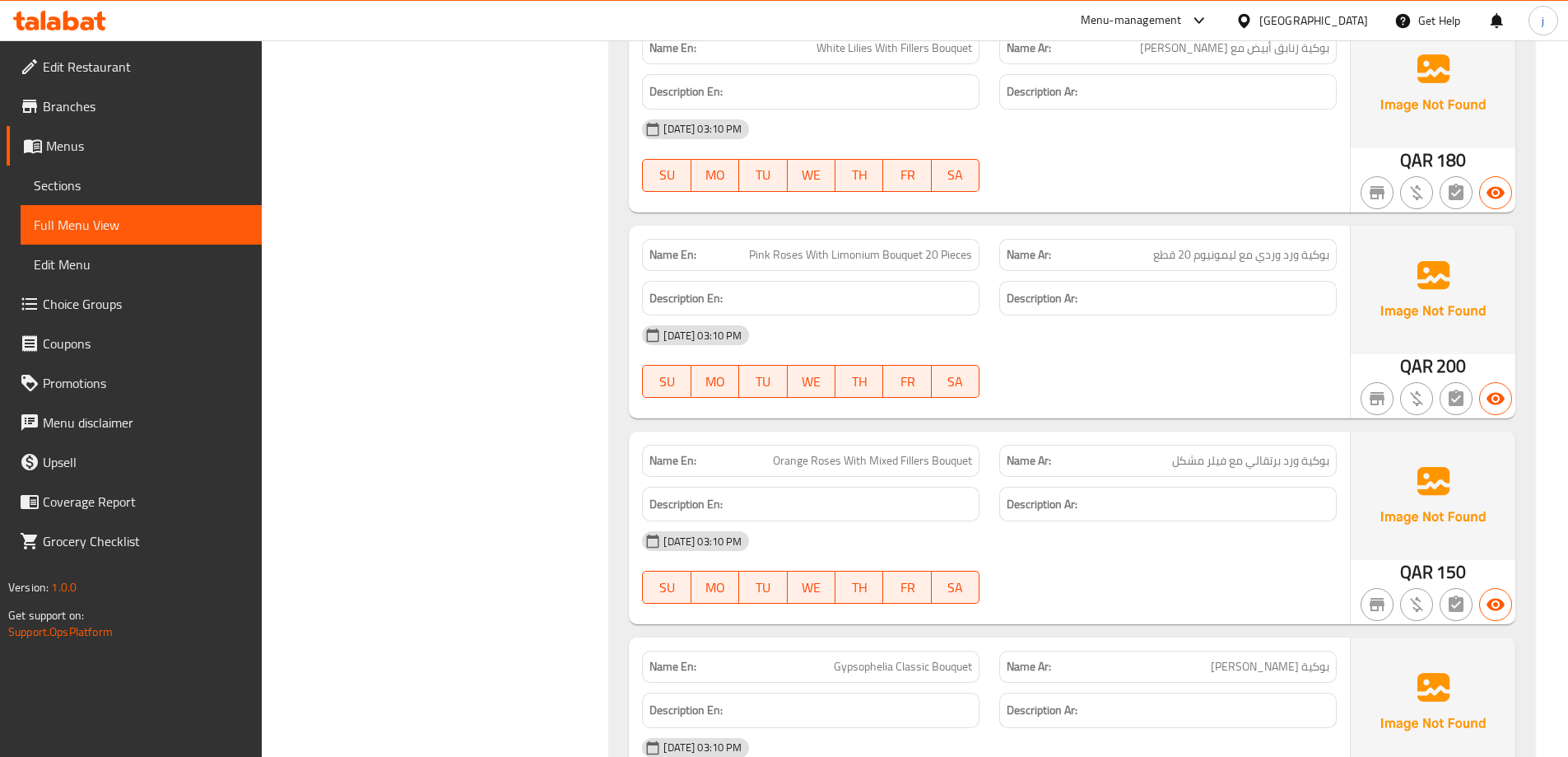
click at [1103, 365] on div "28-09-2025 03:10 PM SU MO TU WE TH FR SA" at bounding box center [990, 361] width 714 height 92
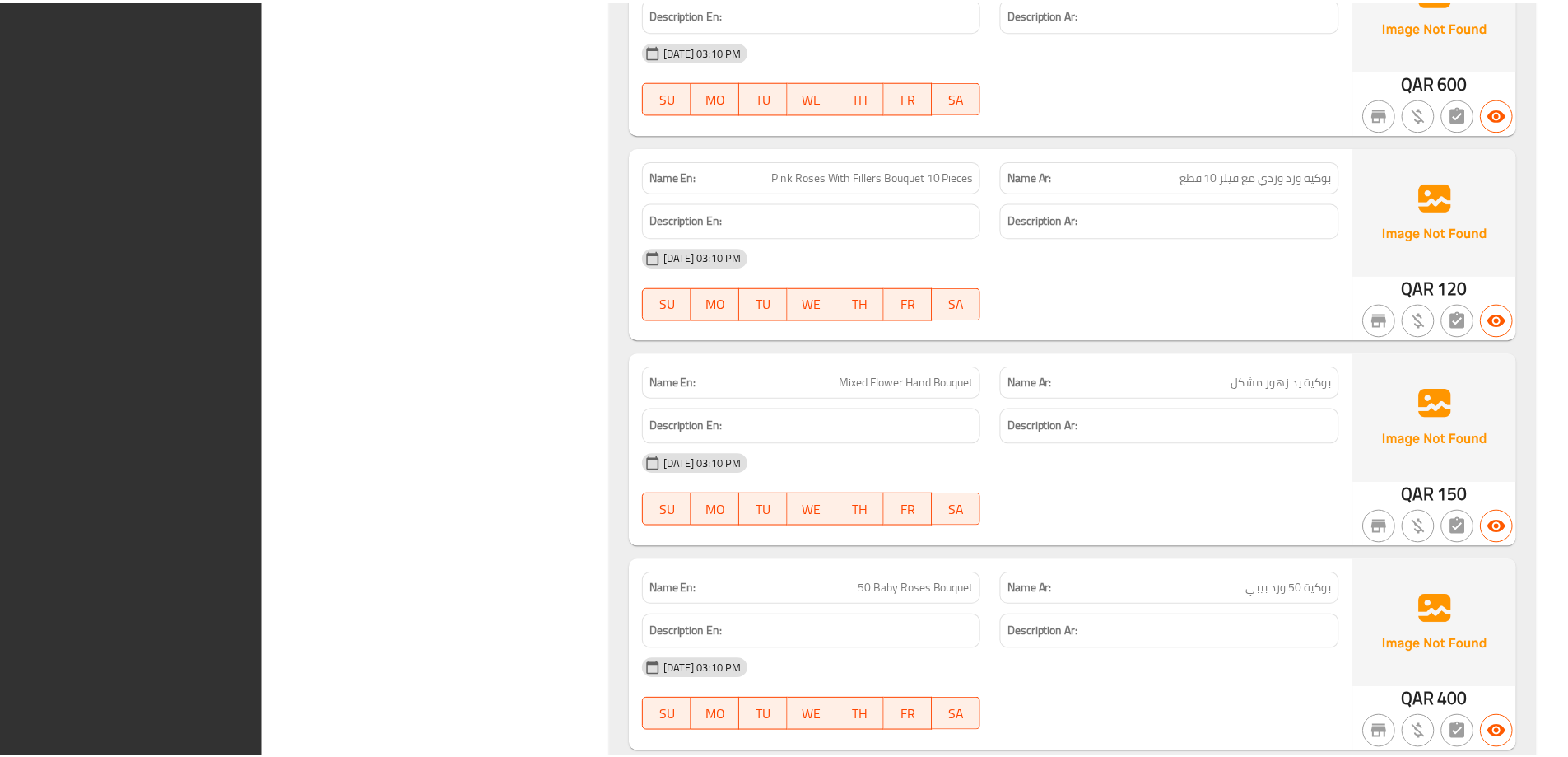
scroll to position [32584, 0]
